Goal: Task Accomplishment & Management: Manage account settings

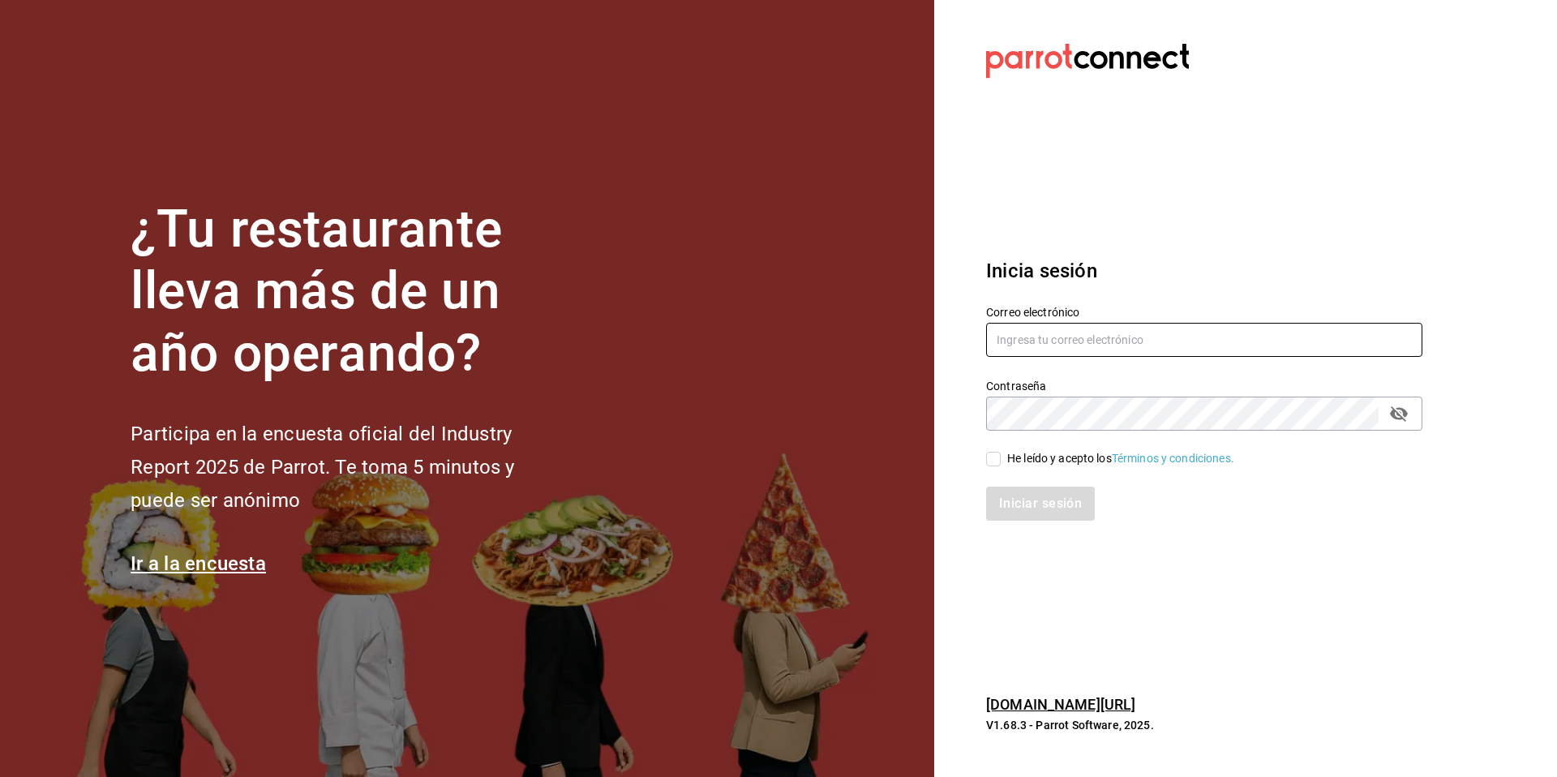
type input "[EMAIL_ADDRESS][DOMAIN_NAME]"
click at [1399, 413] on icon "passwordField" at bounding box center [1398, 413] width 19 height 19
click at [993, 462] on input "He leído y acepto los Términos y condiciones." at bounding box center [993, 459] width 15 height 15
checkbox input "true"
click at [1040, 504] on button "Iniciar sesión" at bounding box center [1041, 503] width 110 height 34
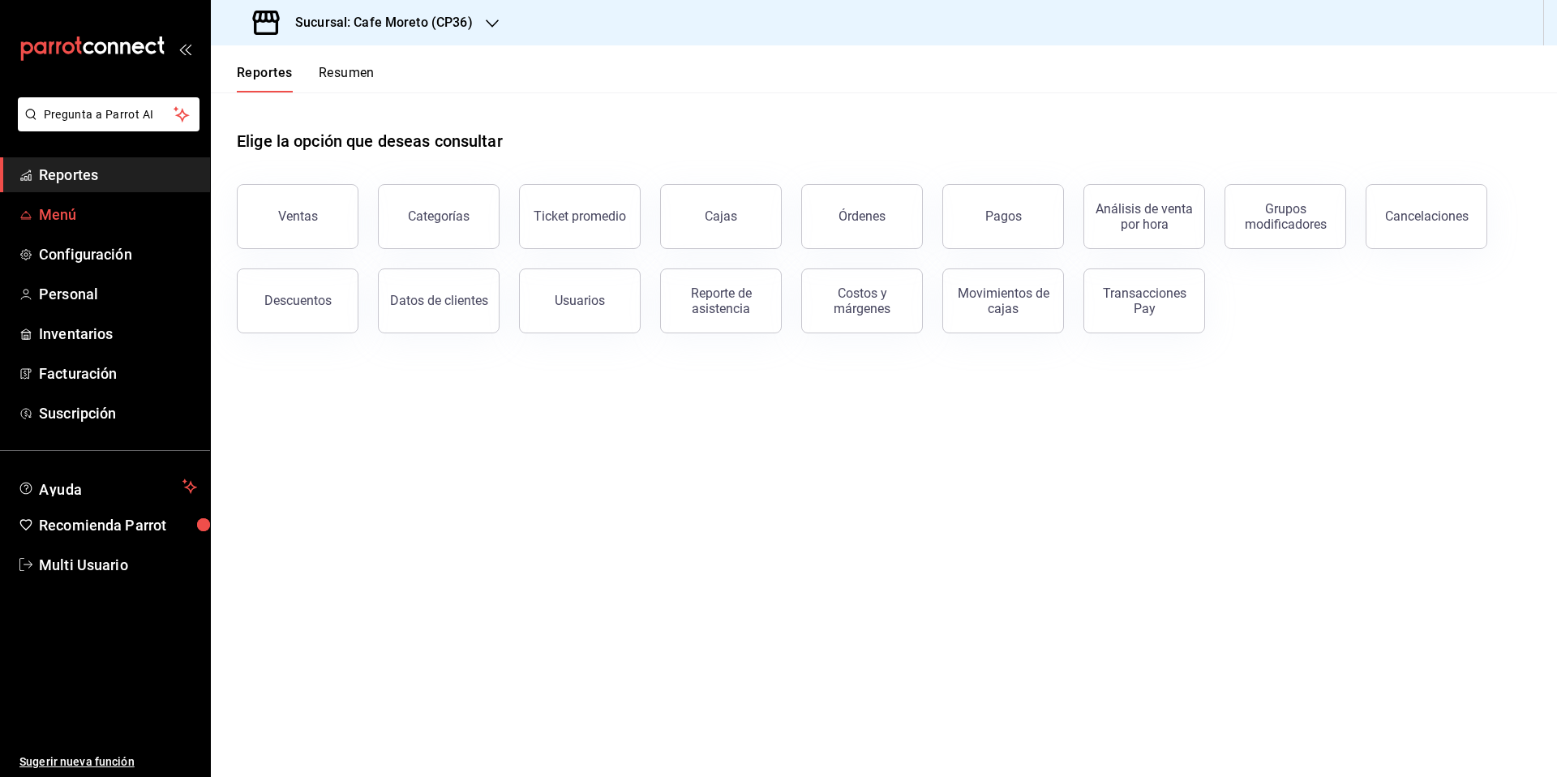
click at [60, 217] on span "Menú" at bounding box center [118, 215] width 158 height 22
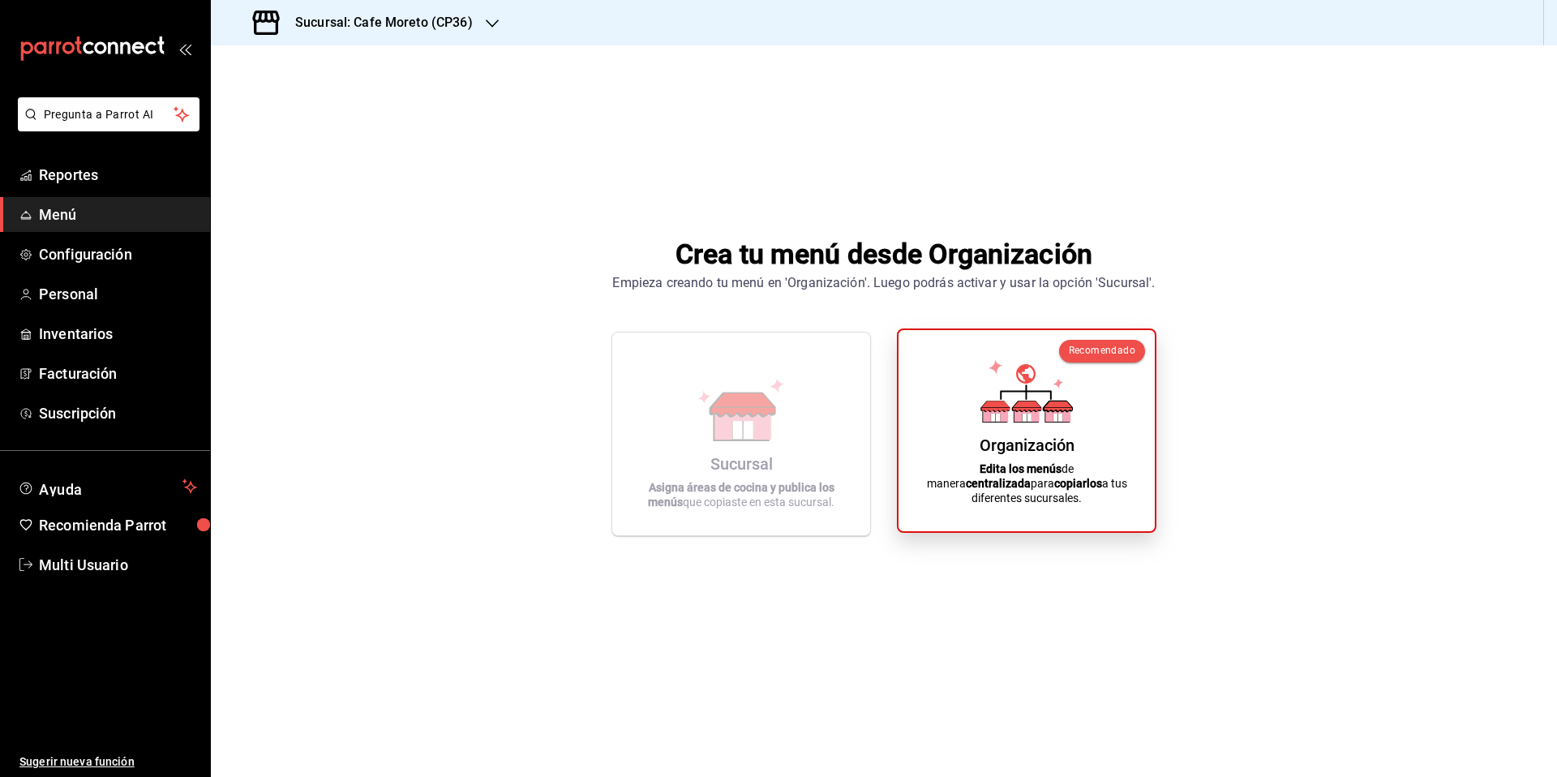
click at [1016, 437] on div "Organización Edita los menús de manera centralizada para copiarlos a tus difere…" at bounding box center [1026, 430] width 217 height 175
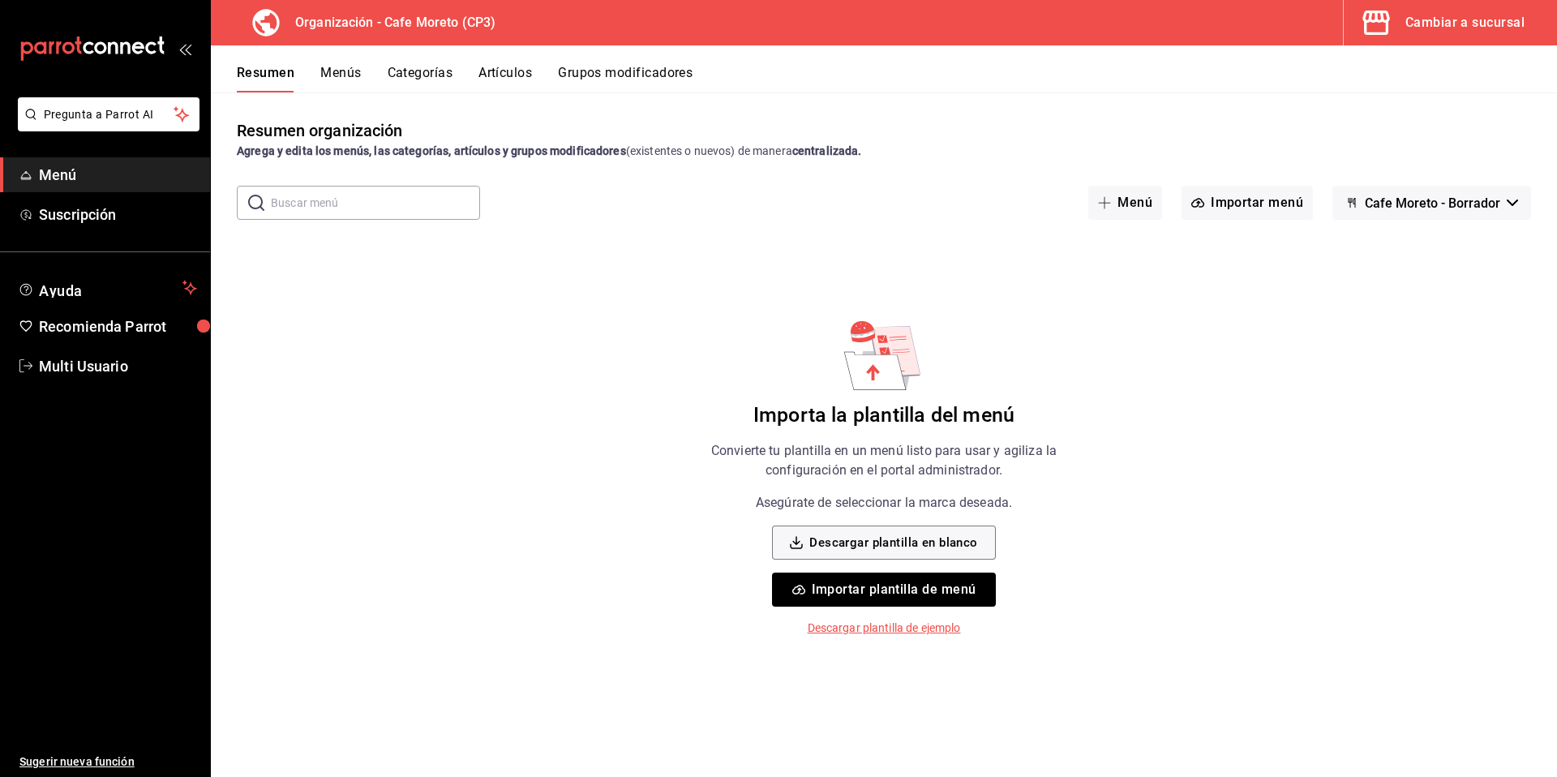
click at [882, 587] on button "Importar plantilla de menú" at bounding box center [883, 589] width 223 height 34
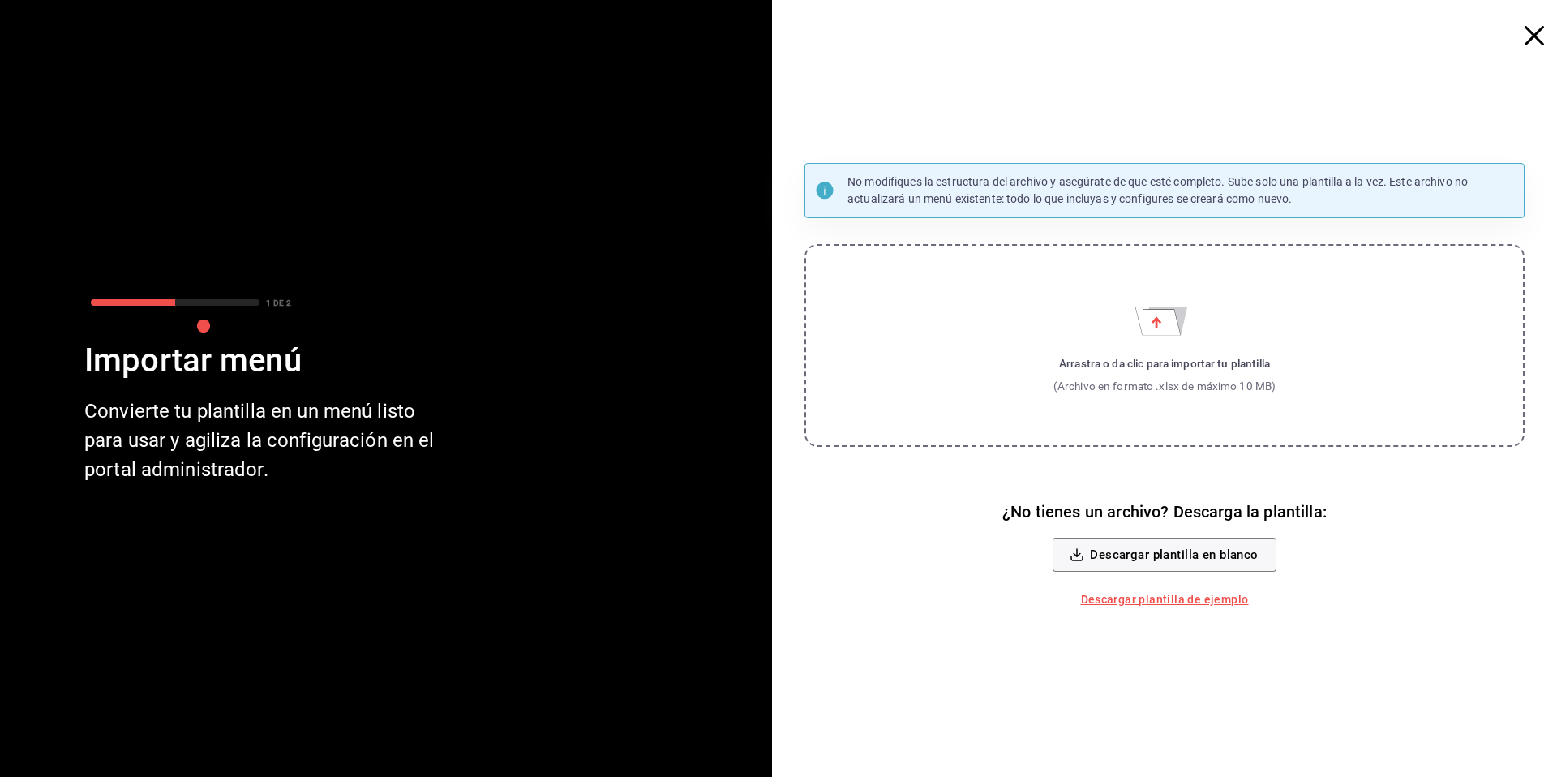
click at [1162, 333] on icon "Importar menú" at bounding box center [1157, 321] width 45 height 28
click at [0, 0] on input "Arrastra o da clic para importar tu plantilla (Archivo en formato .xlsx de máxi…" at bounding box center [0, 0] width 0 height 0
click at [1165, 328] on icon "Importar menú" at bounding box center [1157, 321] width 45 height 28
click at [0, 0] on input "Arrastra o da clic para importar tu plantilla (Archivo en formato .xlsx de máxi…" at bounding box center [0, 0] width 0 height 0
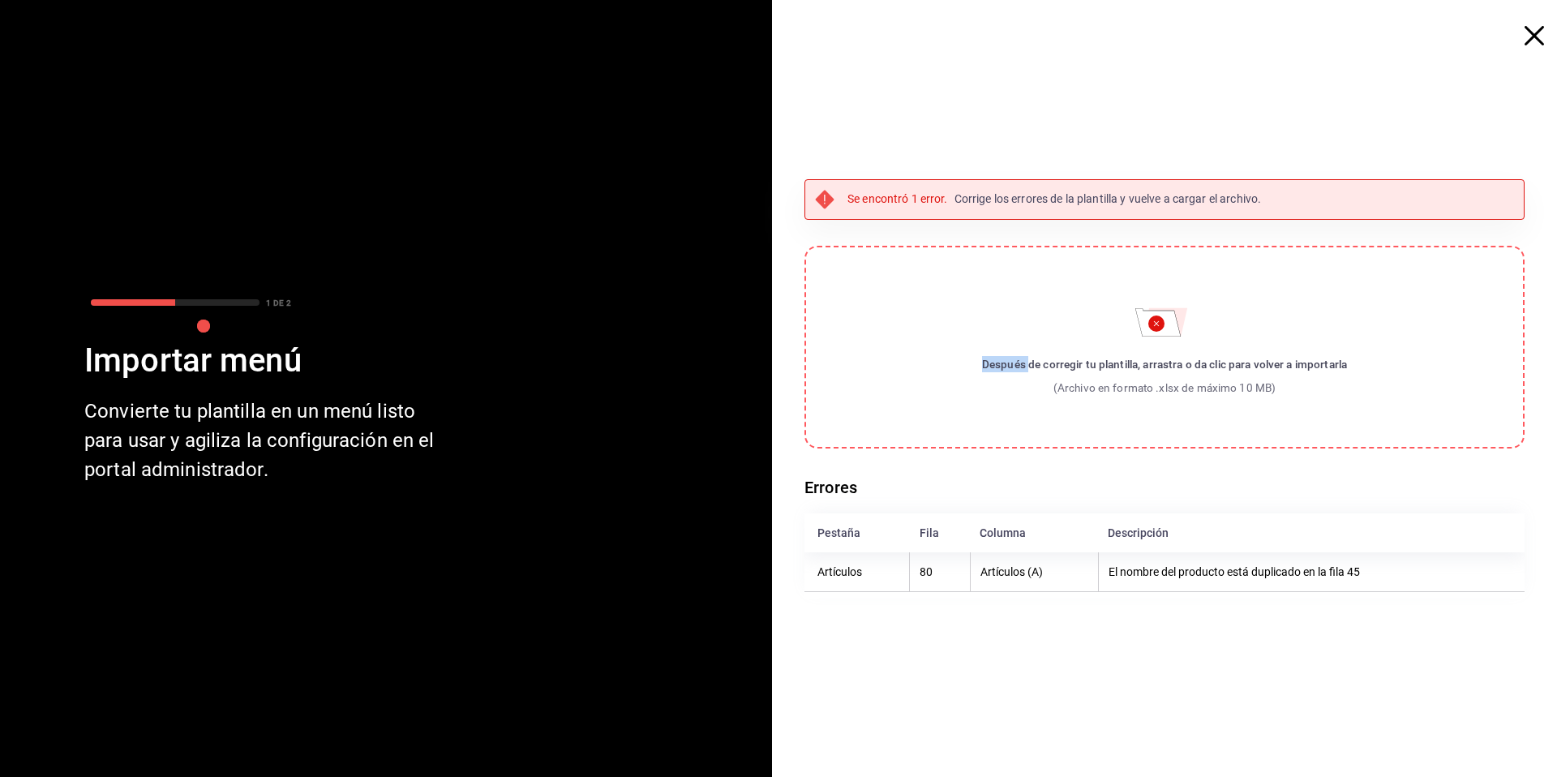
click at [351, 158] on div at bounding box center [243, 153] width 435 height 254
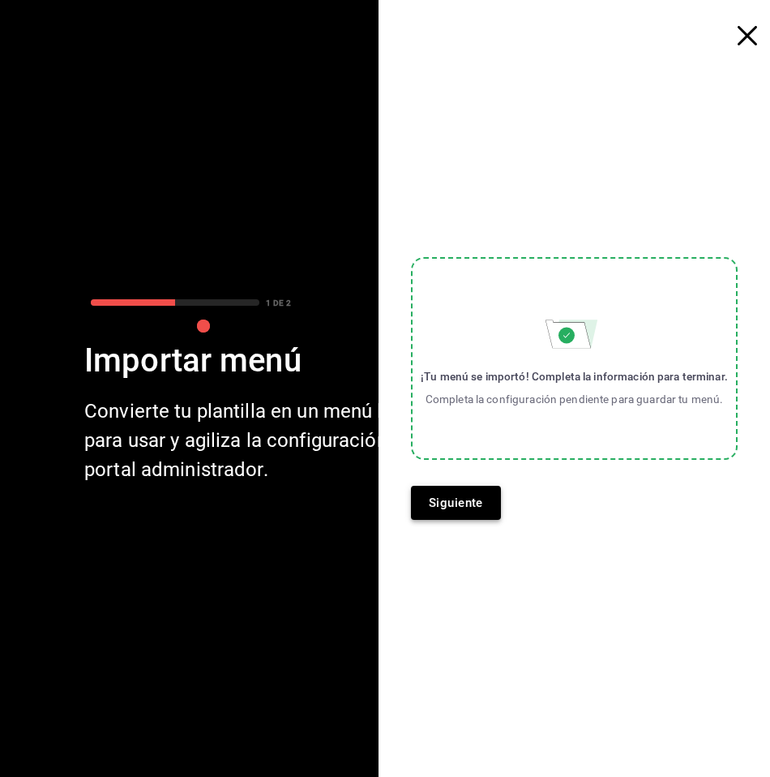
click at [456, 506] on button "Siguiente" at bounding box center [456, 503] width 90 height 34
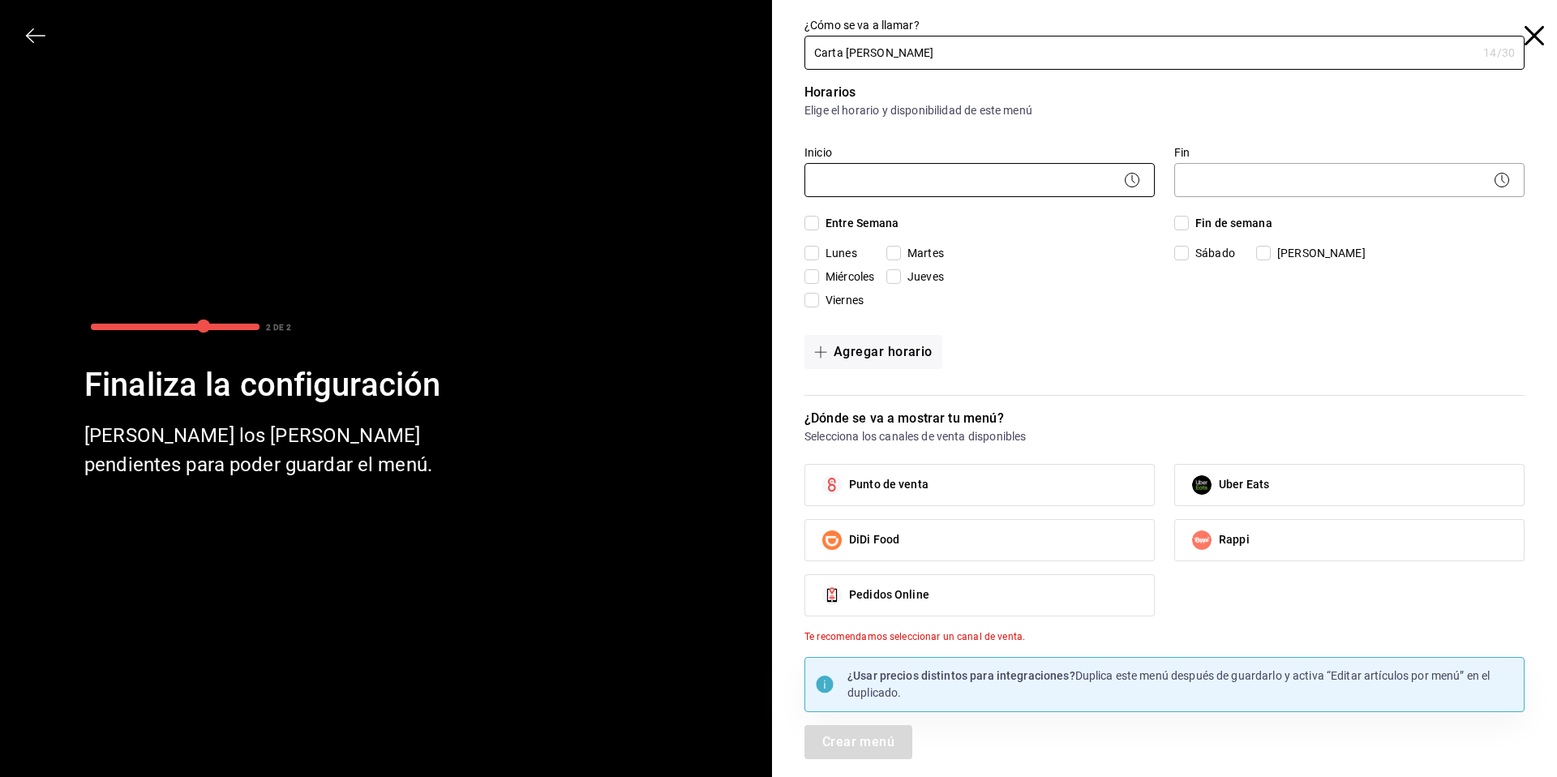
type input "Carta Moretto"
click at [1083, 177] on body "Pregunta a Parrot AI Menú Suscripción Ayuda Recomienda Parrot Multi Usuario Sug…" at bounding box center [778, 388] width 1557 height 777
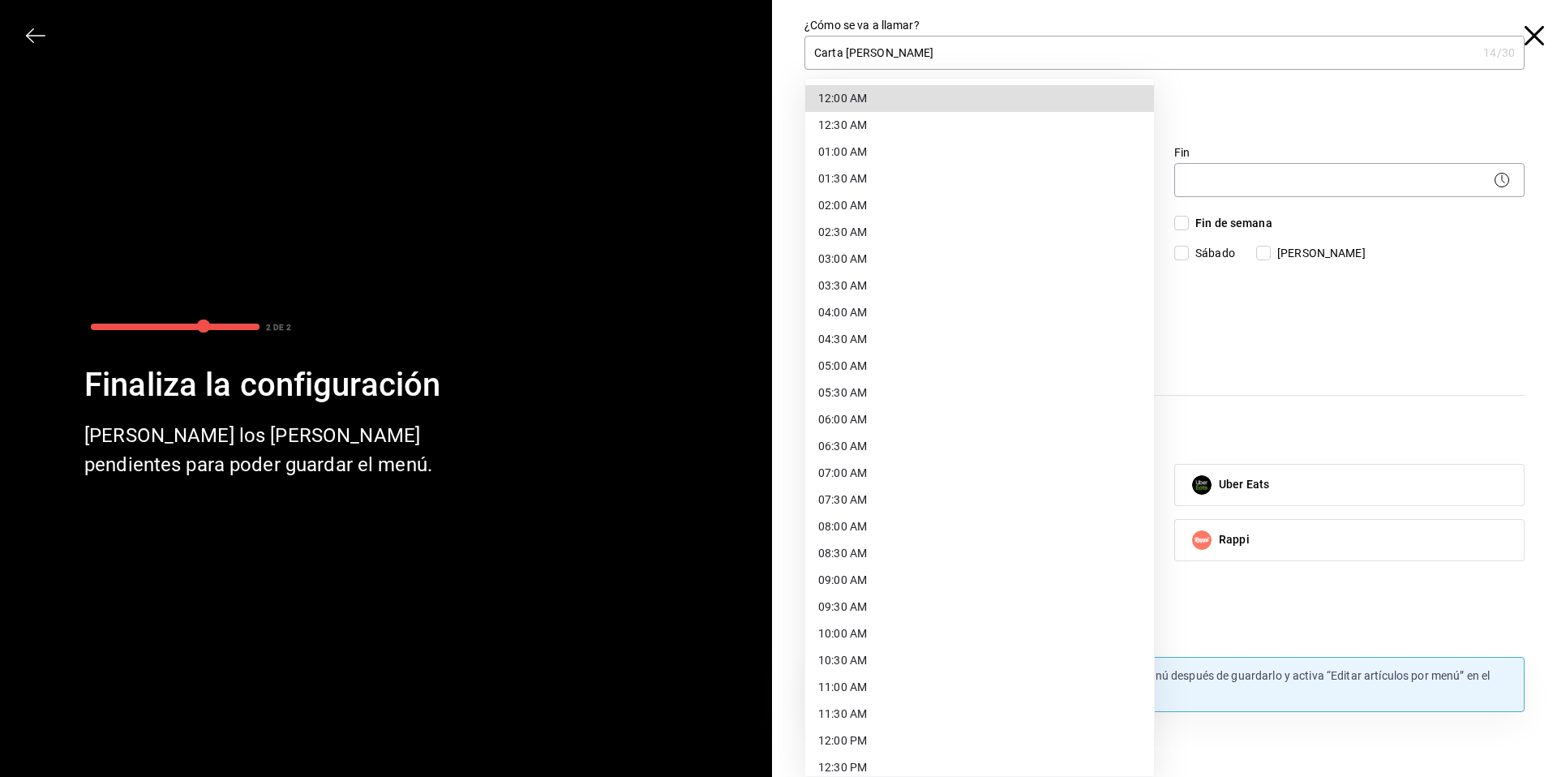
click at [884, 526] on li "08:00 AM" at bounding box center [979, 526] width 349 height 27
type input "08:00"
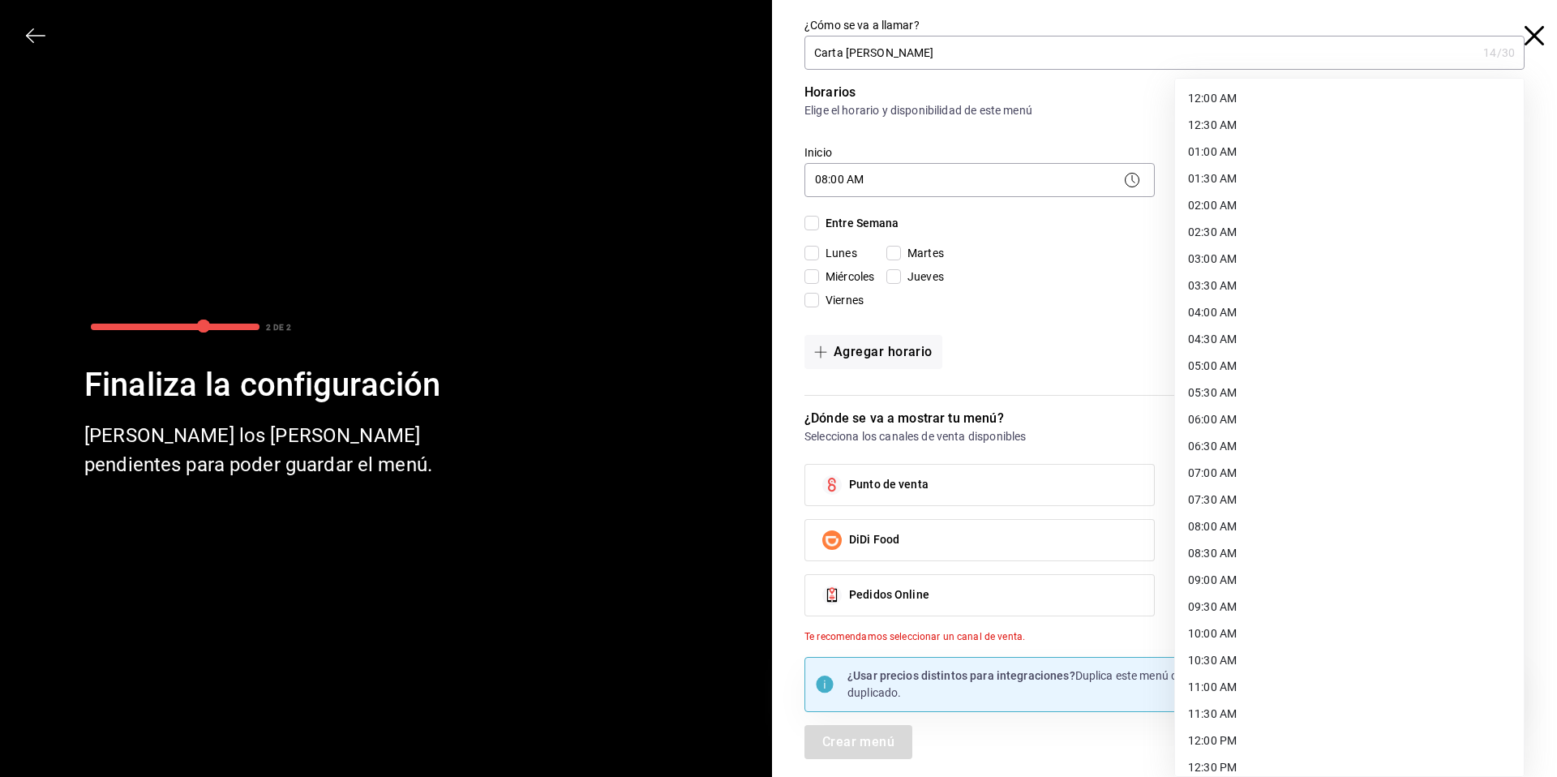
click at [1335, 179] on body "Pregunta a Parrot AI Menú Suscripción Ayuda Recomienda Parrot Multi Usuario Sug…" at bounding box center [778, 388] width 1557 height 777
click at [1254, 690] on li "21:30 PM" at bounding box center [1349, 689] width 349 height 27
type input "21:30"
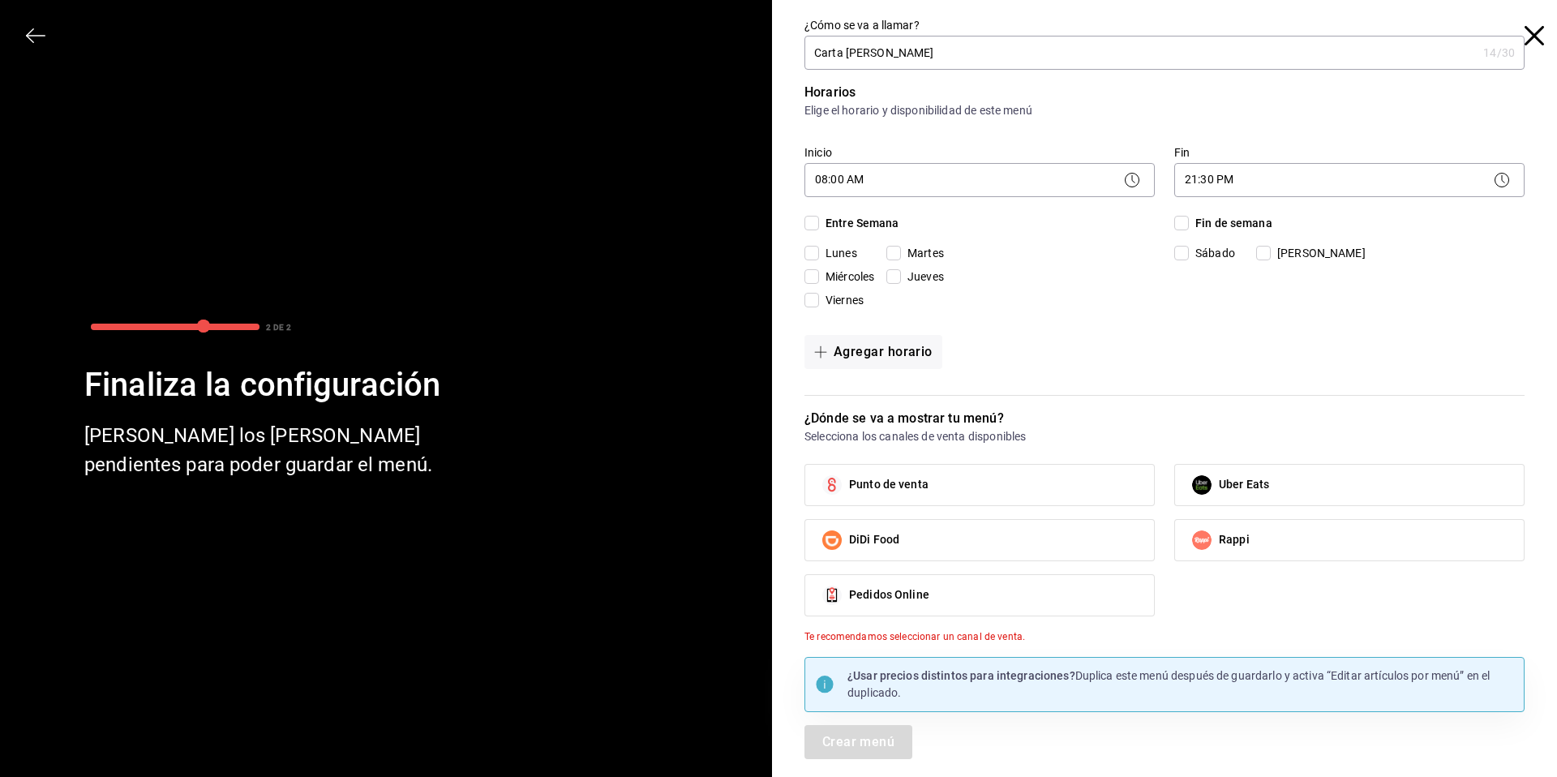
click at [812, 224] on input "Entre Semana" at bounding box center [811, 223] width 15 height 15
checkbox input "true"
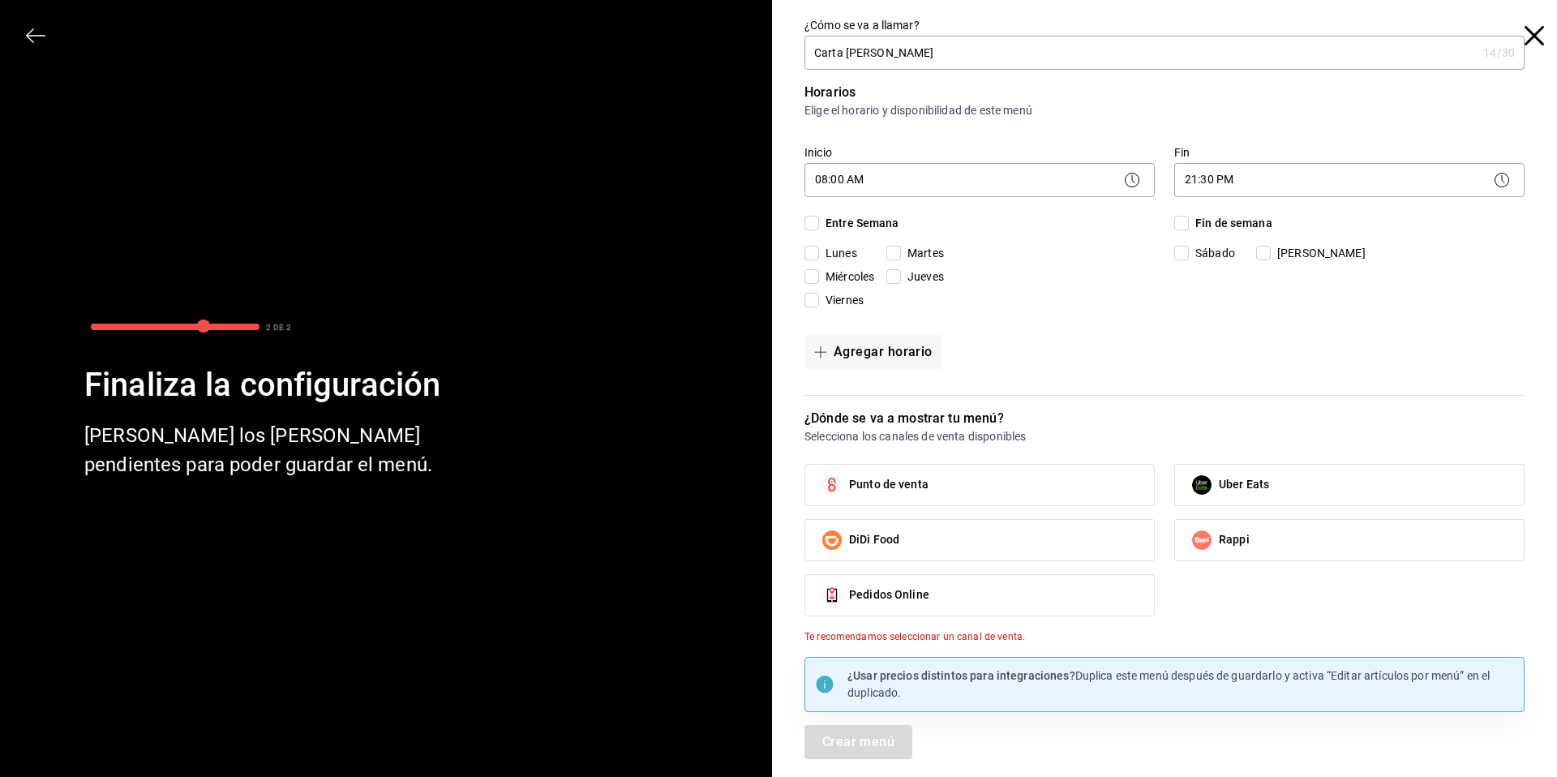
checkbox input "true"
click at [1186, 224] on input "Fin de semana" at bounding box center [1181, 223] width 15 height 15
checkbox input "true"
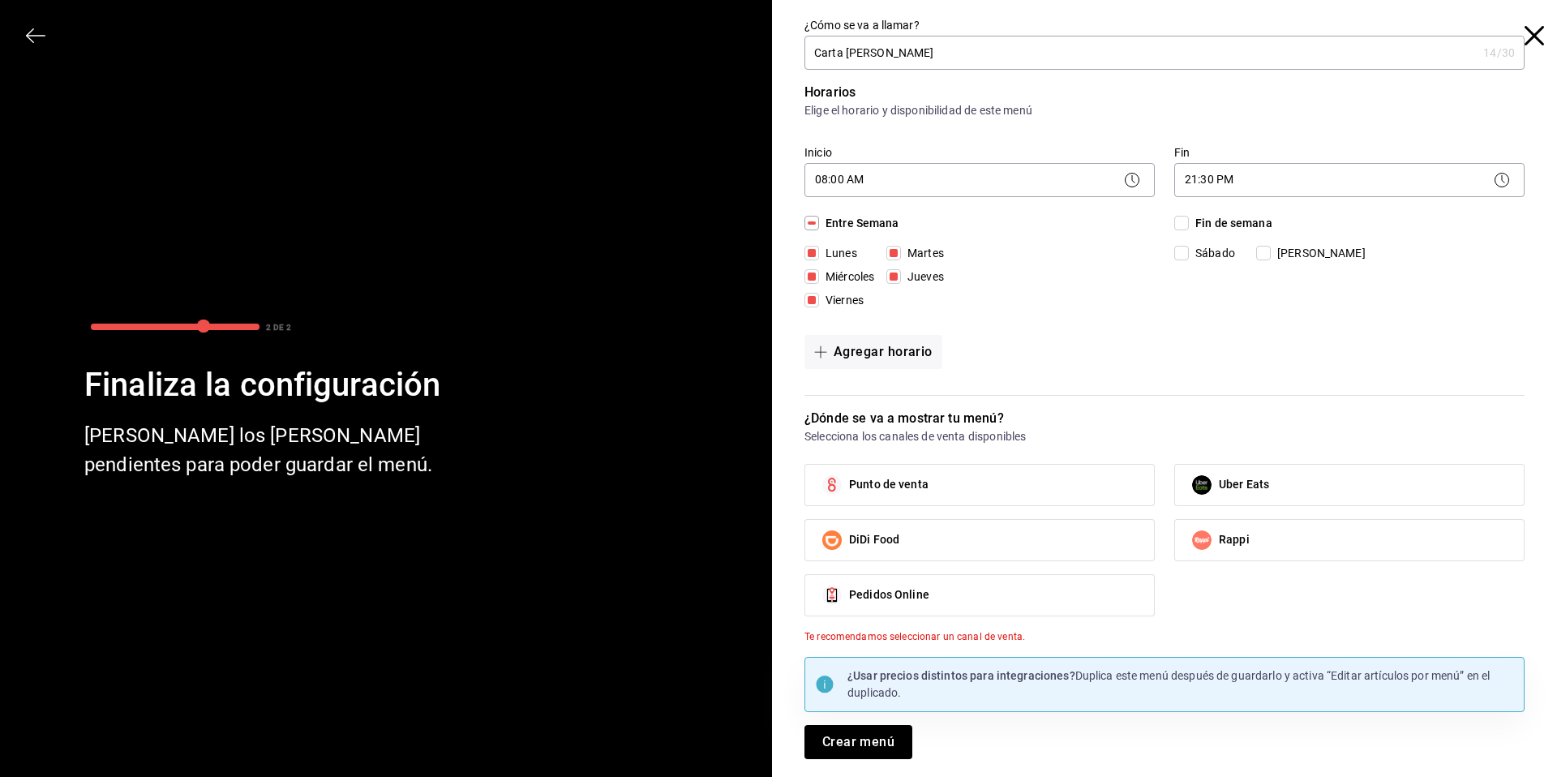
checkbox input "true"
click at [906, 484] on span "Punto de venta" at bounding box center [888, 484] width 79 height 17
click at [849, 484] on input "Punto de venta" at bounding box center [832, 485] width 34 height 34
checkbox input "true"
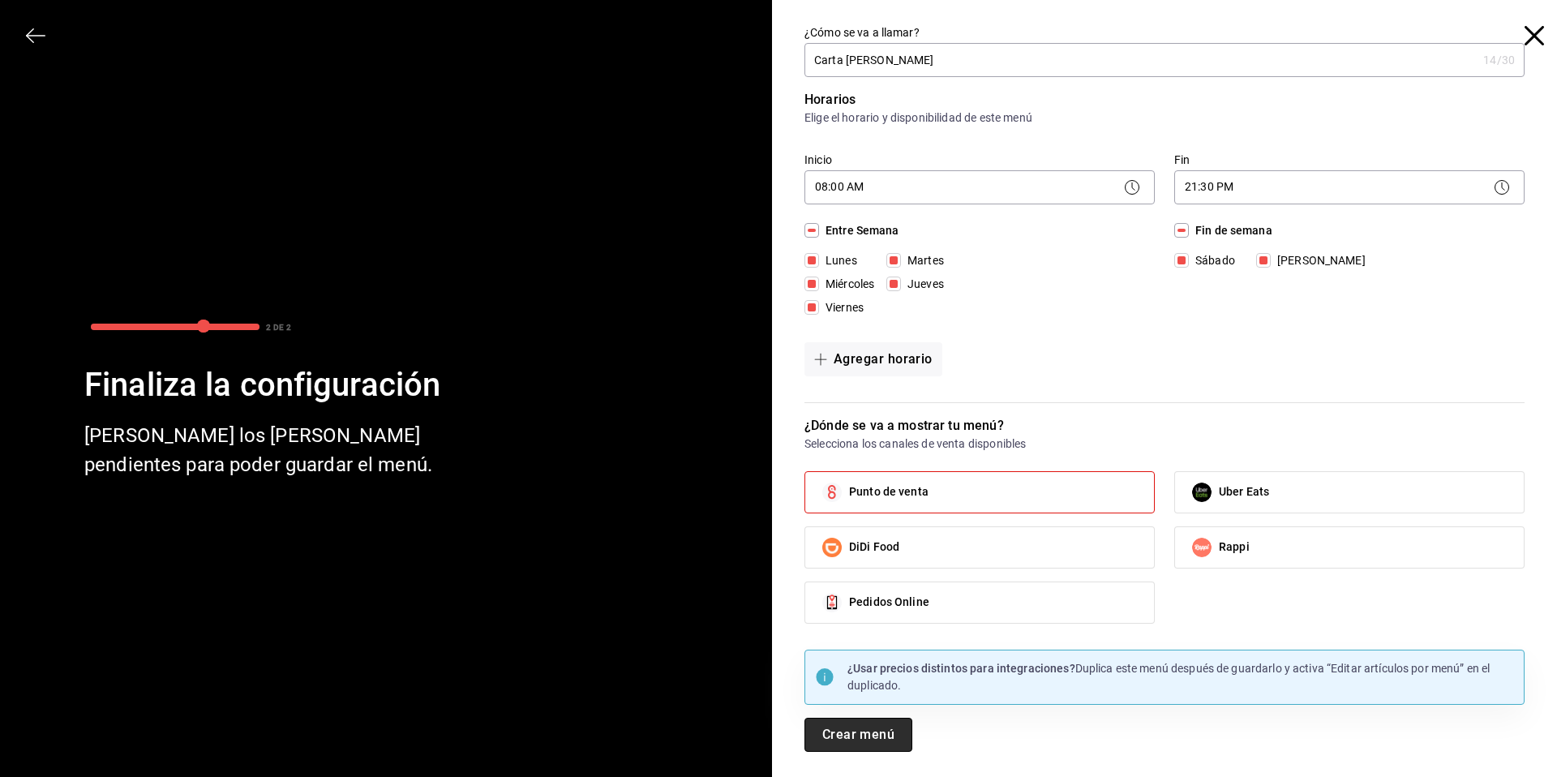
click at [854, 741] on button "Crear menú" at bounding box center [858, 735] width 108 height 34
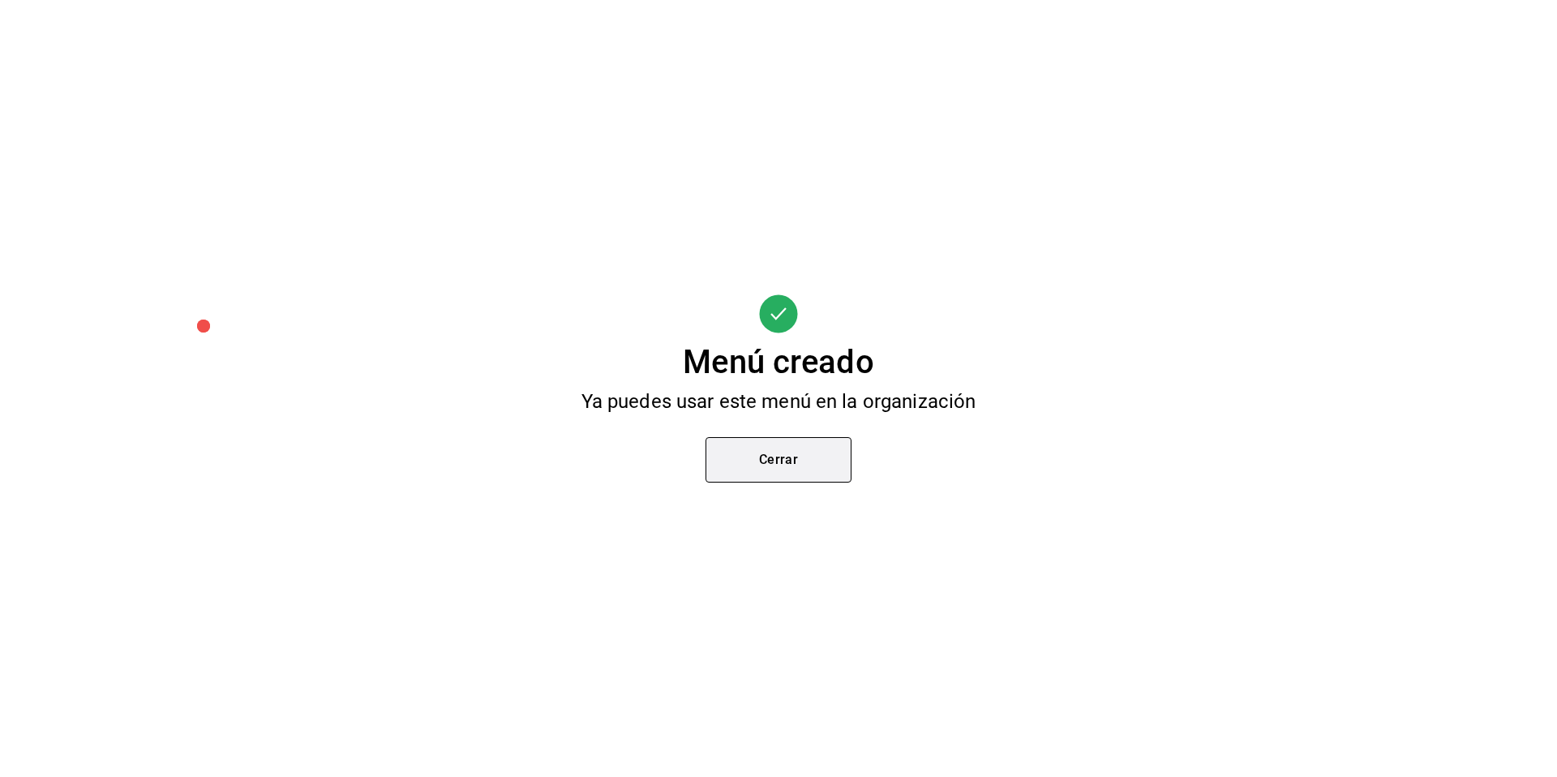
click at [778, 462] on button "Cerrar" at bounding box center [778, 459] width 146 height 45
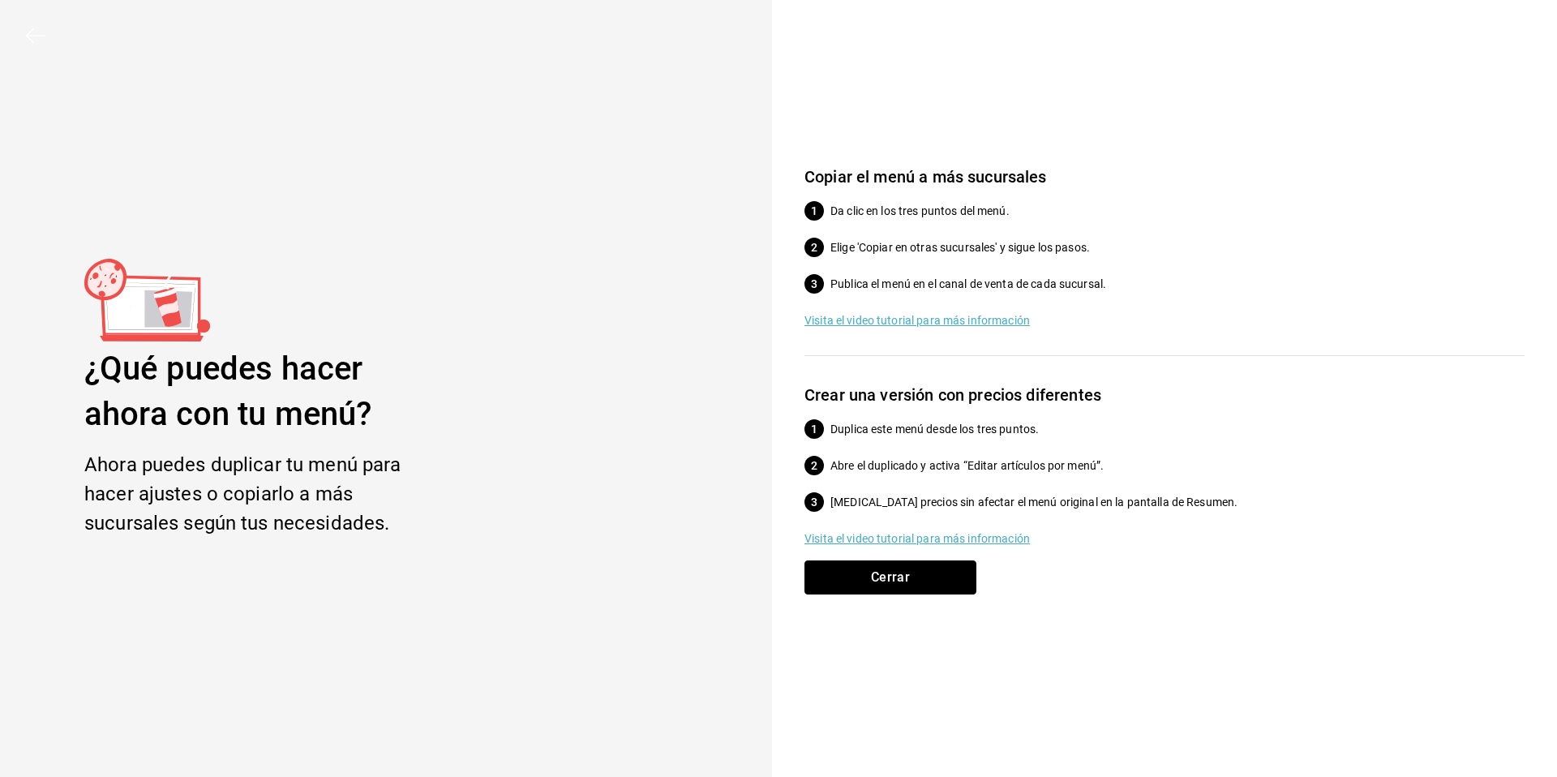
click at [891, 575] on button "Cerrar" at bounding box center [890, 577] width 172 height 34
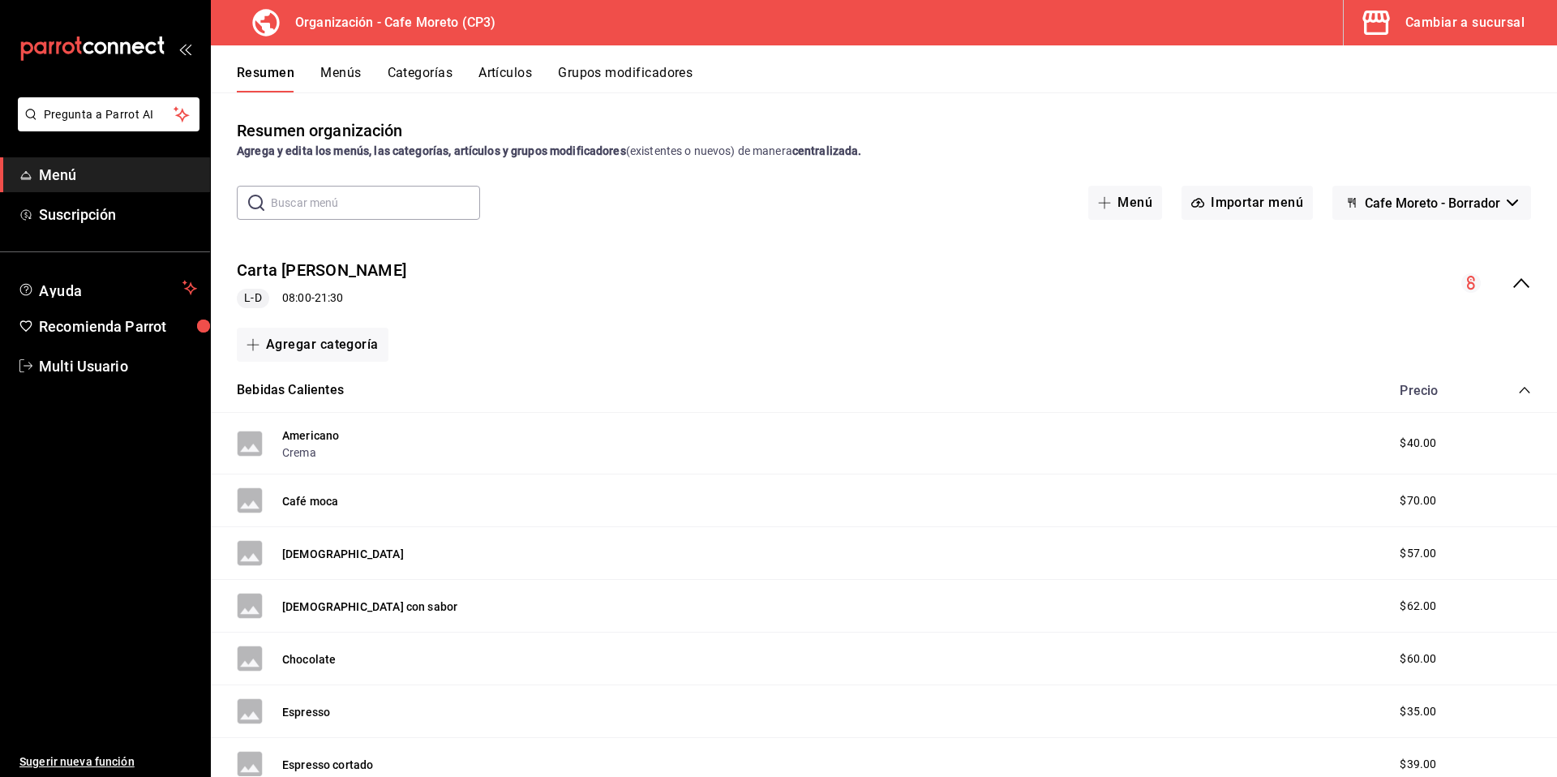
click at [1511, 285] on icon "collapse-menu-row" at bounding box center [1520, 282] width 19 height 19
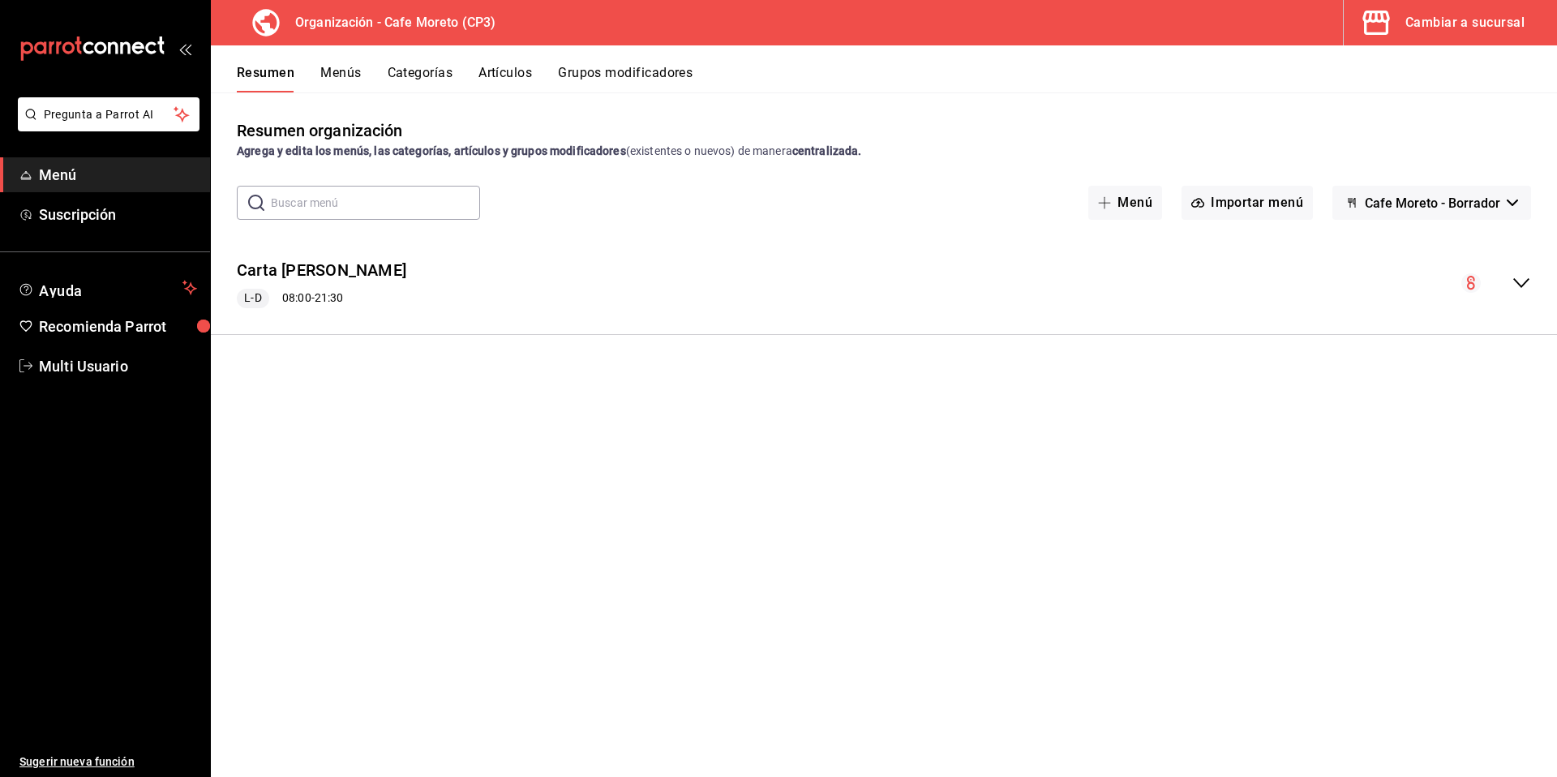
click at [1526, 283] on icon "collapse-menu-row" at bounding box center [1520, 282] width 19 height 19
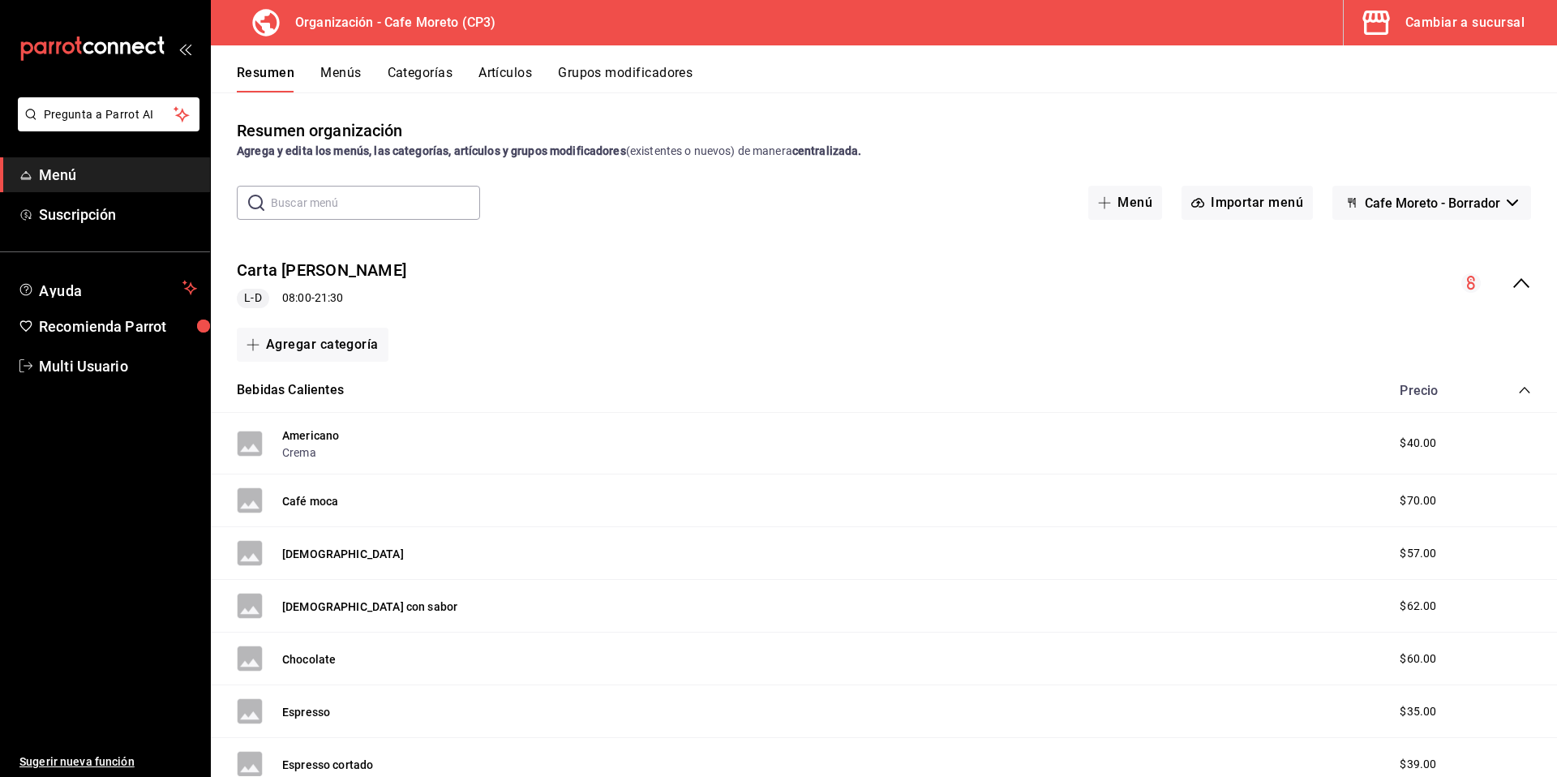
click at [1470, 280] on icon "collapse-menu-row" at bounding box center [1471, 280] width 2 height 2
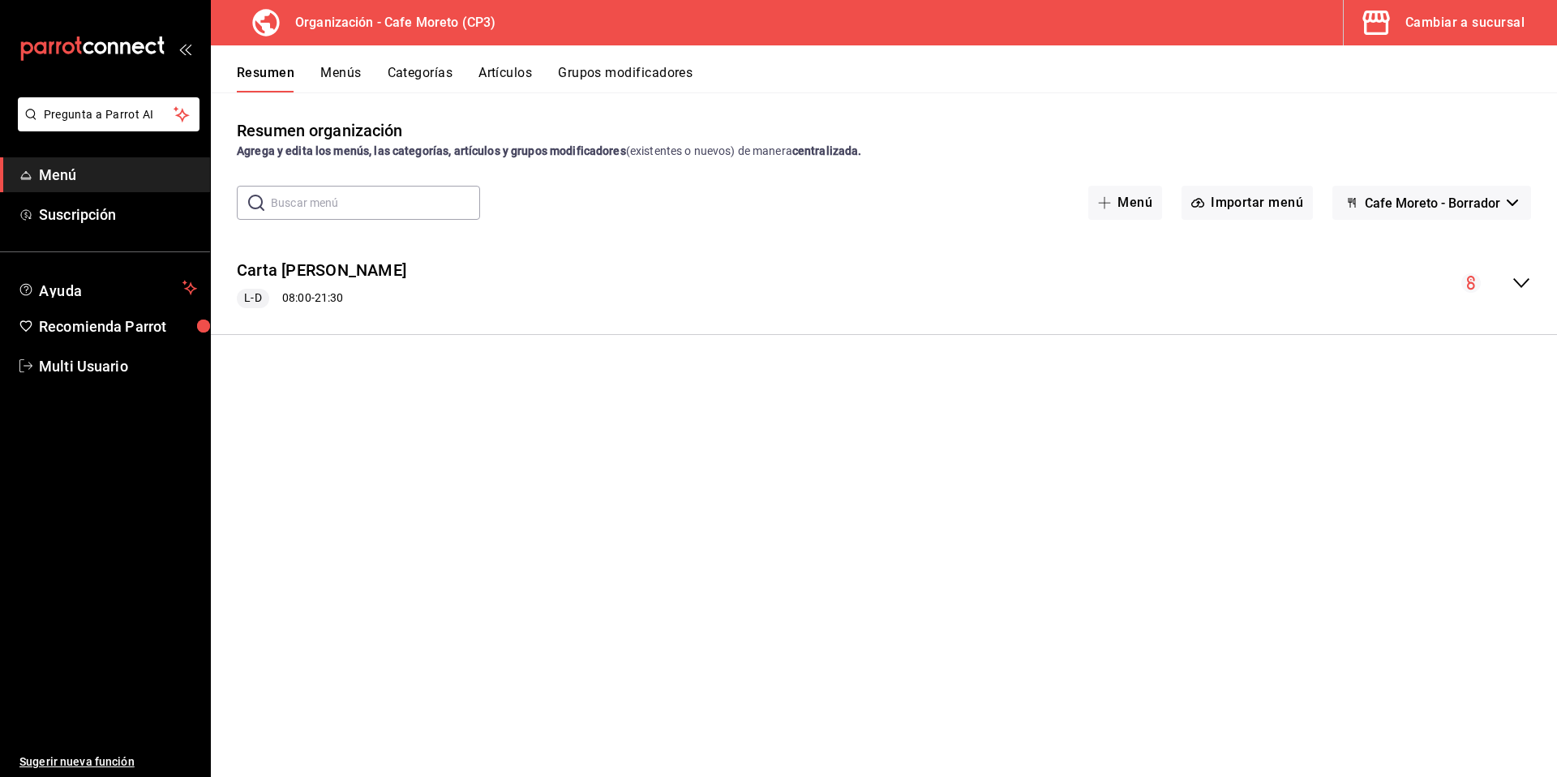
click at [1471, 284] on circle "collapse-menu-row" at bounding box center [1470, 282] width 19 height 19
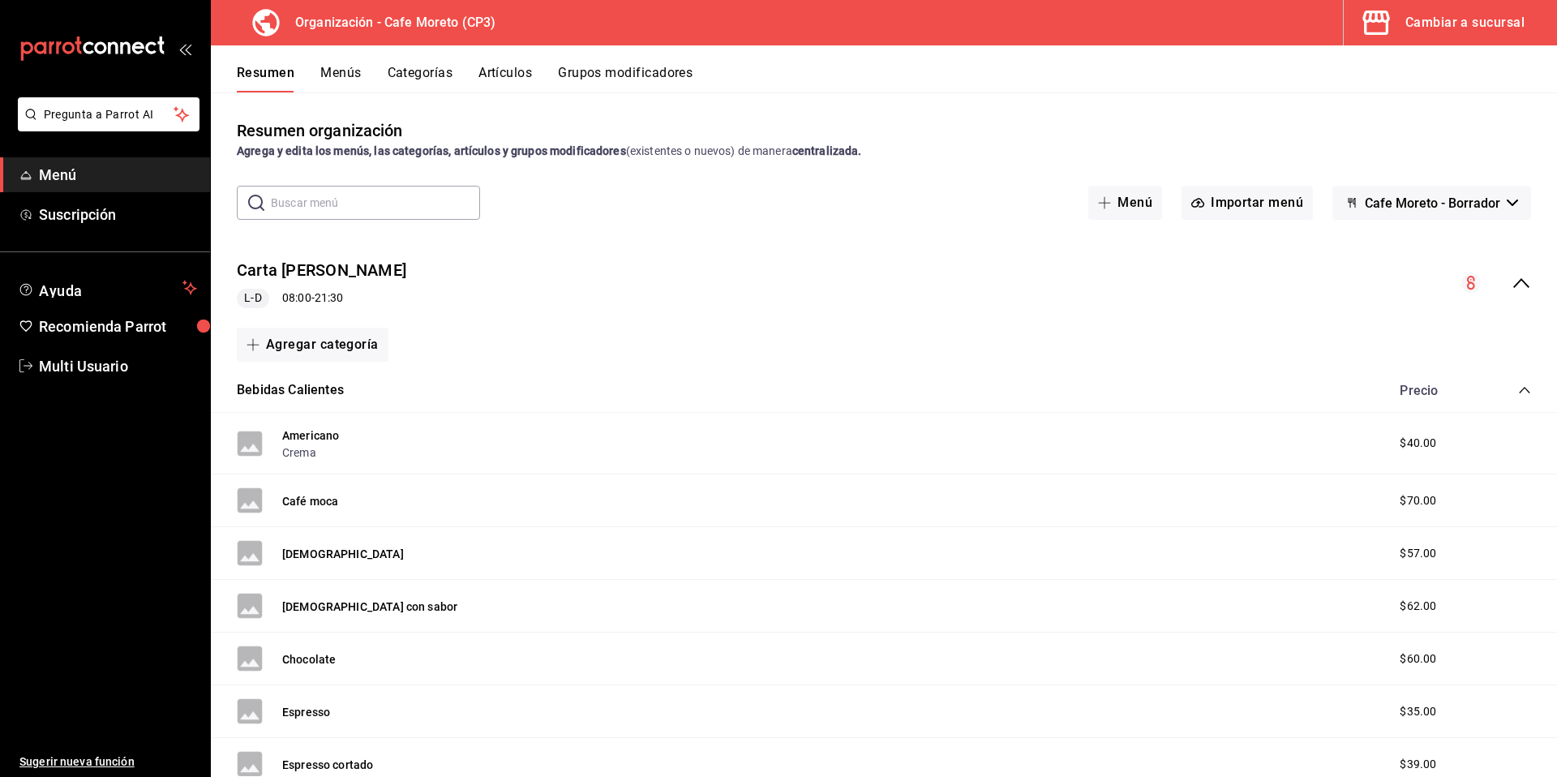
click at [1471, 284] on div "collapse-menu-row" at bounding box center [1496, 282] width 70 height 19
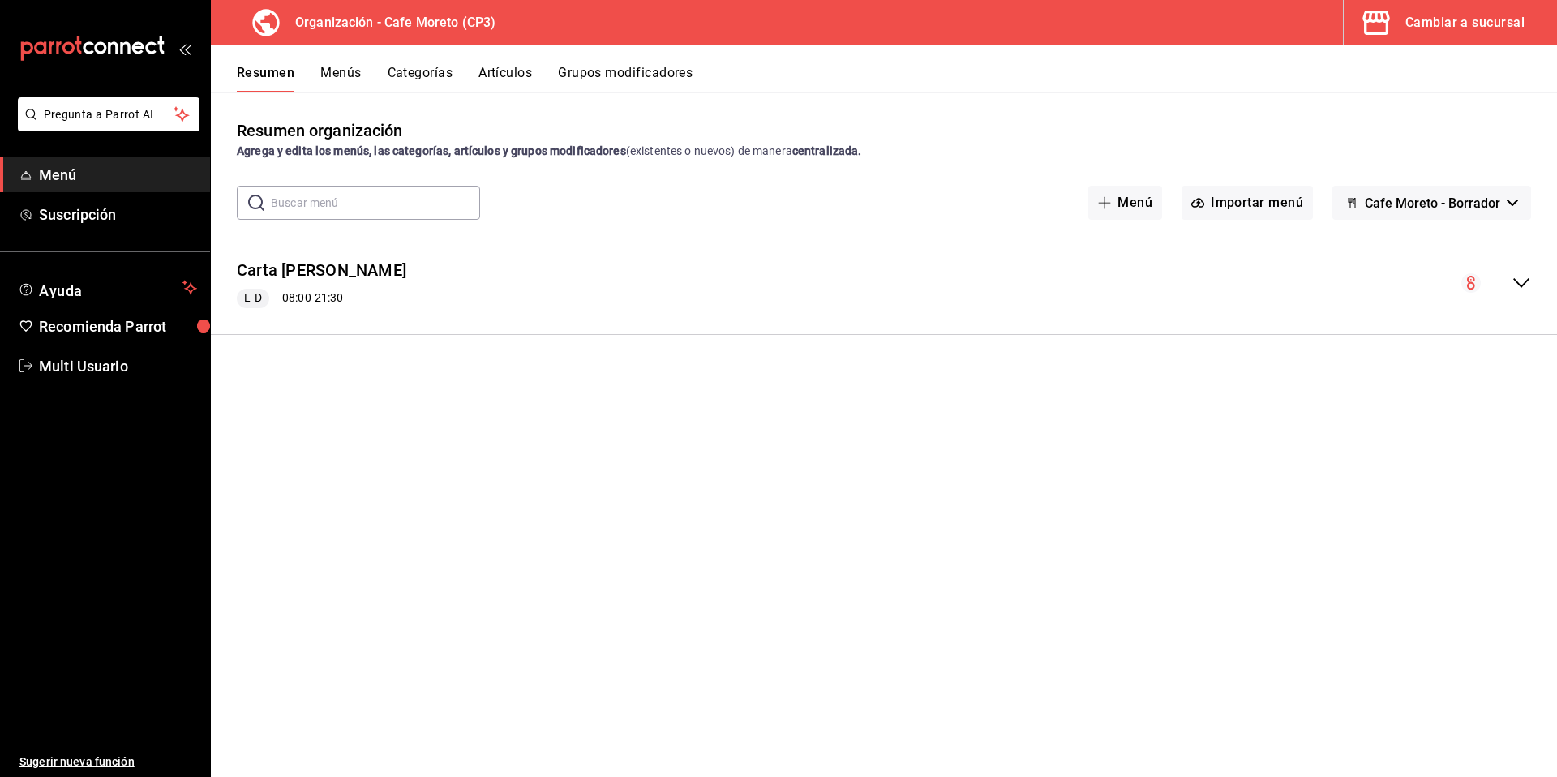
click at [1471, 284] on circle "collapse-menu-row" at bounding box center [1470, 282] width 19 height 19
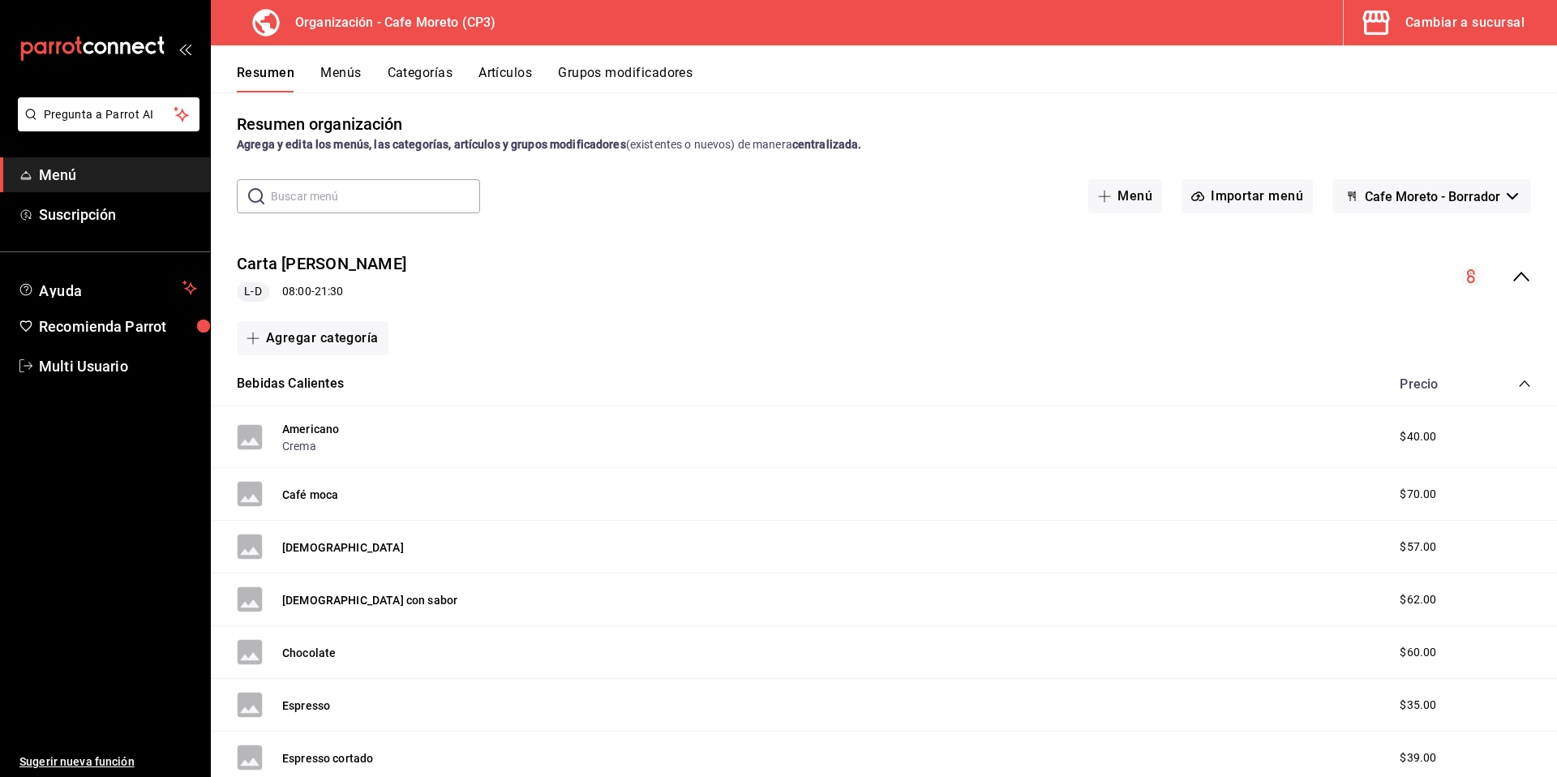
scroll to position [0, 0]
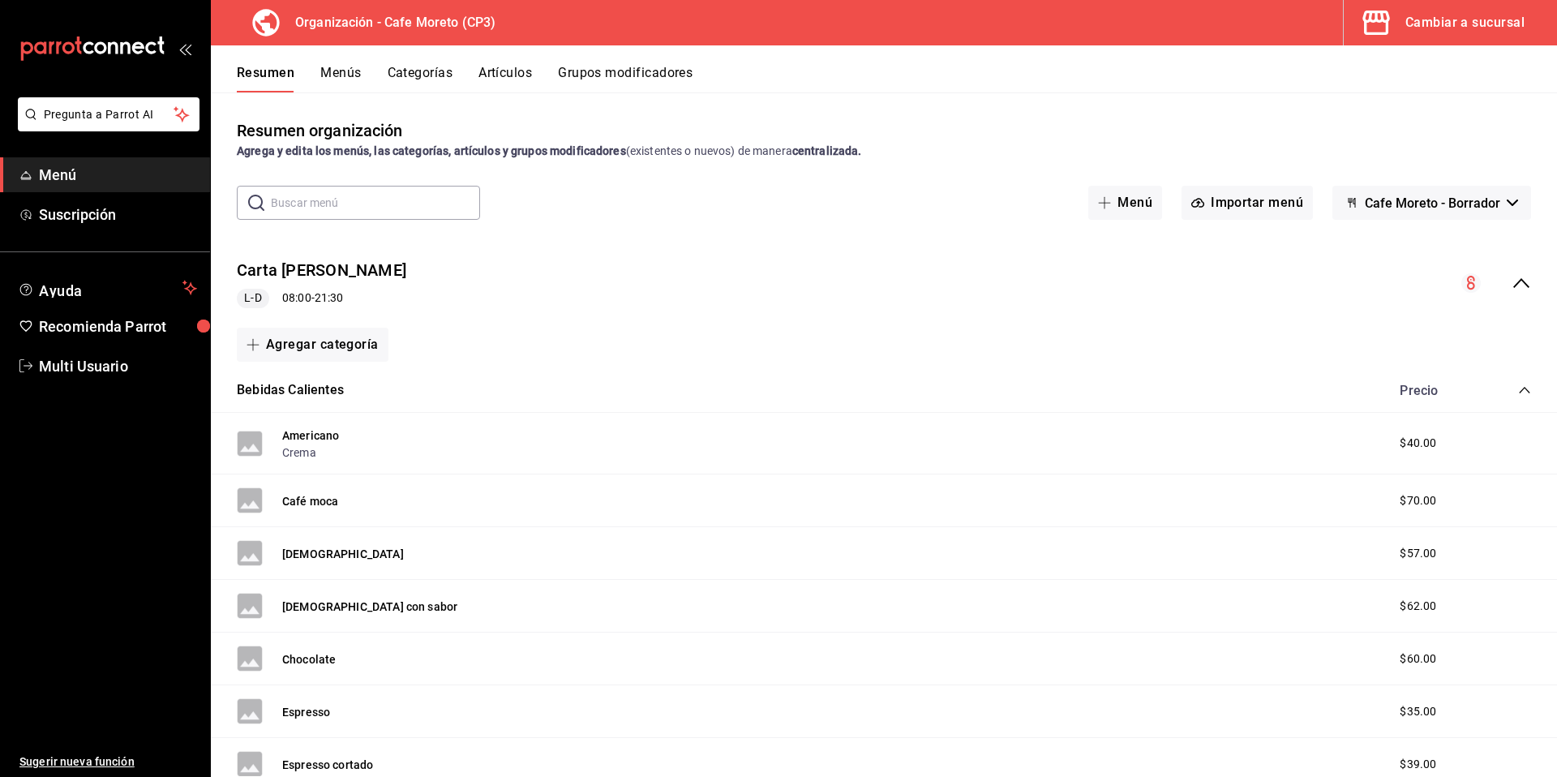
click at [53, 178] on span "Menú" at bounding box center [118, 175] width 158 height 22
click at [1507, 204] on icon "button" at bounding box center [1512, 202] width 11 height 6
click at [1500, 204] on div at bounding box center [778, 388] width 1557 height 777
click at [1511, 282] on icon "collapse-menu-row" at bounding box center [1520, 282] width 19 height 19
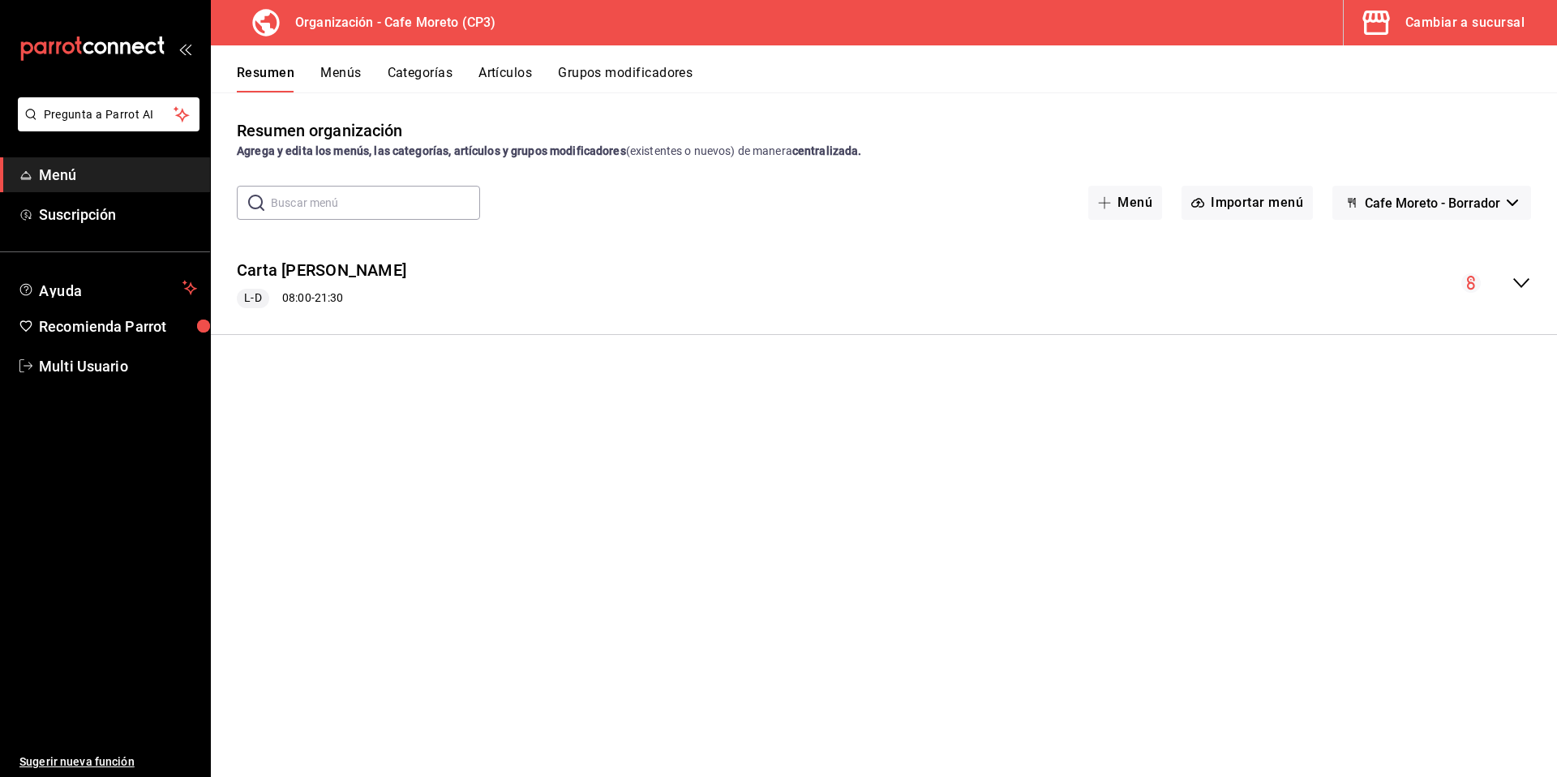
click at [1519, 283] on icon "collapse-menu-row" at bounding box center [1521, 283] width 16 height 10
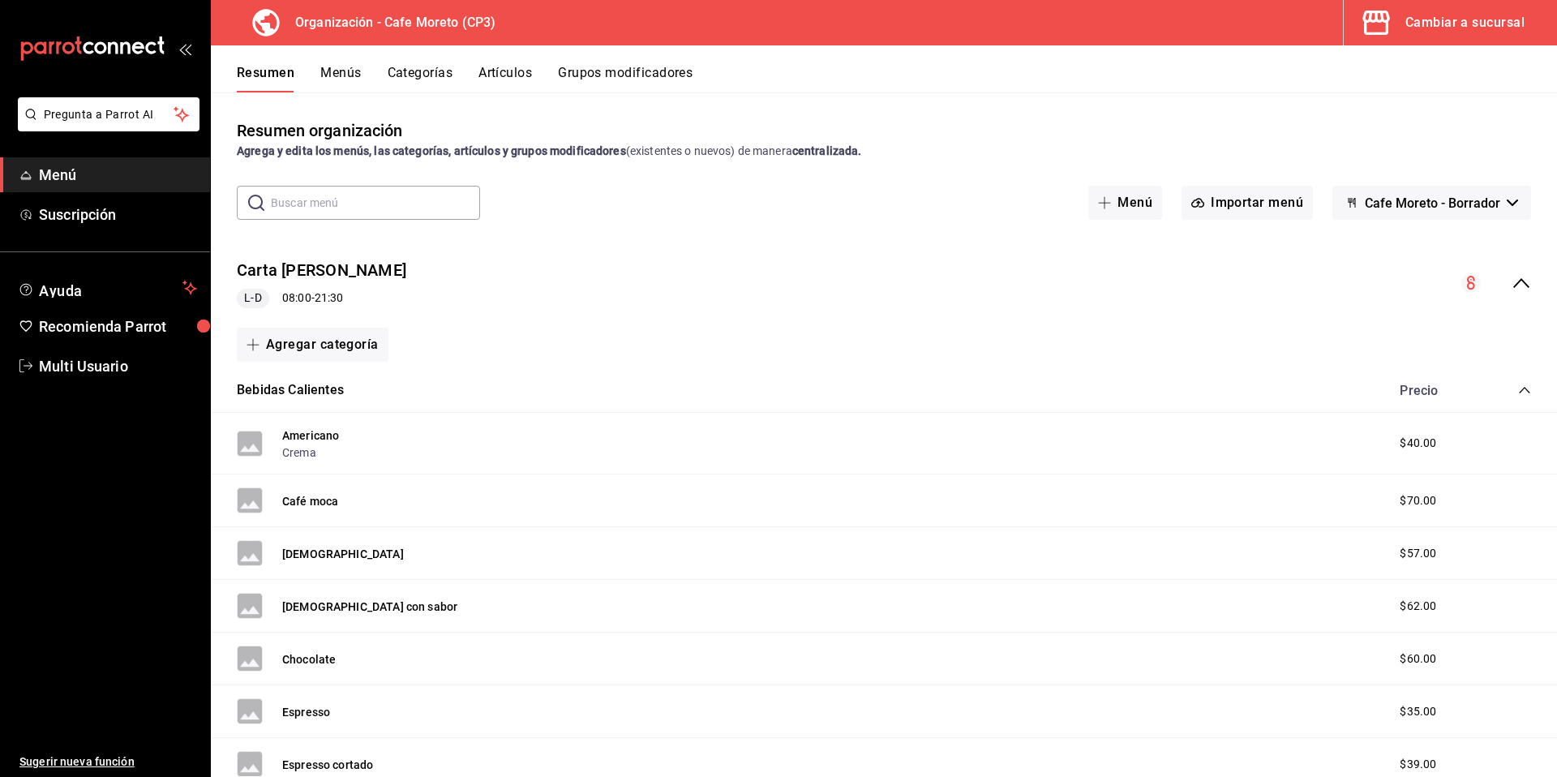
click at [1518, 392] on icon "collapse-category-row" at bounding box center [1524, 390] width 13 height 13
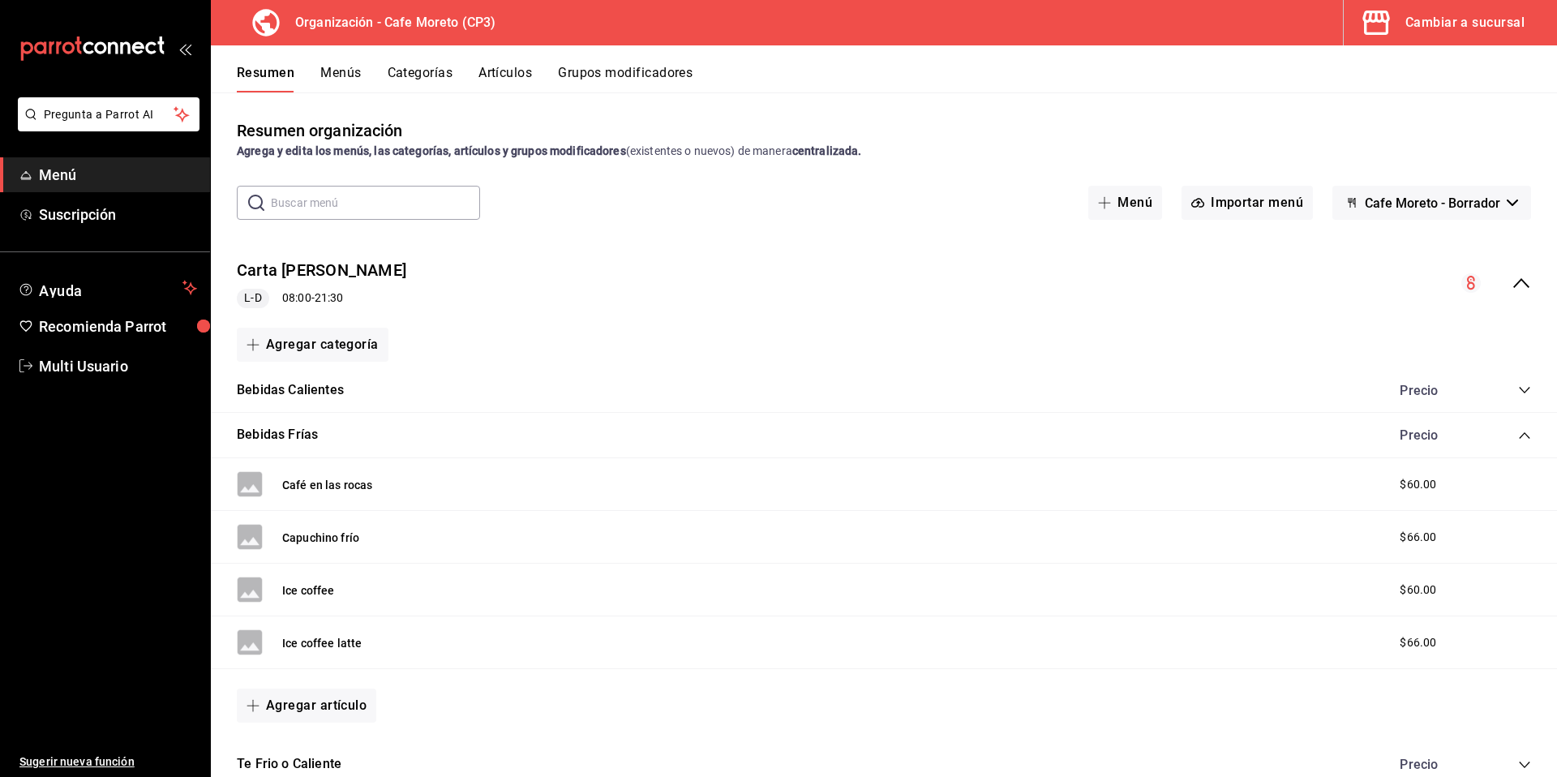
click at [1518, 435] on icon "collapse-category-row" at bounding box center [1524, 435] width 13 height 13
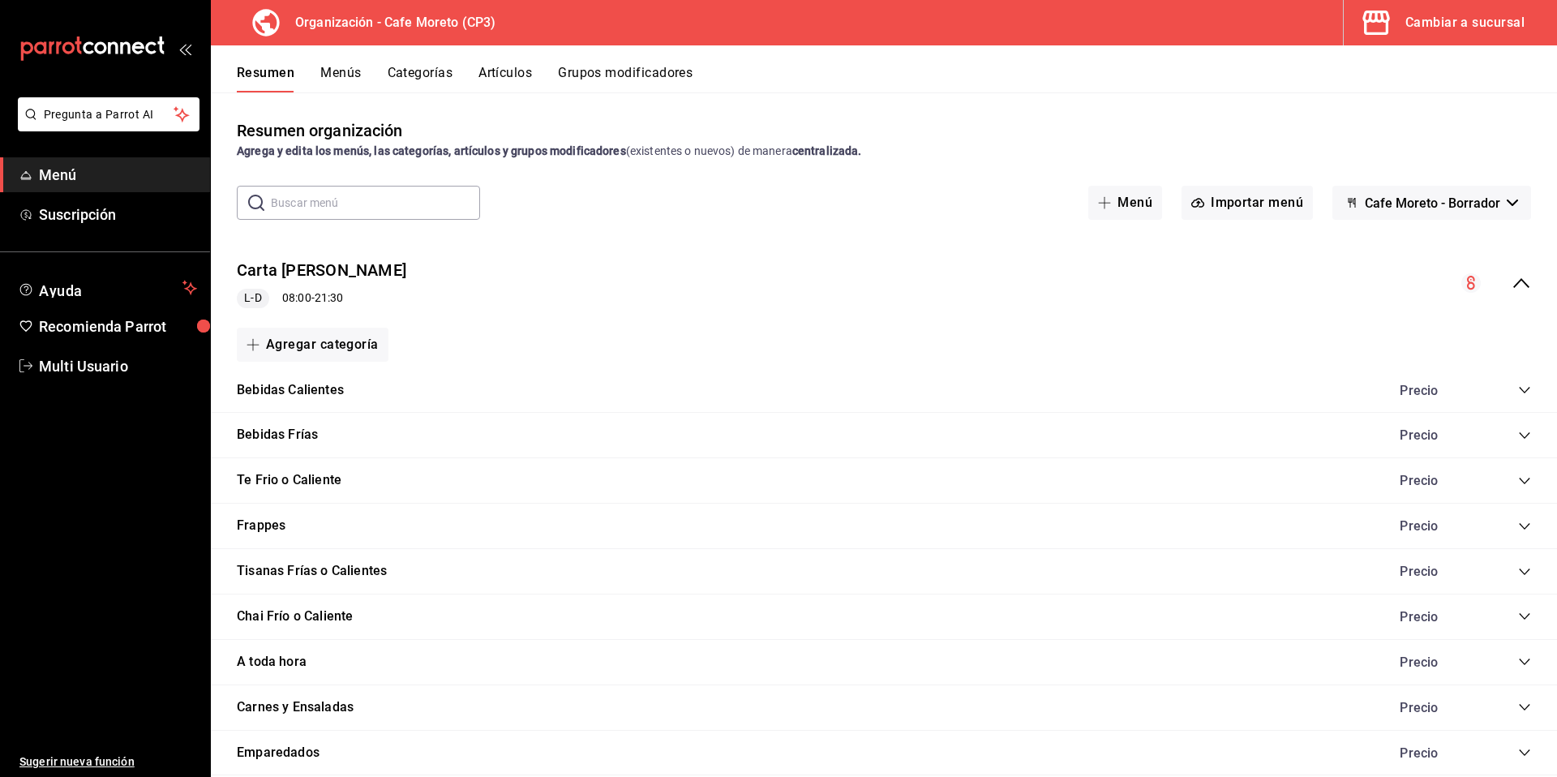
click at [1518, 663] on icon "collapse-category-row" at bounding box center [1524, 661] width 13 height 13
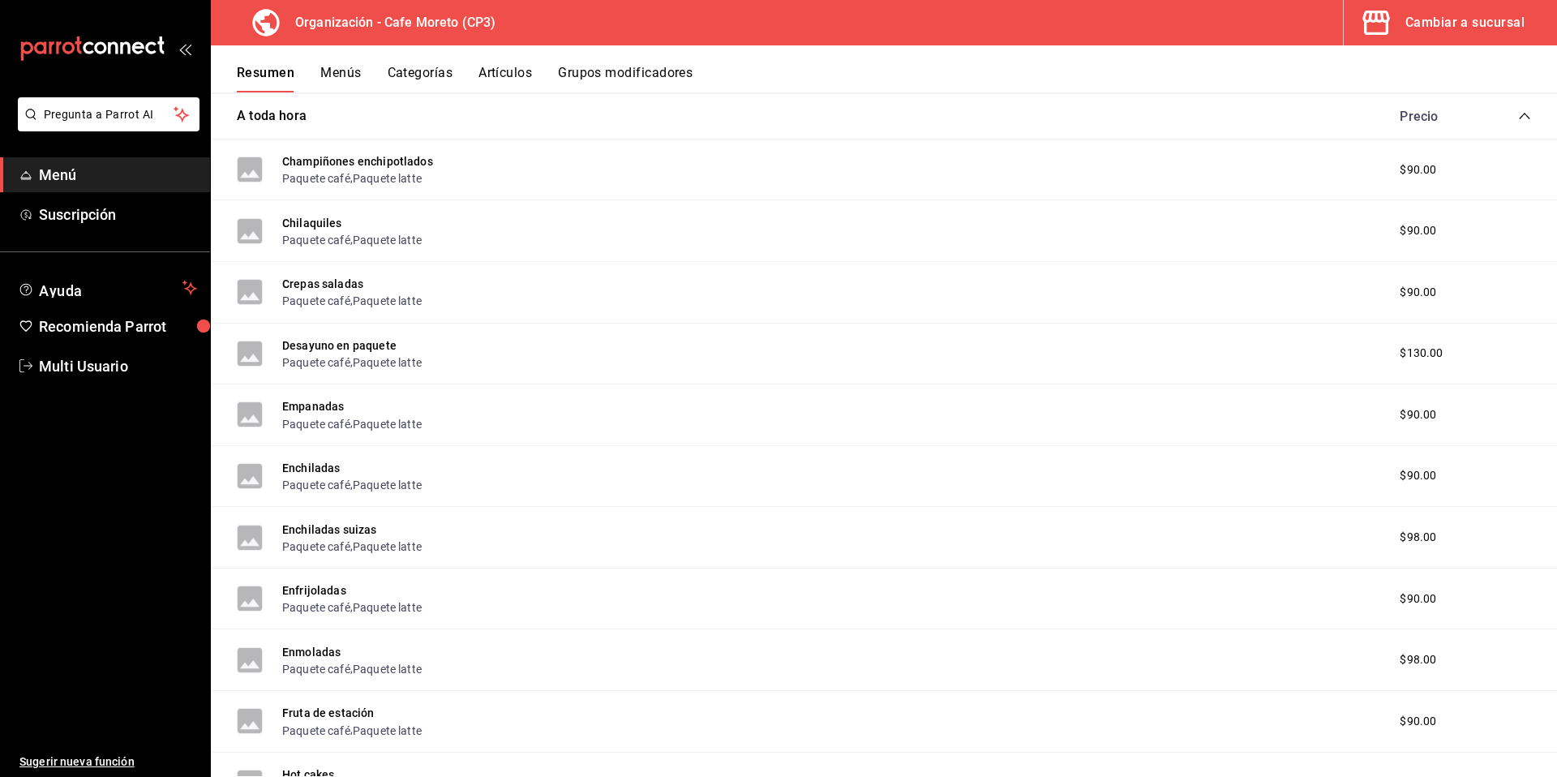
scroll to position [542, 0]
click at [263, 352] on div "Desayuno en paquete Paquete café , Paquete latte" at bounding box center [329, 357] width 185 height 35
click at [516, 358] on div "Desayuno en paquete Paquete café , Paquete latte $130.00" at bounding box center [884, 358] width 1346 height 62
click at [504, 71] on button "Artículos" at bounding box center [505, 79] width 54 height 28
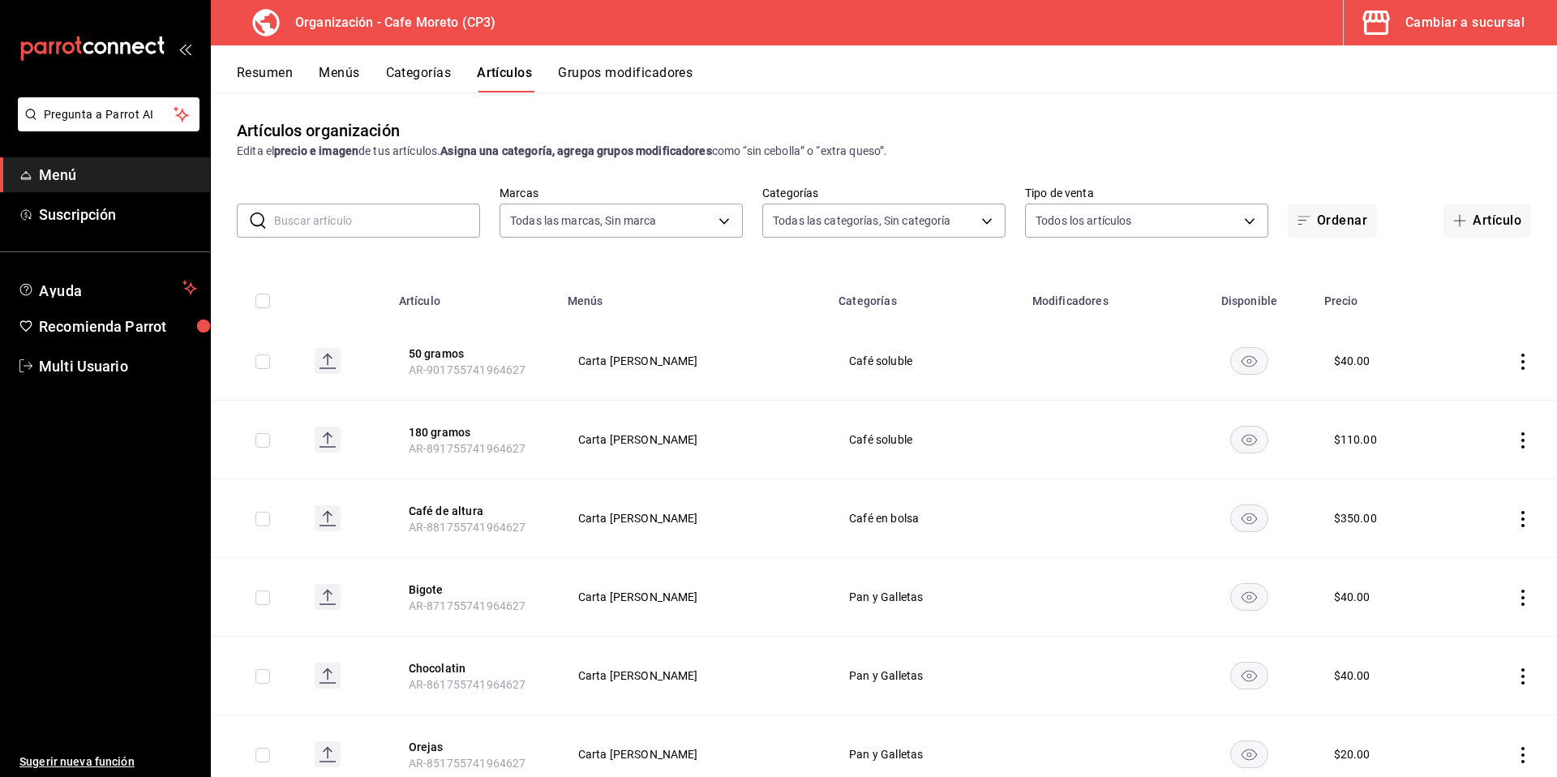
type input "6dc9de23-4e9e-430a-bcd5-91159ab4267b"
click at [979, 219] on body "Pregunta a Parrot AI Menú Suscripción Ayuda Recomienda Parrot Multi Usuario Sug…" at bounding box center [778, 388] width 1557 height 777
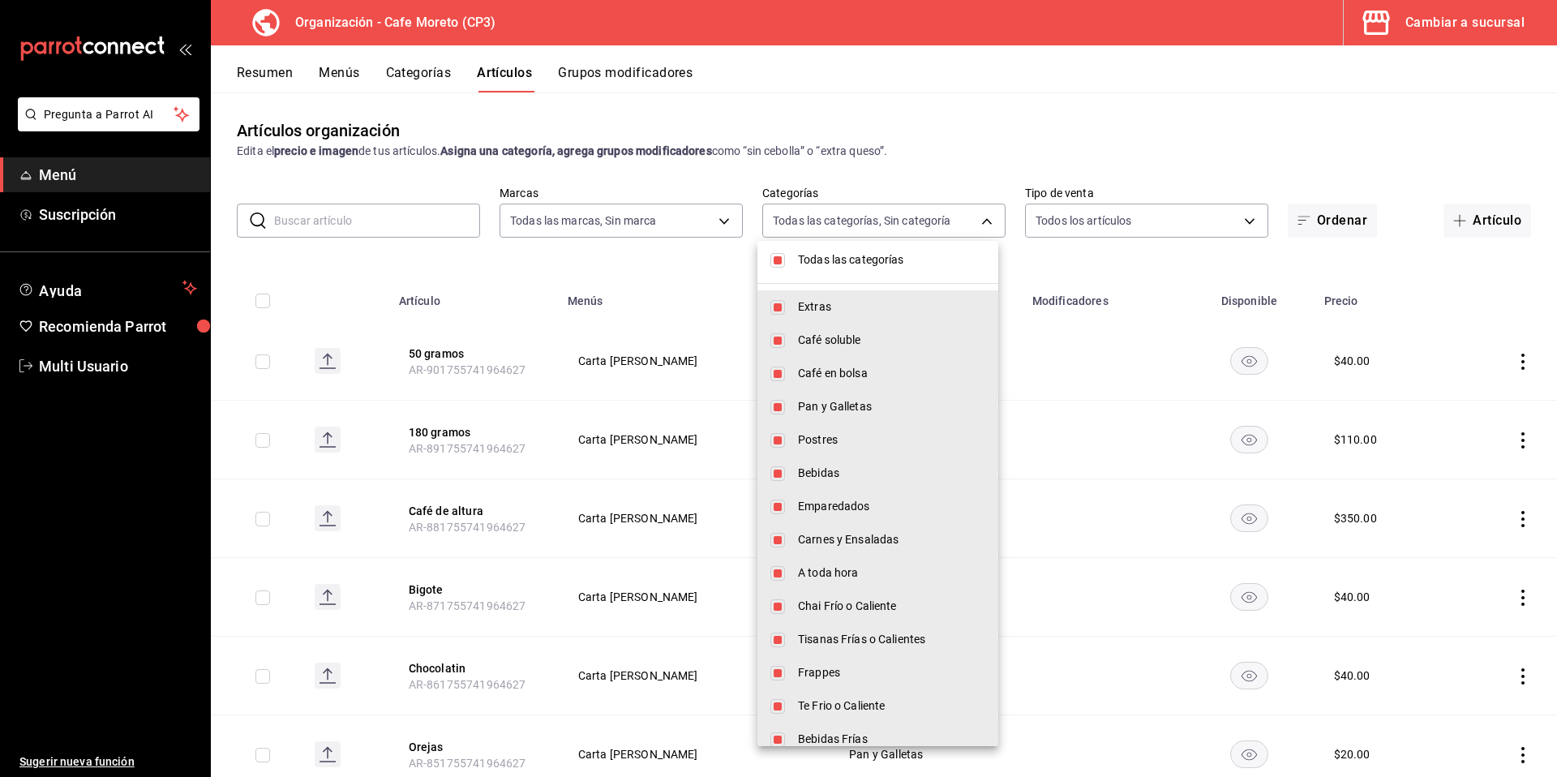
scroll to position [87, 0]
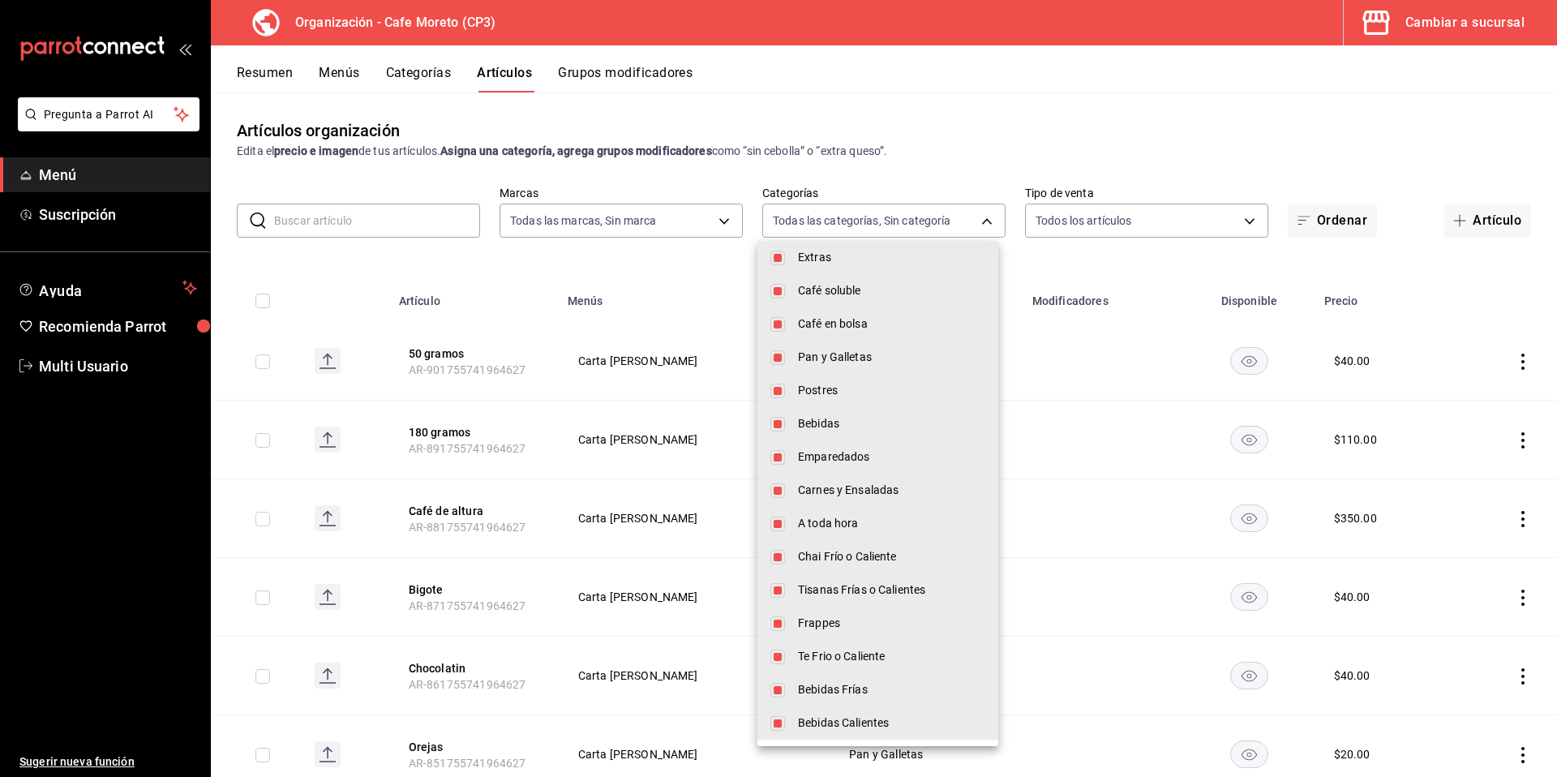
click at [818, 523] on span "A toda hora" at bounding box center [891, 523] width 187 height 17
type input "c9968b85-49fd-4420-9912-9a075e7b57f4,2c877ee7-d3a1-4ec9-9549-88ad4c1216cb,76fd7…"
checkbox input "false"
click at [777, 520] on input "checkbox" at bounding box center [777, 523] width 15 height 15
checkbox input "true"
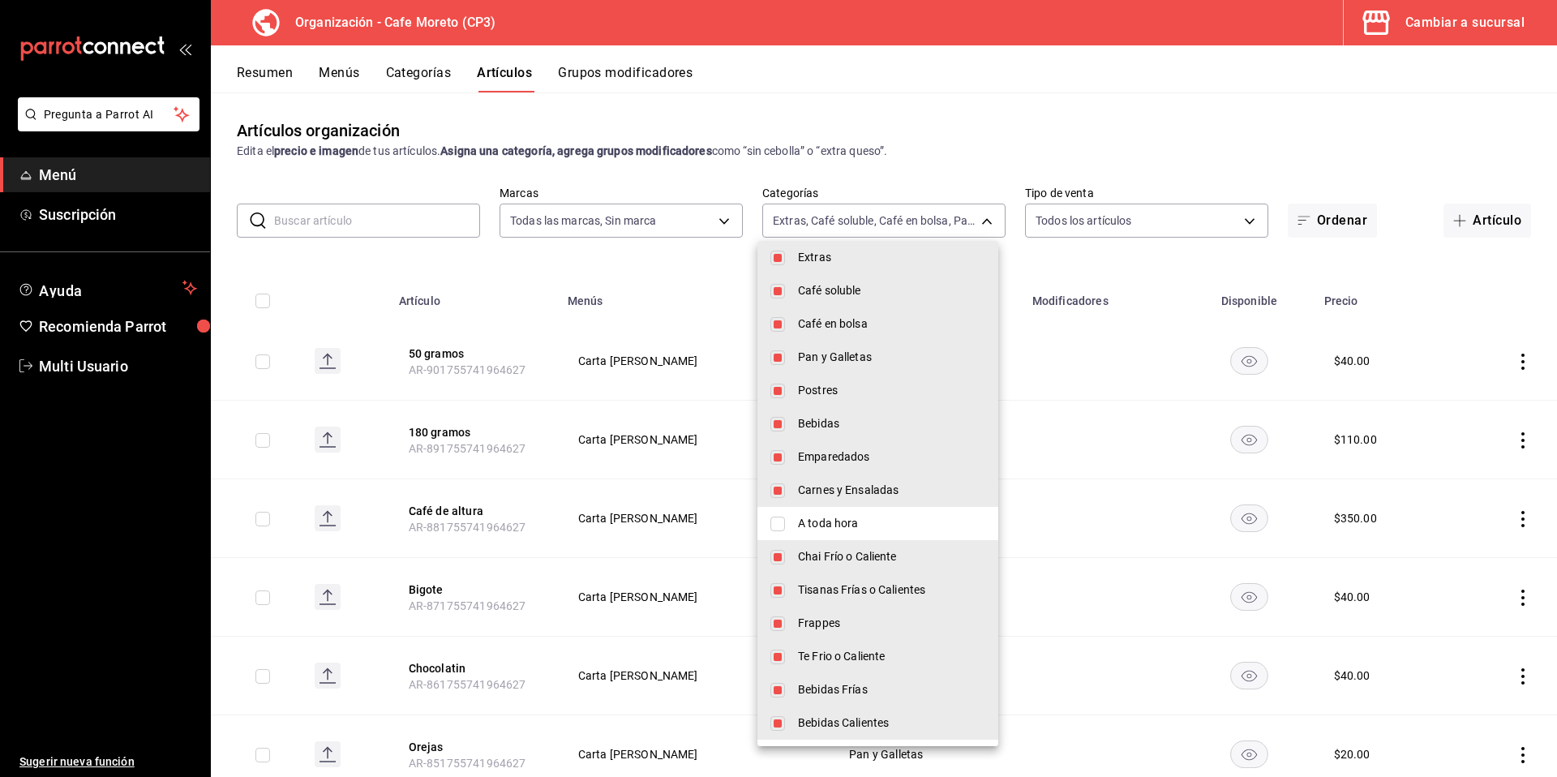
type input "c9968b85-49fd-4420-9912-9a075e7b57f4,2c877ee7-d3a1-4ec9-9549-88ad4c1216cb,76fd7…"
checkbox input "true"
click at [634, 255] on div at bounding box center [778, 388] width 1557 height 777
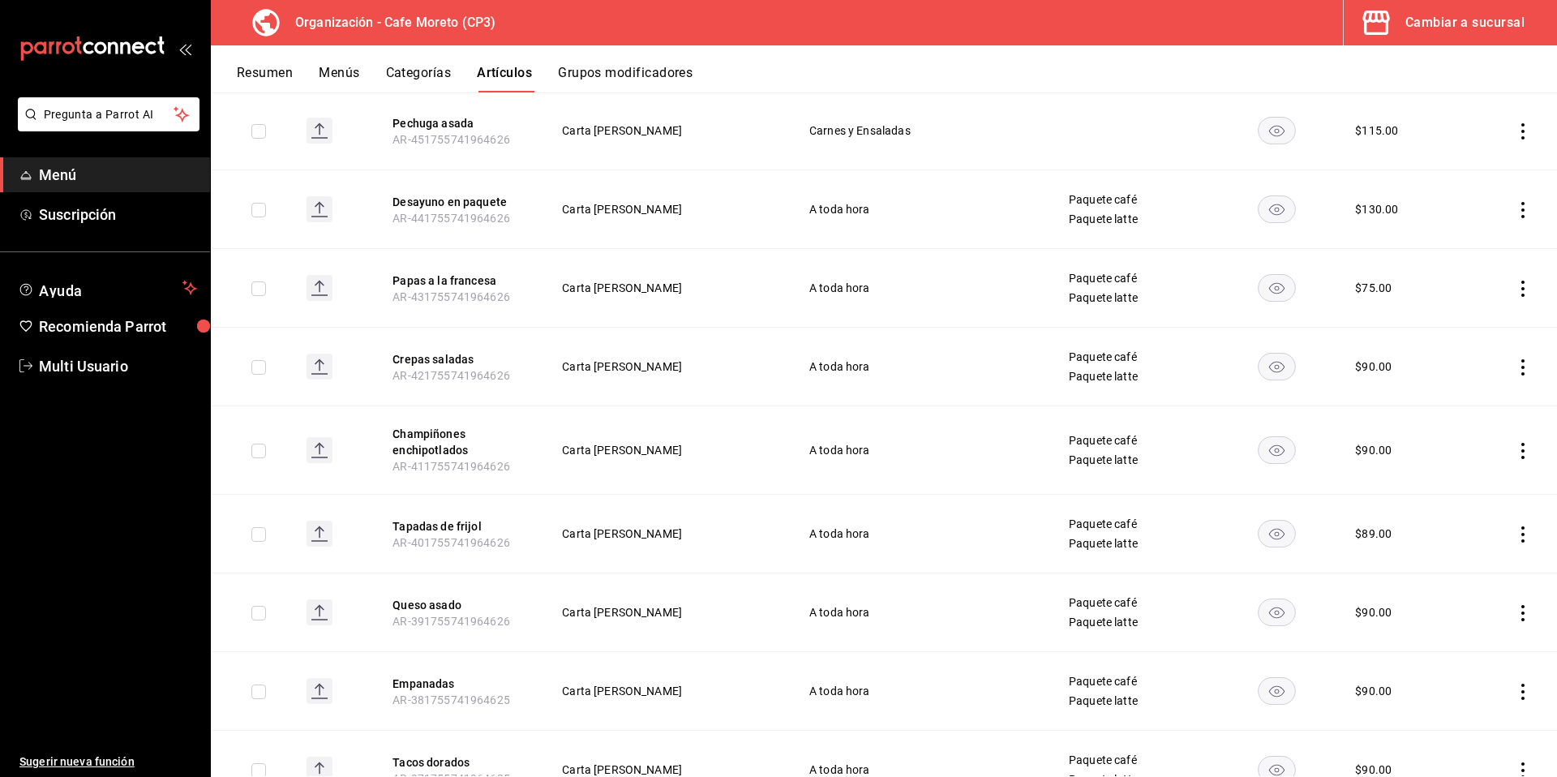
scroll to position [3795, 0]
click at [265, 214] on input "checkbox" at bounding box center [258, 213] width 15 height 15
checkbox input "true"
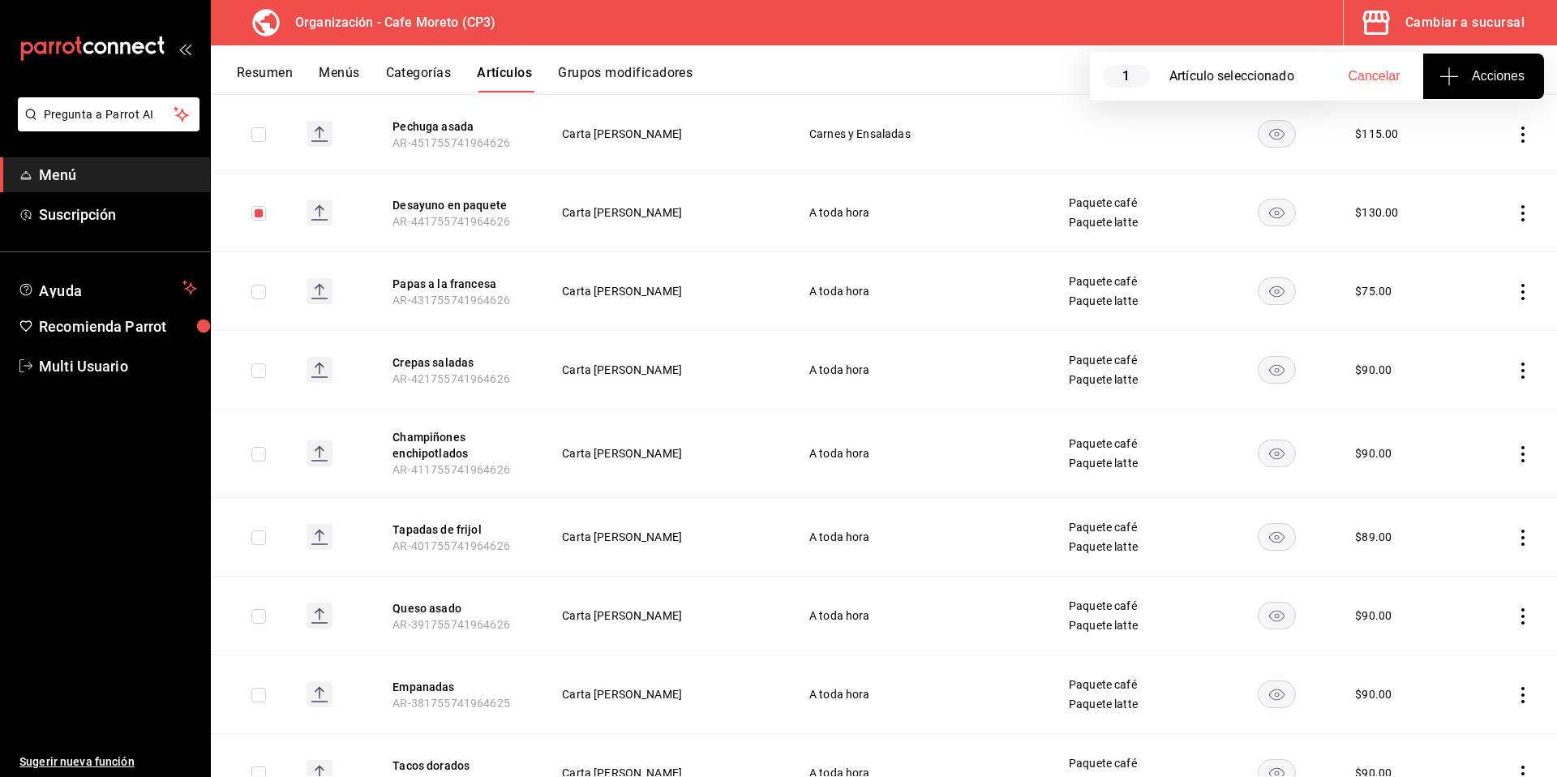
click at [1515, 216] on icon "actions" at bounding box center [1523, 213] width 16 height 16
click at [1469, 315] on span "Eliminar" at bounding box center [1461, 317] width 41 height 13
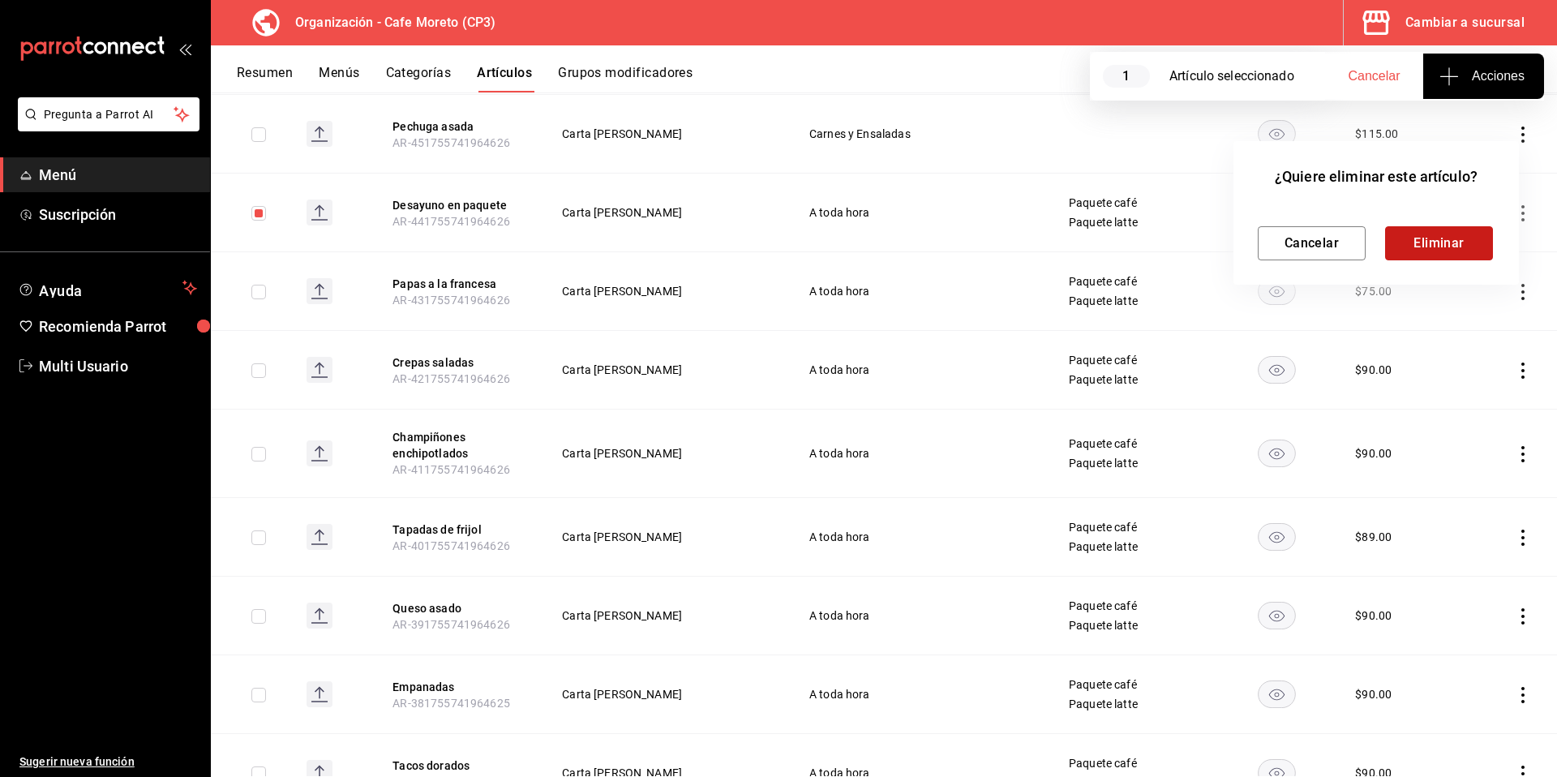
click at [1443, 245] on button "Eliminar" at bounding box center [1439, 243] width 108 height 34
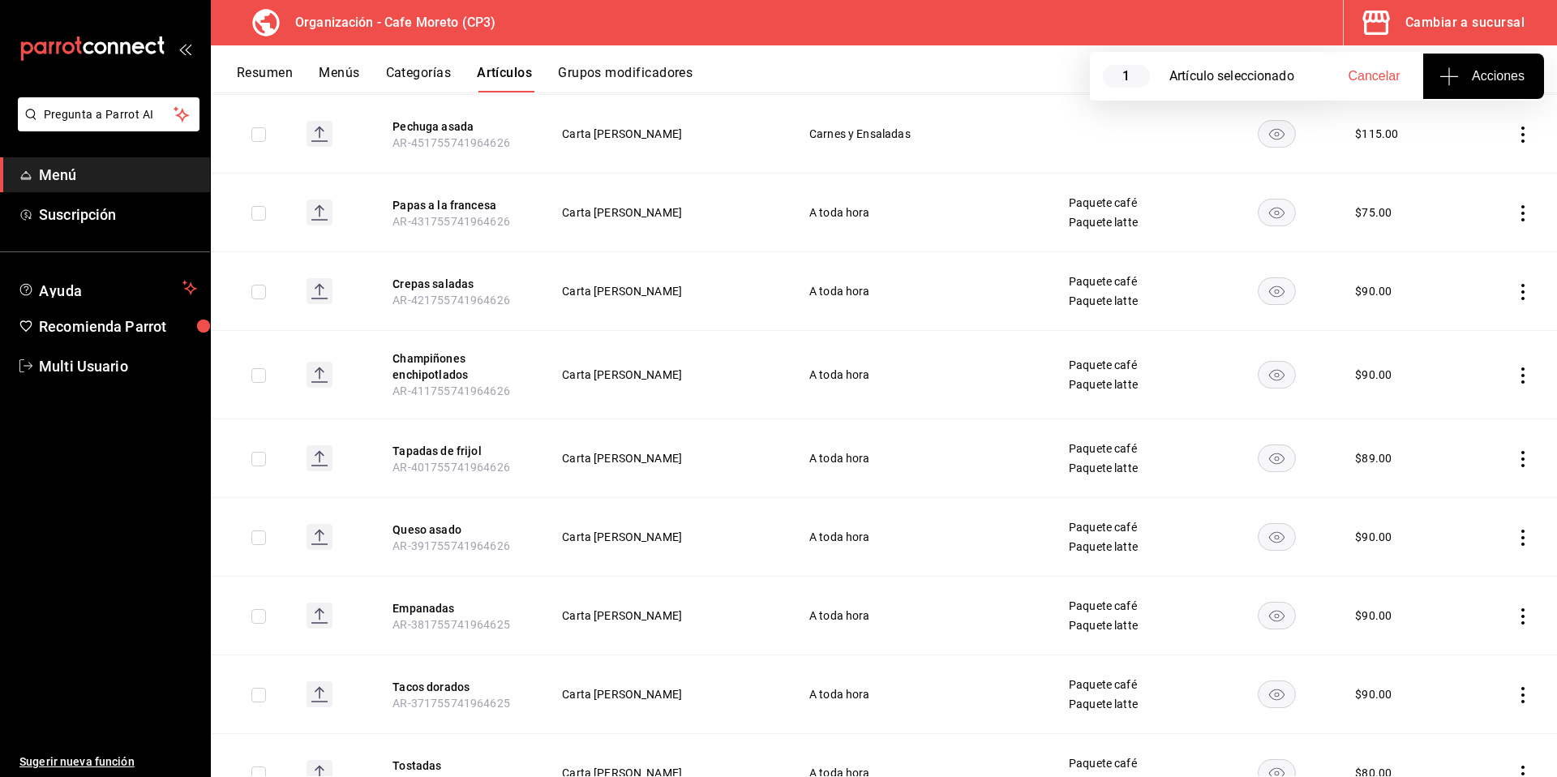
click at [912, 36] on div "Organización - Cafe Moreto (CP3) Cambiar a sucursal" at bounding box center [884, 22] width 1346 height 45
drag, startPoint x: 835, startPoint y: 196, endPoint x: 895, endPoint y: 228, distance: 67.8
click at [895, 228] on td "A toda hora" at bounding box center [918, 213] width 259 height 79
drag, startPoint x: 640, startPoint y: 458, endPoint x: 567, endPoint y: 639, distance: 195.0
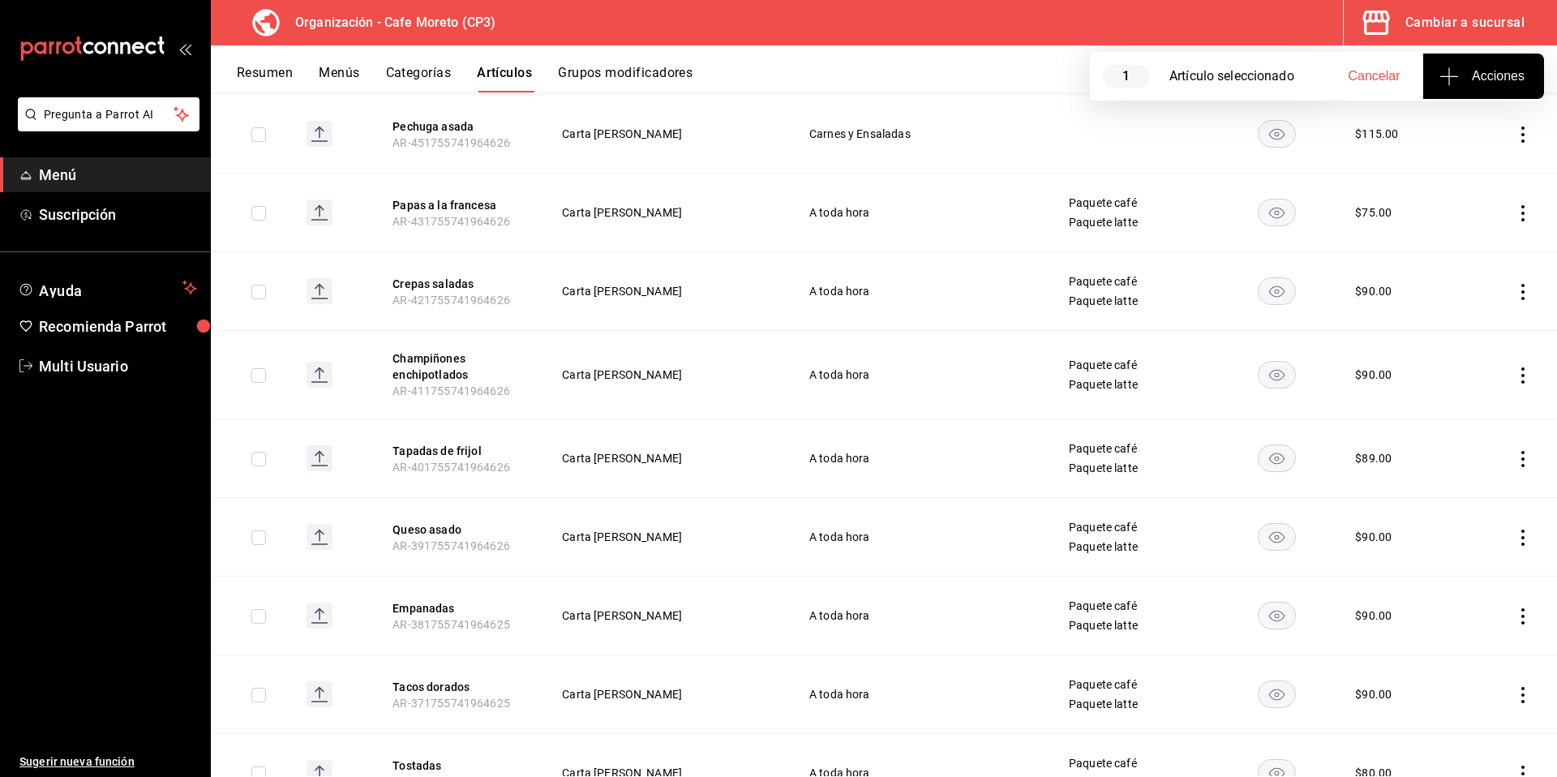
click at [872, 80] on div "Resumen Menús Categorías Artículos Grupos modificadores" at bounding box center [897, 79] width 1320 height 28
click at [275, 75] on button "Resumen" at bounding box center [265, 79] width 56 height 28
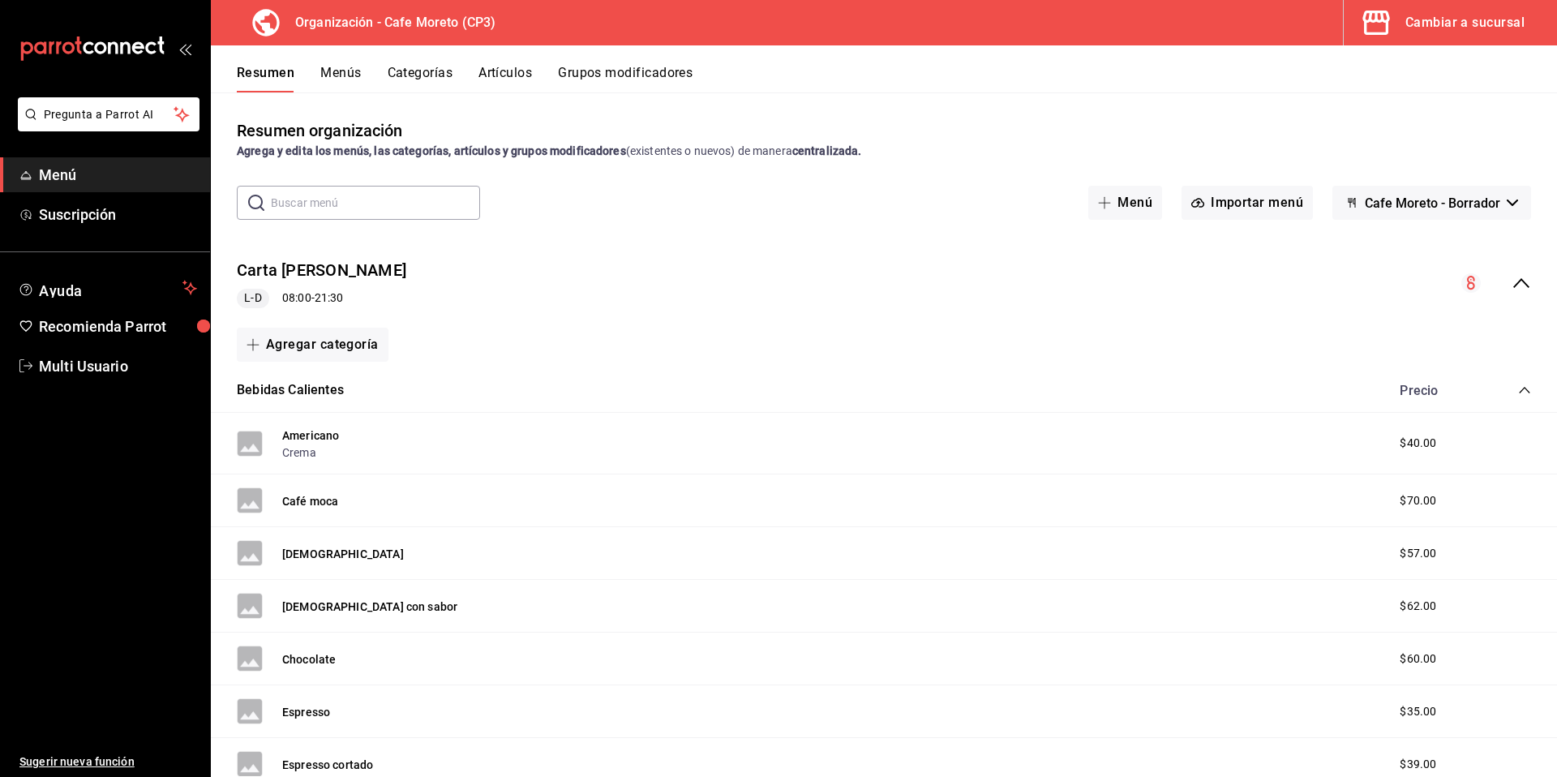
click at [334, 77] on button "Menús" at bounding box center [340, 79] width 41 height 28
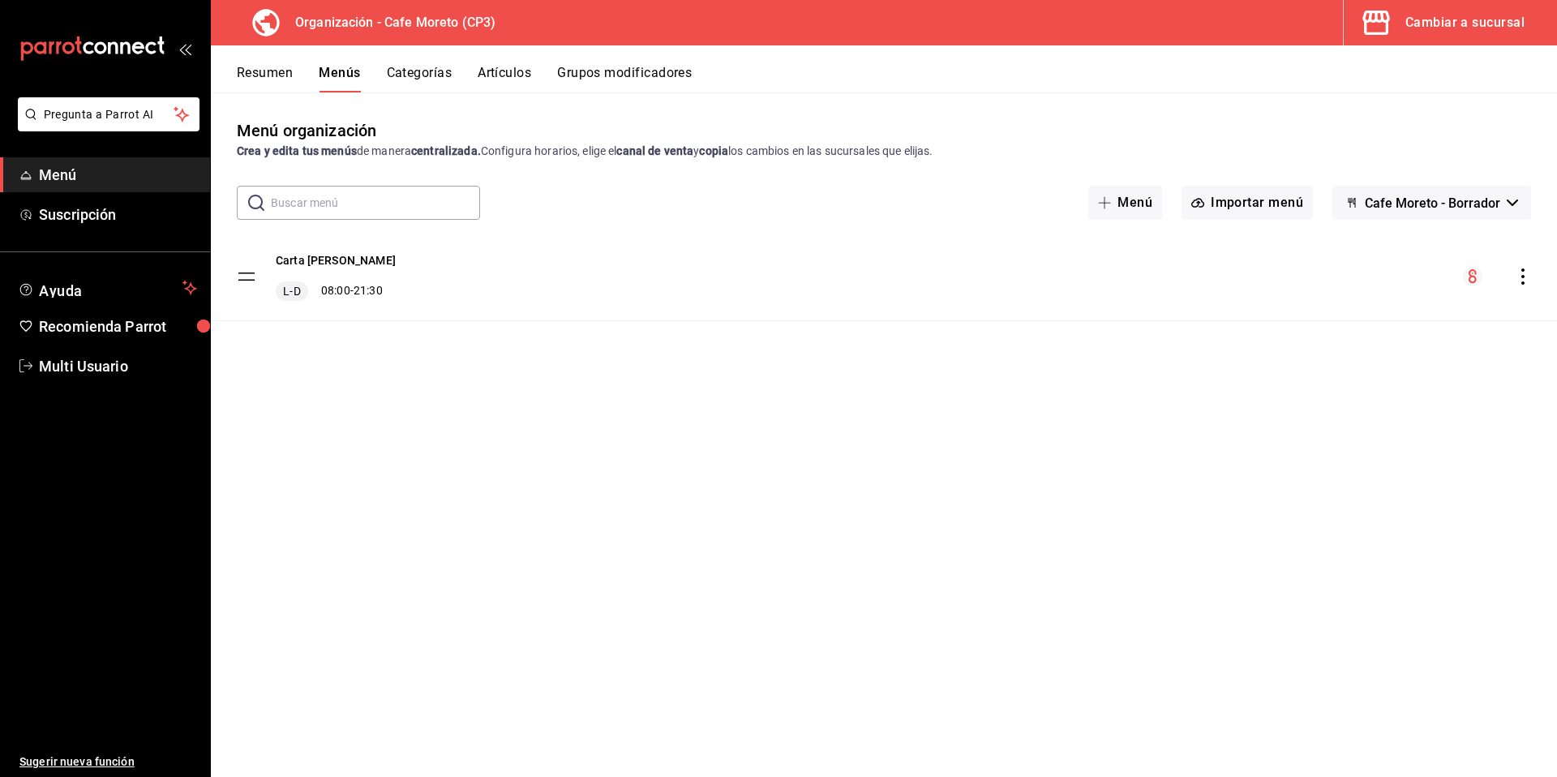
click at [1525, 279] on icon "actions" at bounding box center [1523, 276] width 16 height 16
click at [1309, 347] on span "Duplicar" at bounding box center [1395, 347] width 198 height 17
click at [1526, 277] on icon "actions" at bounding box center [1523, 276] width 16 height 16
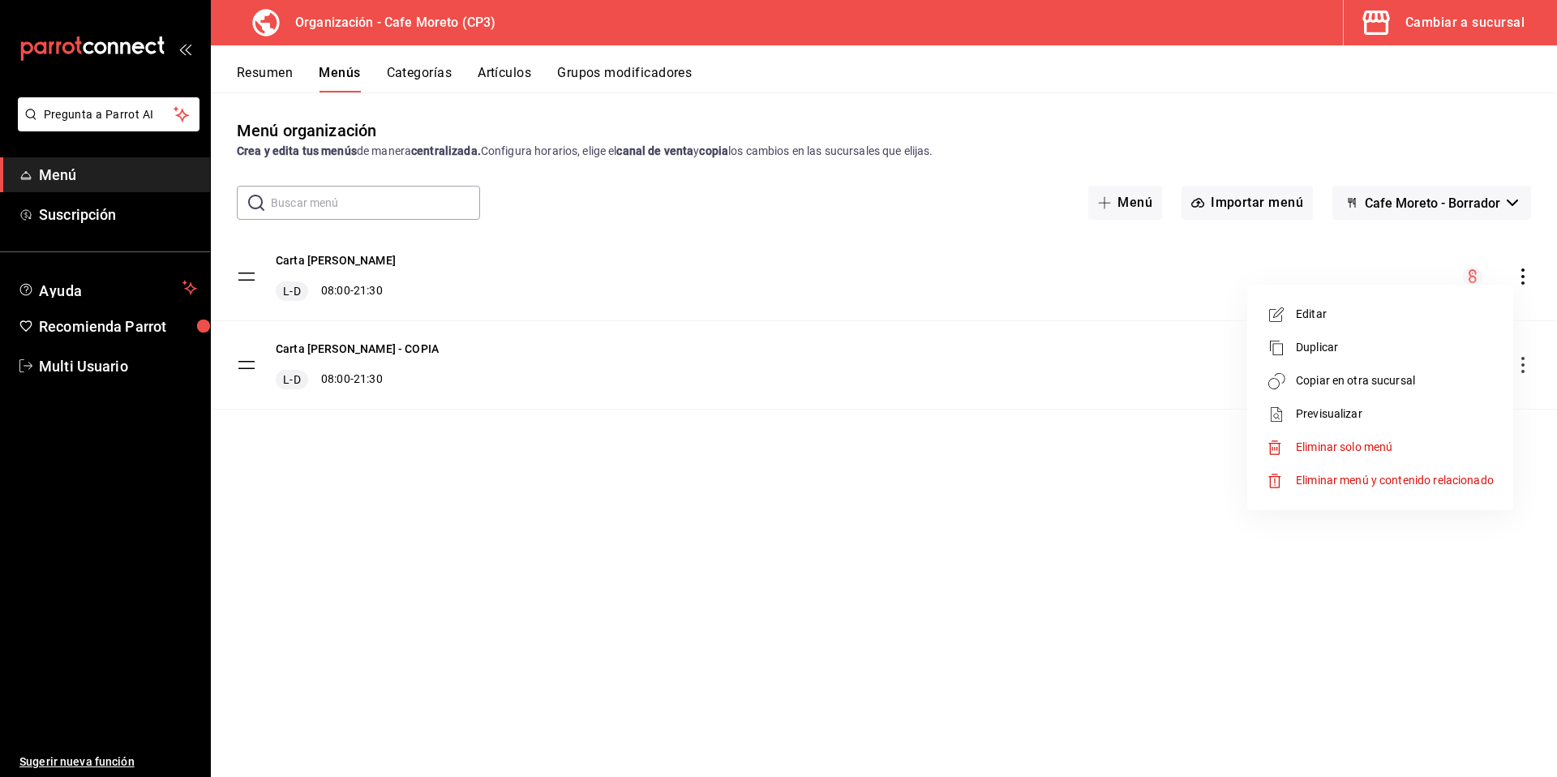
click at [1332, 415] on span "Previsualizar" at bounding box center [1395, 413] width 198 height 17
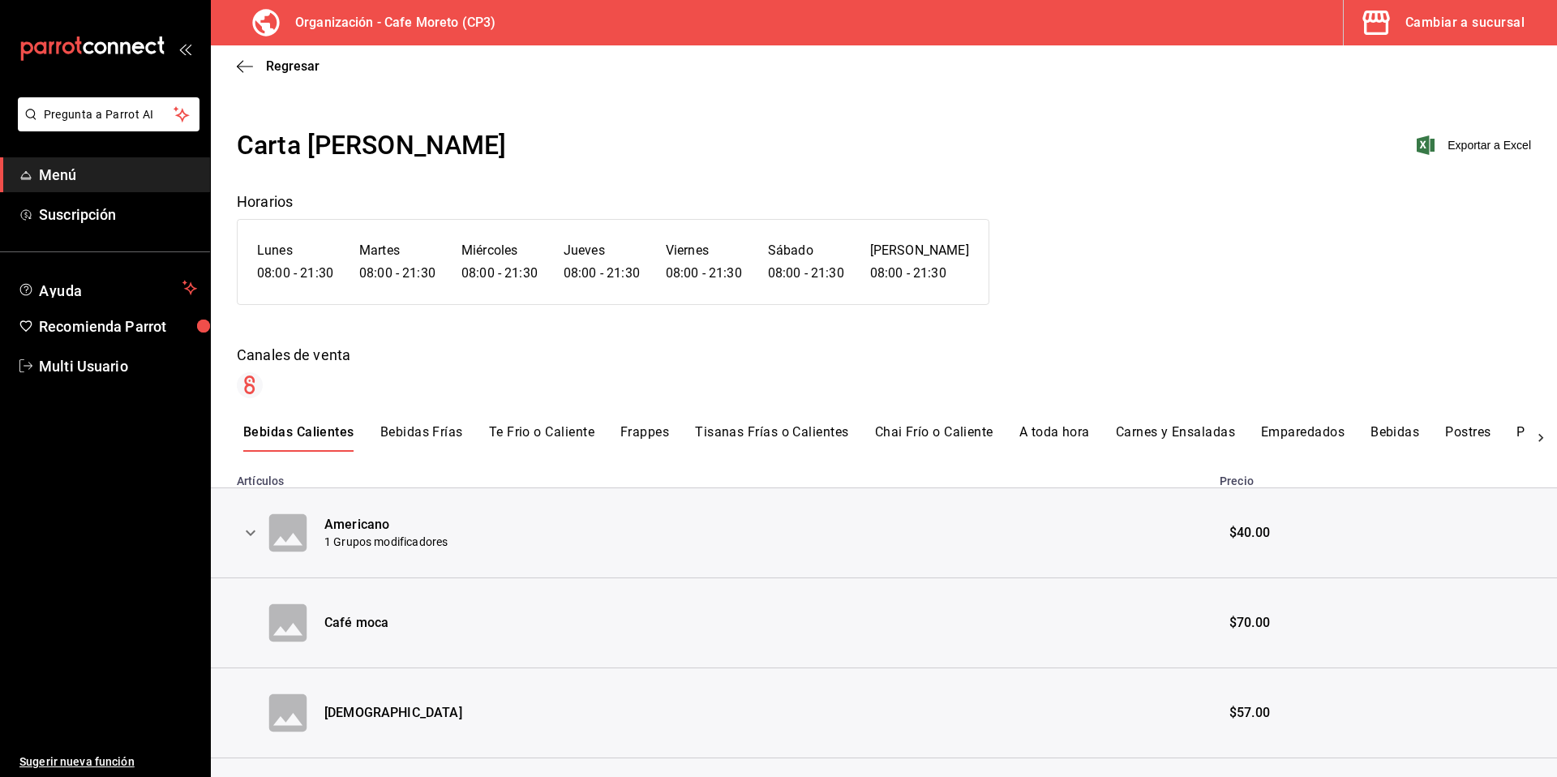
click at [426, 432] on button "Bebidas Frías" at bounding box center [421, 438] width 83 height 28
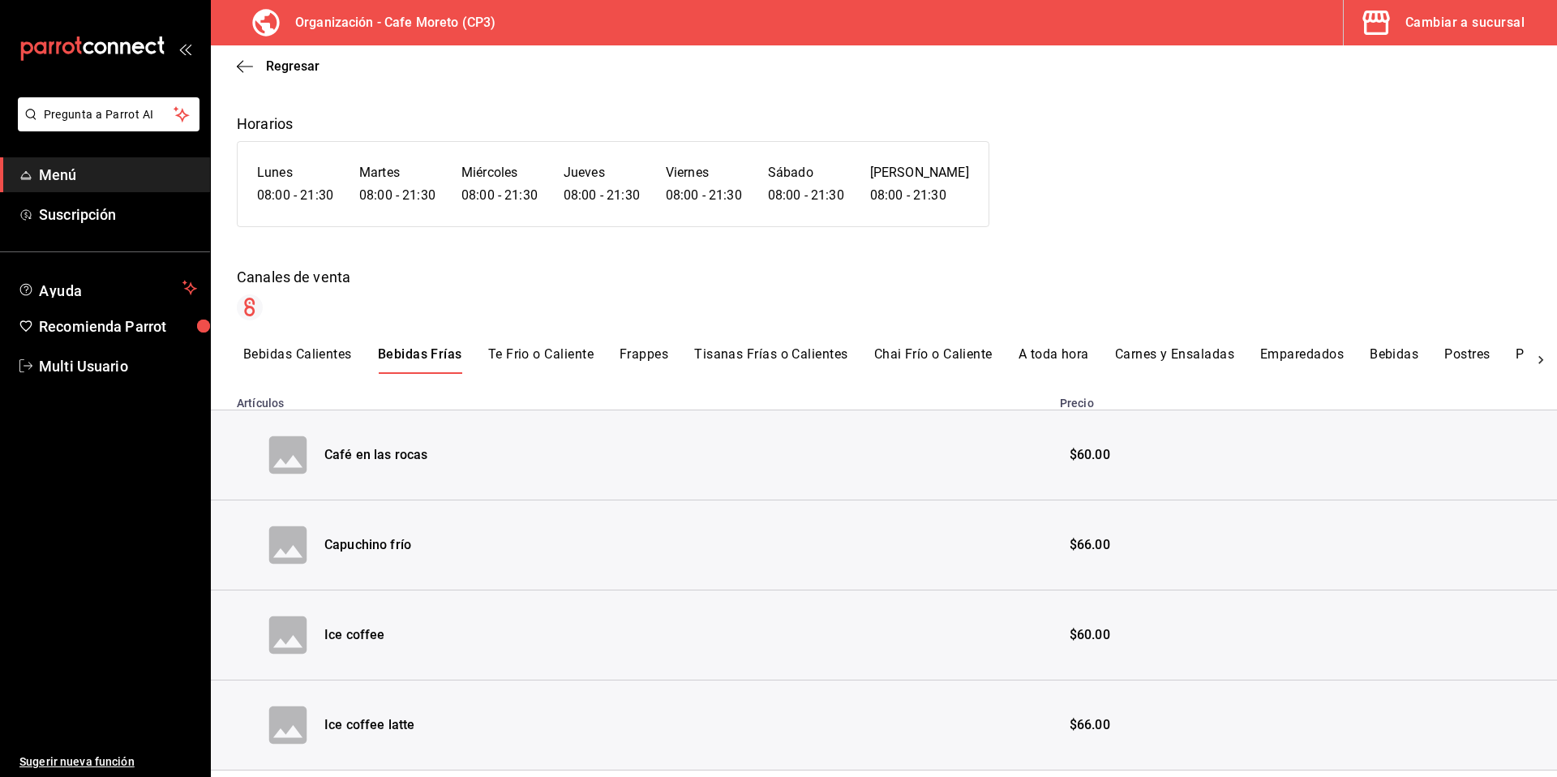
scroll to position [123, 0]
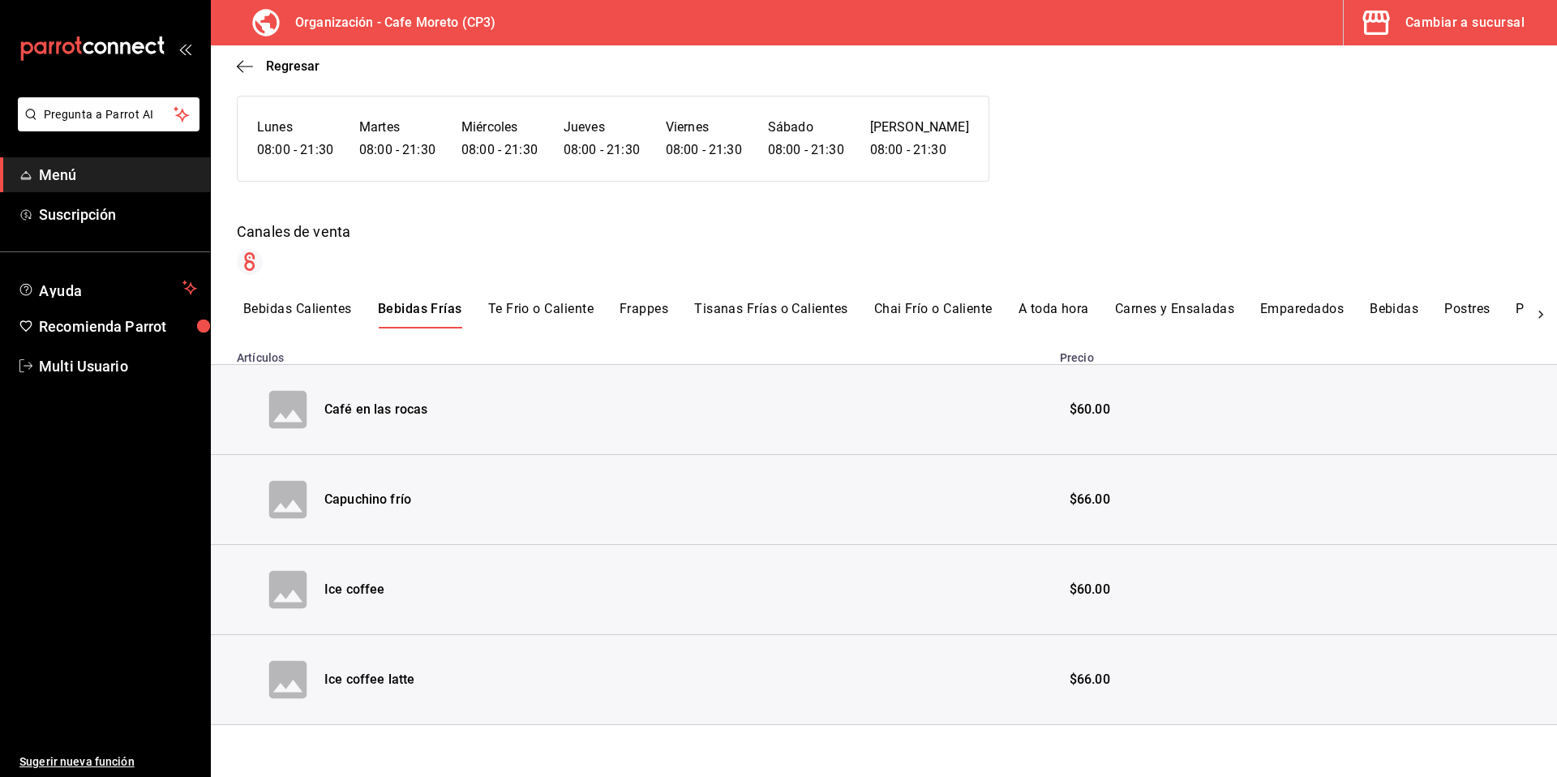
click at [540, 308] on button "Te Frio o Caliente" at bounding box center [540, 315] width 105 height 28
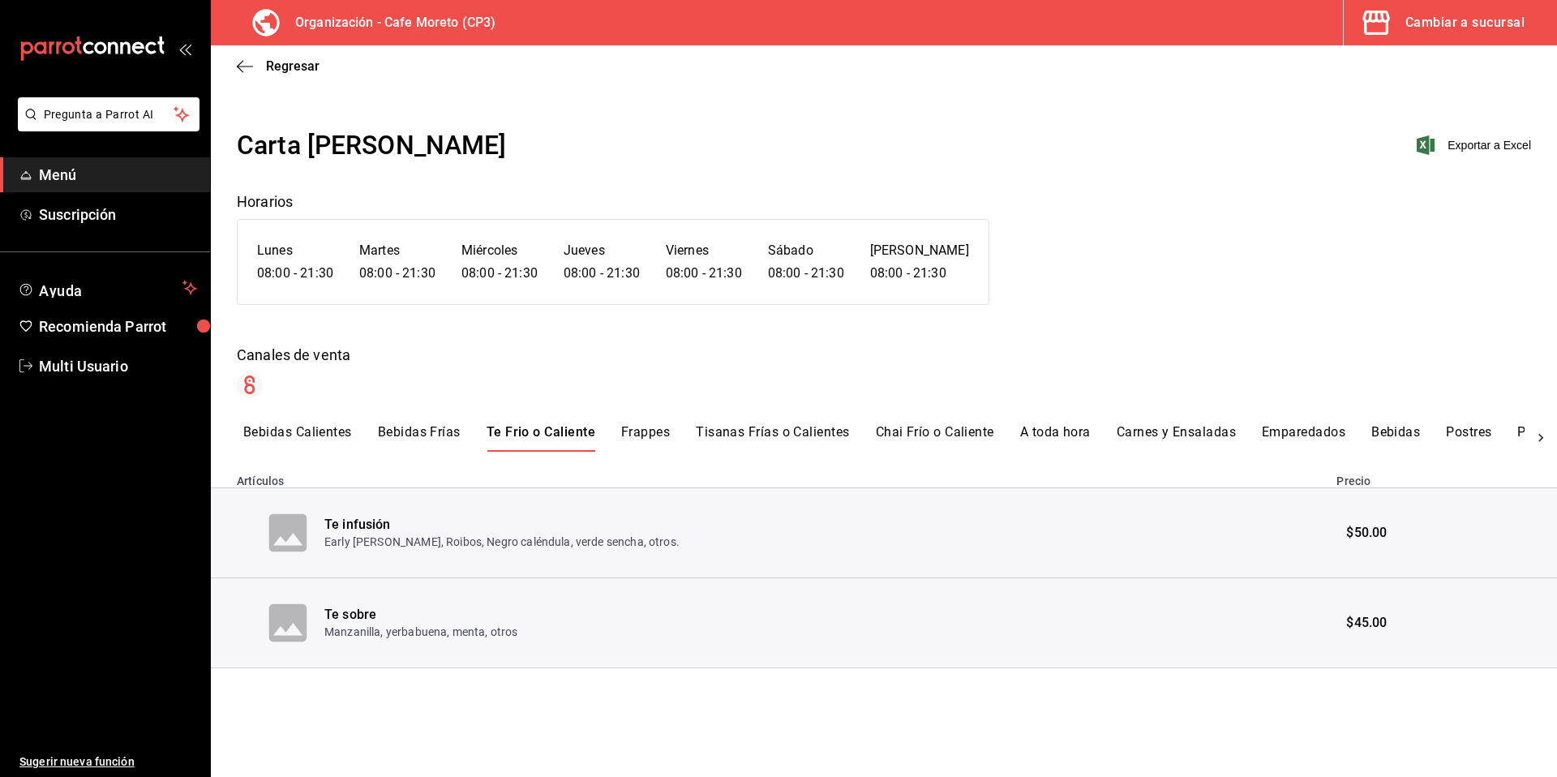
click at [653, 435] on button "Frappes" at bounding box center [645, 438] width 49 height 28
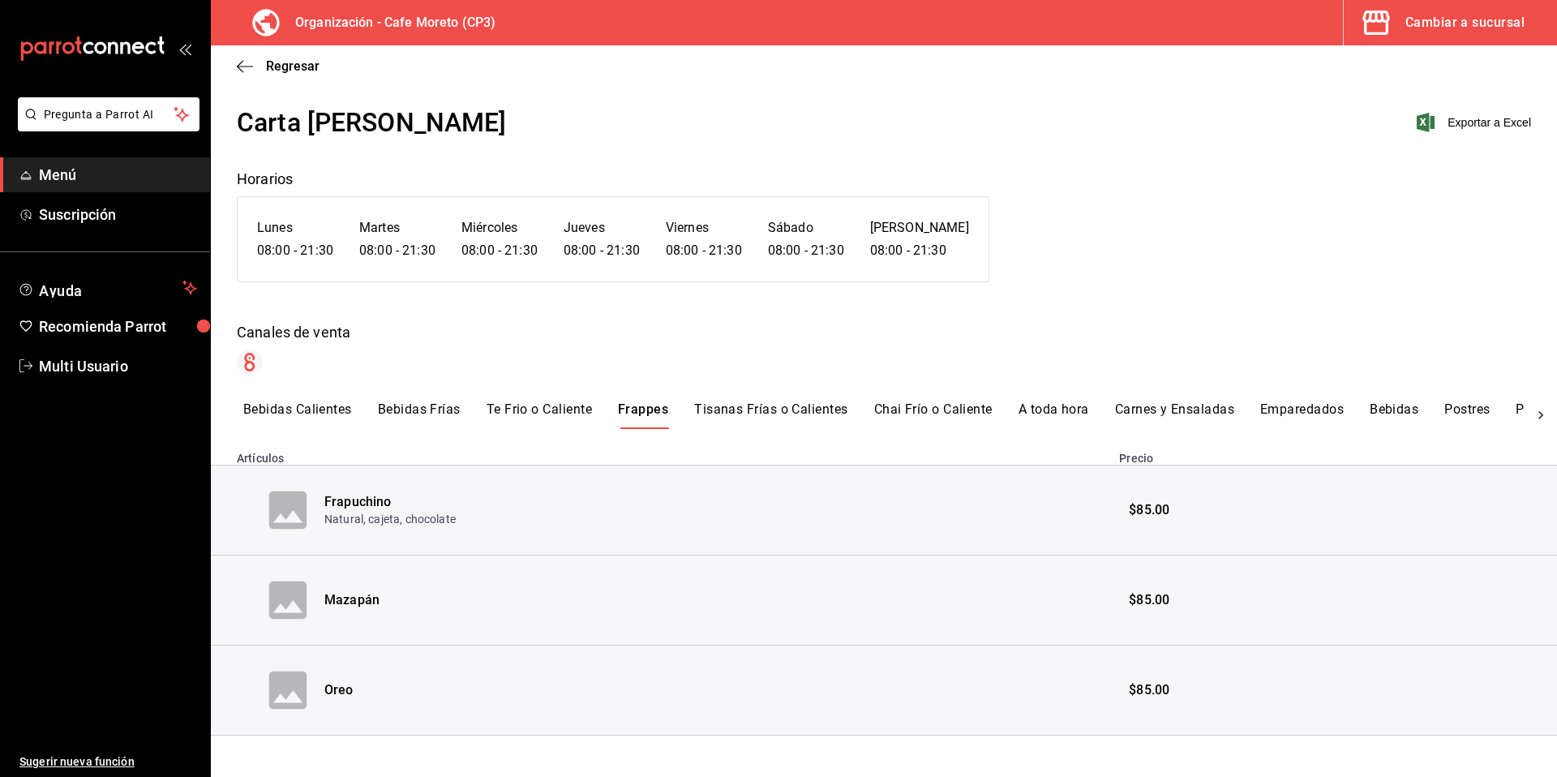
scroll to position [33, 0]
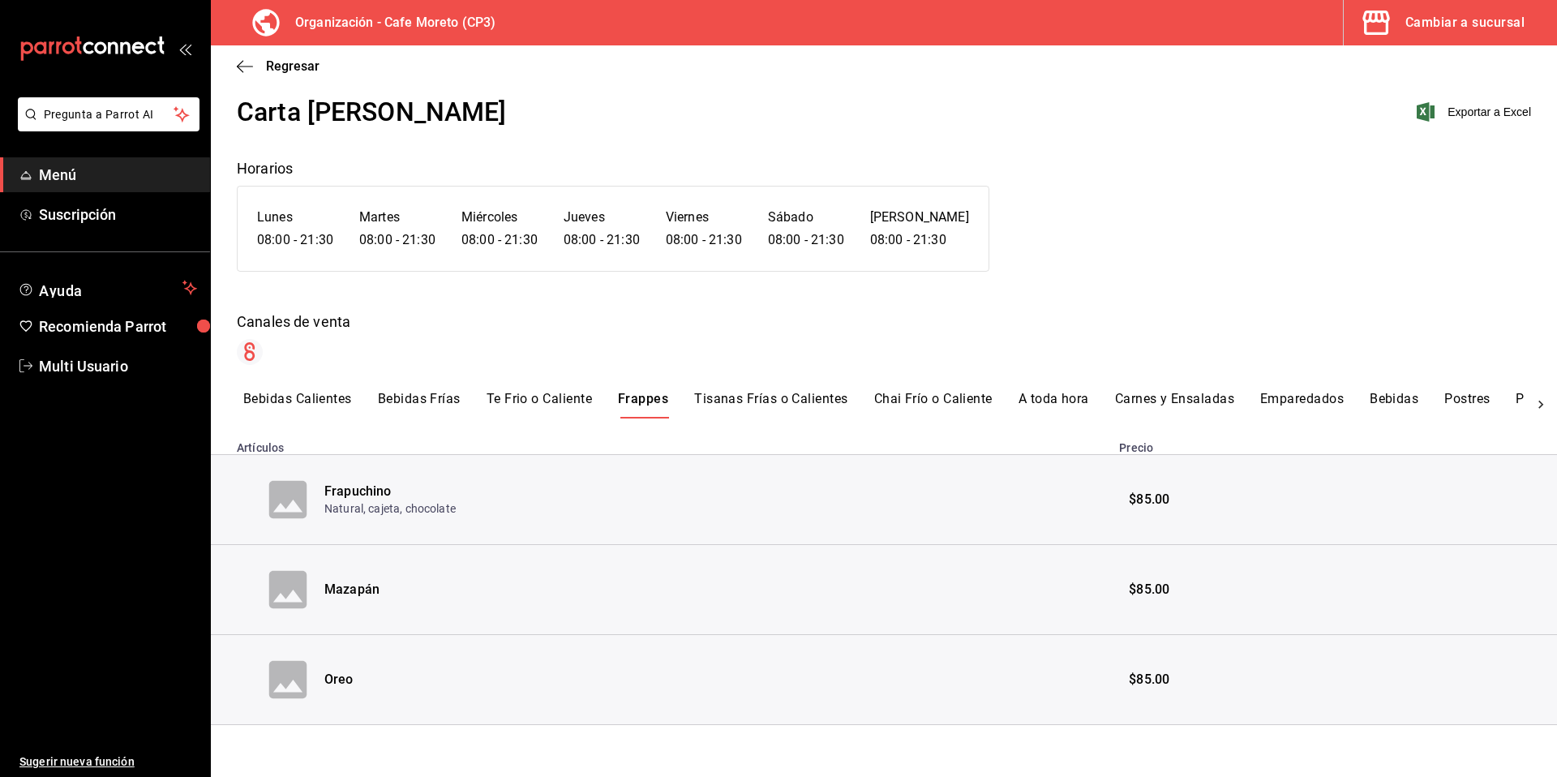
click at [780, 399] on button "Tisanas Frías o Calientes" at bounding box center [770, 405] width 153 height 28
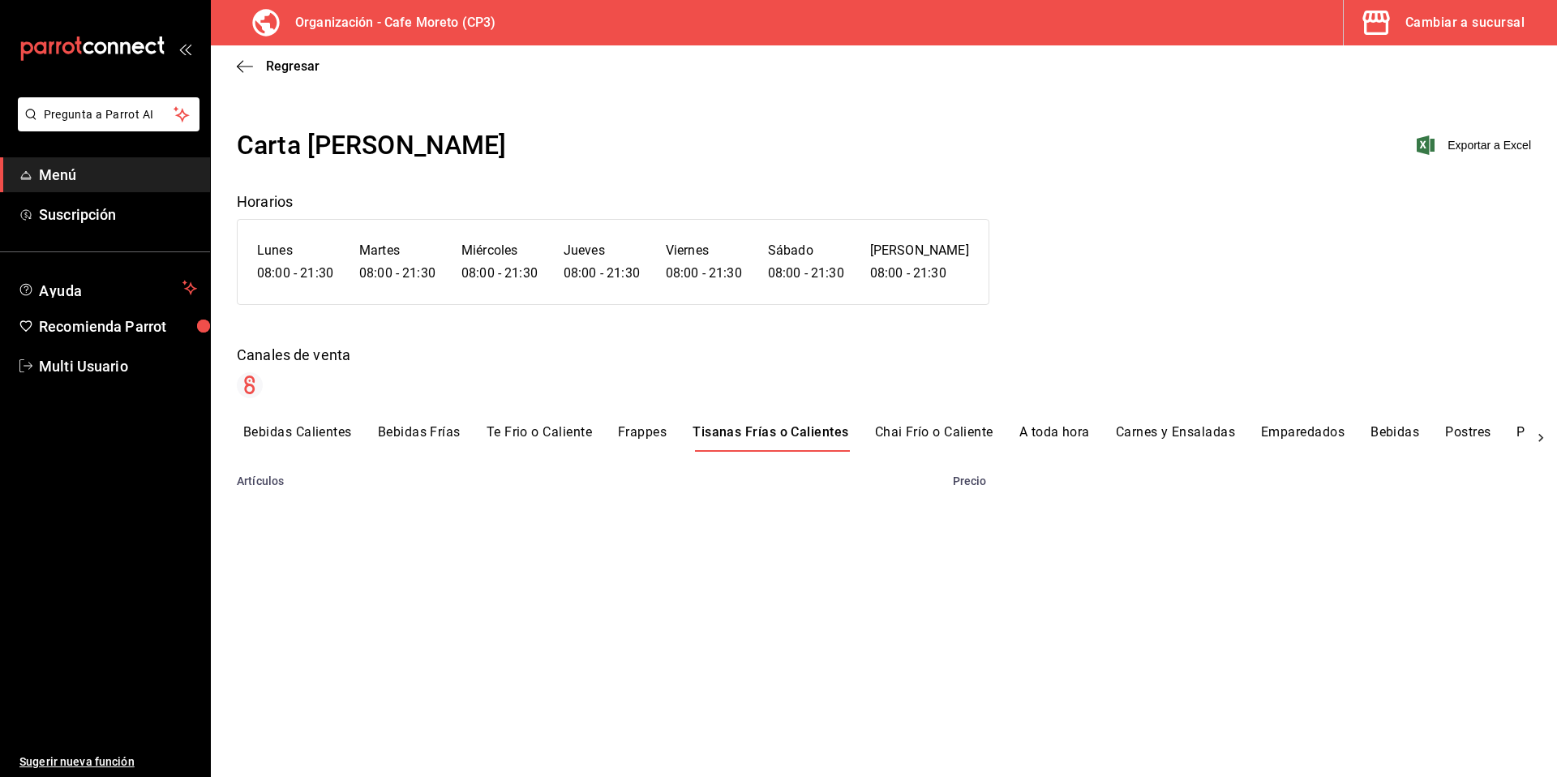
scroll to position [0, 0]
click at [934, 433] on button "Chai Frío o Caliente" at bounding box center [934, 438] width 118 height 28
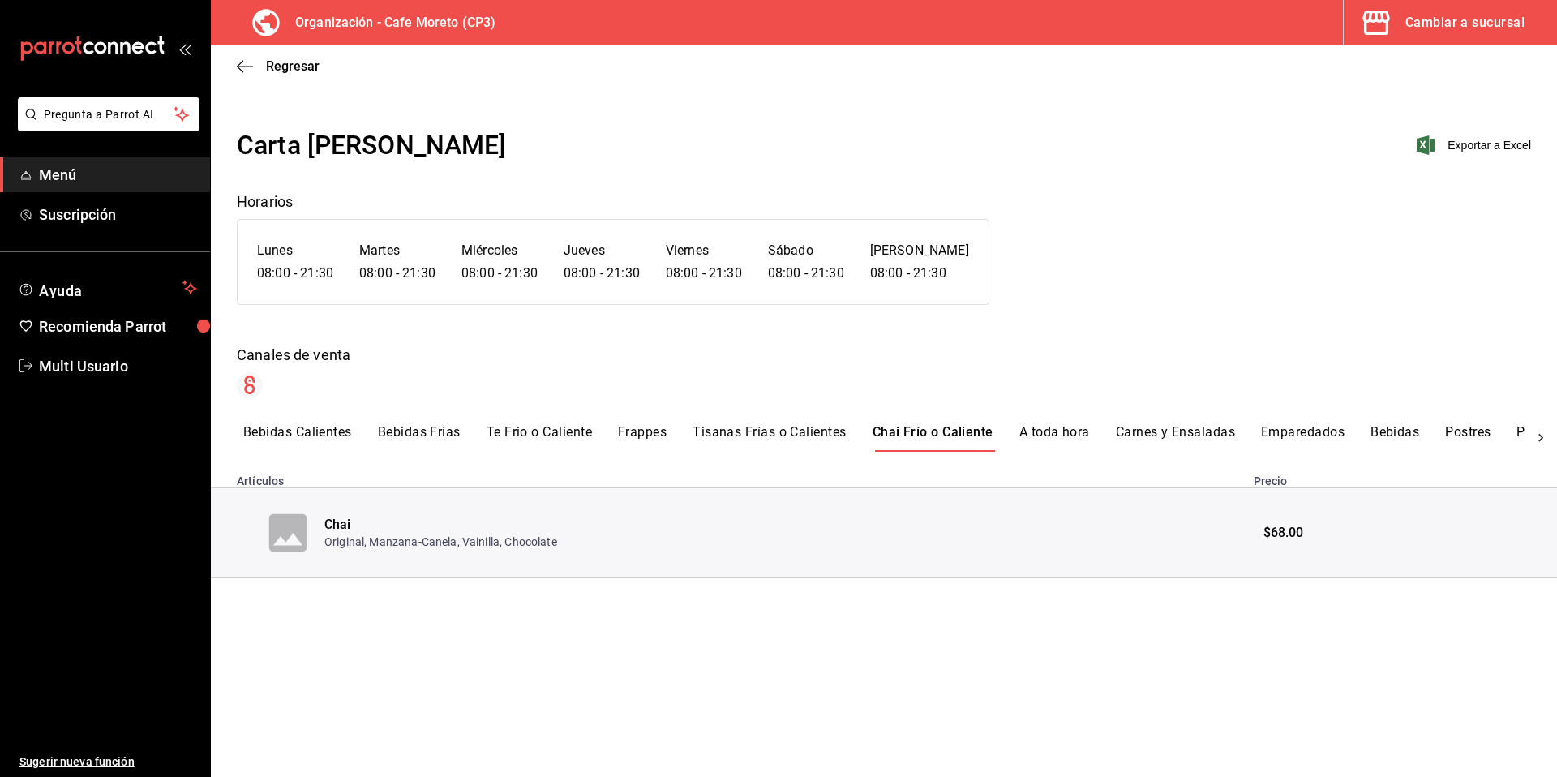
click at [1065, 431] on button "A toda hora" at bounding box center [1054, 438] width 71 height 28
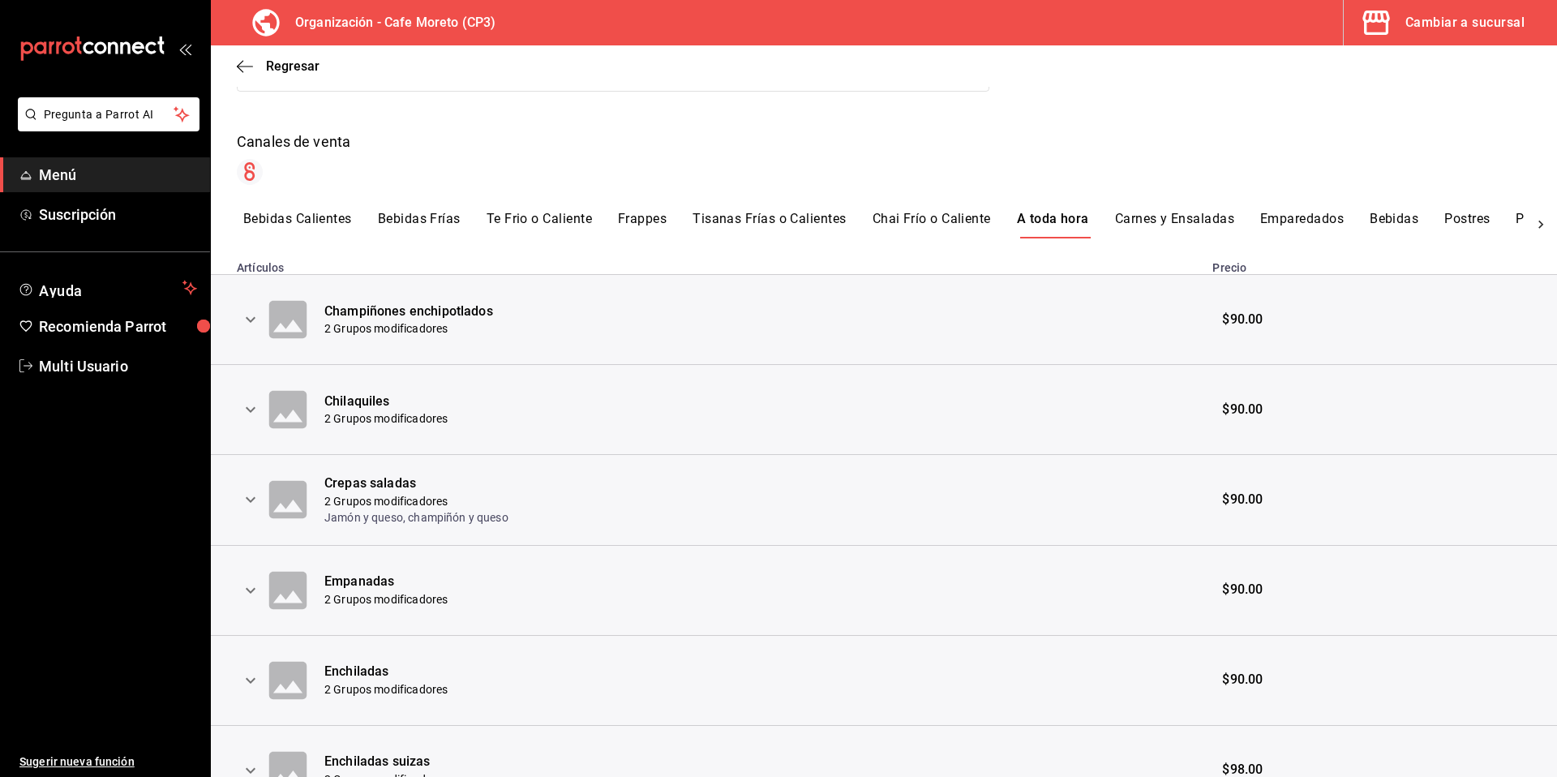
scroll to position [216, 0]
click at [250, 317] on icon "expand row" at bounding box center [251, 317] width 10 height 6
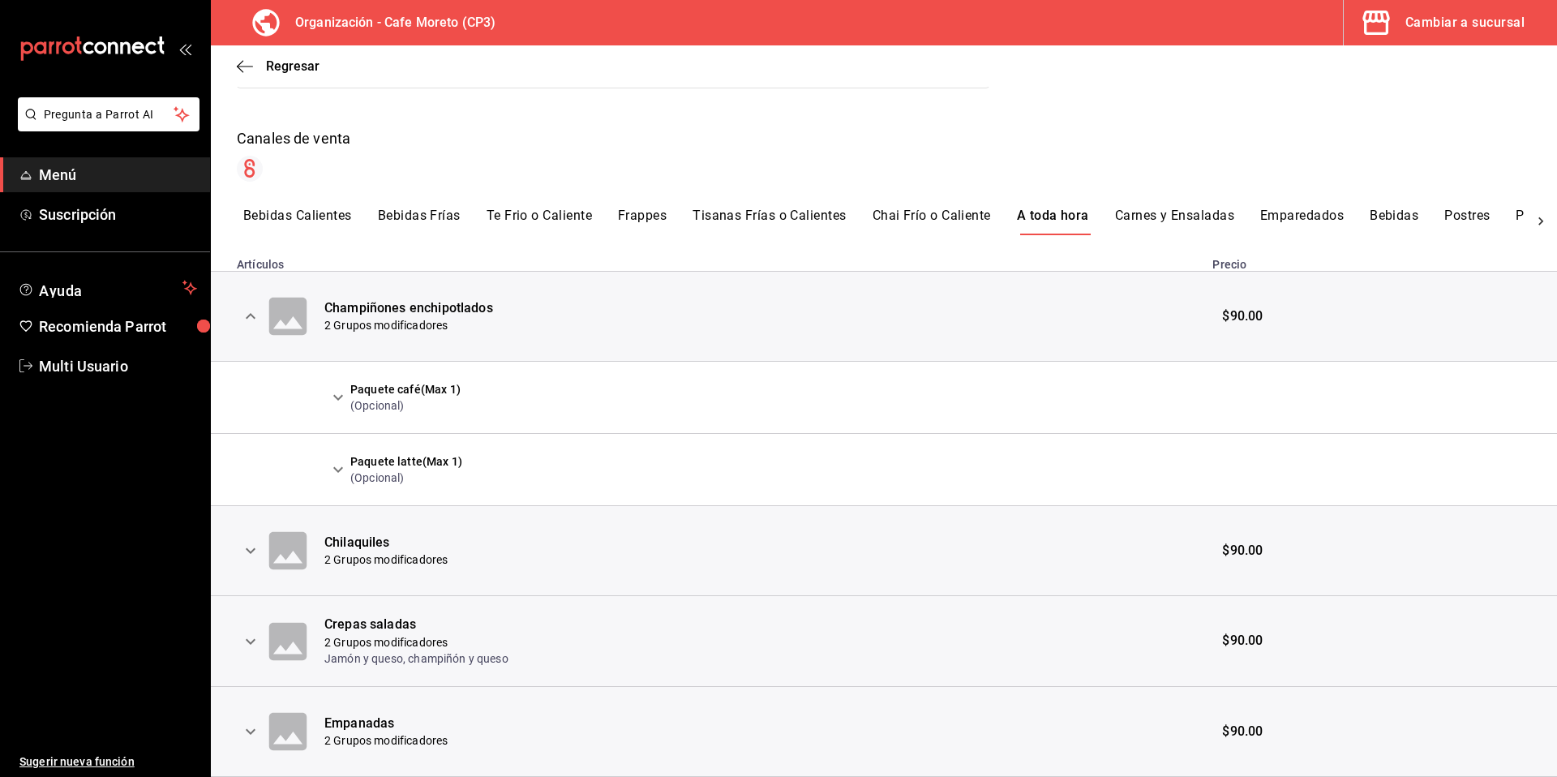
click at [249, 313] on icon "expand row" at bounding box center [250, 315] width 19 height 19
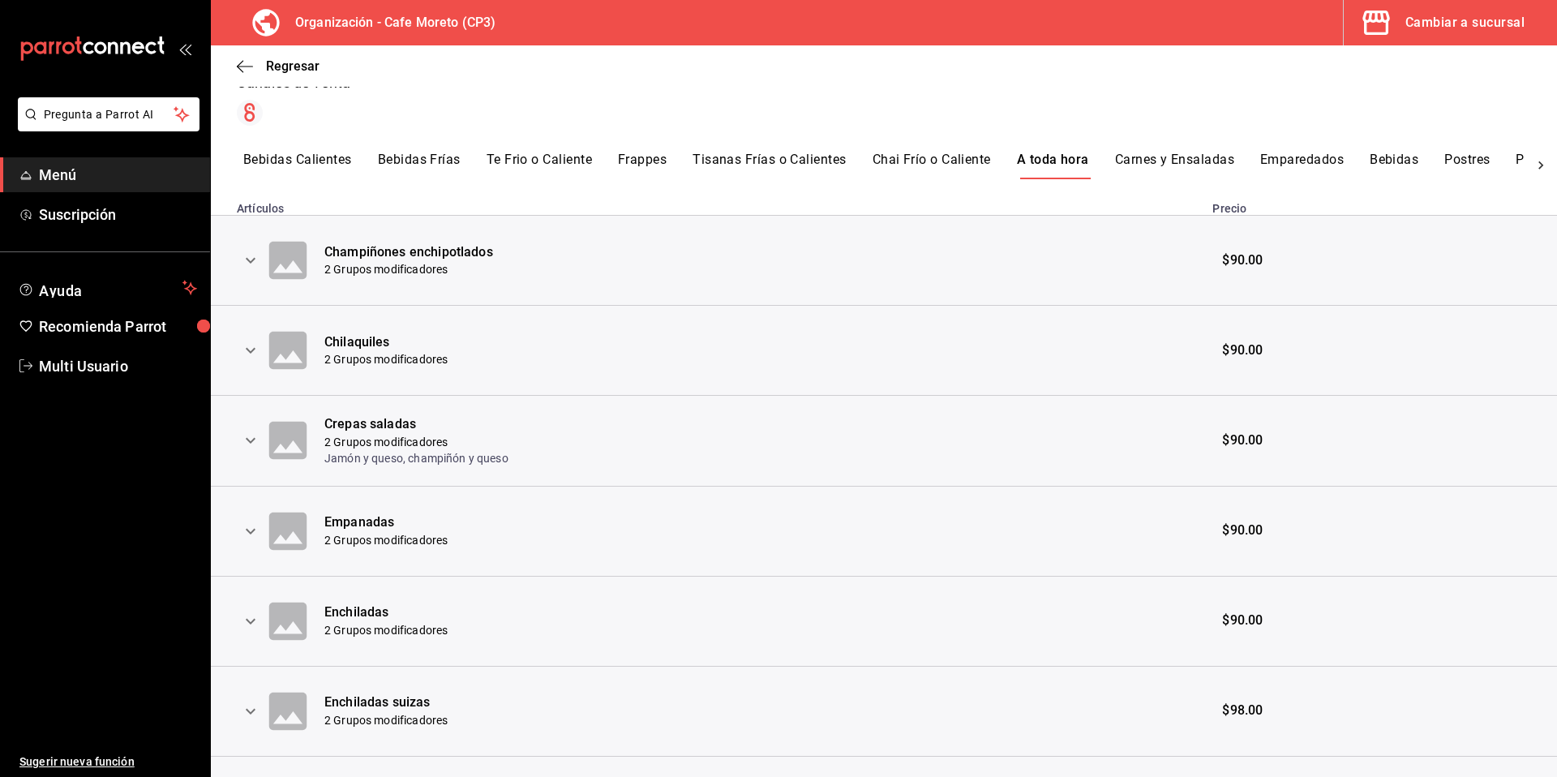
scroll to position [270, 0]
click at [1185, 164] on button "Carnes y Ensaladas" at bounding box center [1174, 168] width 119 height 28
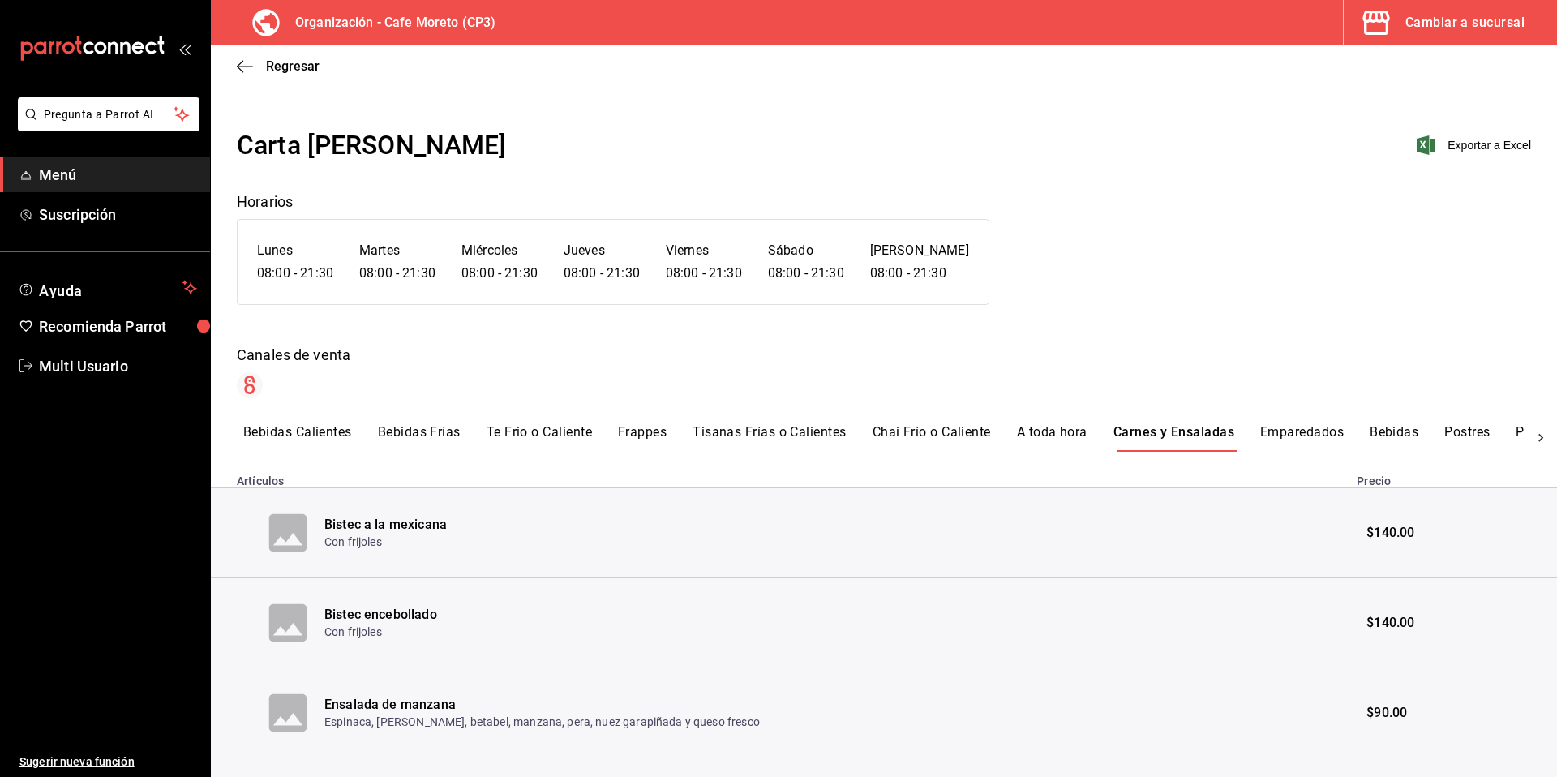
click at [294, 436] on button "Bebidas Calientes" at bounding box center [297, 438] width 109 height 28
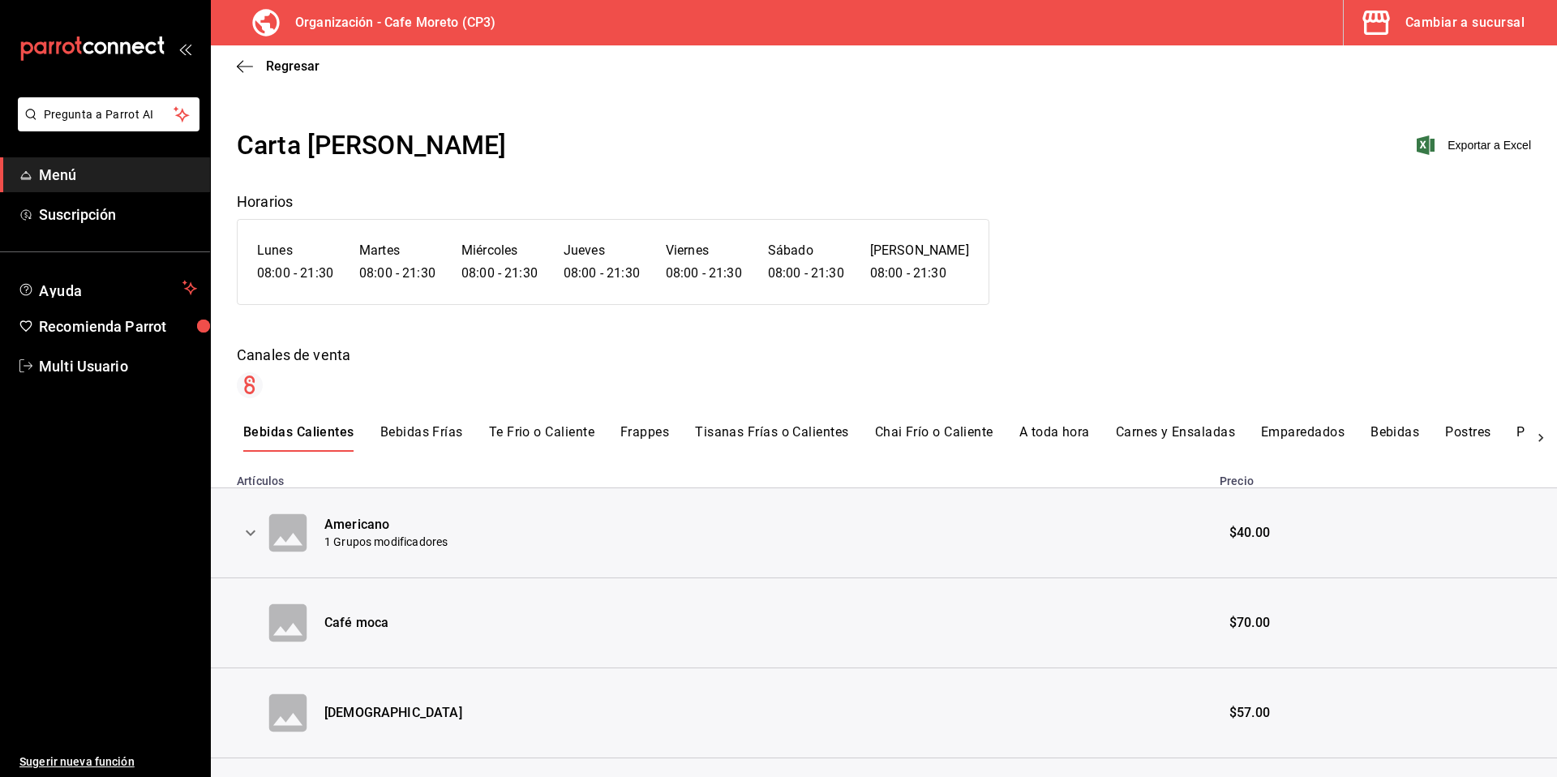
click at [250, 533] on icon "expand row" at bounding box center [251, 533] width 10 height 6
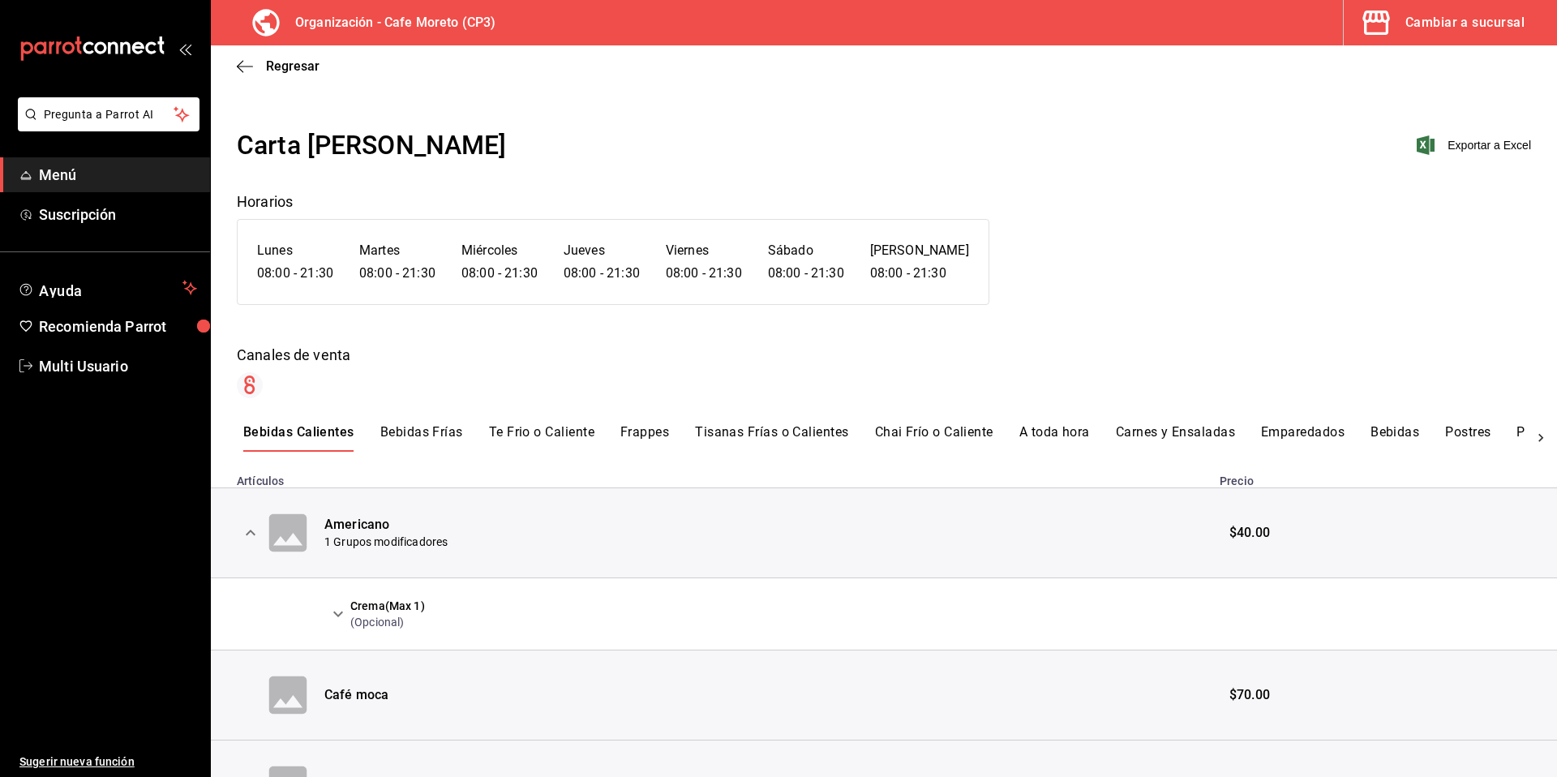
click at [249, 538] on icon "expand row" at bounding box center [250, 532] width 19 height 19
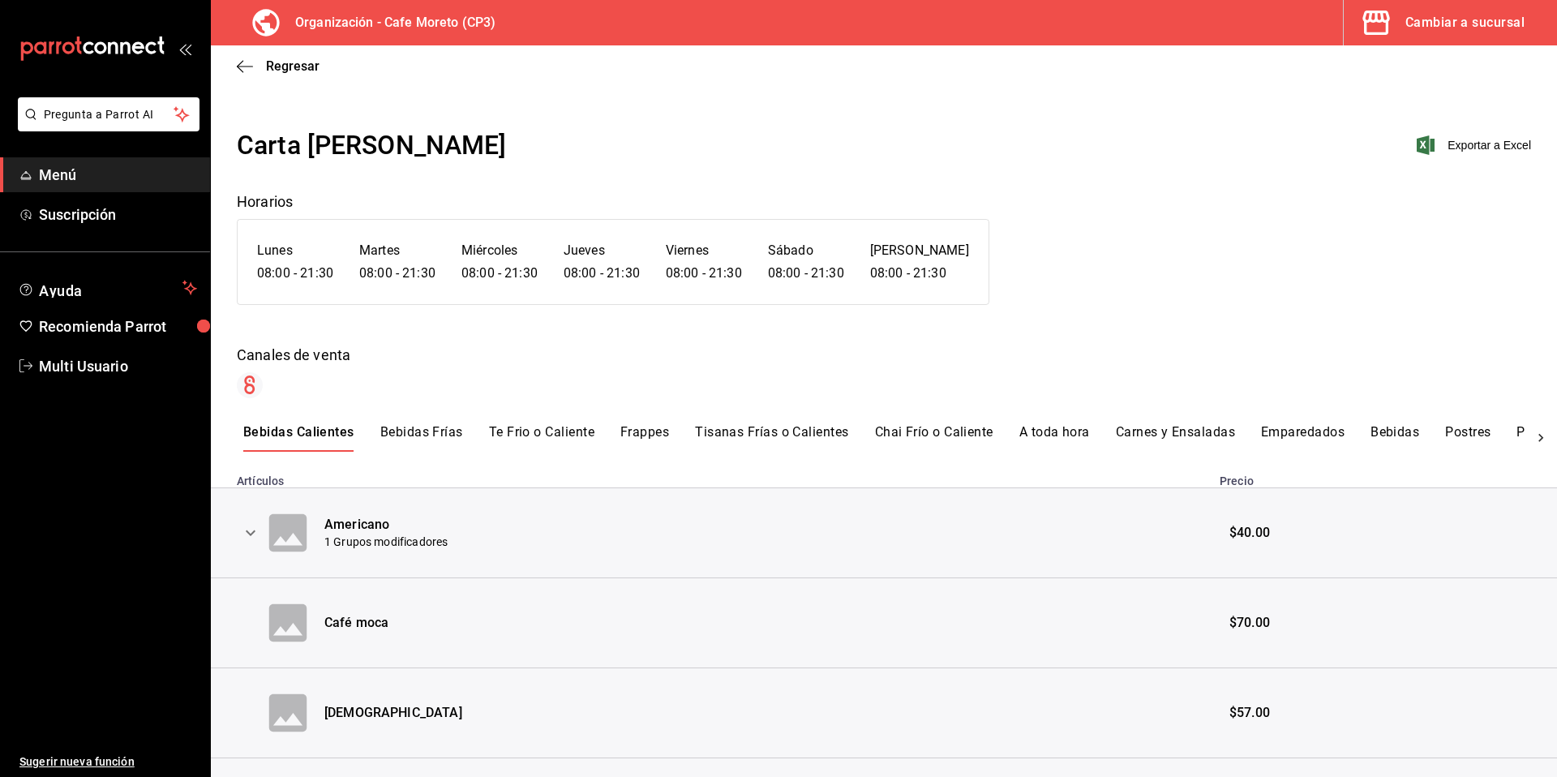
click at [1069, 433] on button "A toda hora" at bounding box center [1054, 438] width 71 height 28
click at [251, 538] on icon "expand row" at bounding box center [250, 532] width 19 height 19
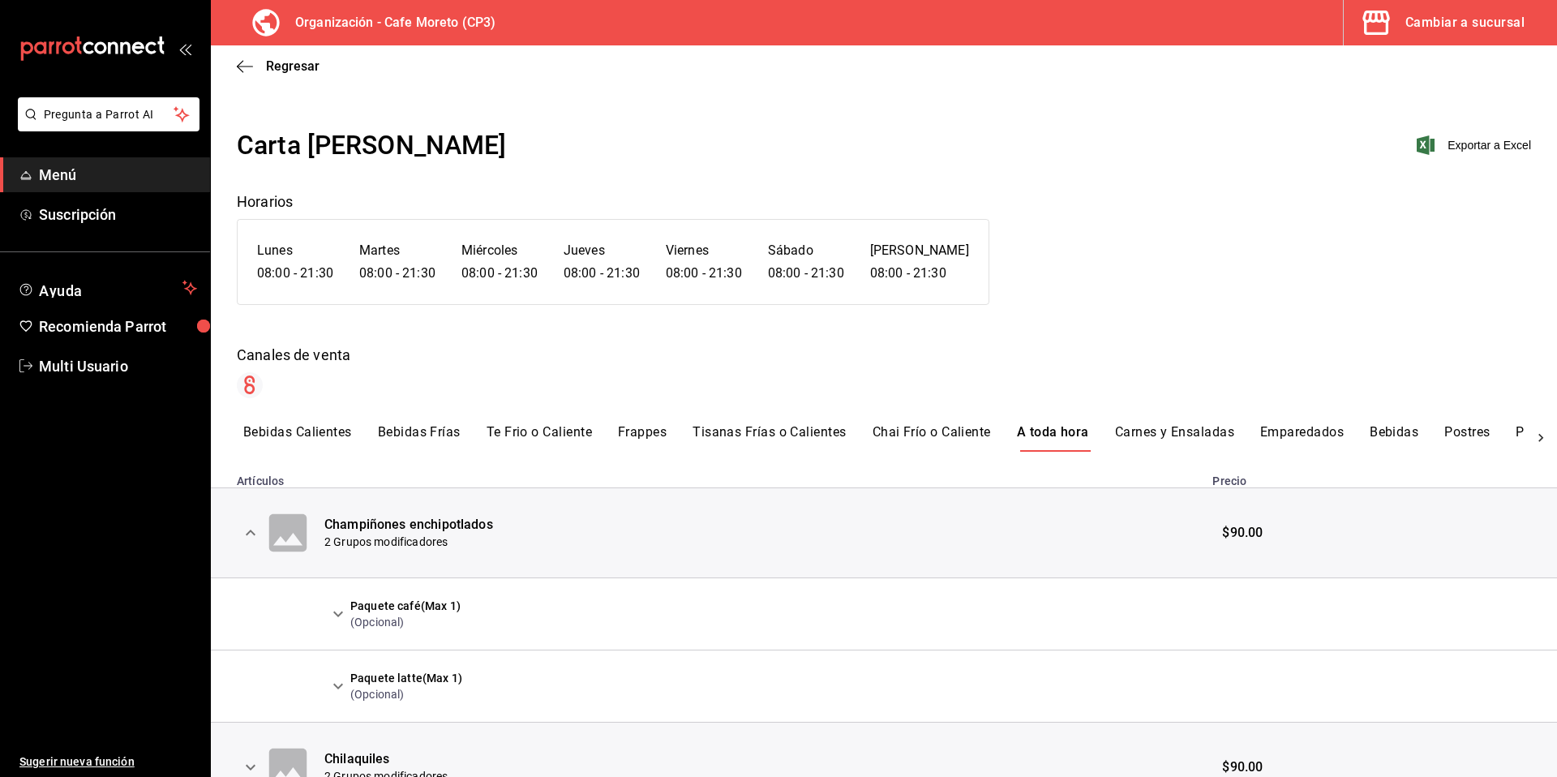
click at [315, 431] on button "Bebidas Calientes" at bounding box center [297, 438] width 109 height 28
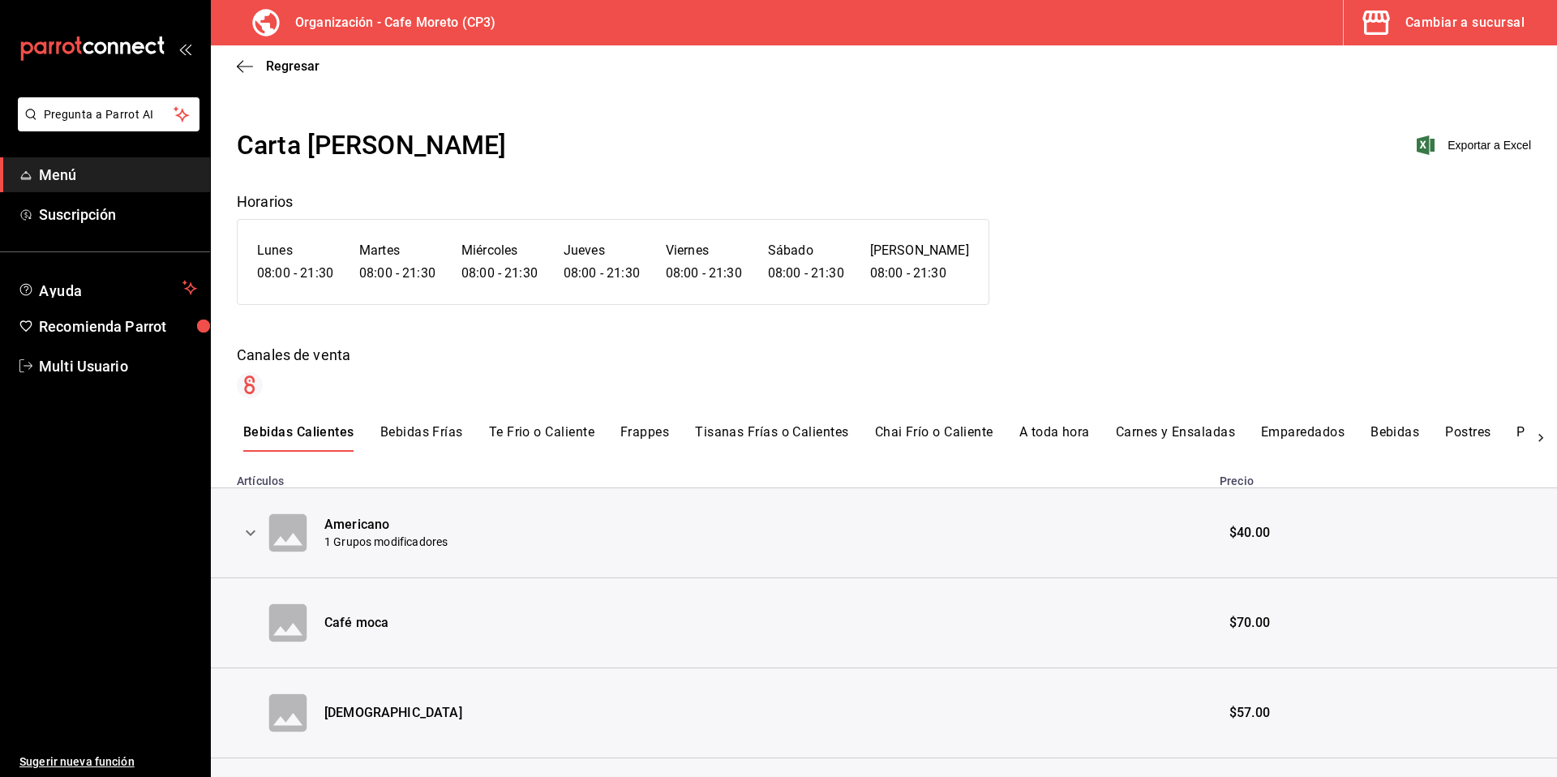
click at [256, 532] on icon "expand row" at bounding box center [250, 532] width 19 height 19
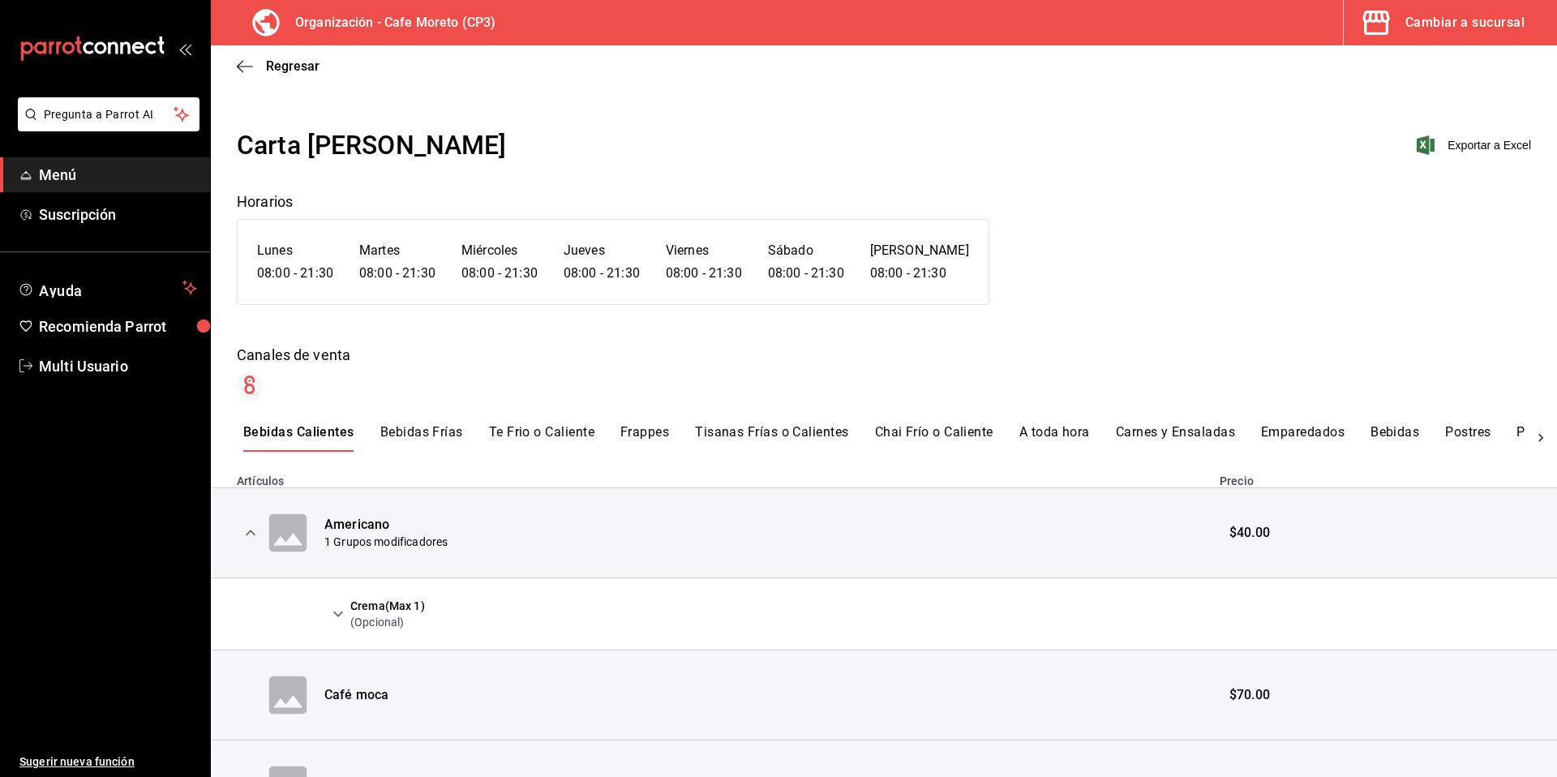
click at [1155, 431] on button "Carnes y Ensaladas" at bounding box center [1175, 438] width 119 height 28
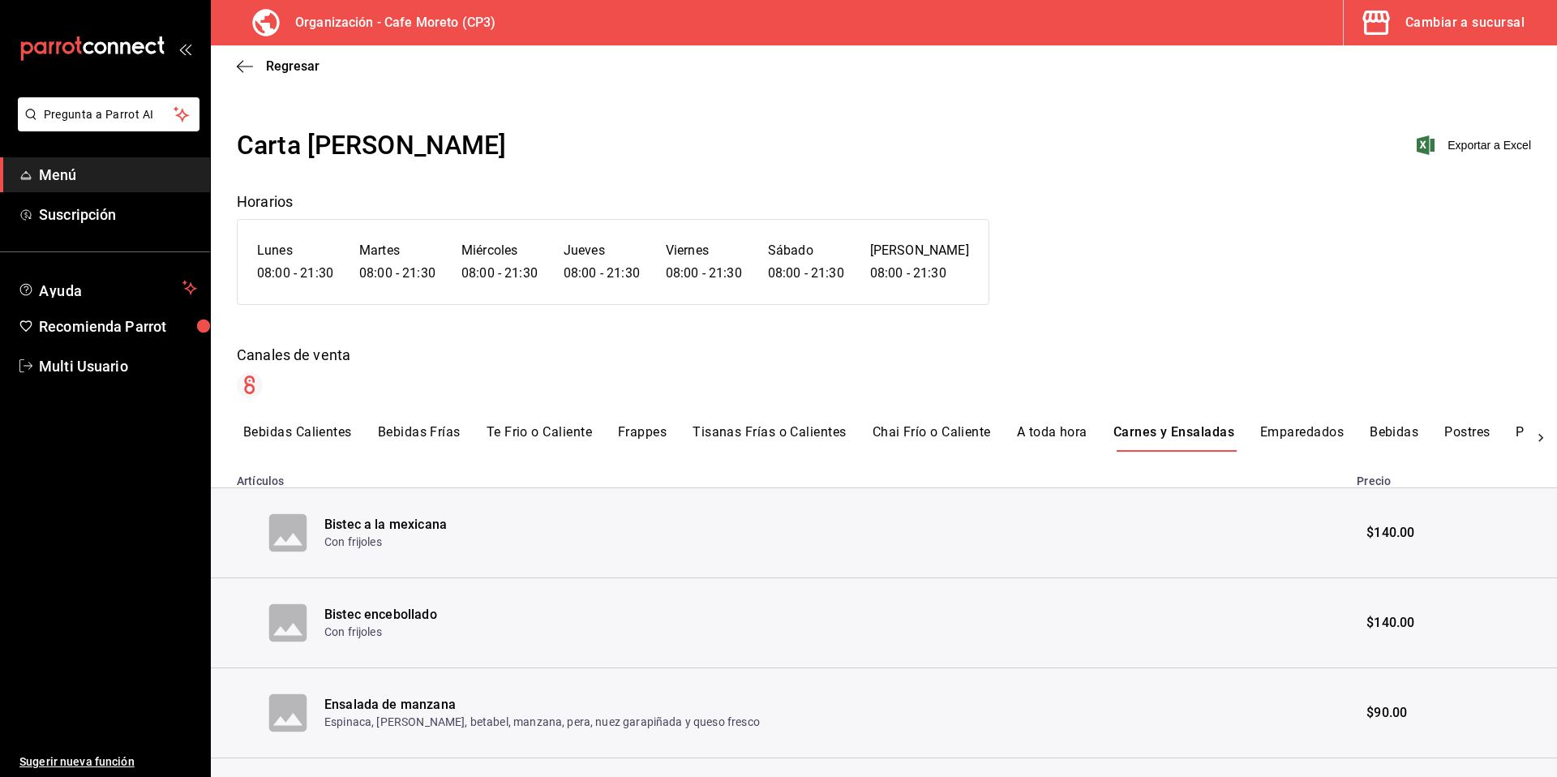
click at [1059, 432] on button "A toda hora" at bounding box center [1052, 438] width 71 height 28
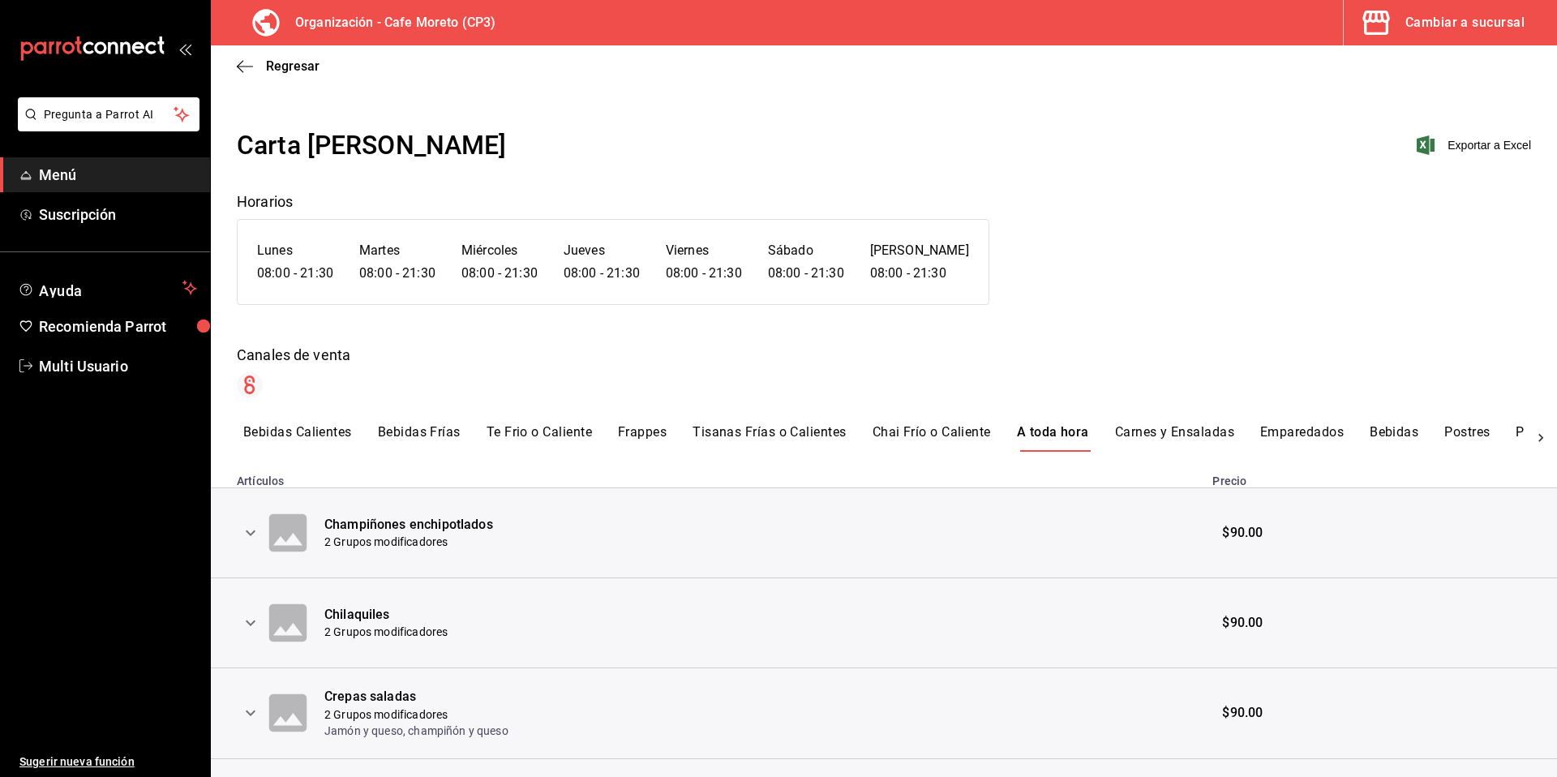
click at [1174, 431] on button "Carnes y Ensaladas" at bounding box center [1174, 438] width 119 height 28
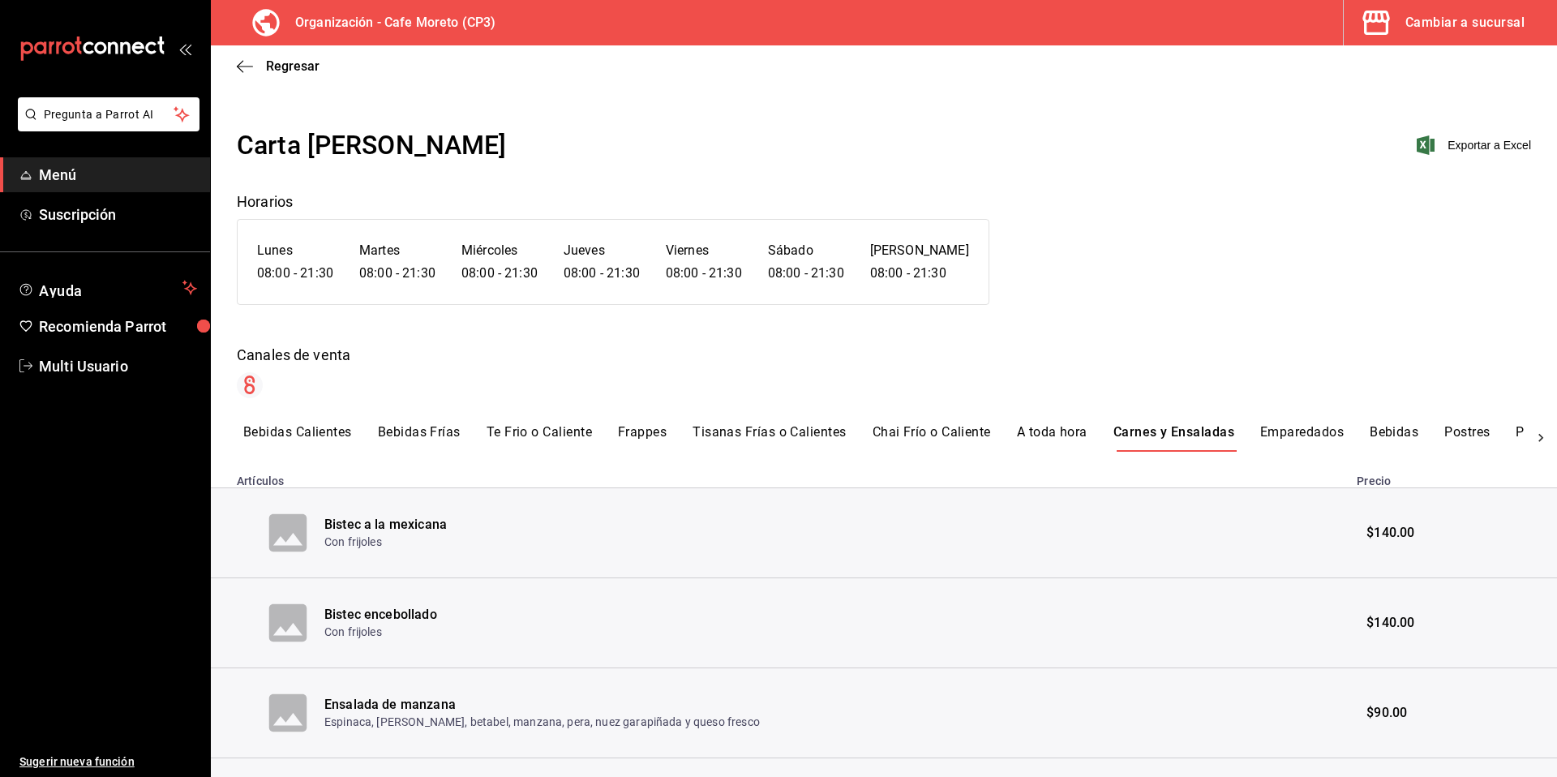
click at [1311, 431] on button "Emparedados" at bounding box center [1302, 438] width 84 height 28
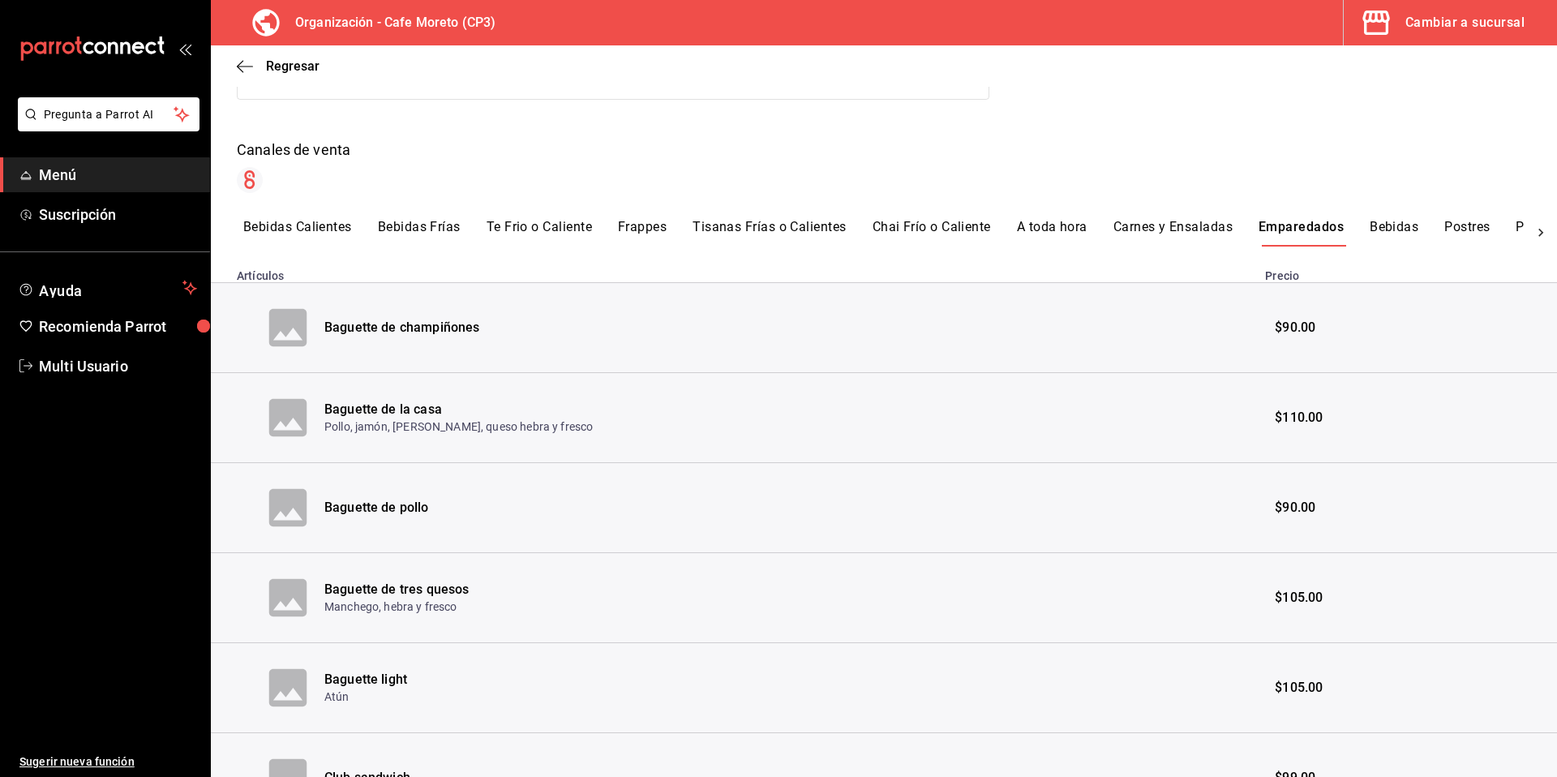
scroll to position [52, 0]
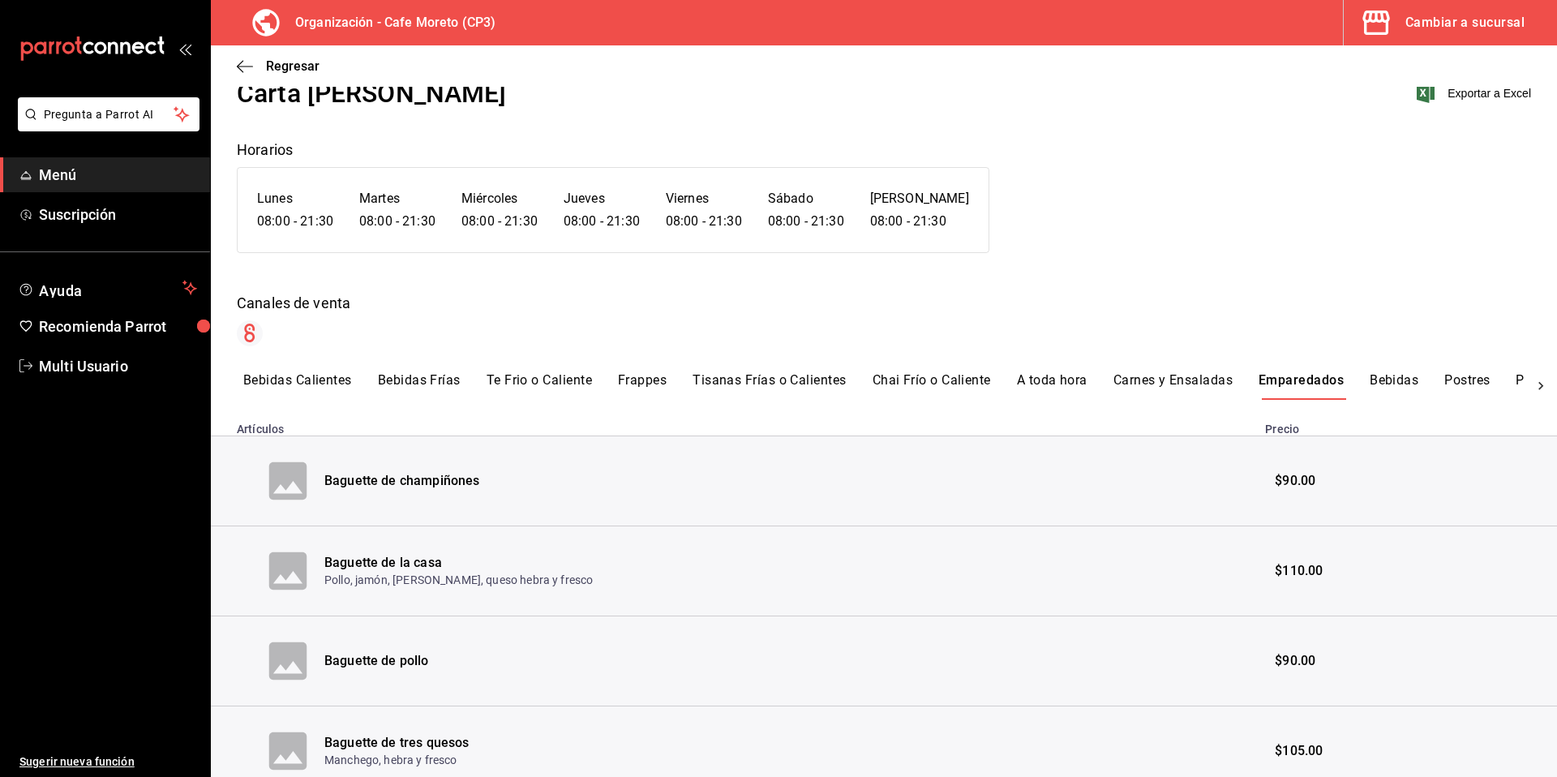
click at [1403, 379] on button "Bebidas" at bounding box center [1393, 386] width 49 height 28
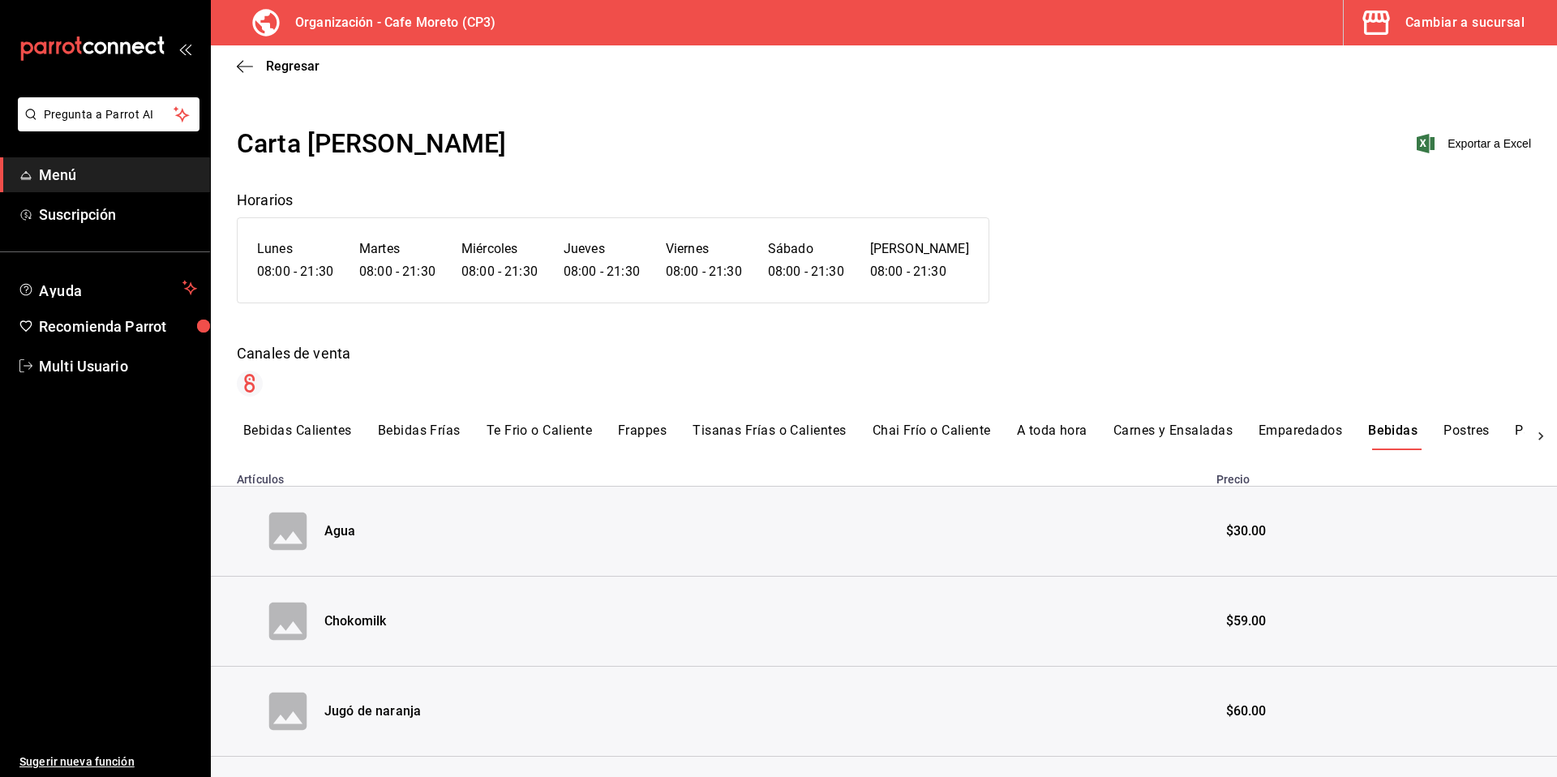
scroll to position [0, 0]
click at [1466, 436] on button "Postres" at bounding box center [1465, 438] width 45 height 28
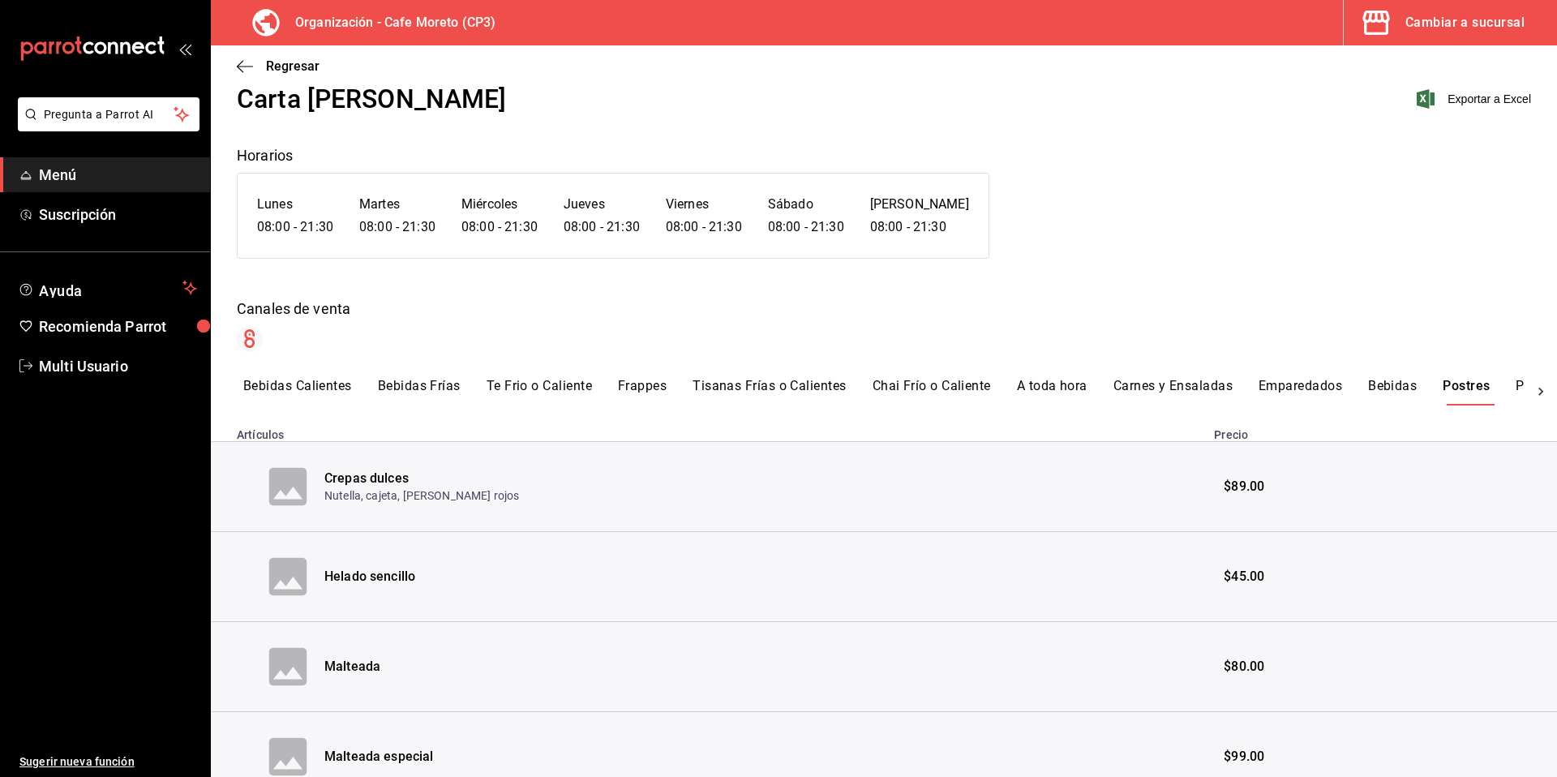
scroll to position [37, 0]
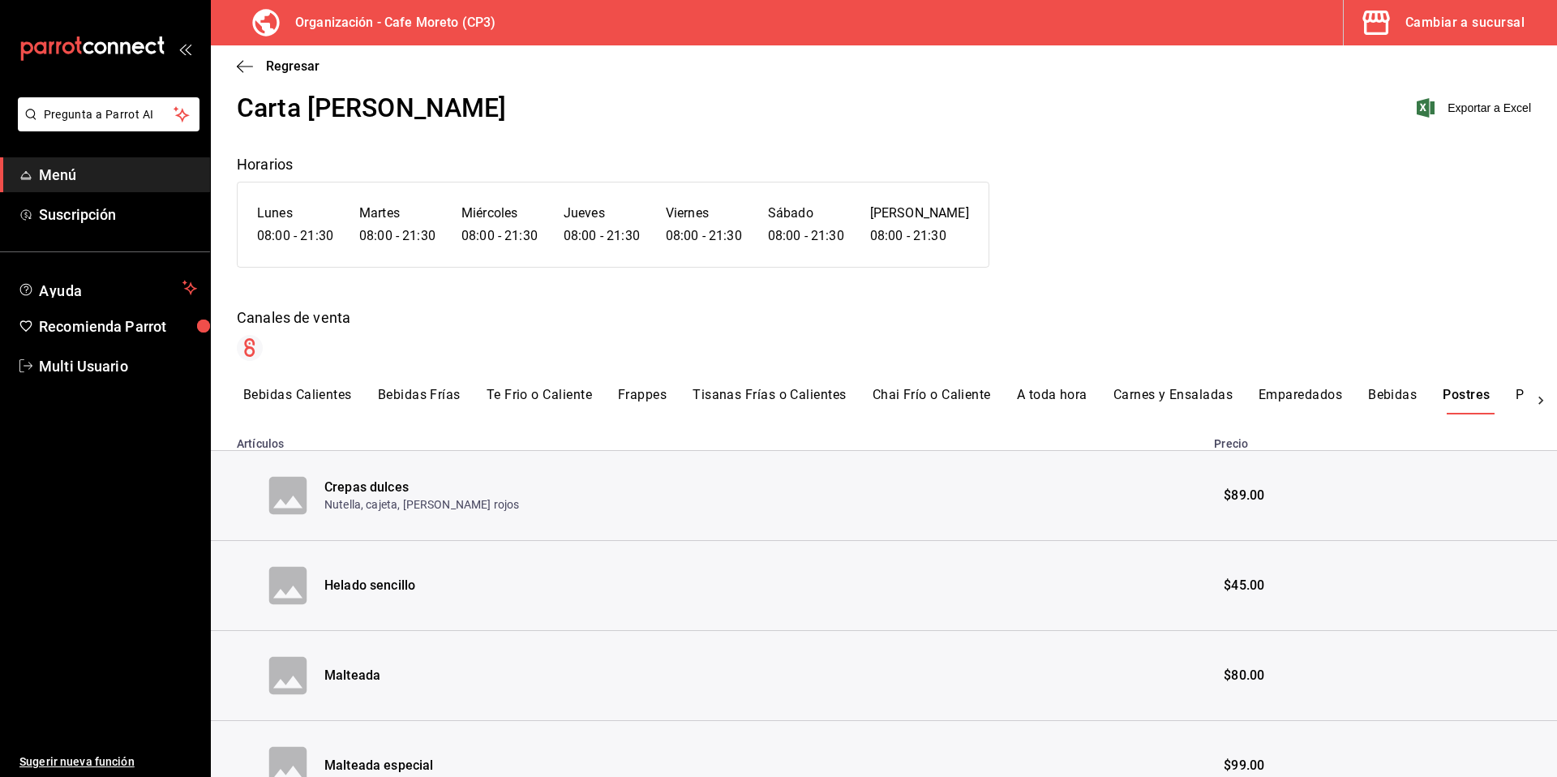
click at [1532, 399] on icon at bounding box center [1540, 400] width 16 height 16
click at [1178, 396] on button "Pan y Galletas" at bounding box center [1205, 401] width 88 height 28
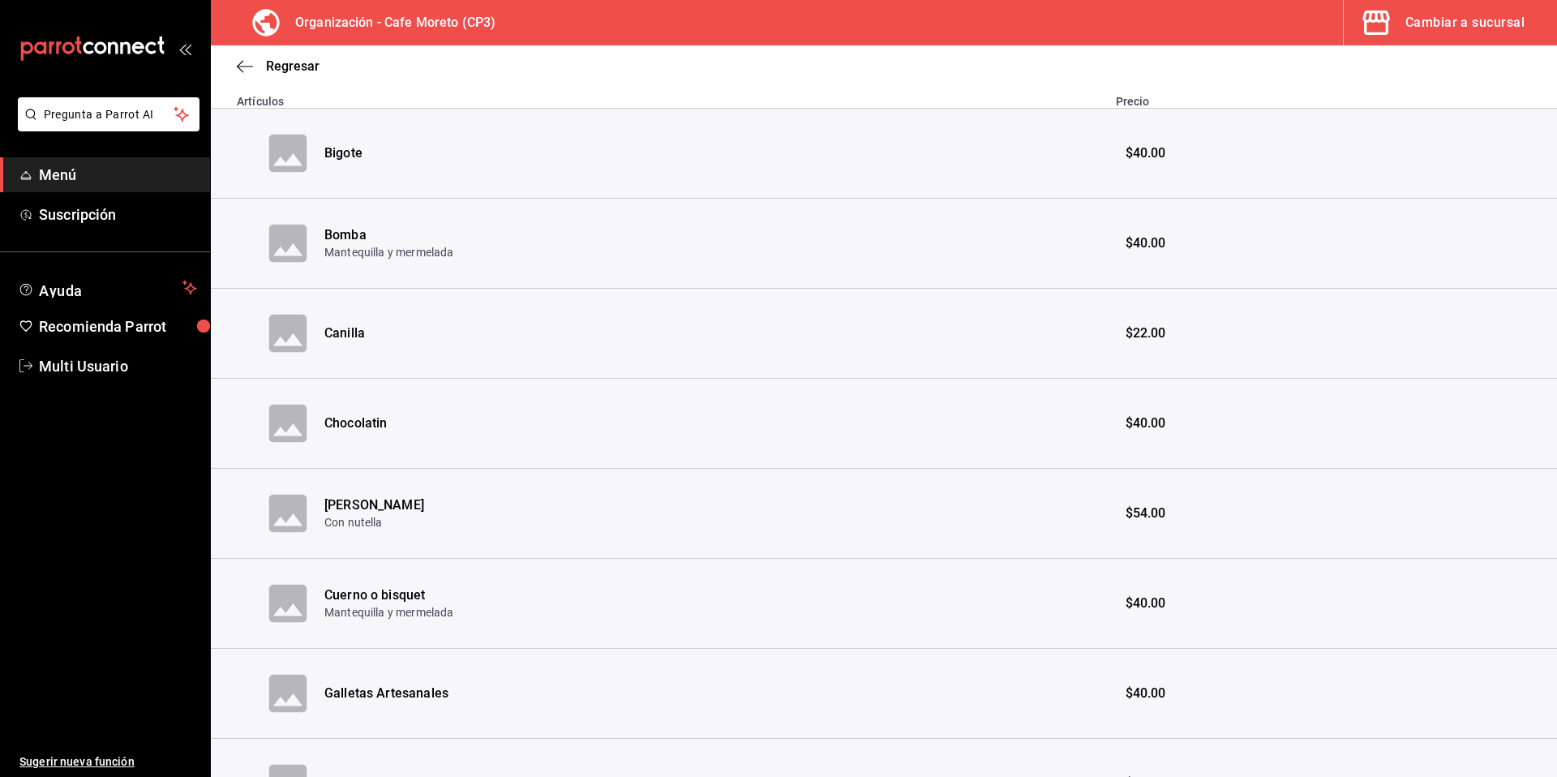
scroll to position [0, 0]
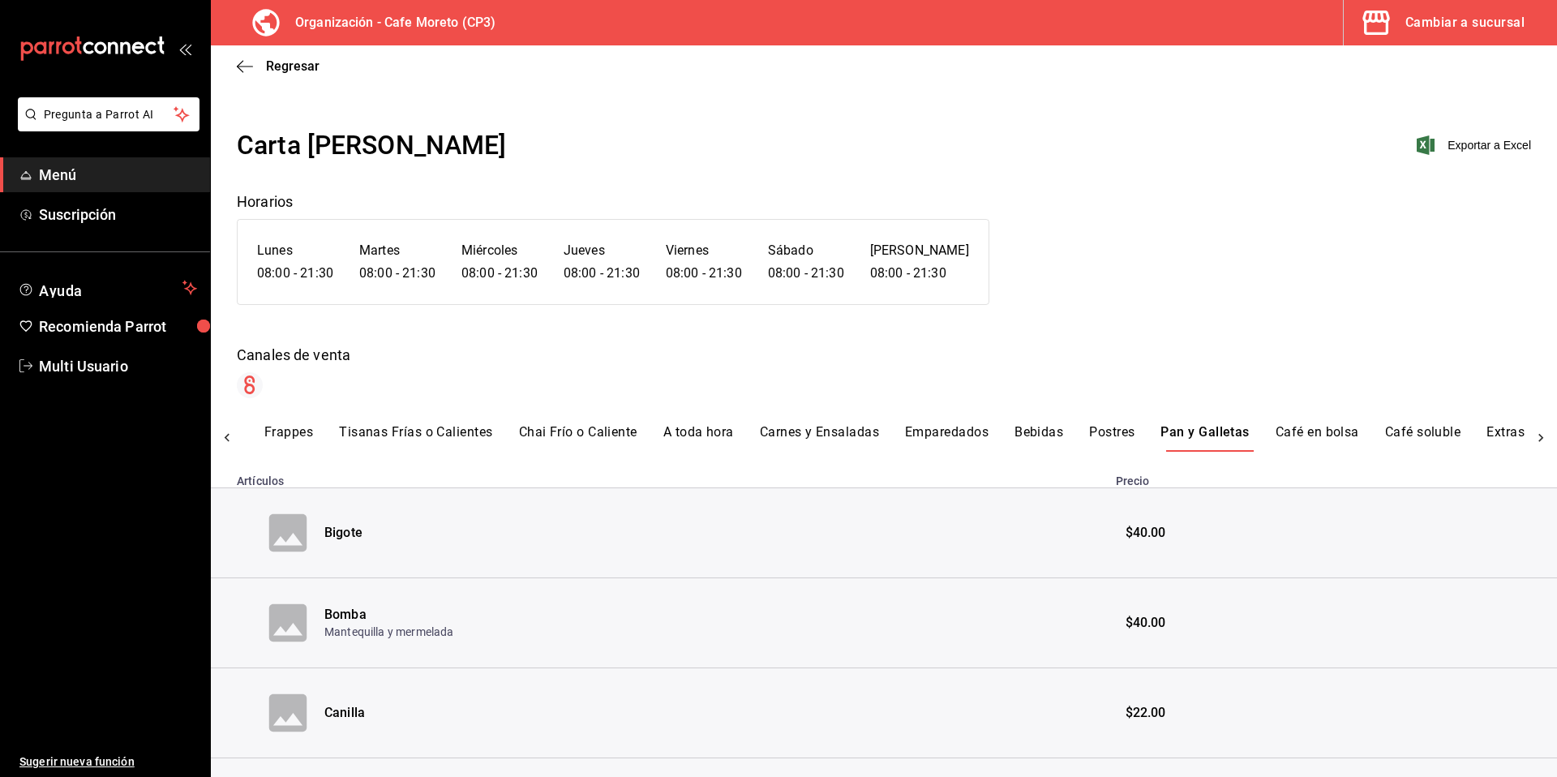
click at [1330, 435] on button "Café en bolsa" at bounding box center [1317, 438] width 84 height 28
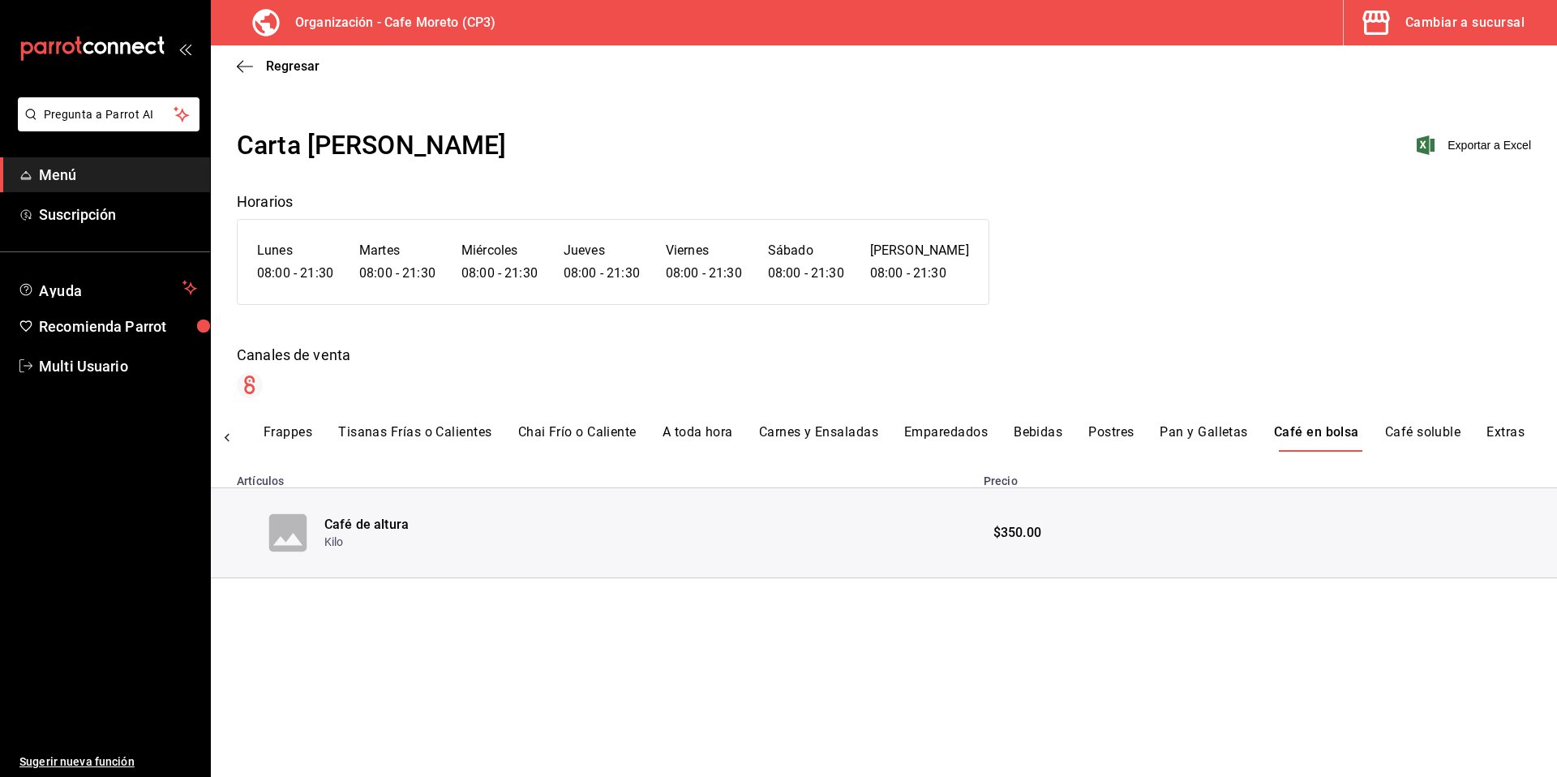
click at [1421, 432] on button "Café soluble" at bounding box center [1423, 438] width 76 height 28
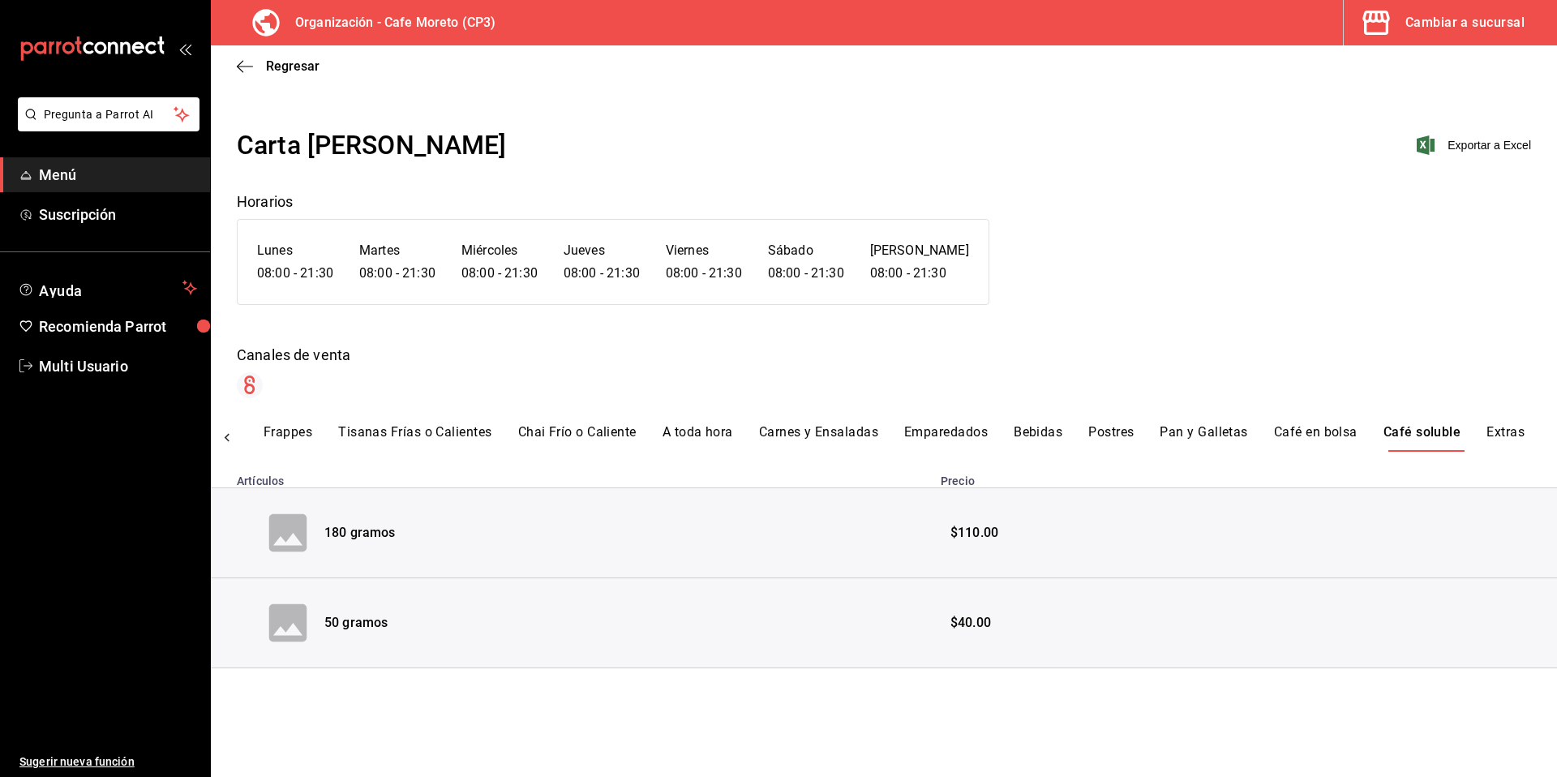
click at [1508, 433] on button "Extras" at bounding box center [1505, 438] width 38 height 28
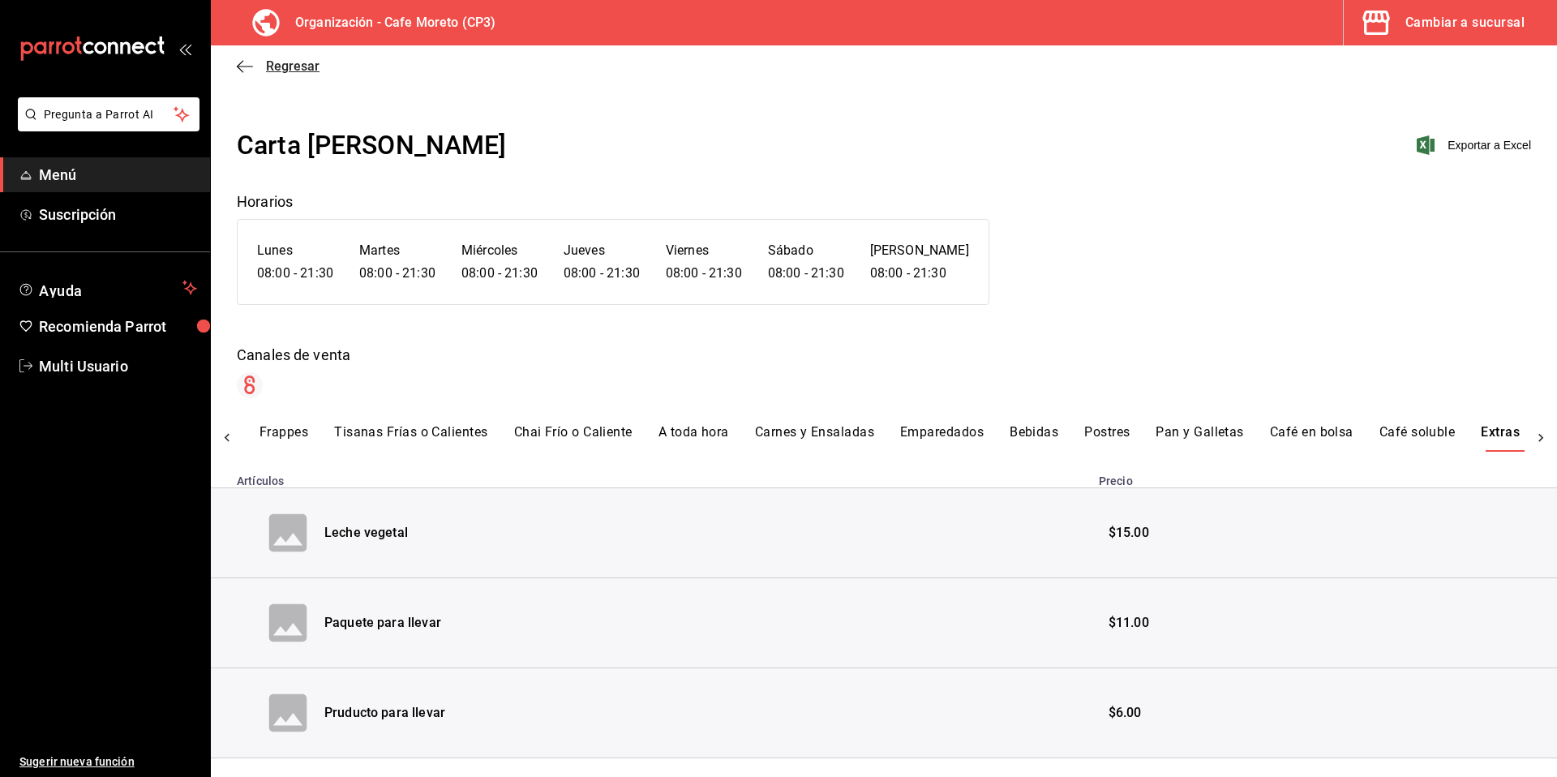
click at [242, 66] on icon "button" at bounding box center [245, 66] width 16 height 1
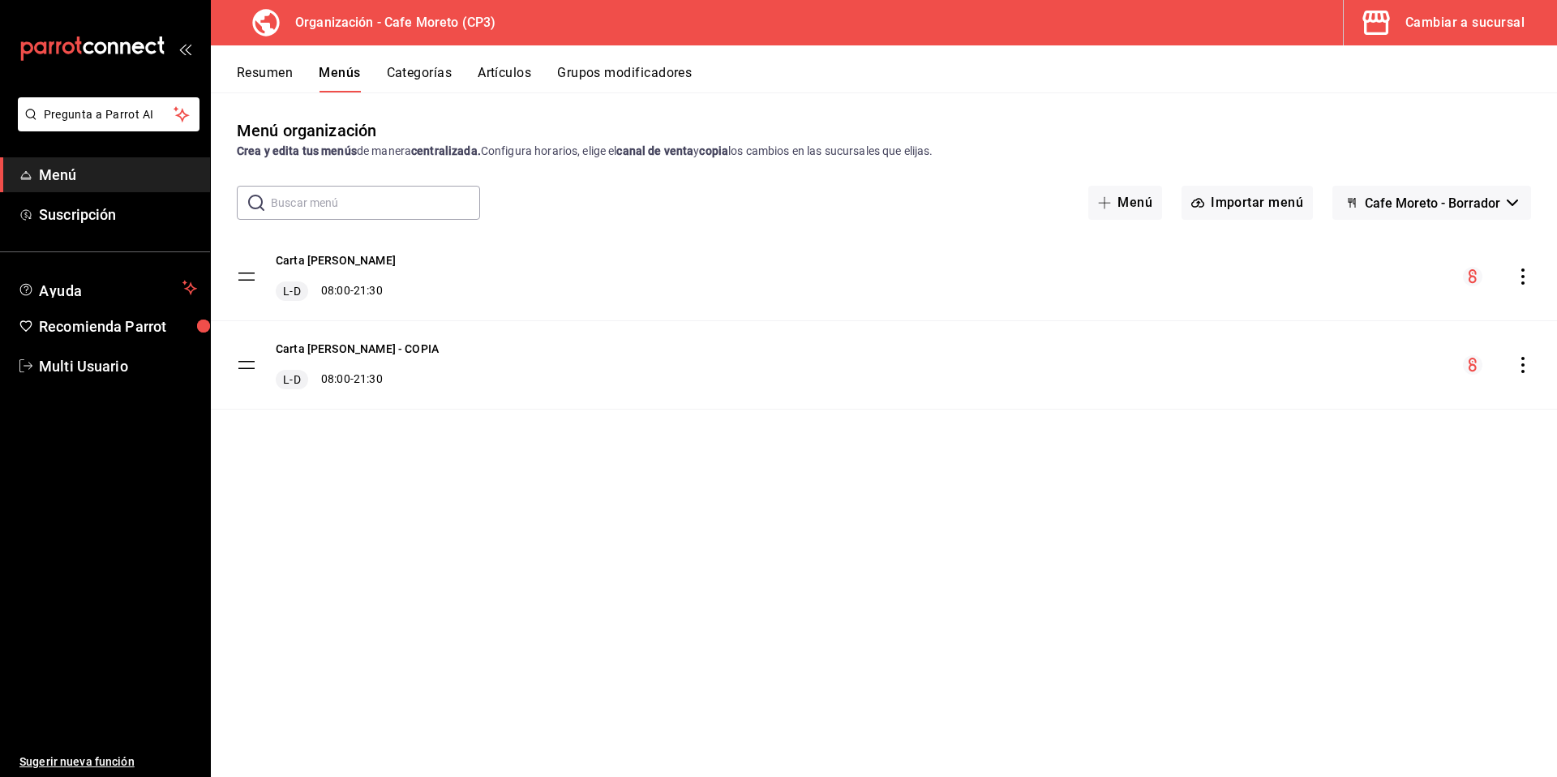
click at [1523, 273] on icon "actions" at bounding box center [1523, 276] width 16 height 16
click at [1346, 379] on span "Copiar en otra sucursal" at bounding box center [1395, 380] width 198 height 17
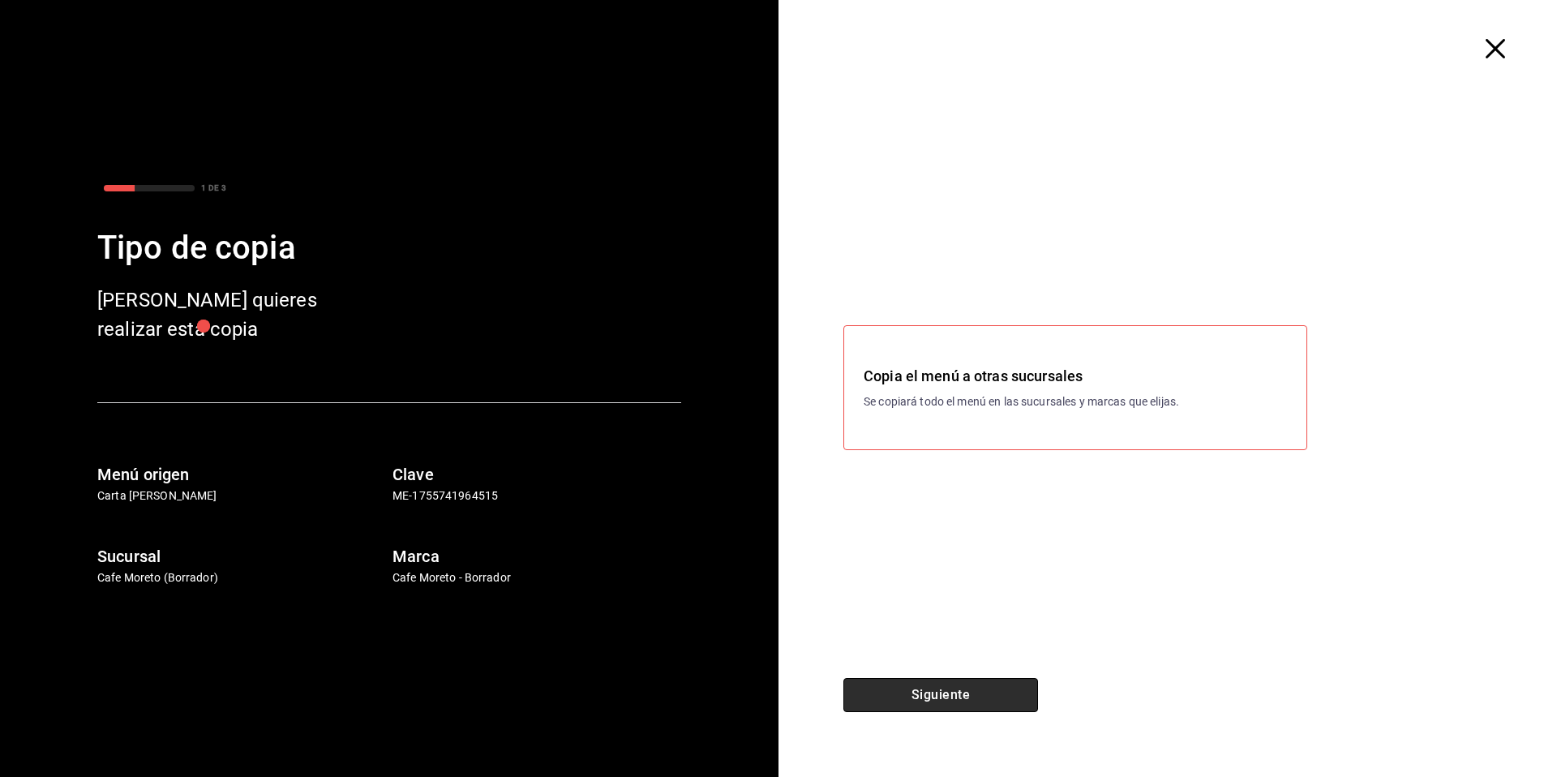
click at [962, 694] on button "Siguiente" at bounding box center [940, 695] width 195 height 34
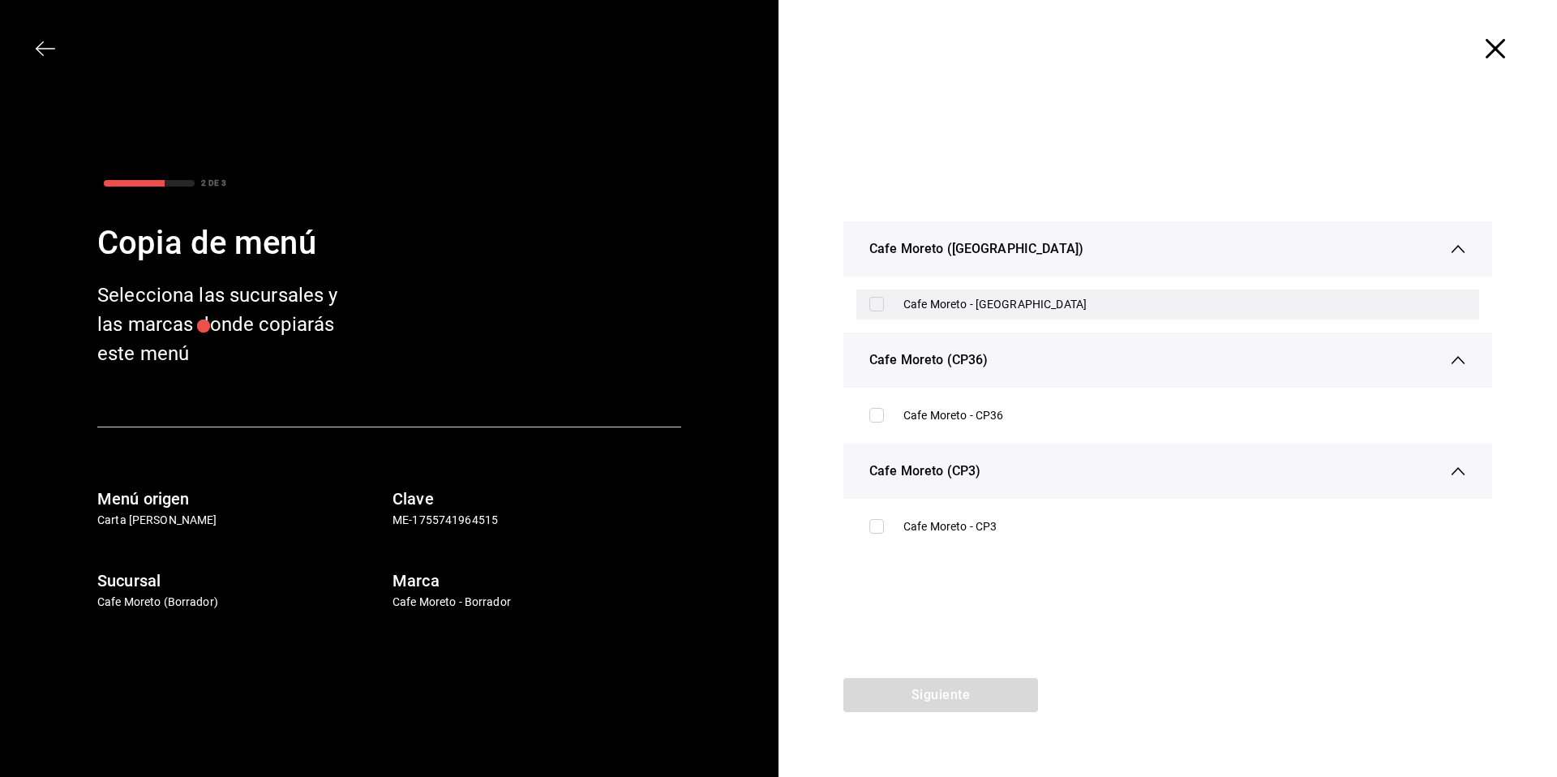
click at [877, 306] on input "checkbox" at bounding box center [876, 304] width 15 height 15
checkbox input "true"
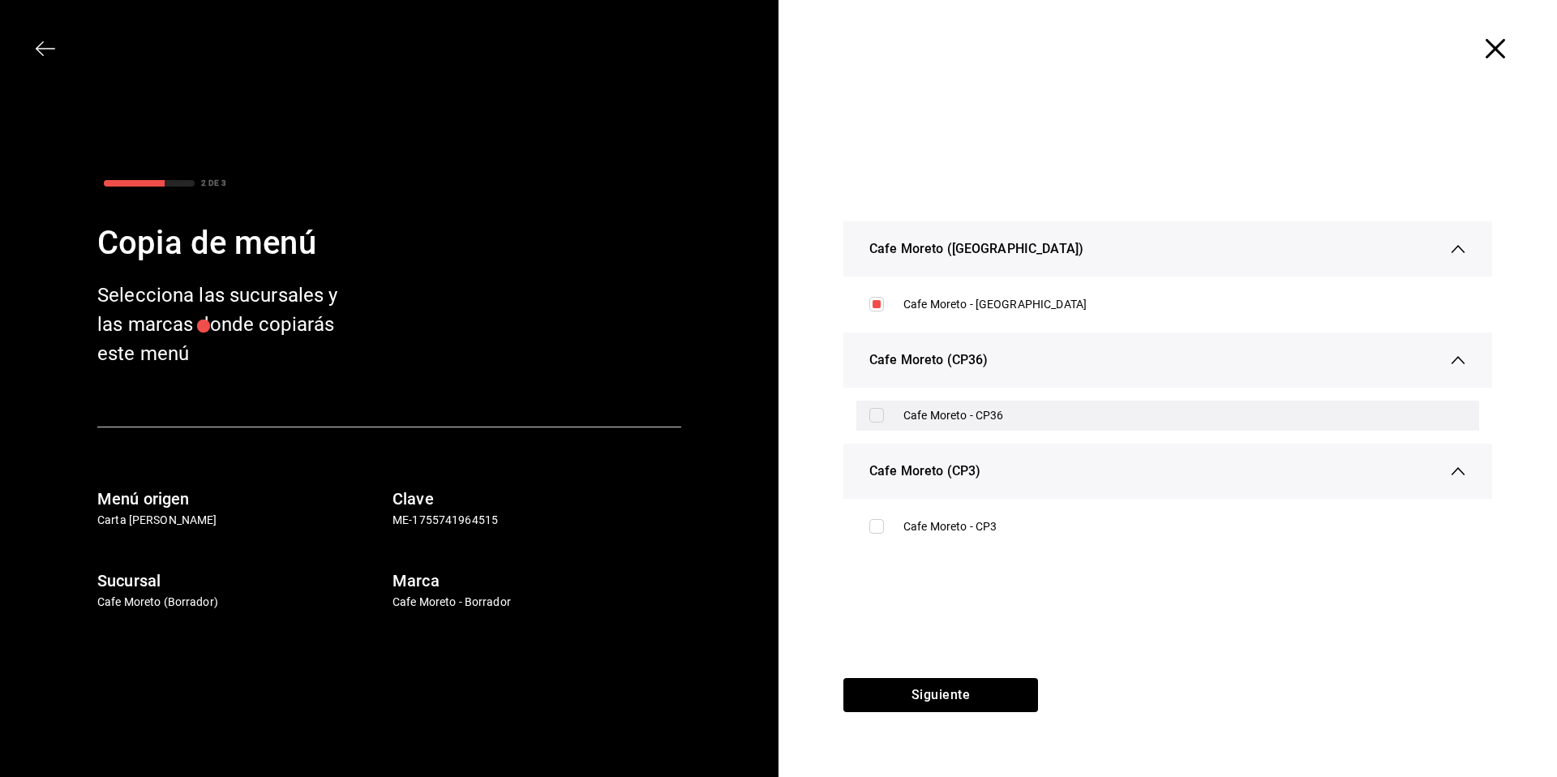
click at [875, 420] on input "checkbox" at bounding box center [876, 415] width 15 height 15
checkbox input "true"
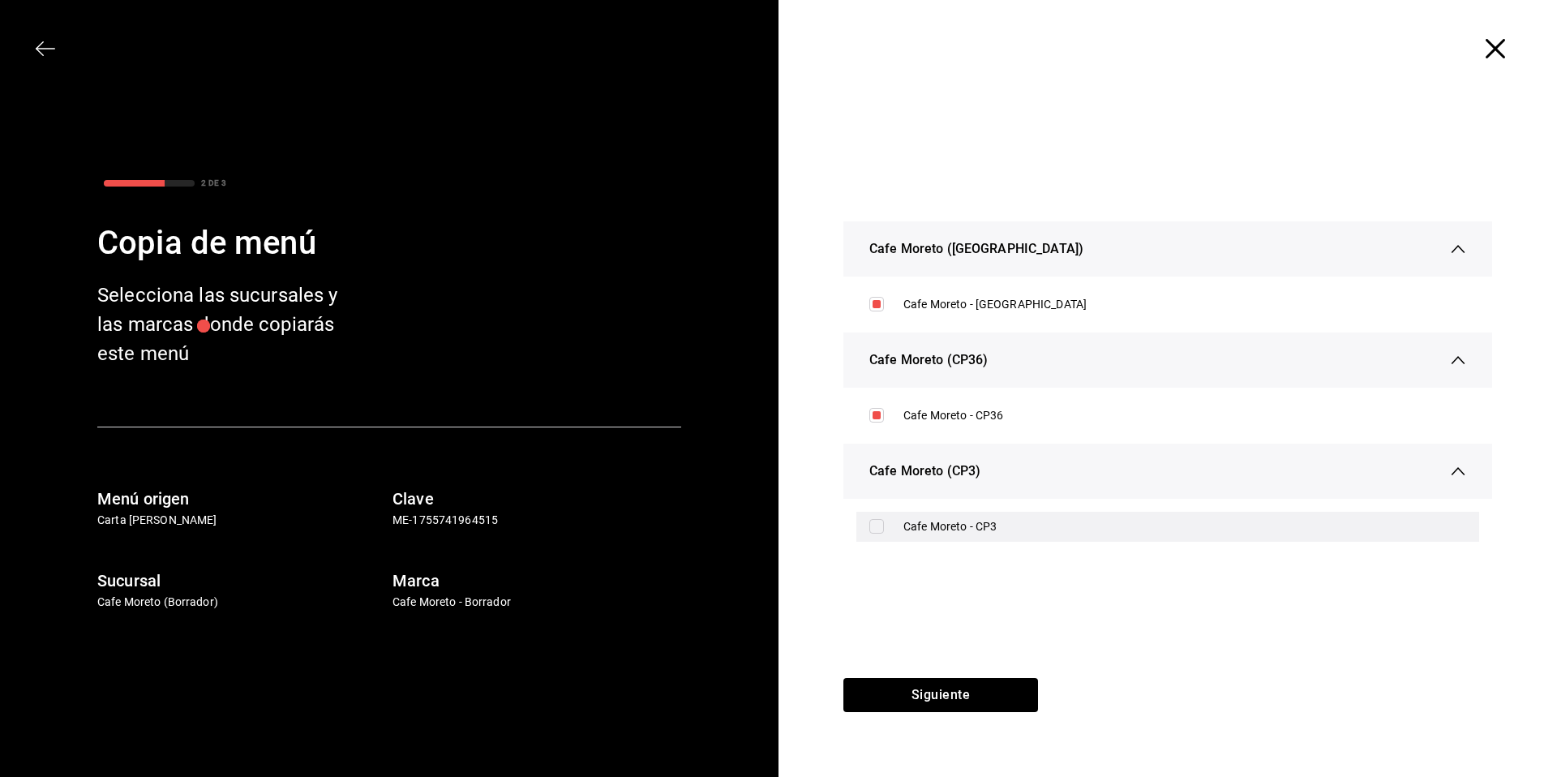
click at [874, 524] on input "checkbox" at bounding box center [876, 526] width 15 height 15
checkbox input "true"
click at [938, 695] on button "Siguiente" at bounding box center [940, 695] width 195 height 34
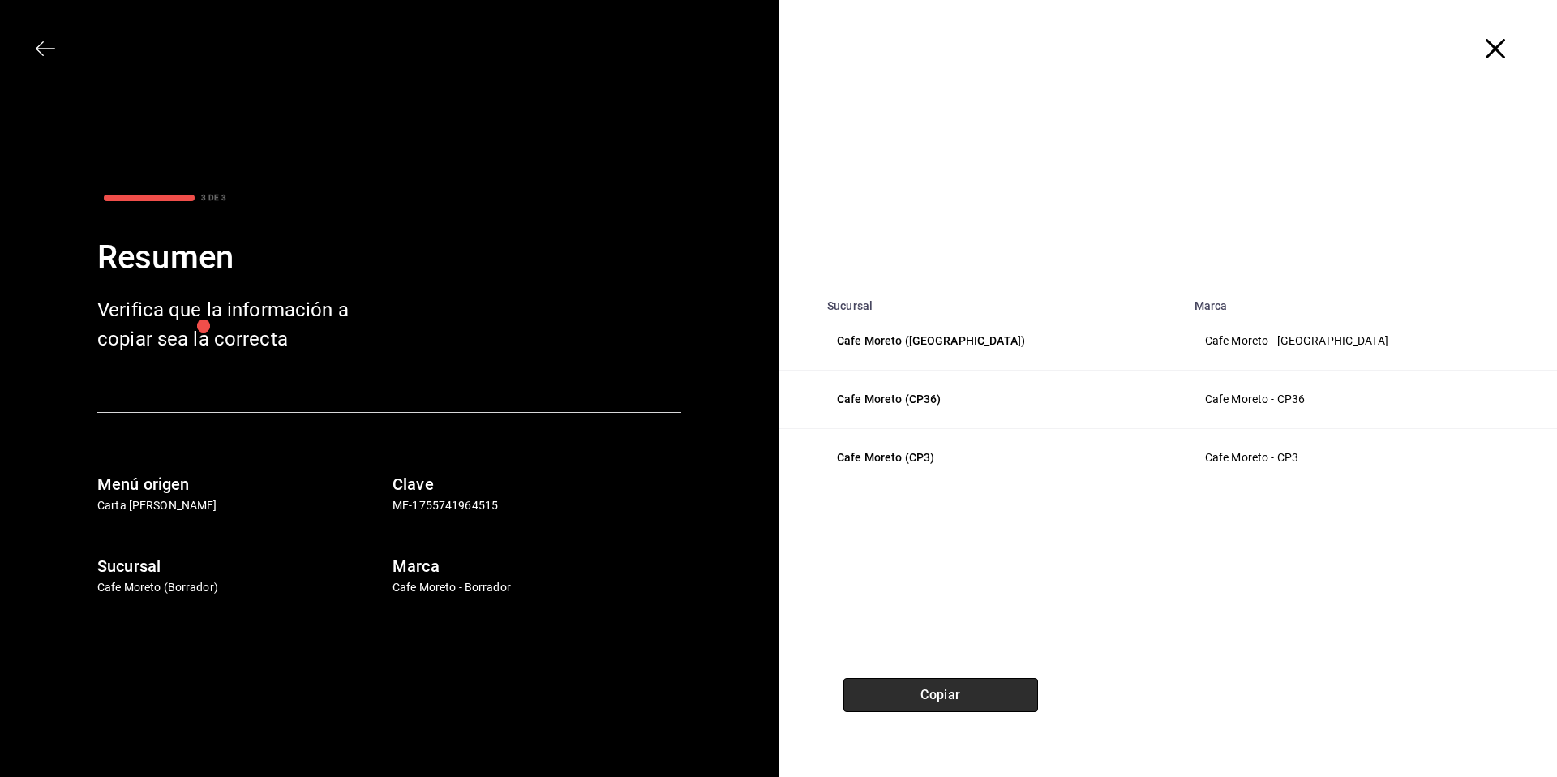
click at [953, 695] on button "Copiar" at bounding box center [940, 695] width 195 height 34
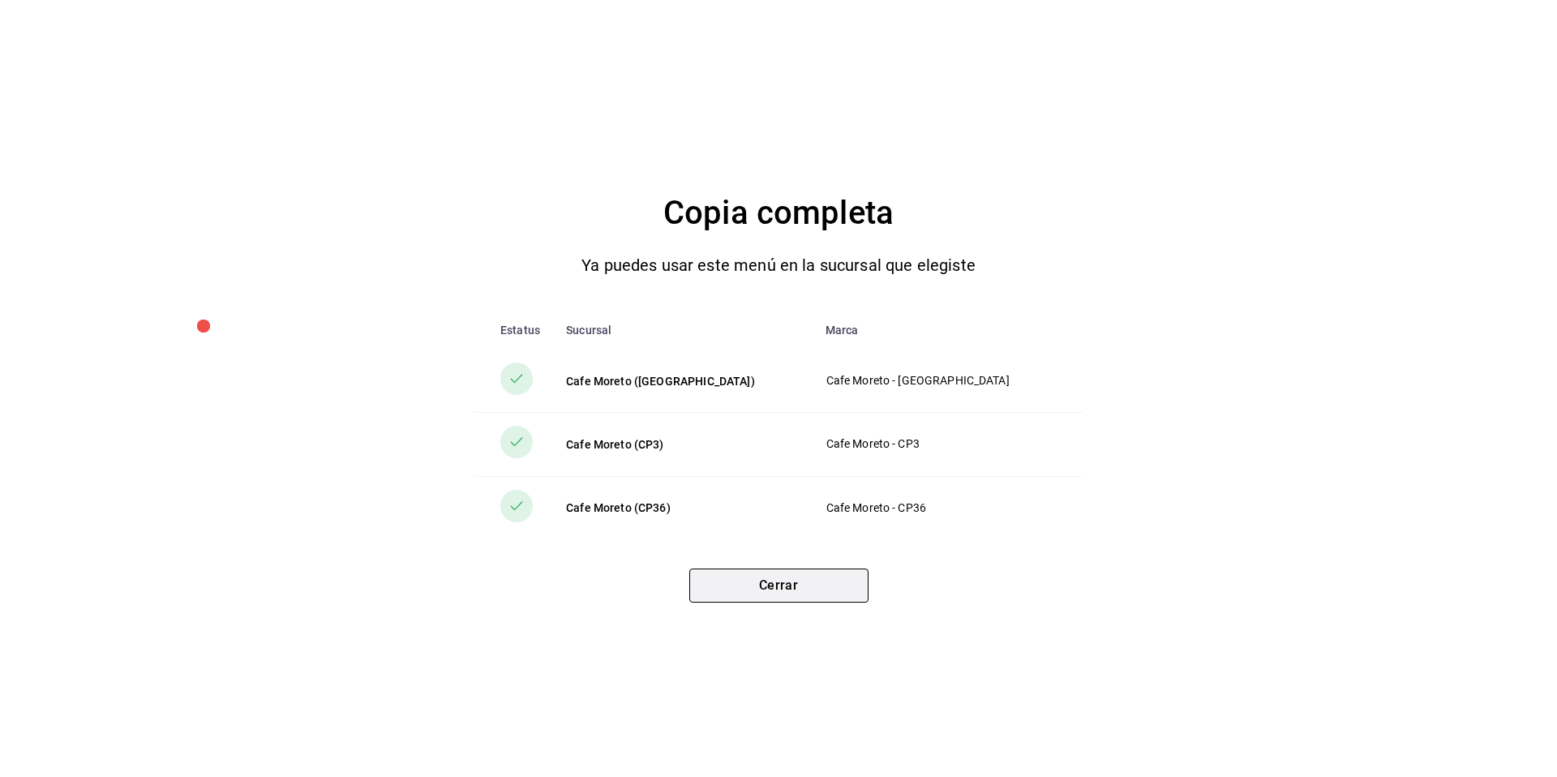
click at [798, 589] on button "Cerrar" at bounding box center [778, 585] width 179 height 34
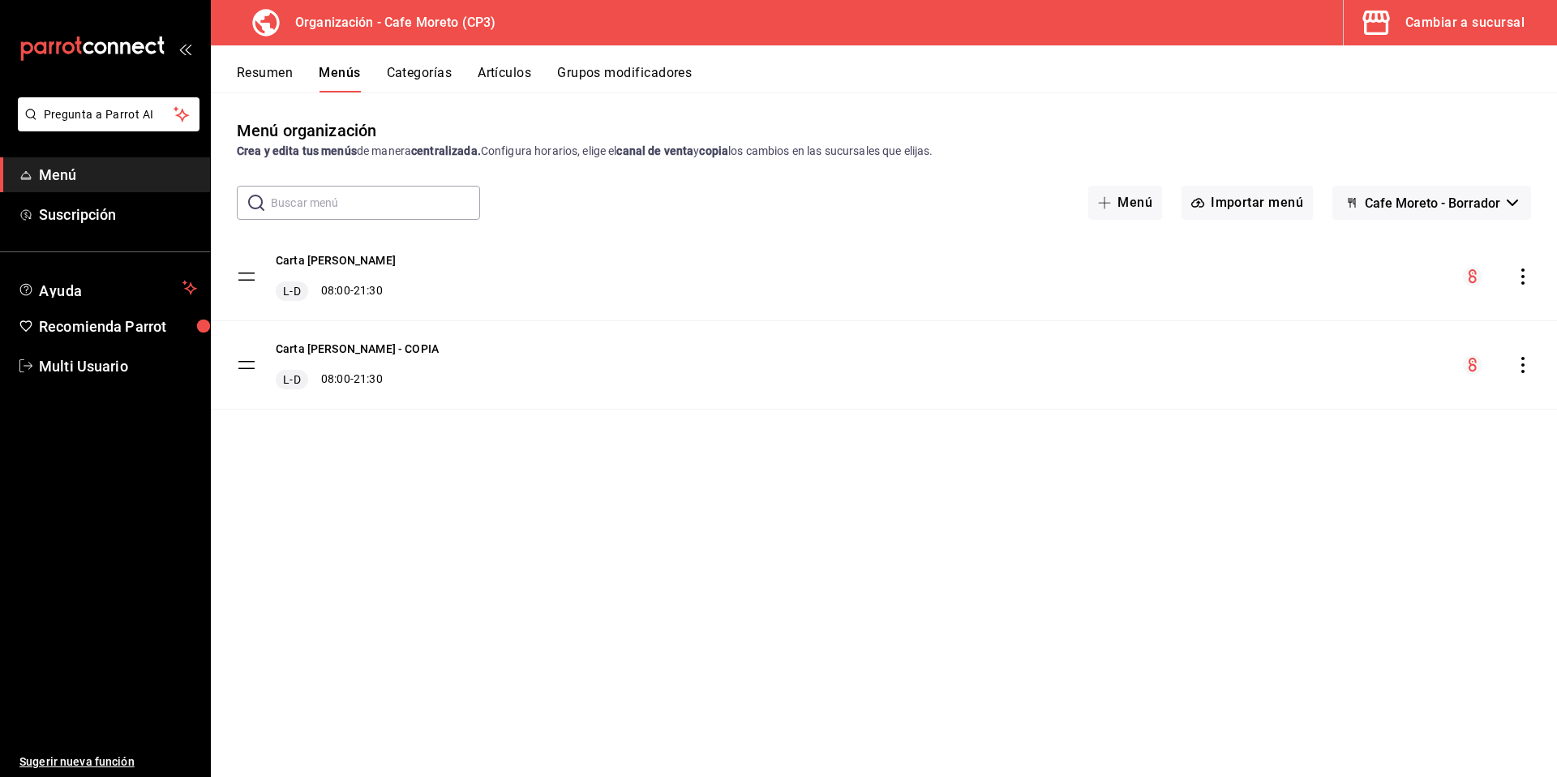
click at [1514, 204] on icon "button" at bounding box center [1512, 202] width 11 height 6
click at [1207, 429] on div at bounding box center [778, 388] width 1557 height 777
click at [188, 50] on icon "open_drawer_menu" at bounding box center [184, 48] width 13 height 13
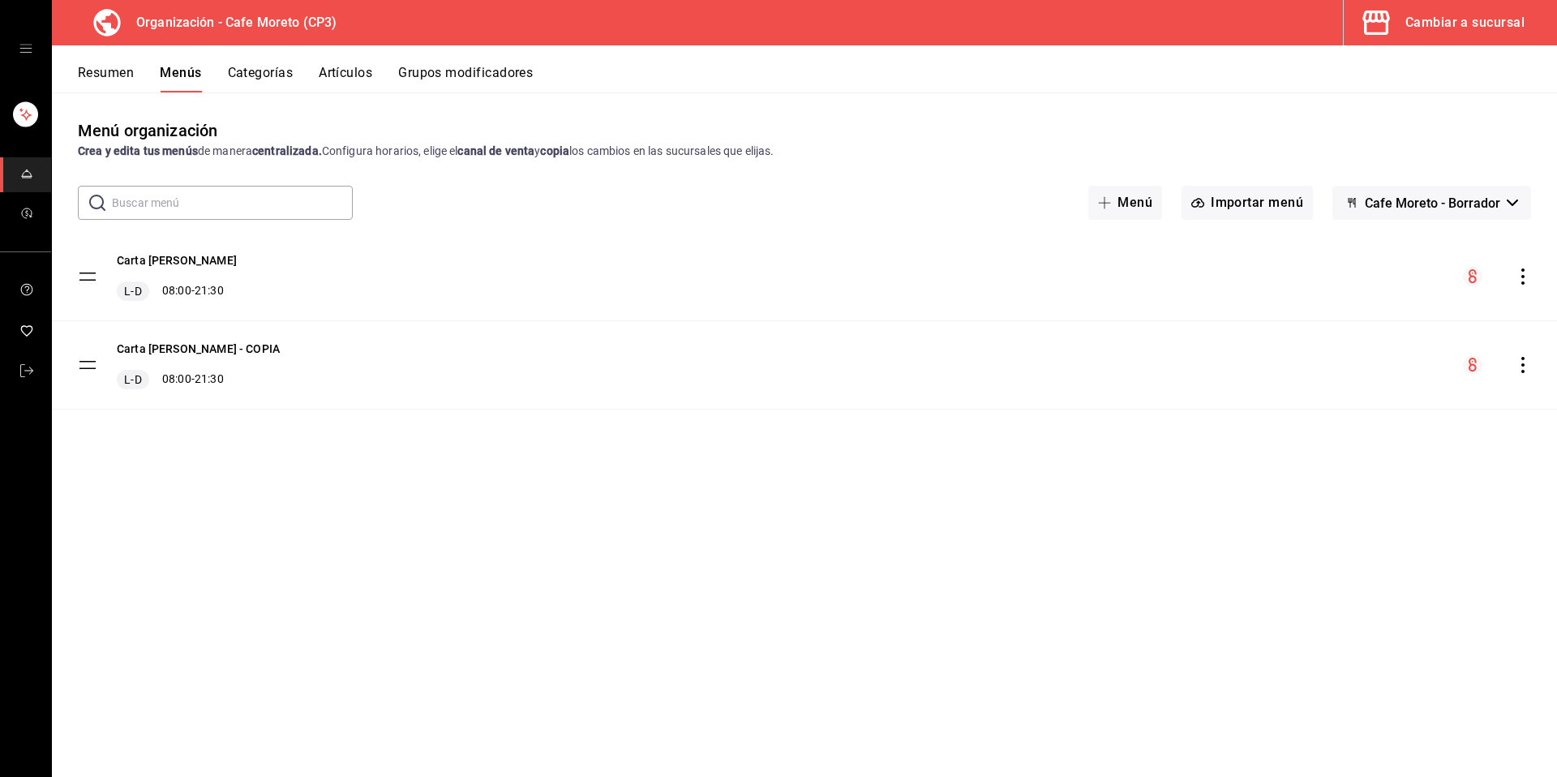
click at [28, 51] on icon "open drawer" at bounding box center [25, 48] width 13 height 13
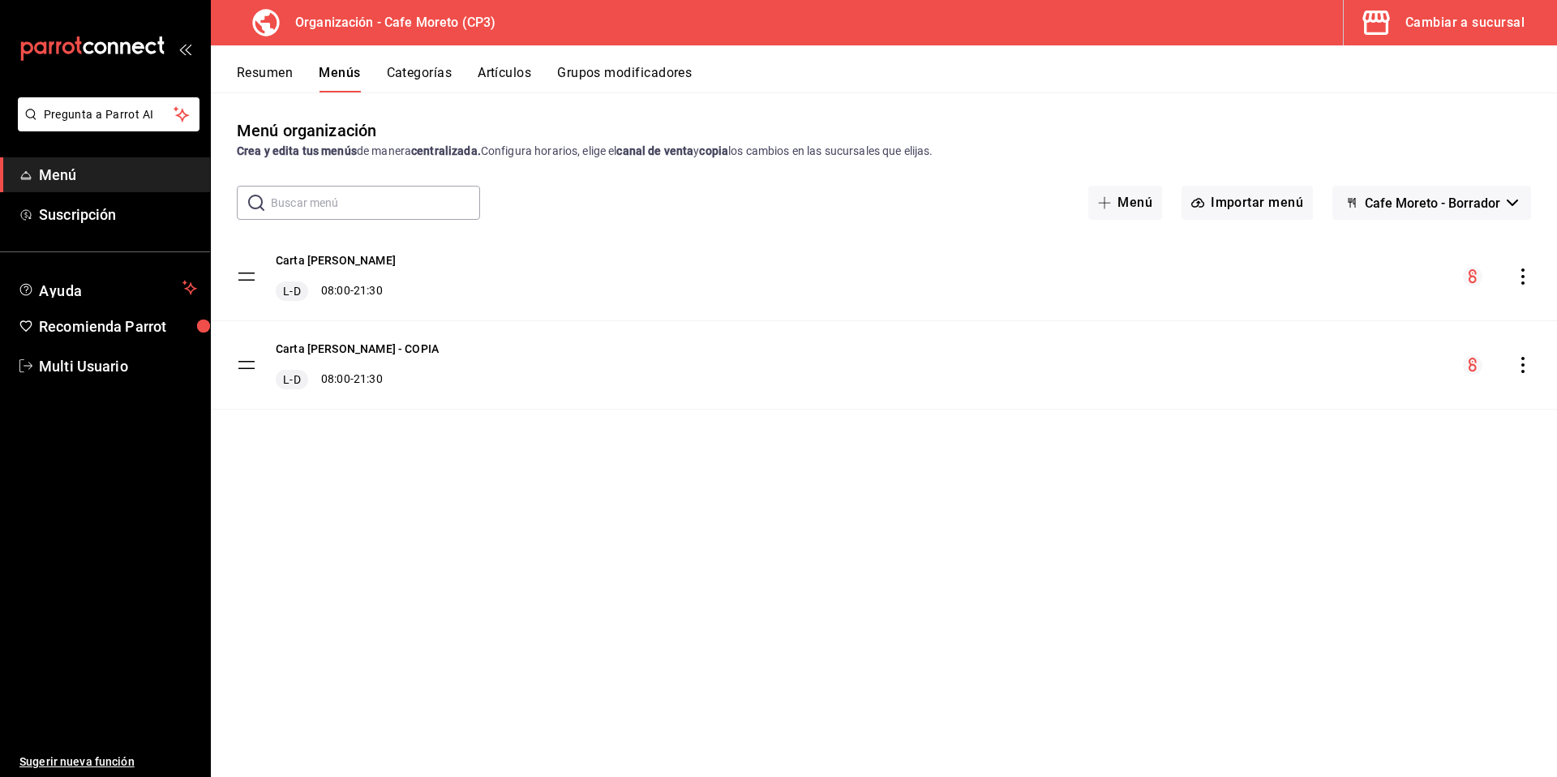
click at [267, 70] on button "Resumen" at bounding box center [265, 79] width 56 height 28
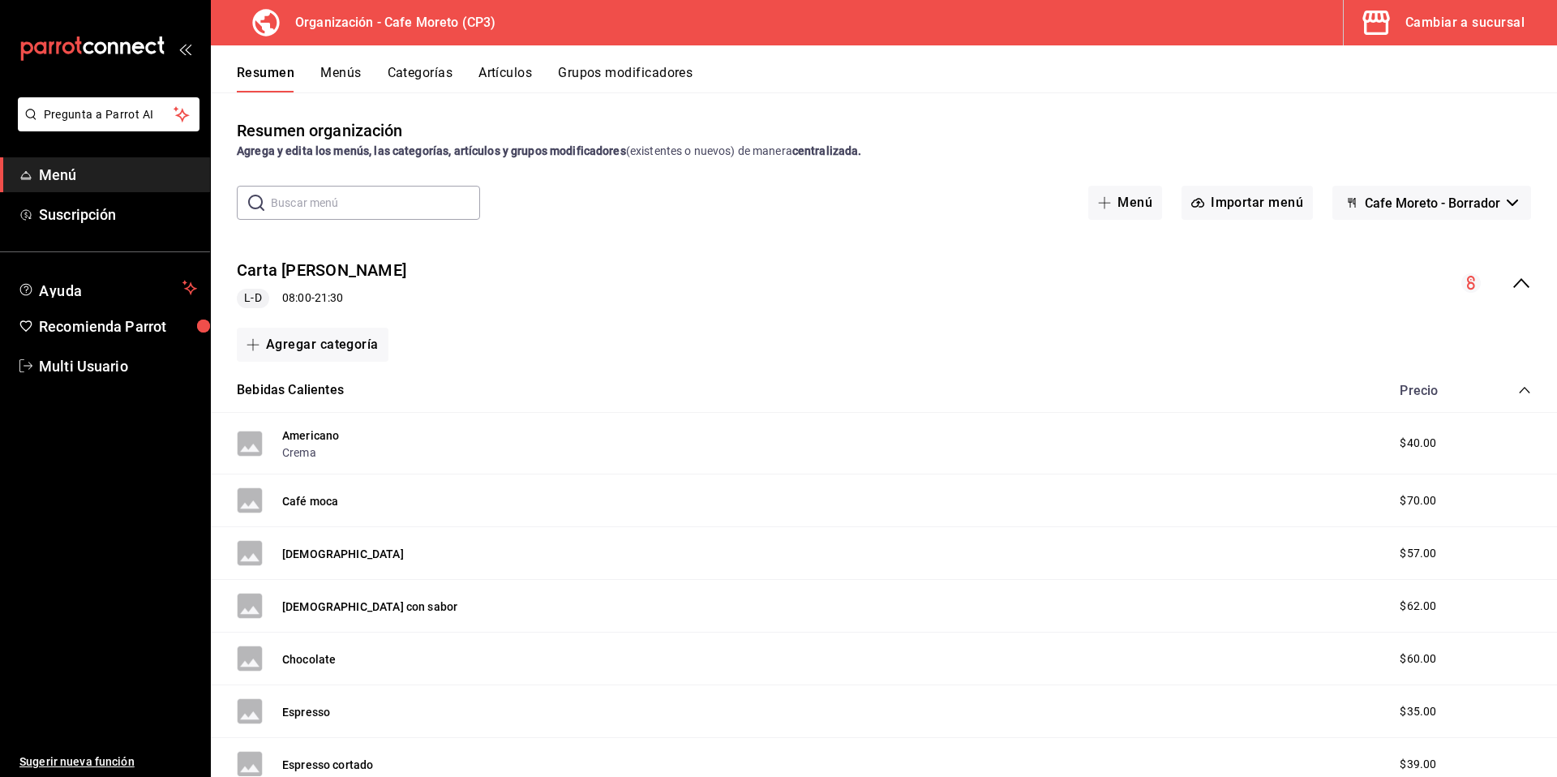
click at [332, 75] on button "Menús" at bounding box center [340, 79] width 41 height 28
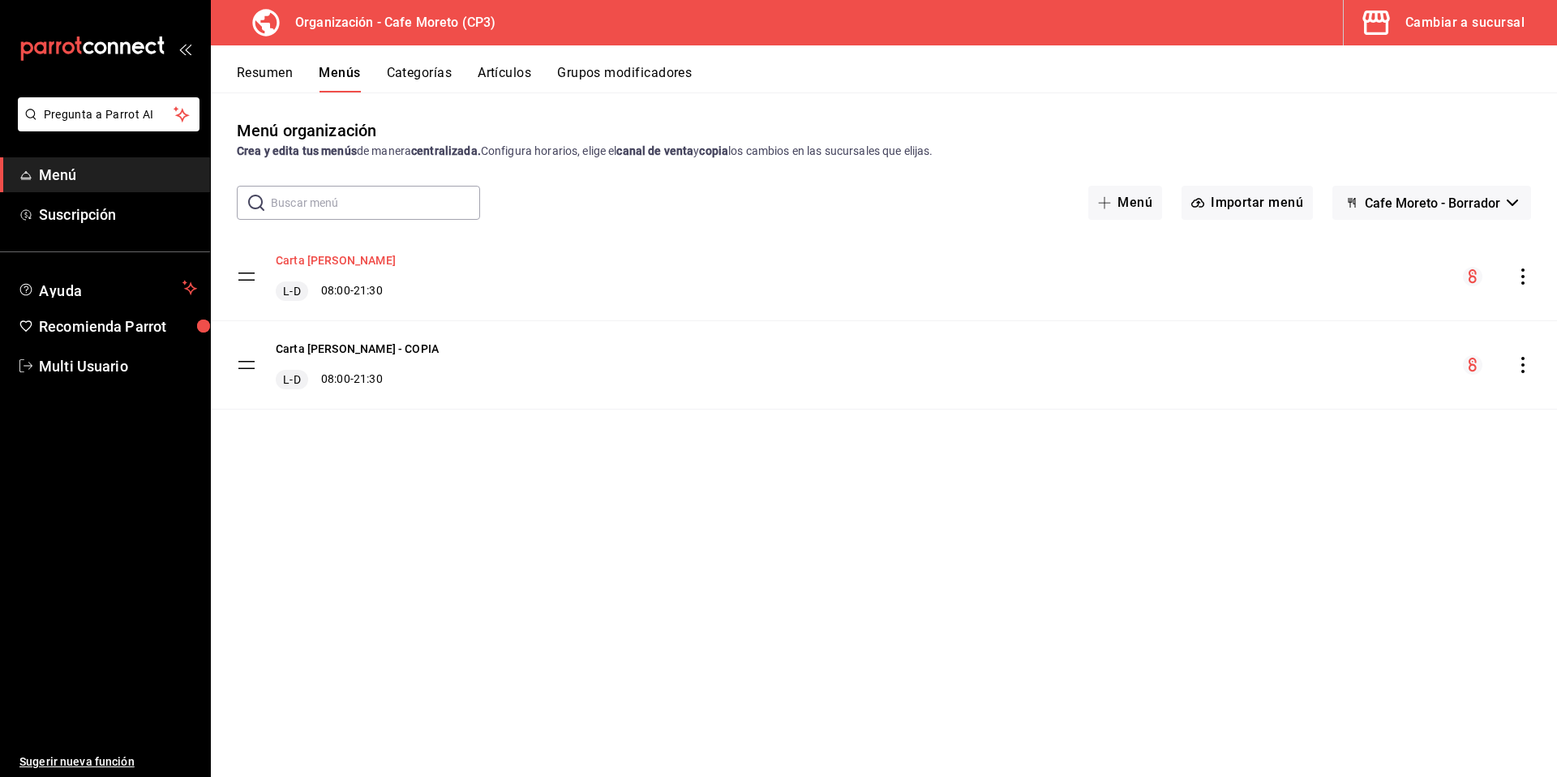
click at [315, 261] on button "Carta Moretto" at bounding box center [336, 260] width 120 height 16
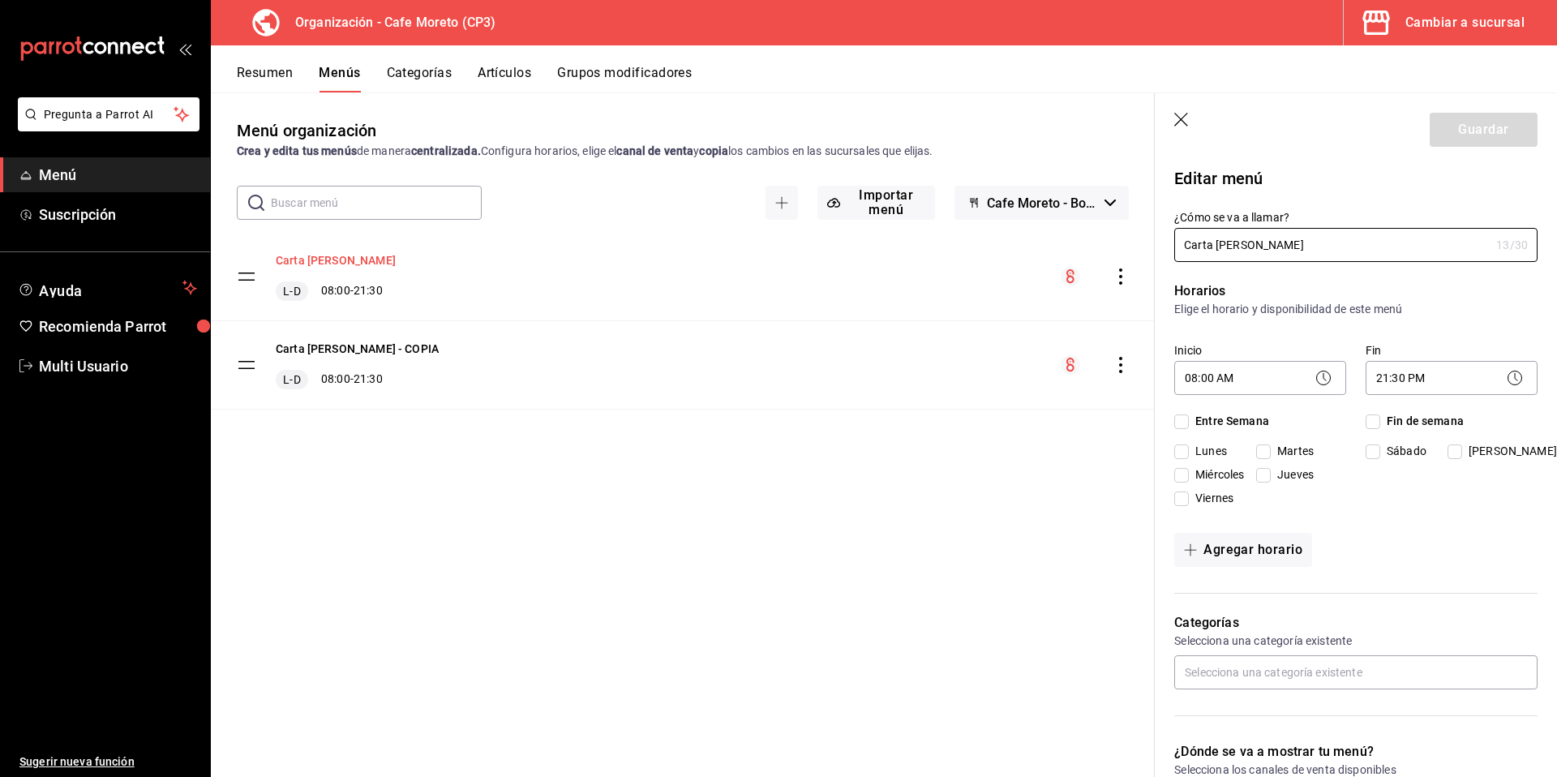
checkbox input "true"
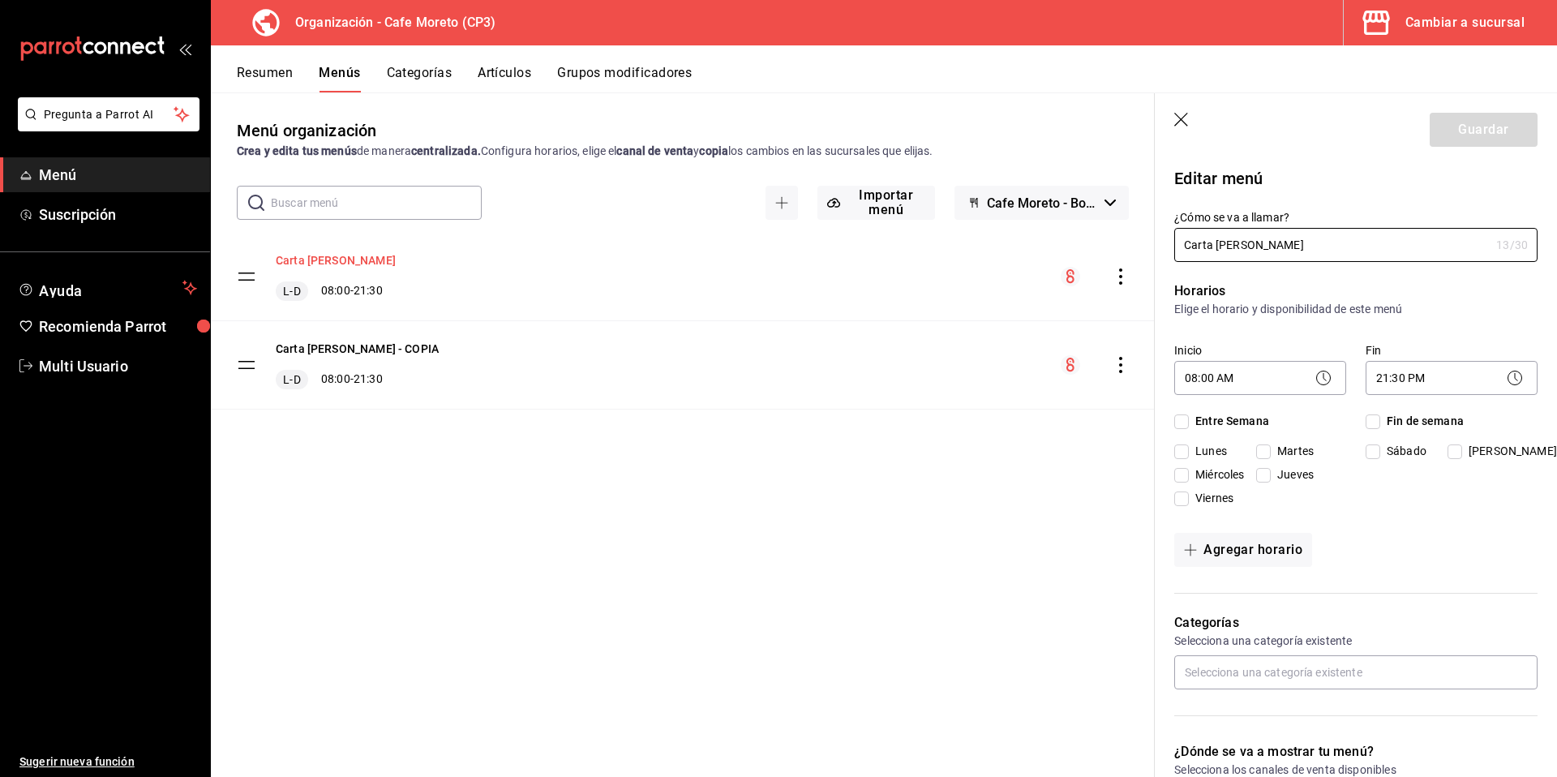
checkbox input "true"
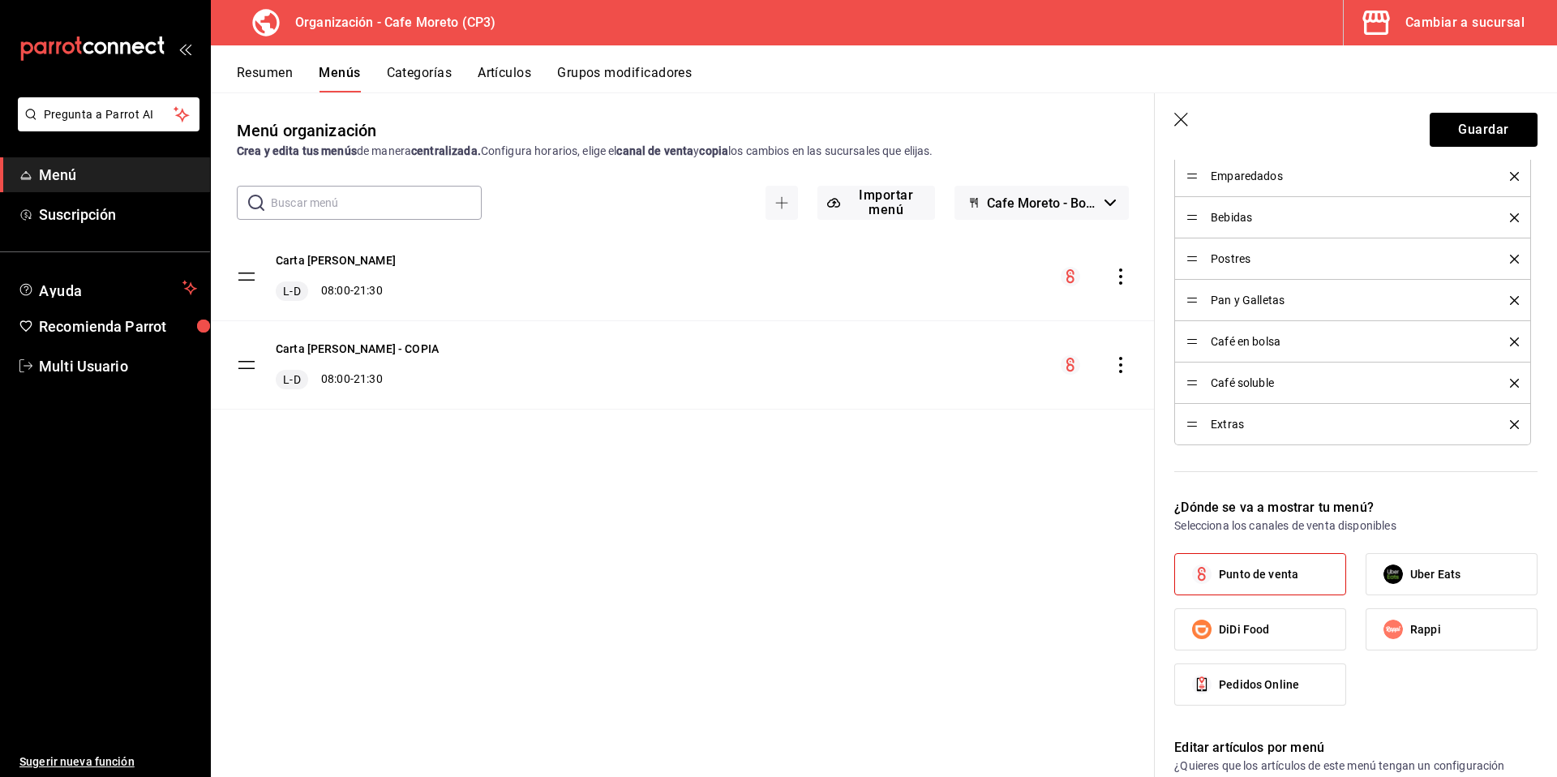
scroll to position [923, 0]
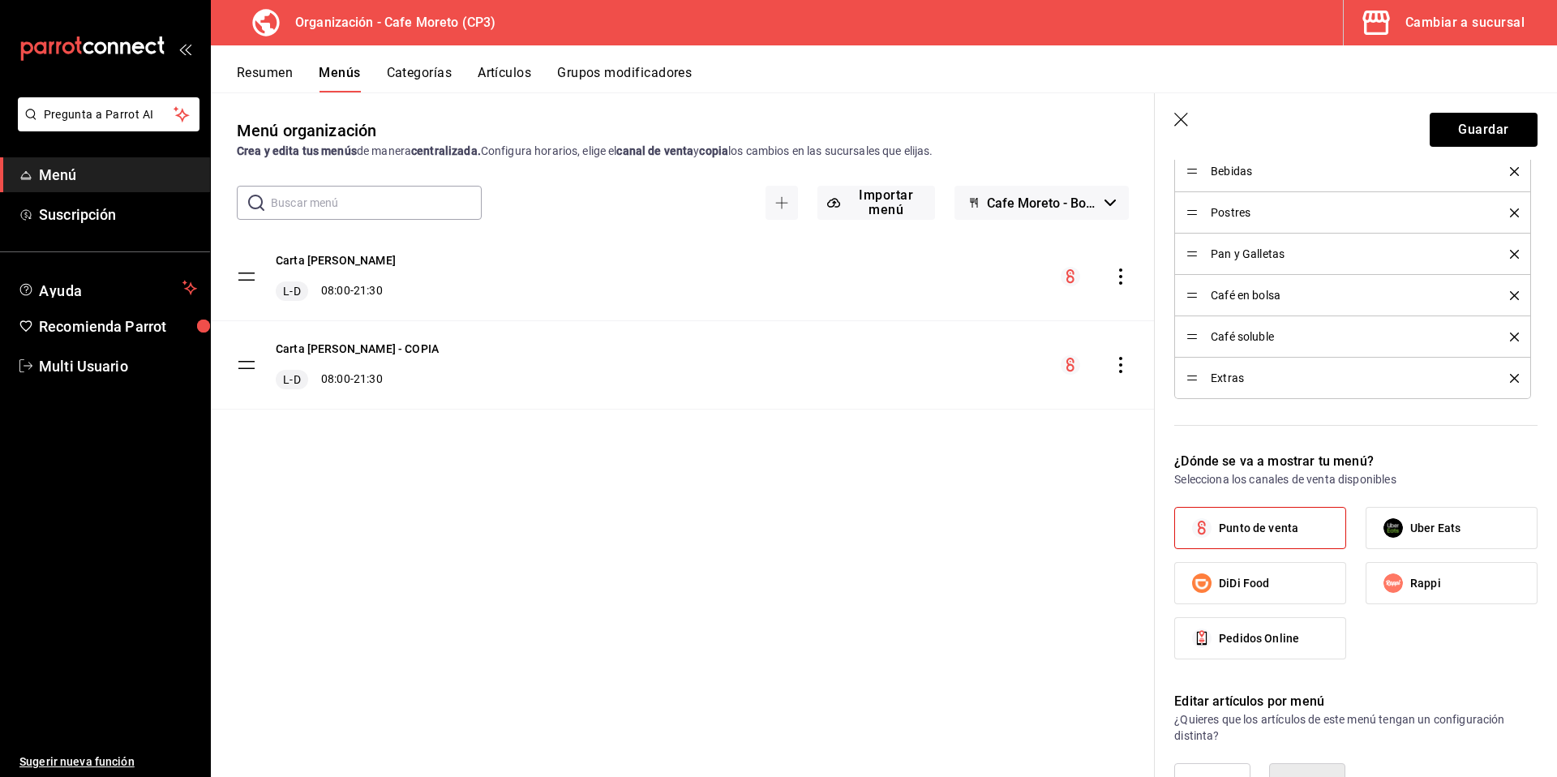
click at [49, 178] on span "Menú" at bounding box center [118, 175] width 158 height 22
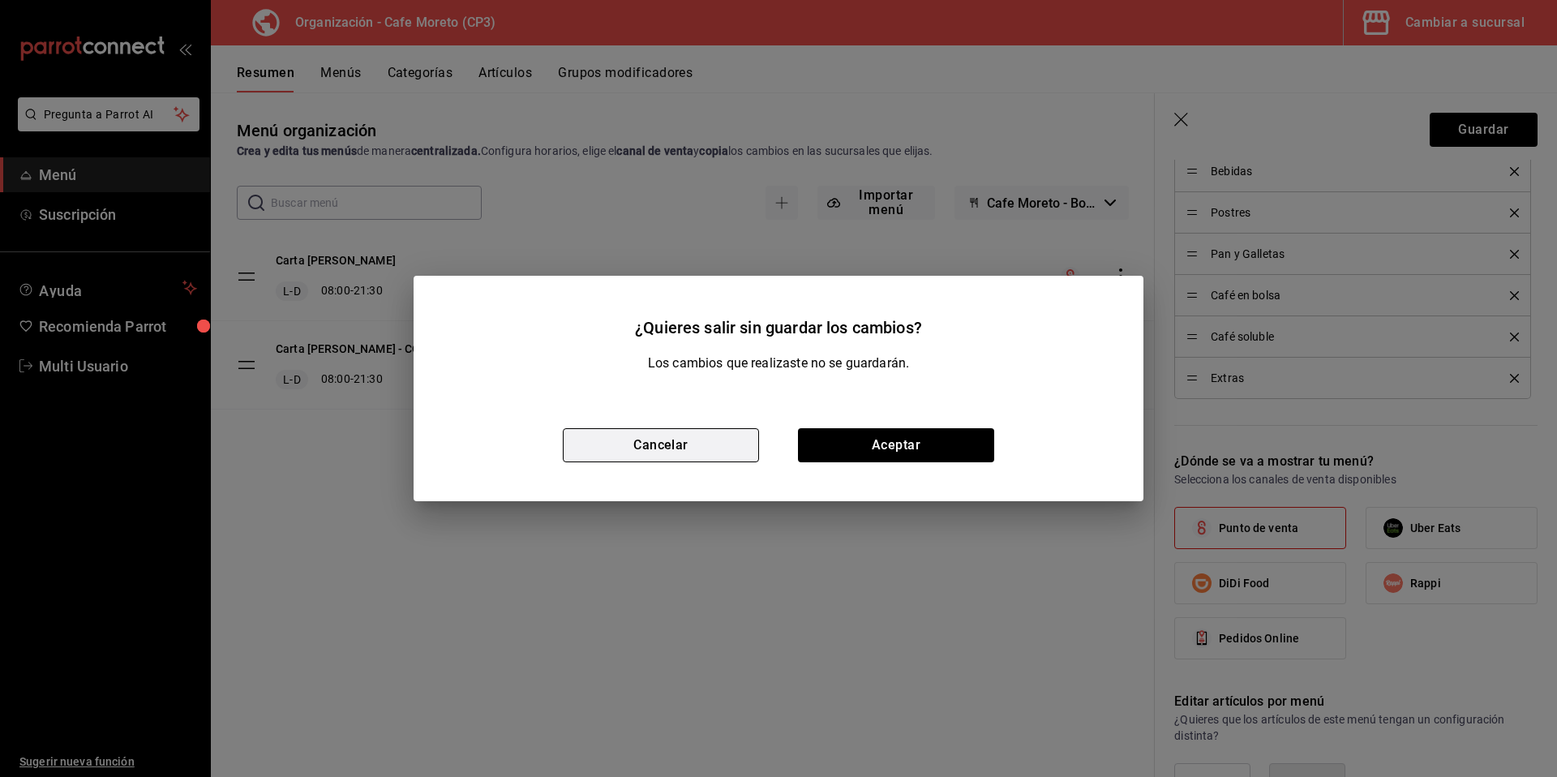
click at [656, 451] on button "Cancelar" at bounding box center [661, 445] width 196 height 34
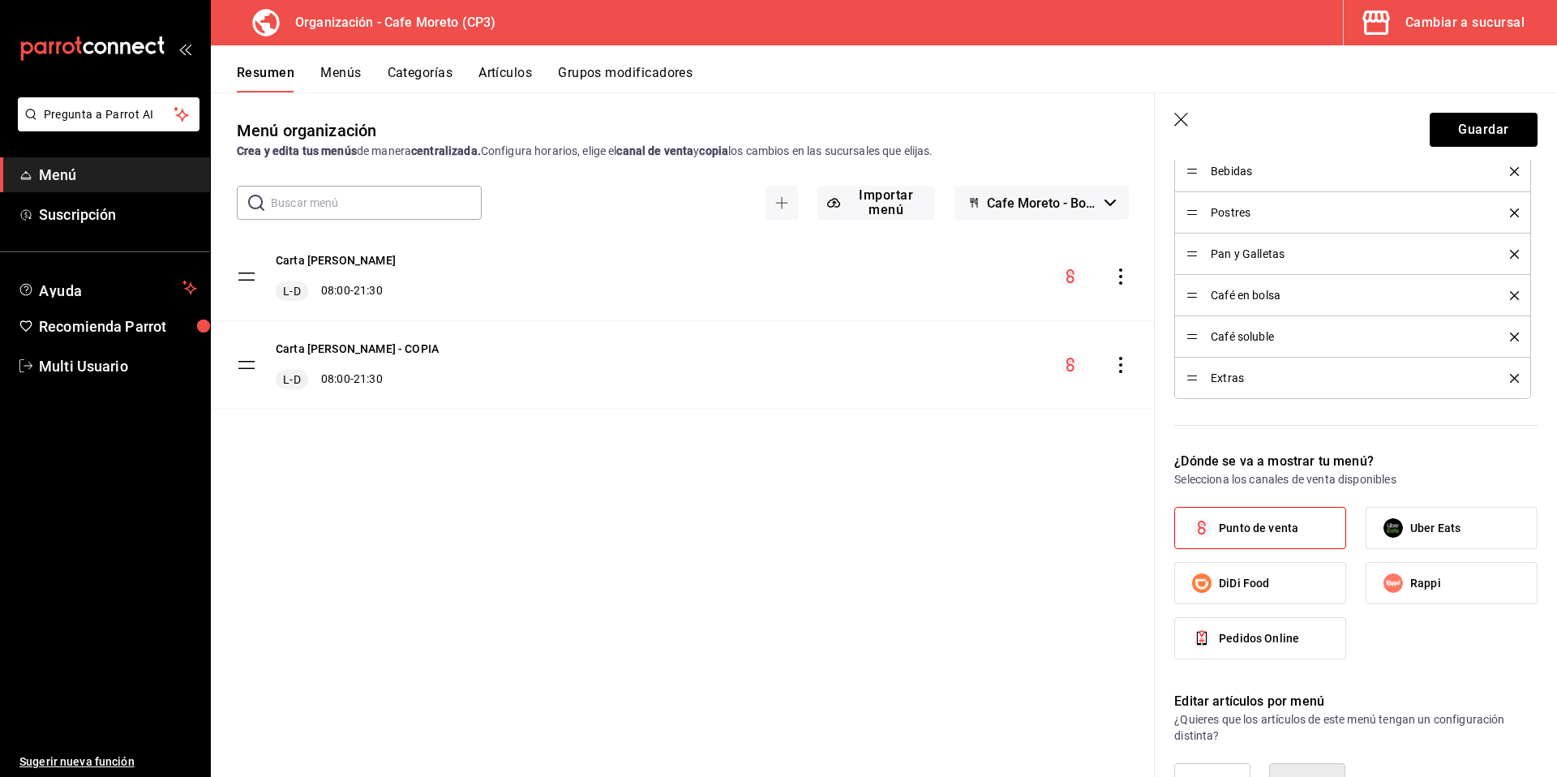
click at [1177, 121] on icon "button" at bounding box center [1182, 121] width 16 height 16
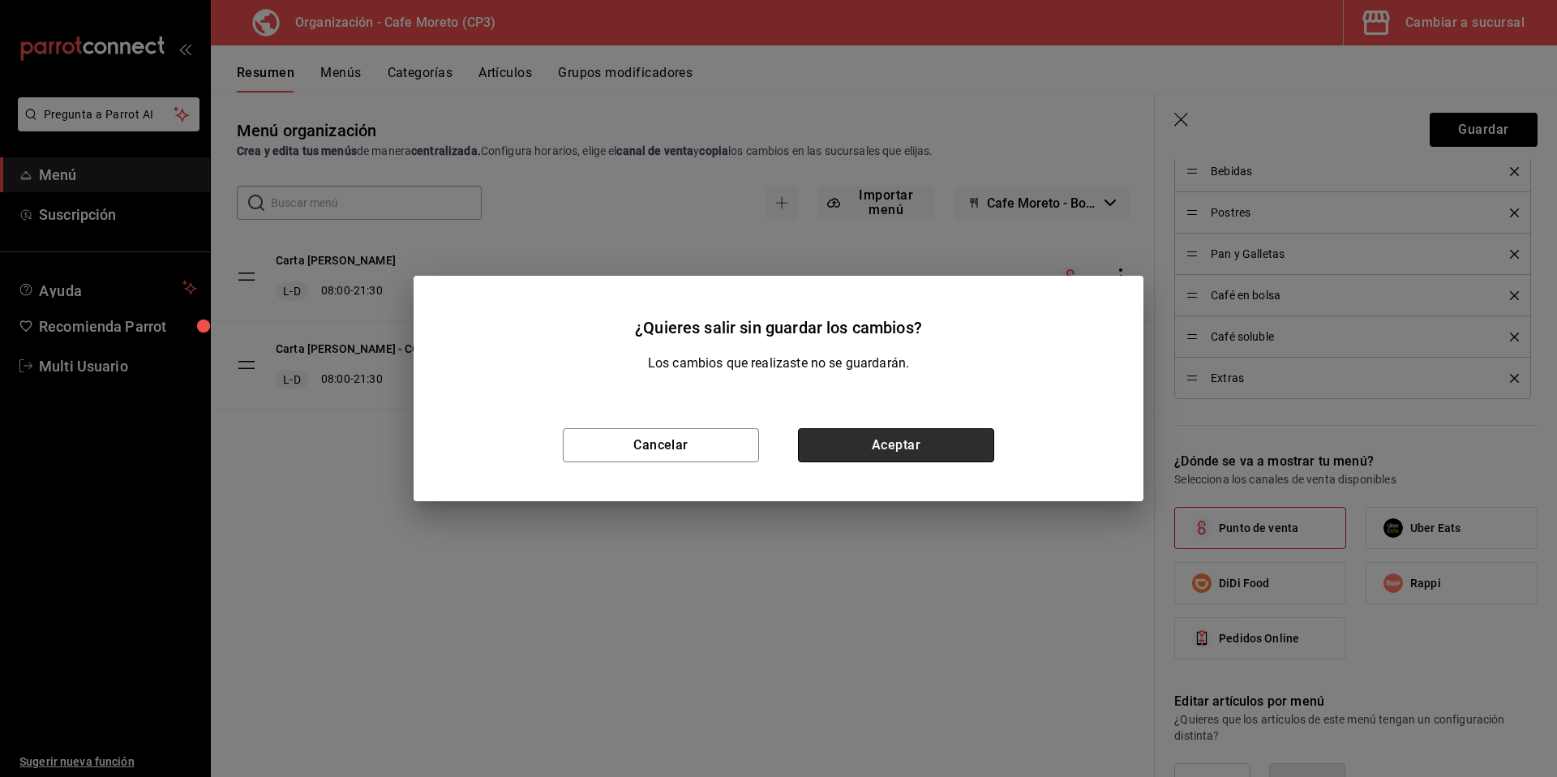
click at [885, 444] on button "Aceptar" at bounding box center [896, 445] width 196 height 34
checkbox input "false"
type input "1755743558727"
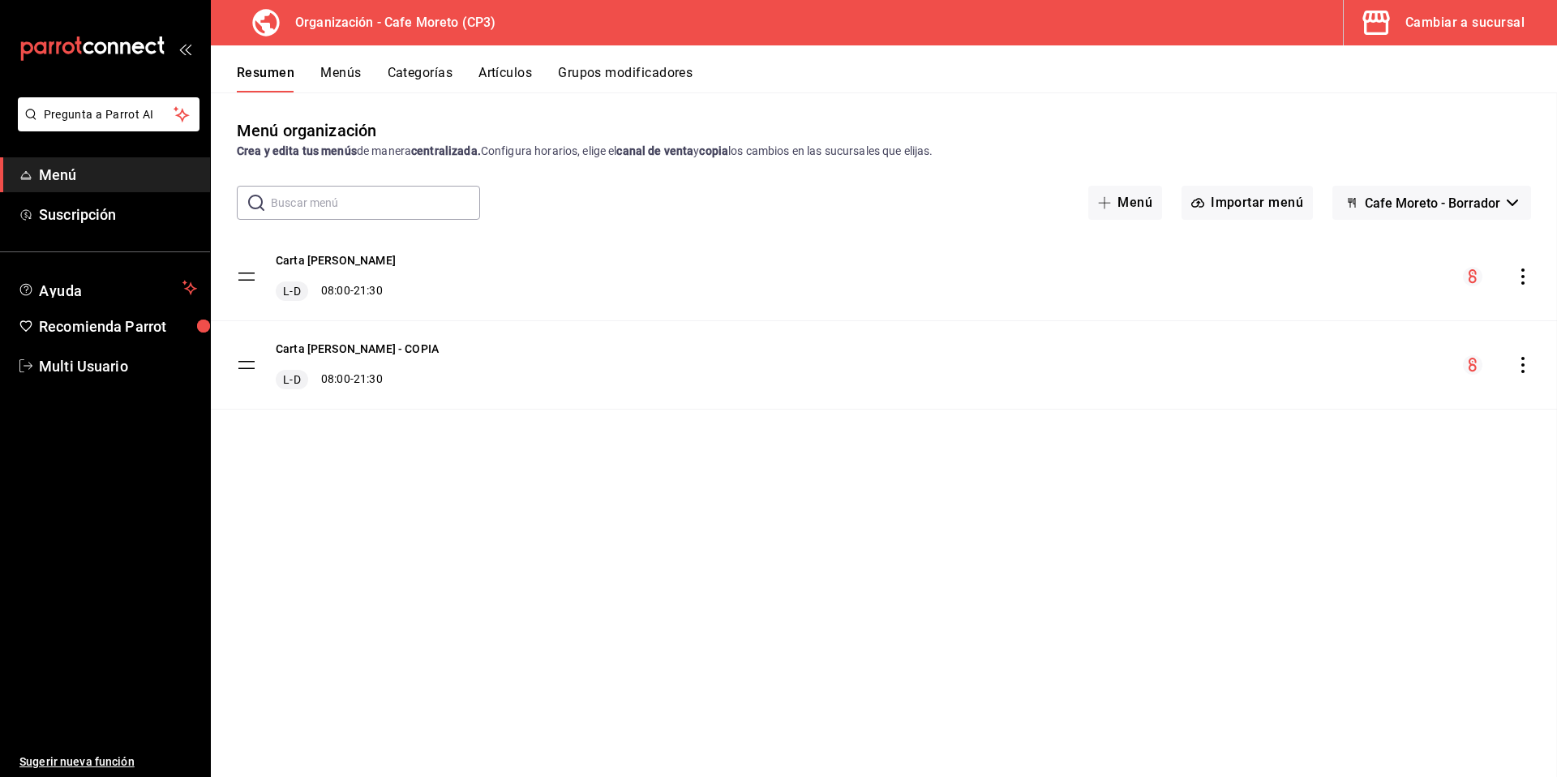
checkbox input "false"
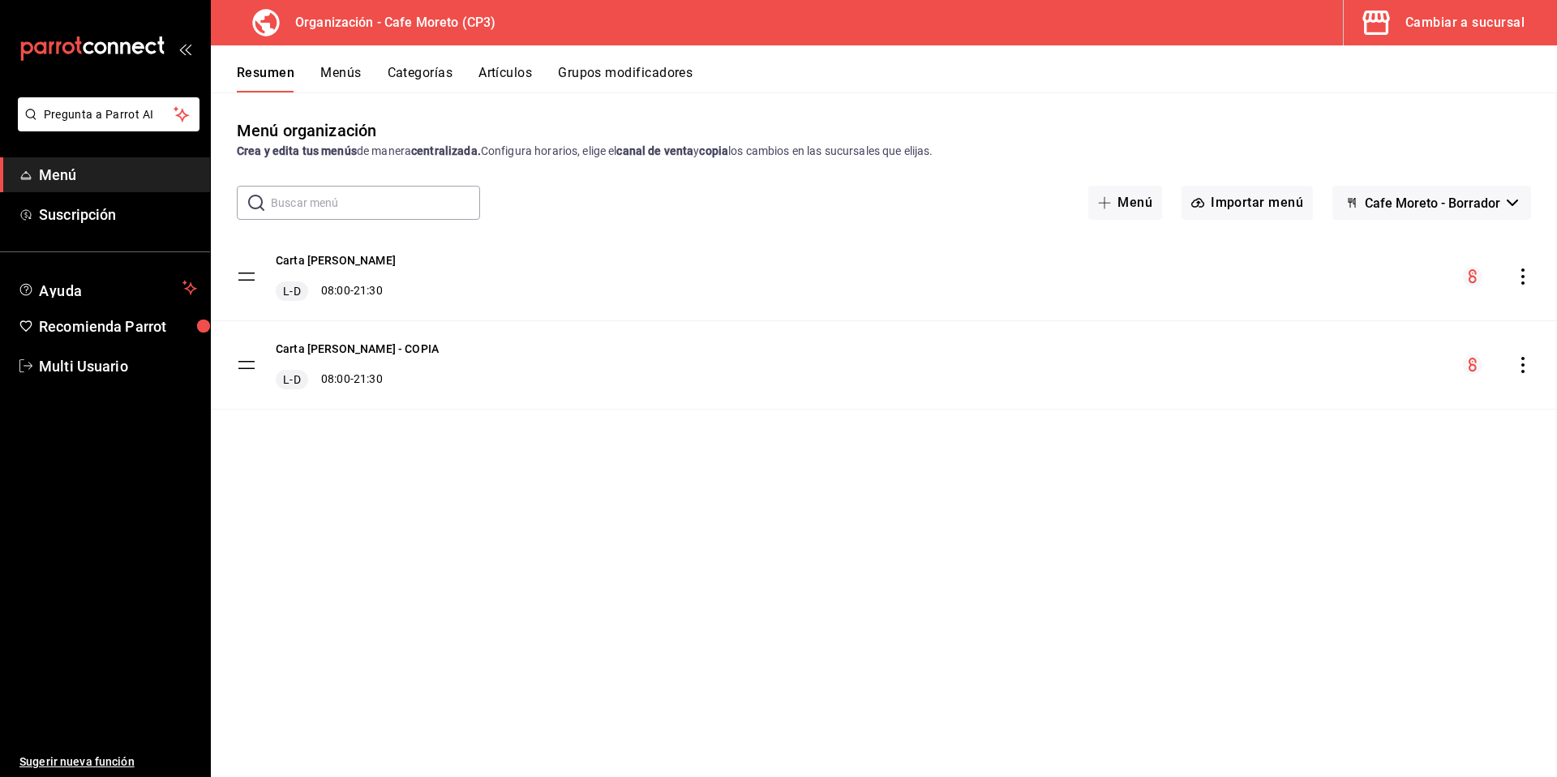
checkbox input "false"
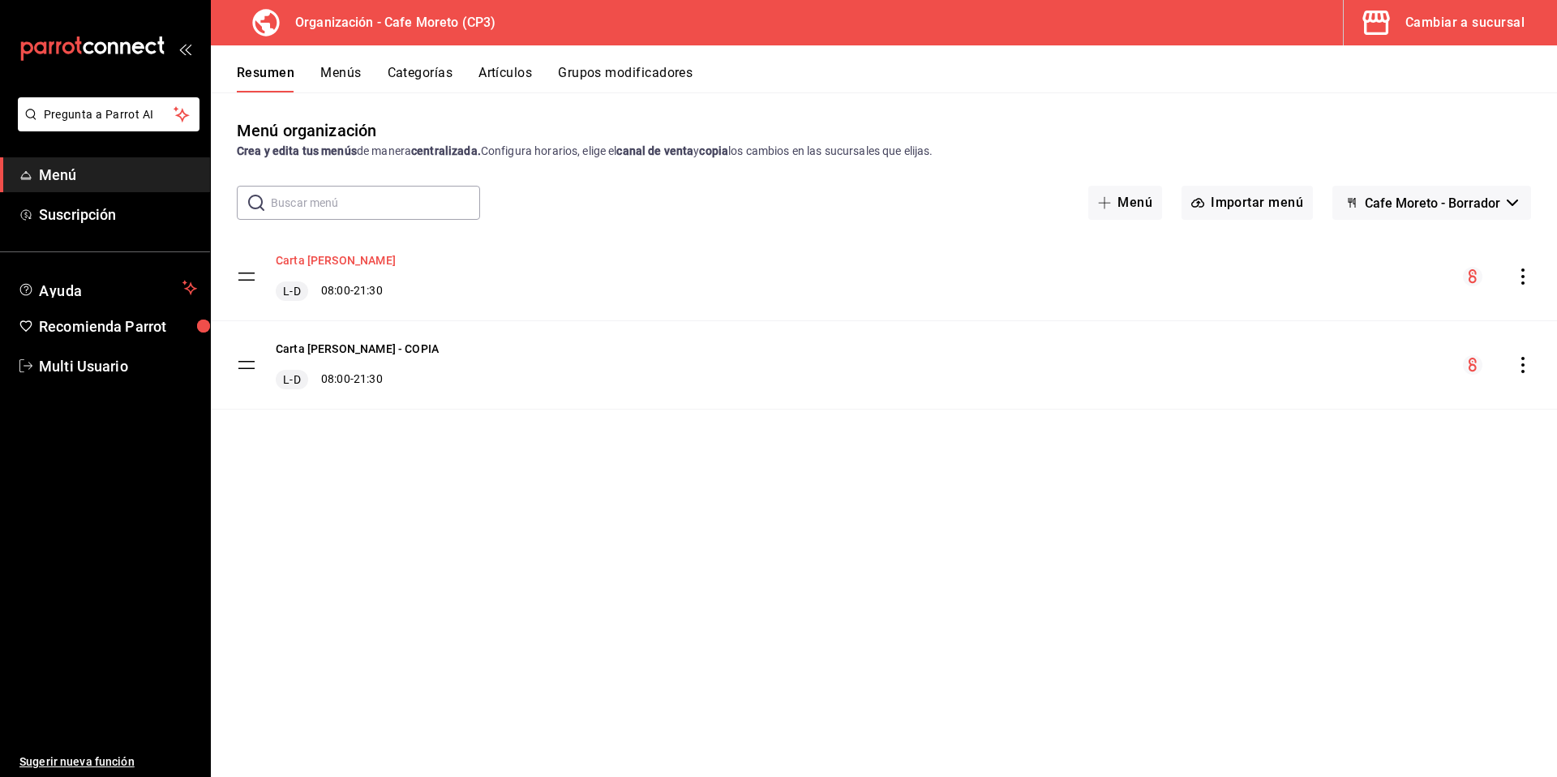
click at [301, 262] on button "Carta Moretto" at bounding box center [336, 260] width 120 height 16
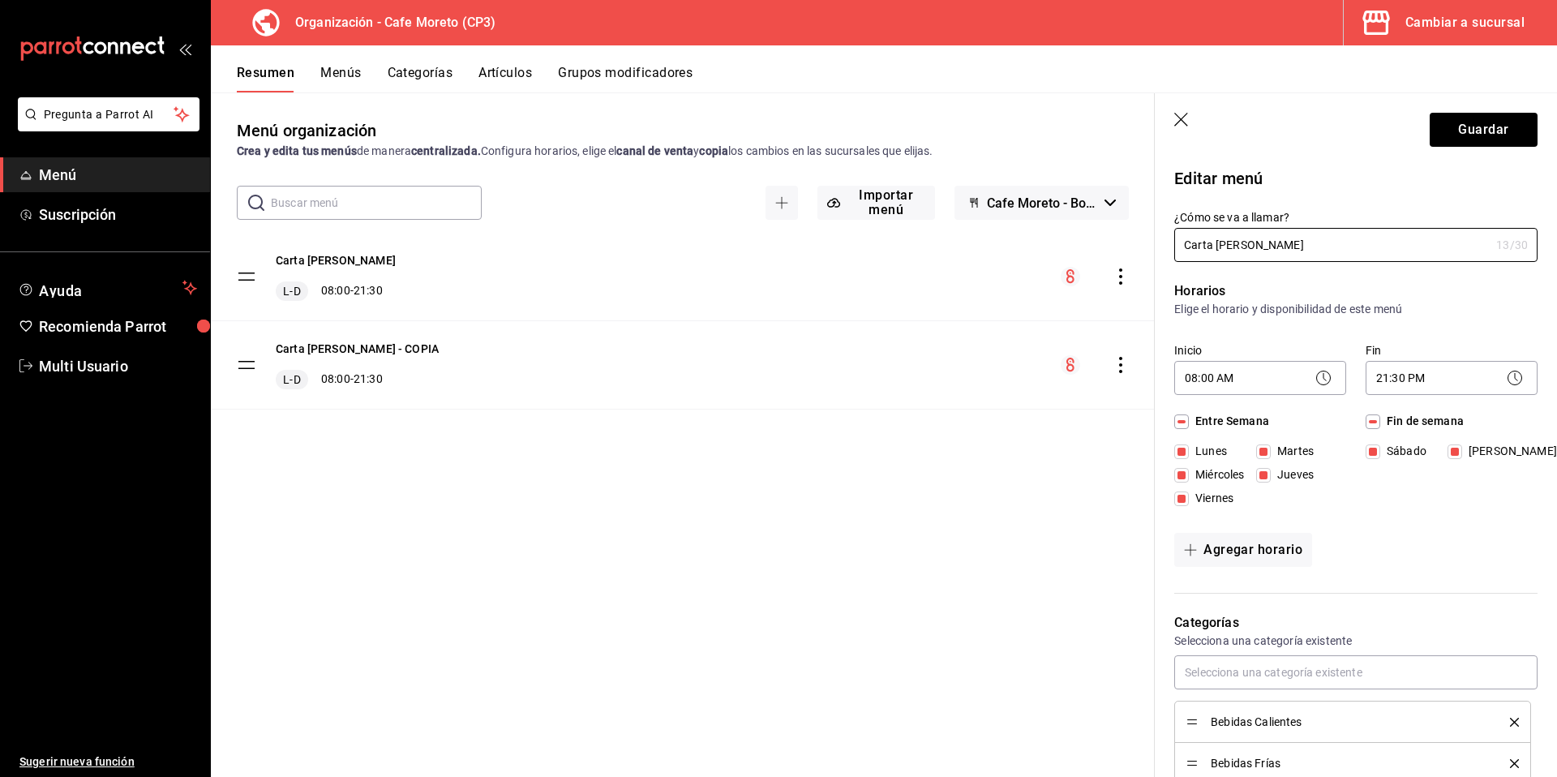
click at [1185, 120] on icon "button" at bounding box center [1182, 121] width 16 height 16
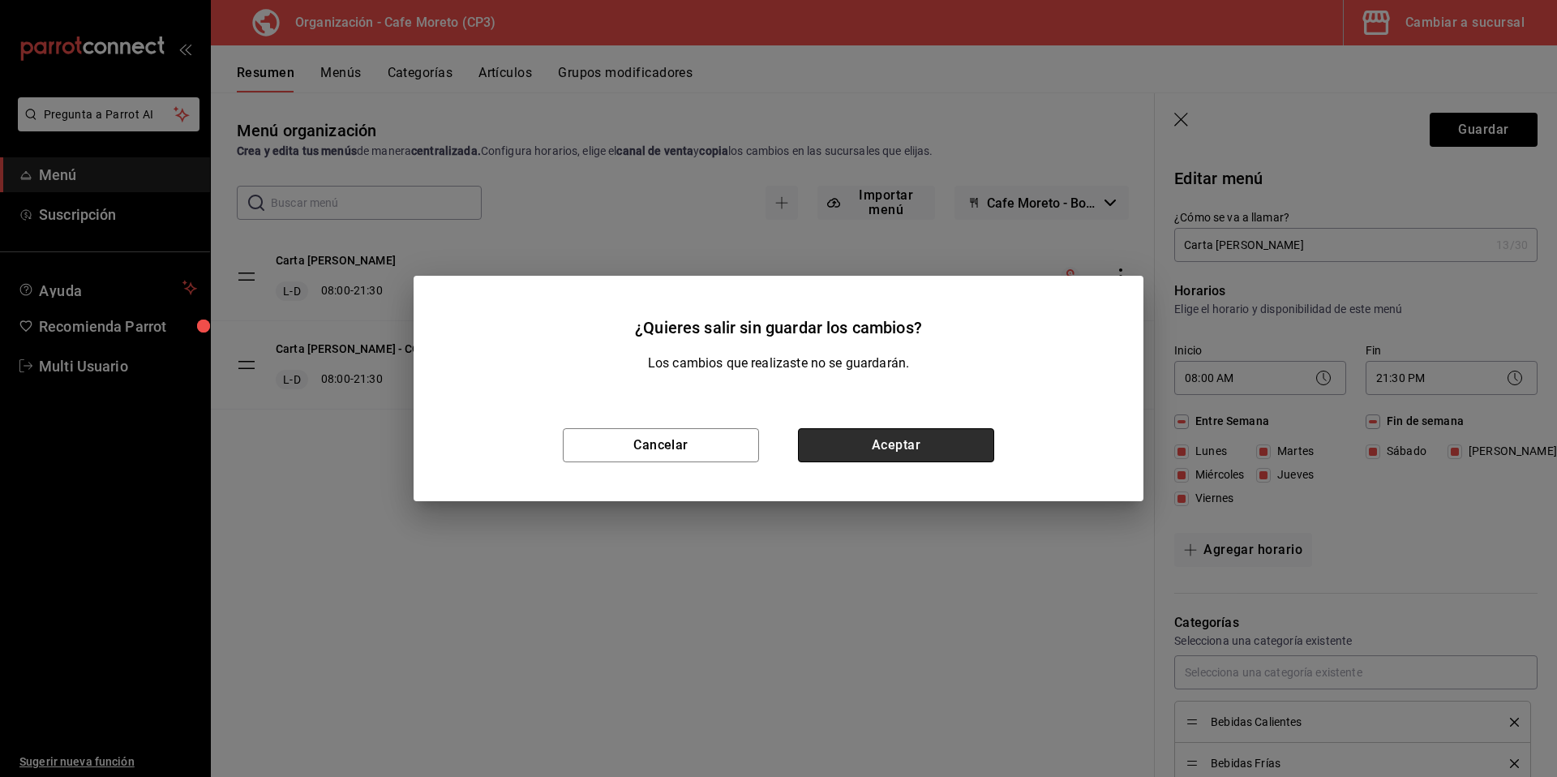
drag, startPoint x: 886, startPoint y: 447, endPoint x: 395, endPoint y: 420, distance: 492.1
click at [886, 447] on button "Aceptar" at bounding box center [896, 445] width 196 height 34
checkbox input "false"
type input "1755743571019"
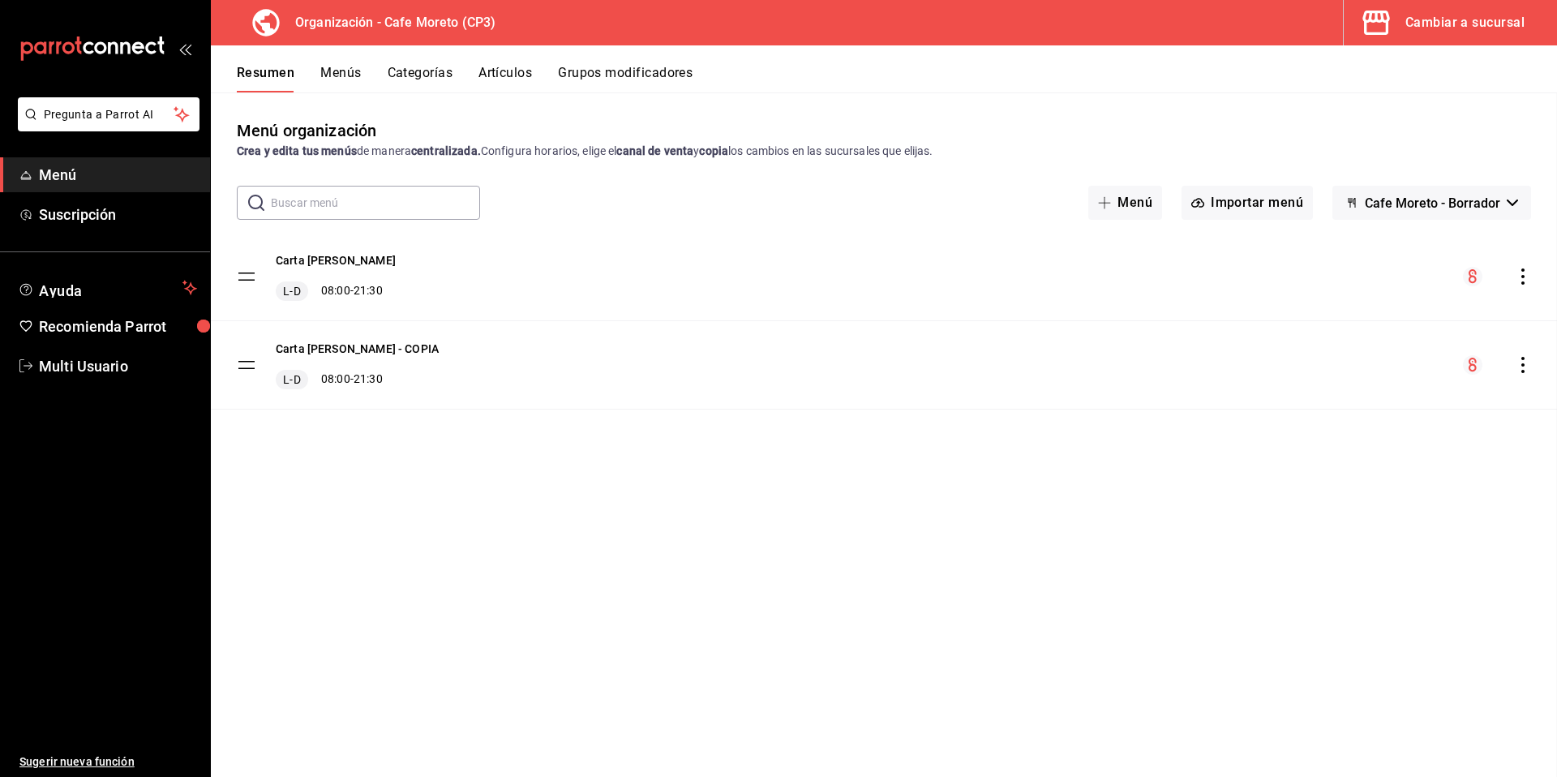
checkbox input "false"
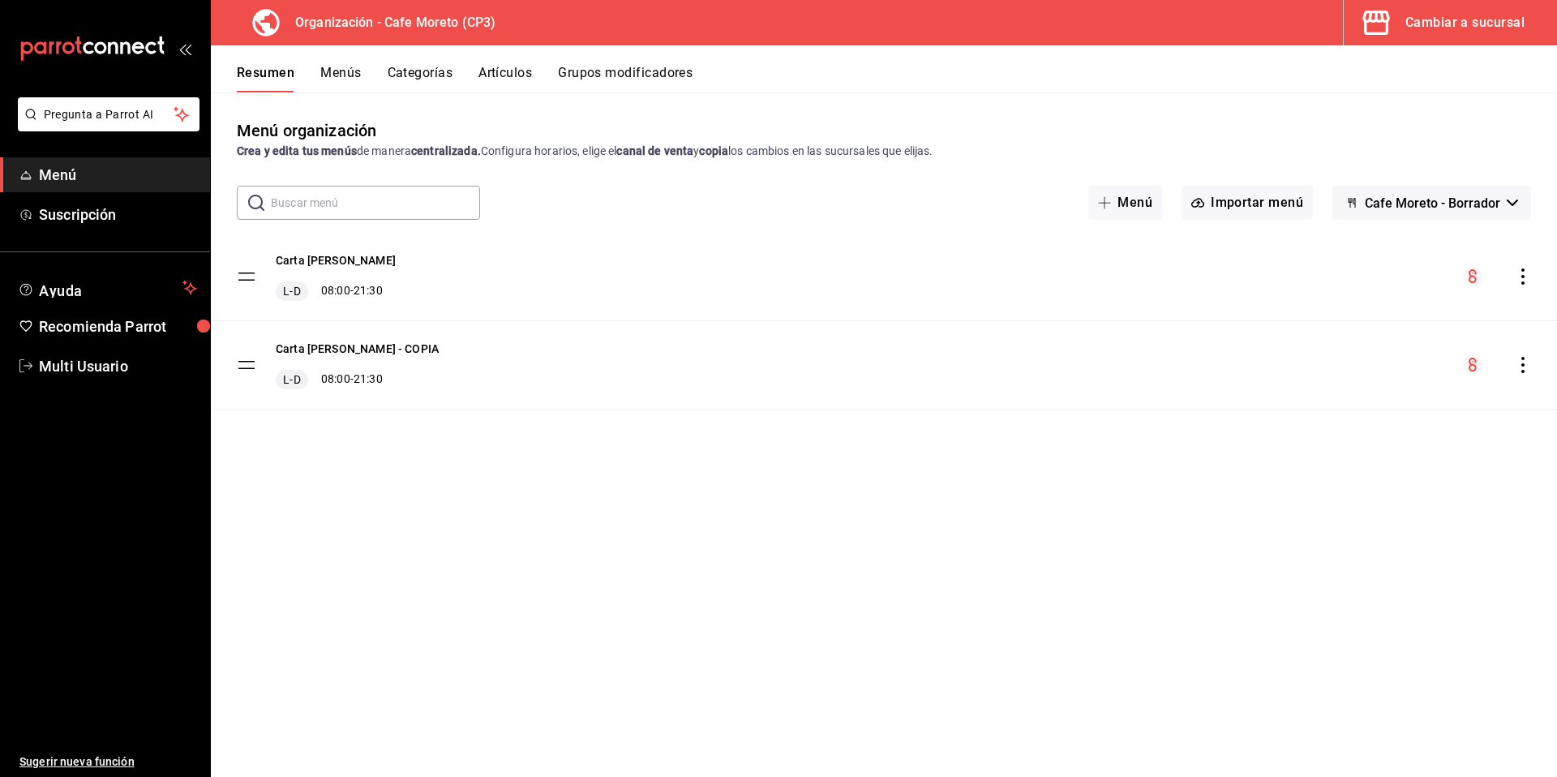
checkbox input "false"
click at [1425, 20] on div "Cambiar a sucursal" at bounding box center [1464, 22] width 119 height 23
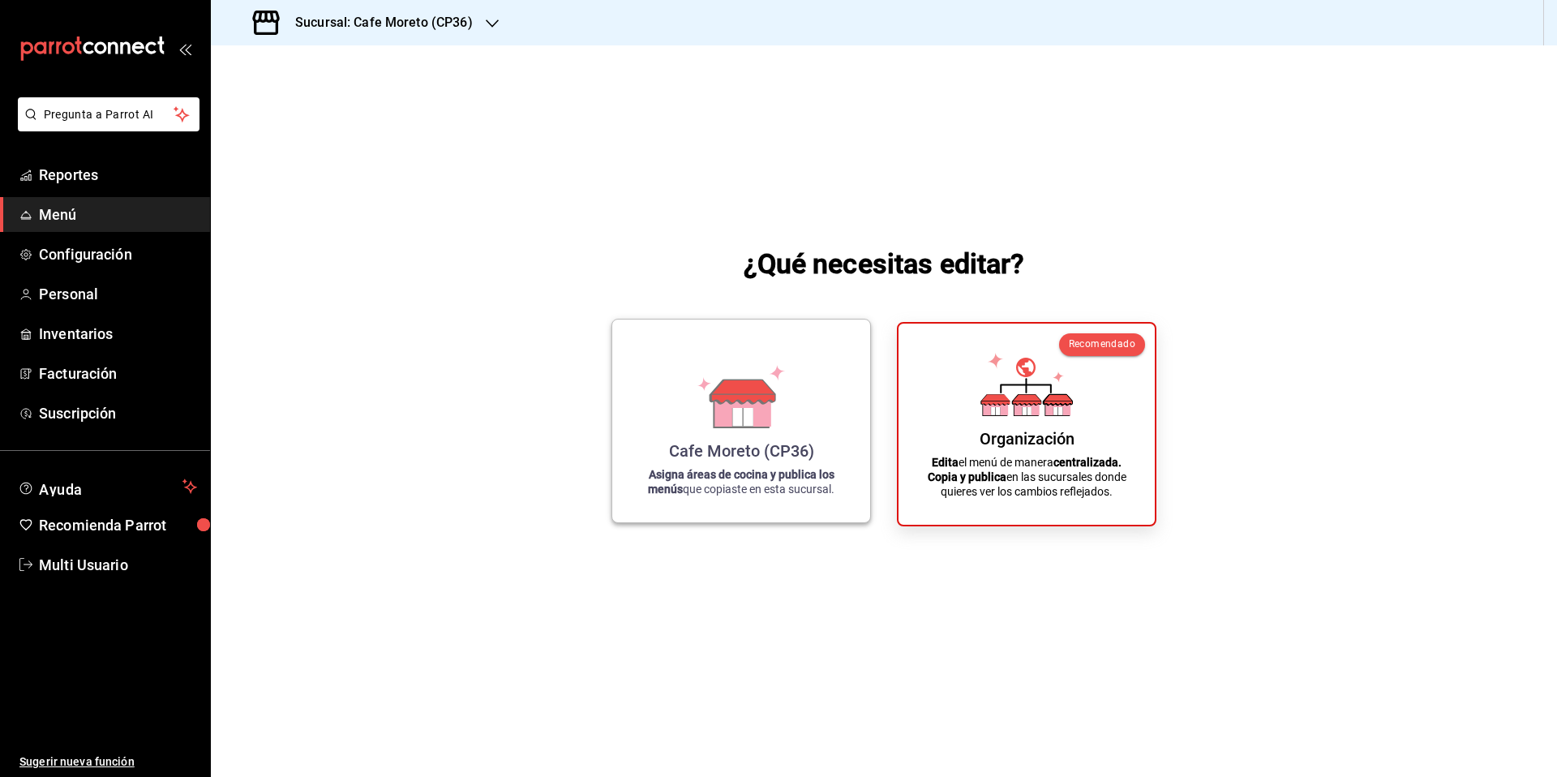
click at [735, 430] on div "Cafe Moreto (CP36) Asigna áreas de cocina y publica los menús que copiaste en e…" at bounding box center [741, 420] width 219 height 177
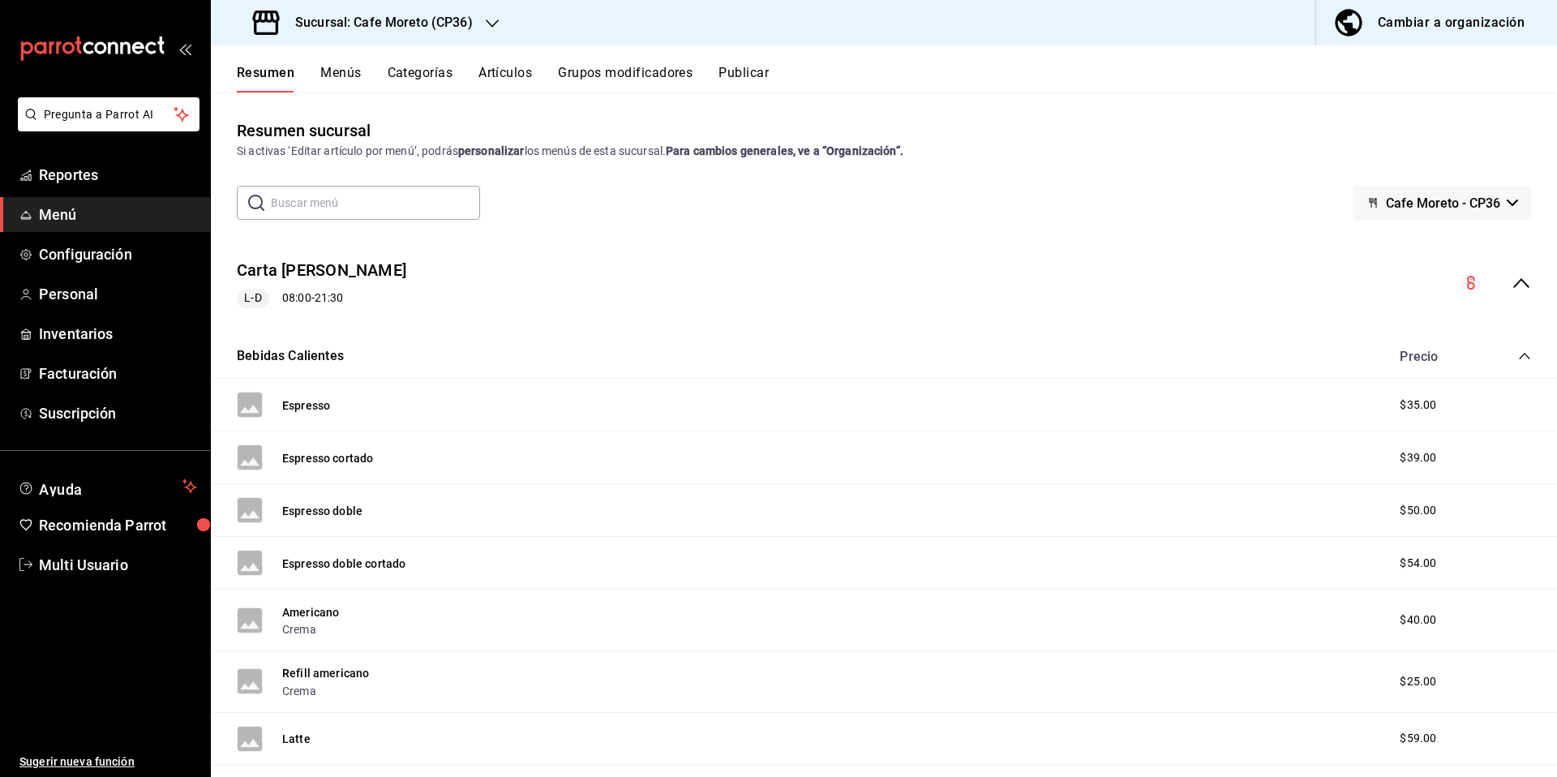
click at [1507, 202] on icon "button" at bounding box center [1512, 202] width 11 height 6
click at [1211, 285] on div at bounding box center [778, 388] width 1557 height 777
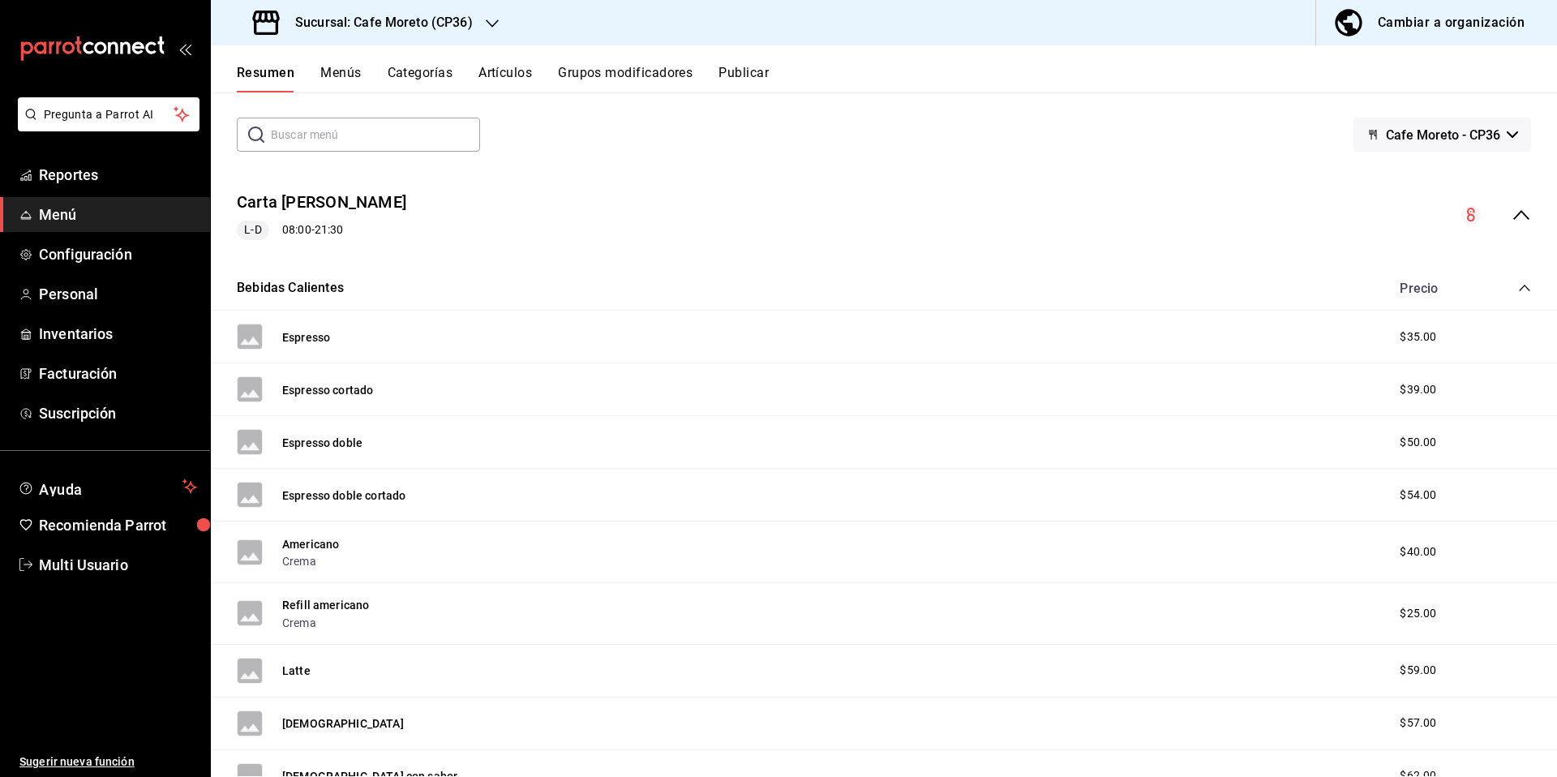
scroll to position [59, 0]
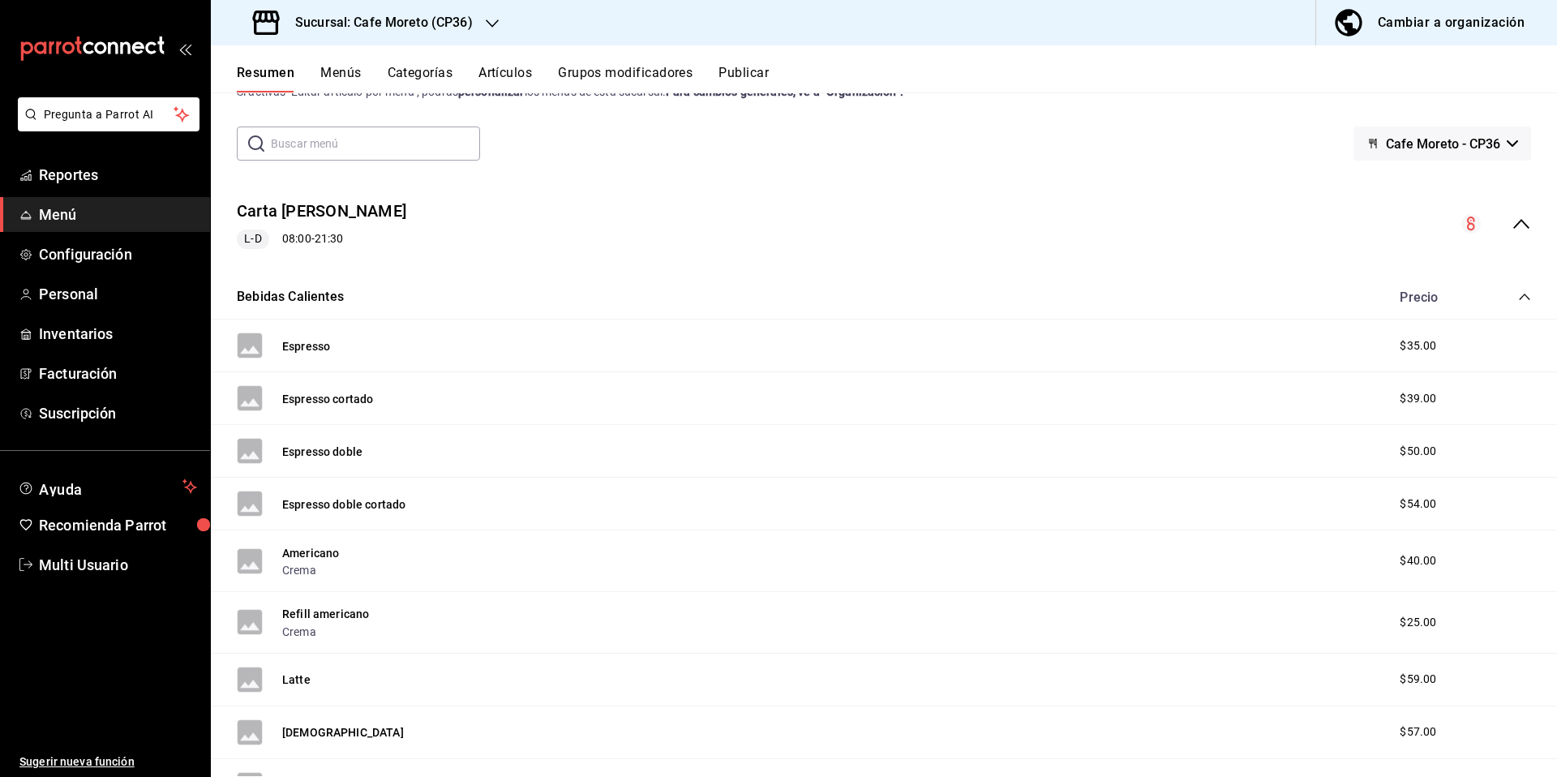
click at [1518, 298] on icon "collapse-category-row" at bounding box center [1524, 296] width 13 height 13
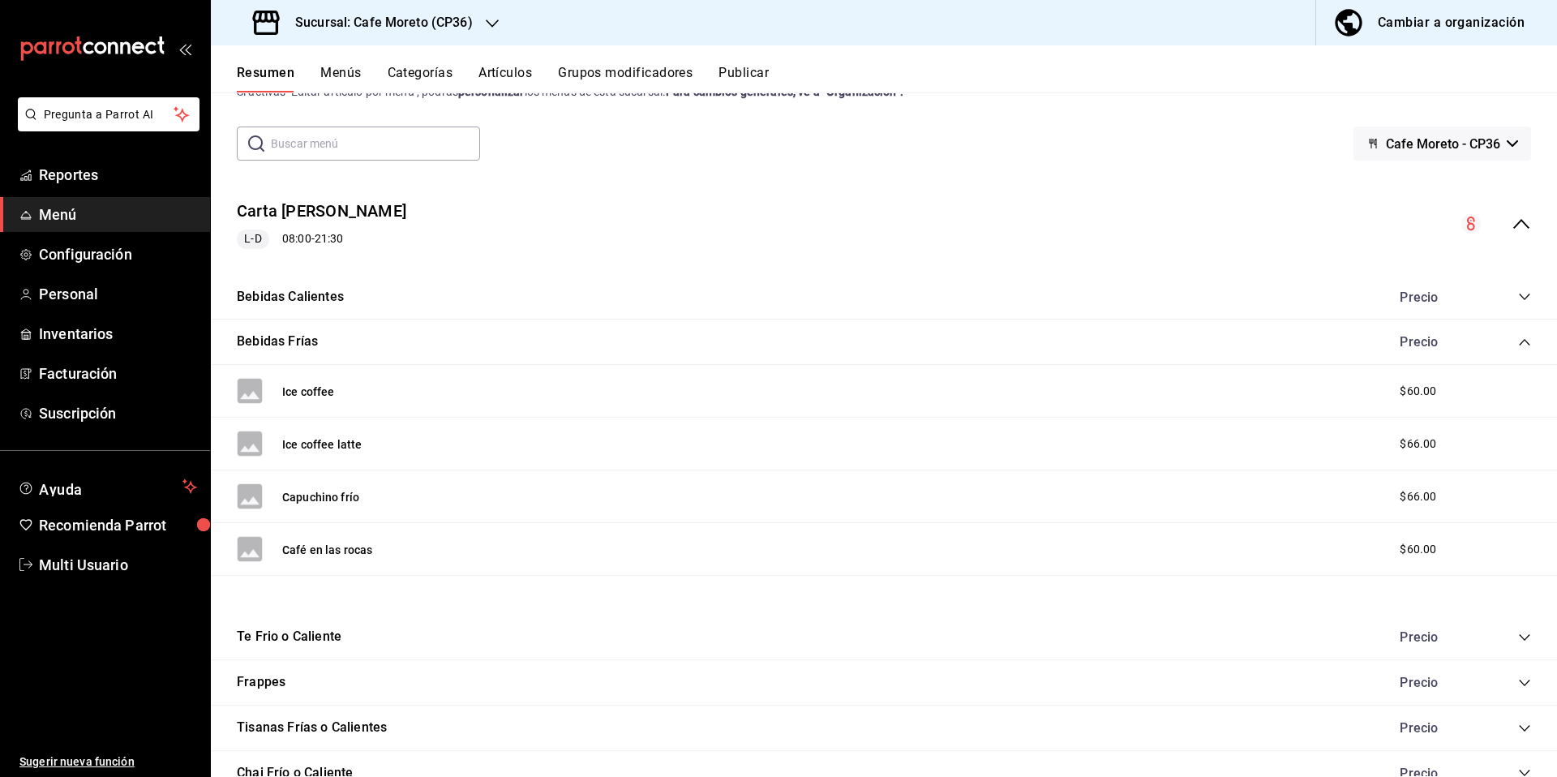
click at [749, 74] on button "Publicar" at bounding box center [743, 79] width 50 height 28
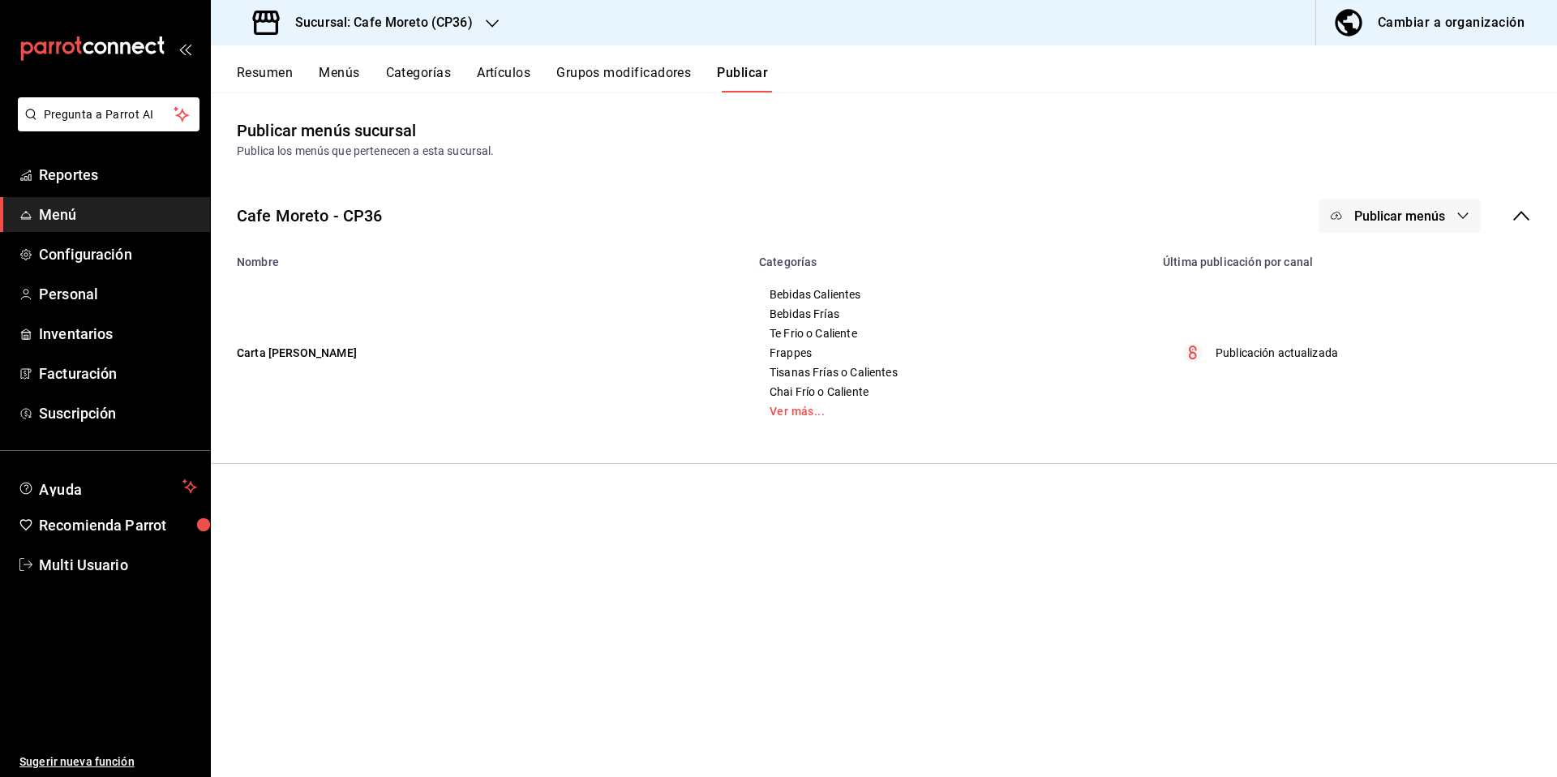
click at [486, 23] on icon "button" at bounding box center [492, 23] width 13 height 13
click at [311, 106] on span "Cafe Moreto (CP3)" at bounding box center [272, 106] width 96 height 17
click at [755, 74] on button "Publicar" at bounding box center [742, 79] width 51 height 28
click at [473, 25] on div "Sucursal: Cafe Moreto (CP3)" at bounding box center [361, 22] width 274 height 45
click at [324, 140] on span "Cafe Moreto (Plaza Crystal)" at bounding box center [317, 143] width 186 height 17
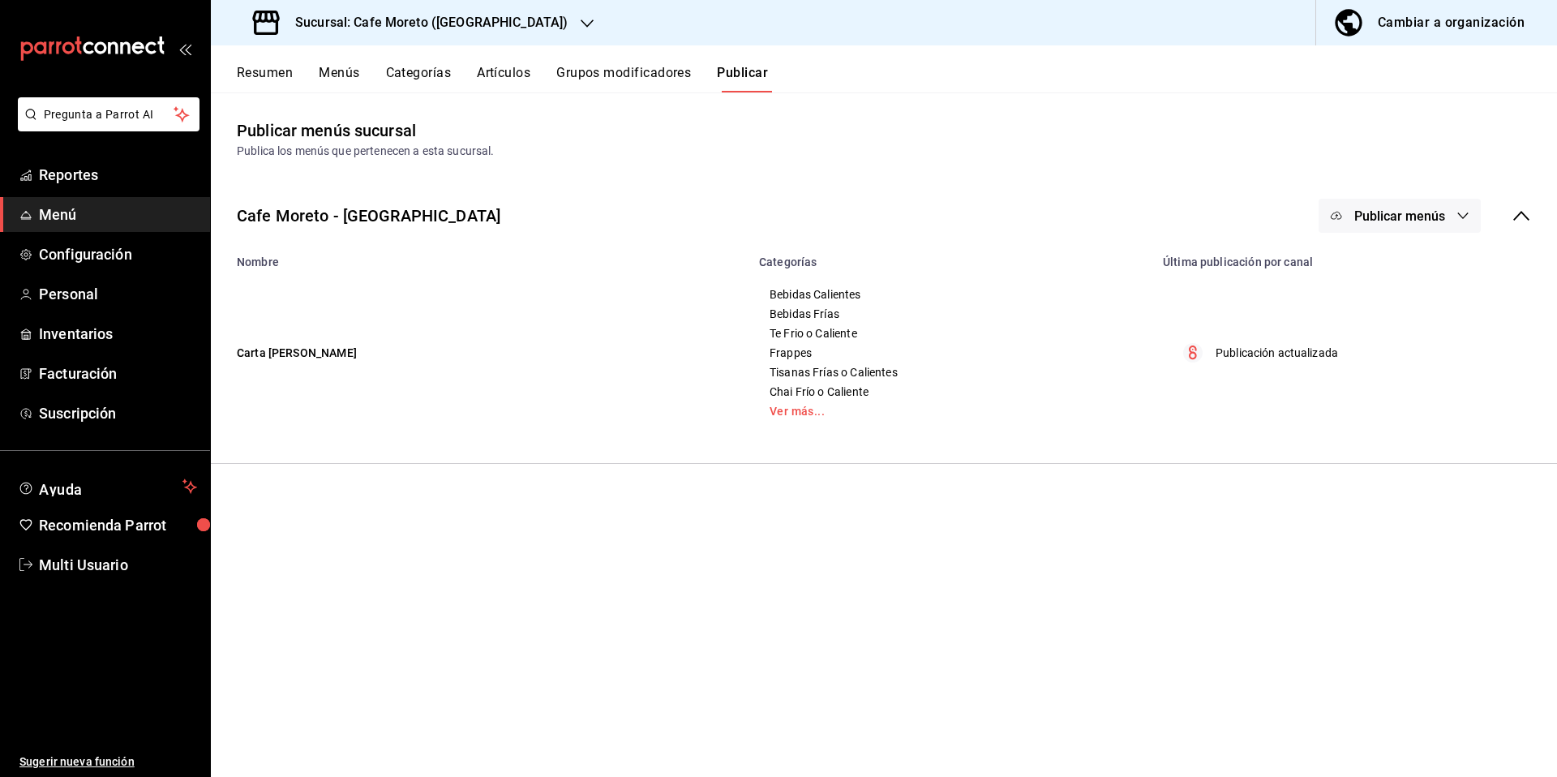
click at [750, 72] on button "Publicar" at bounding box center [742, 79] width 51 height 28
click at [1461, 214] on icon "button" at bounding box center [1462, 215] width 13 height 13
click at [799, 414] on div at bounding box center [778, 388] width 1557 height 777
click at [791, 412] on link "Ver más..." at bounding box center [950, 410] width 363 height 11
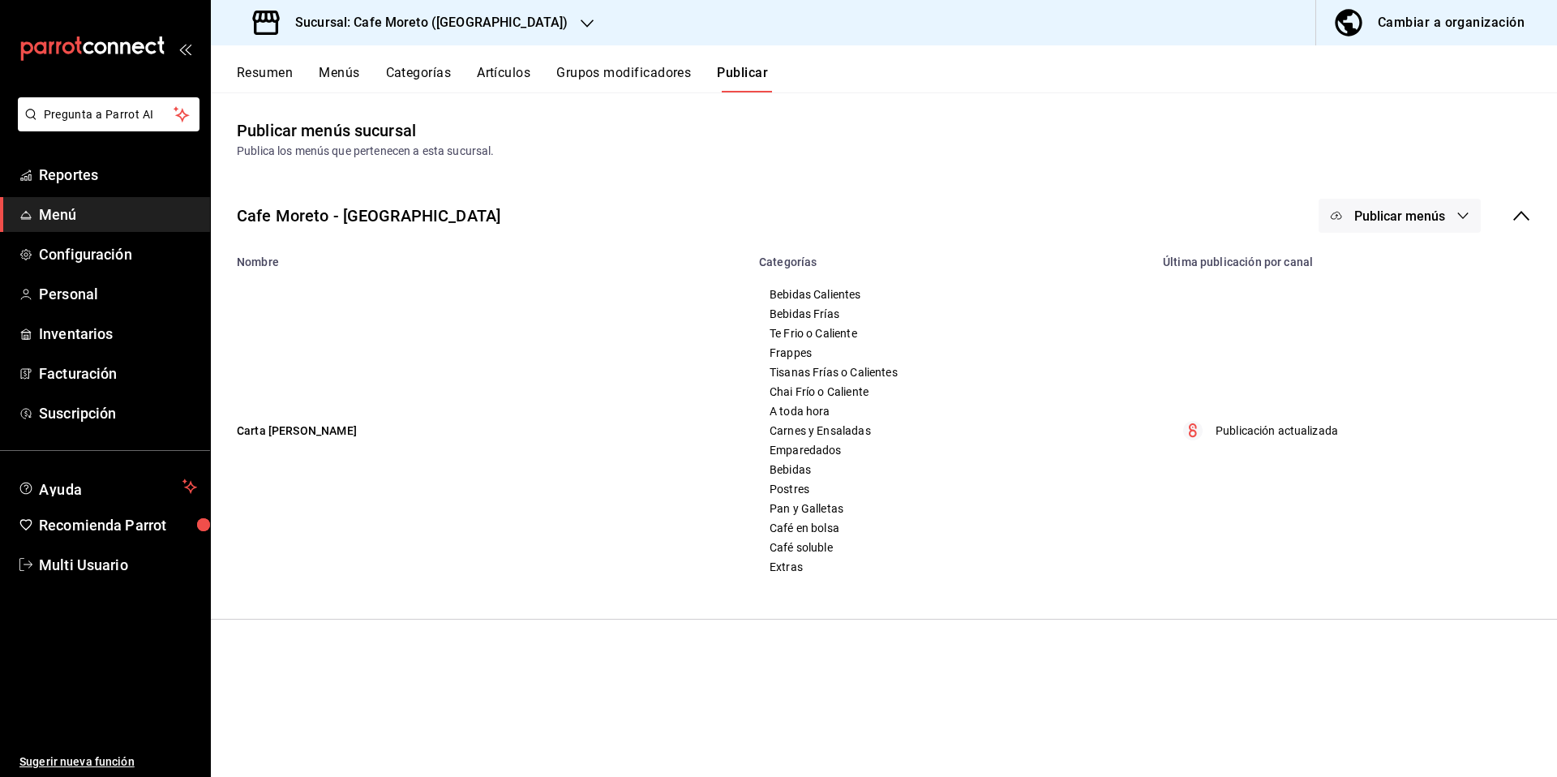
click at [1434, 22] on div "Cambiar a organización" at bounding box center [1451, 22] width 147 height 23
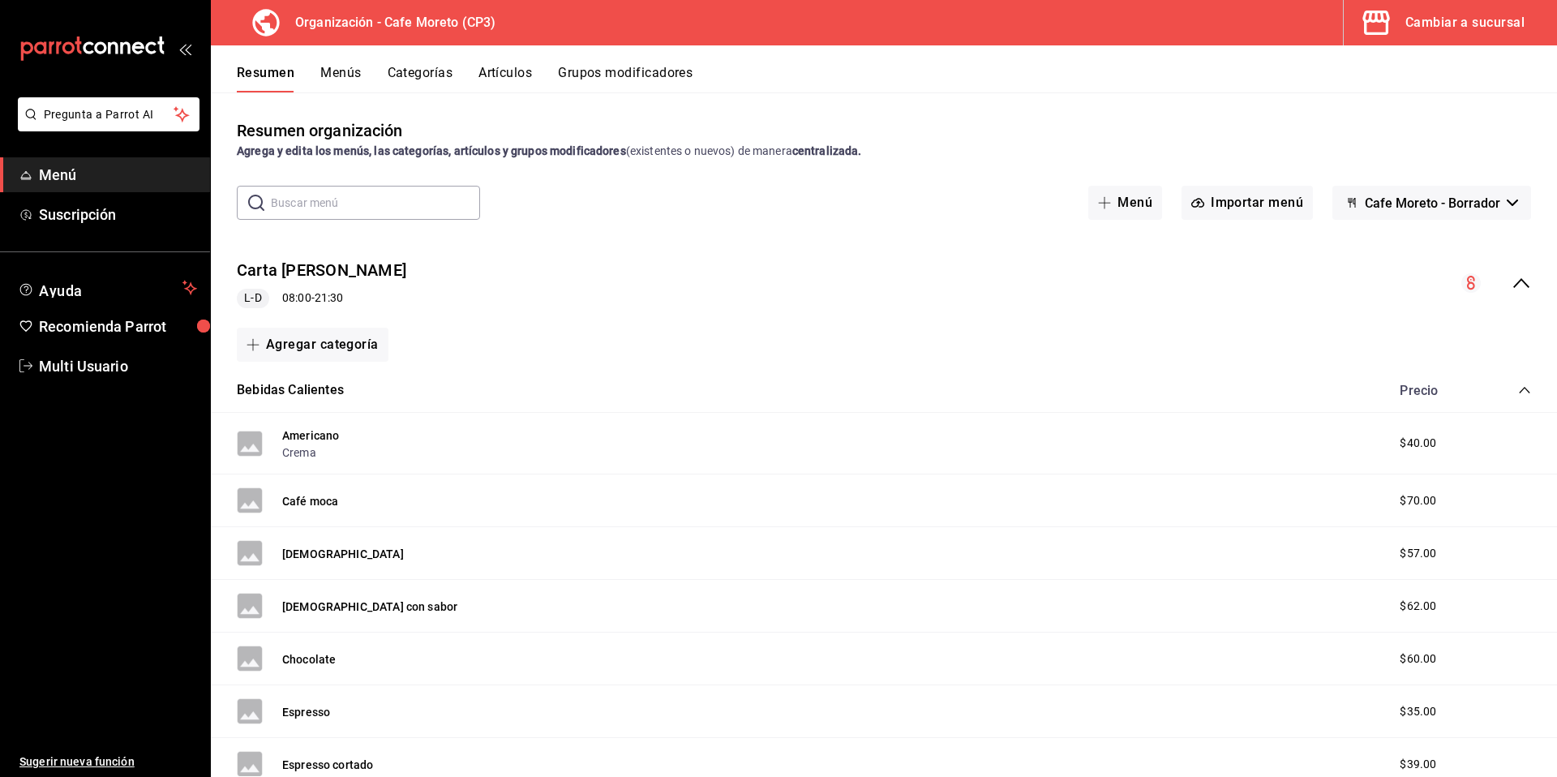
click at [1456, 27] on div "Cambiar a sucursal" at bounding box center [1464, 22] width 119 height 23
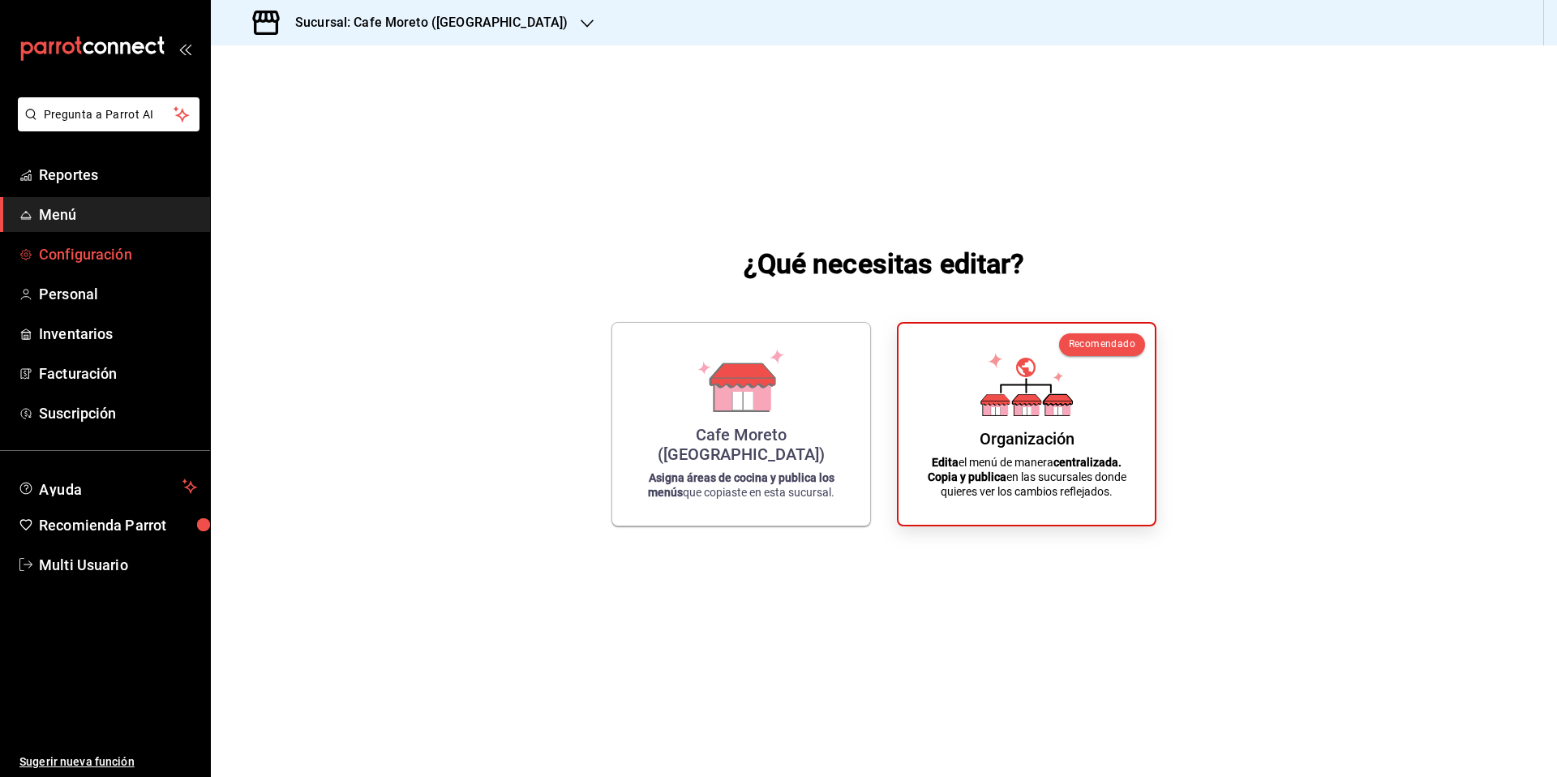
click at [76, 258] on span "Configuración" at bounding box center [118, 254] width 158 height 22
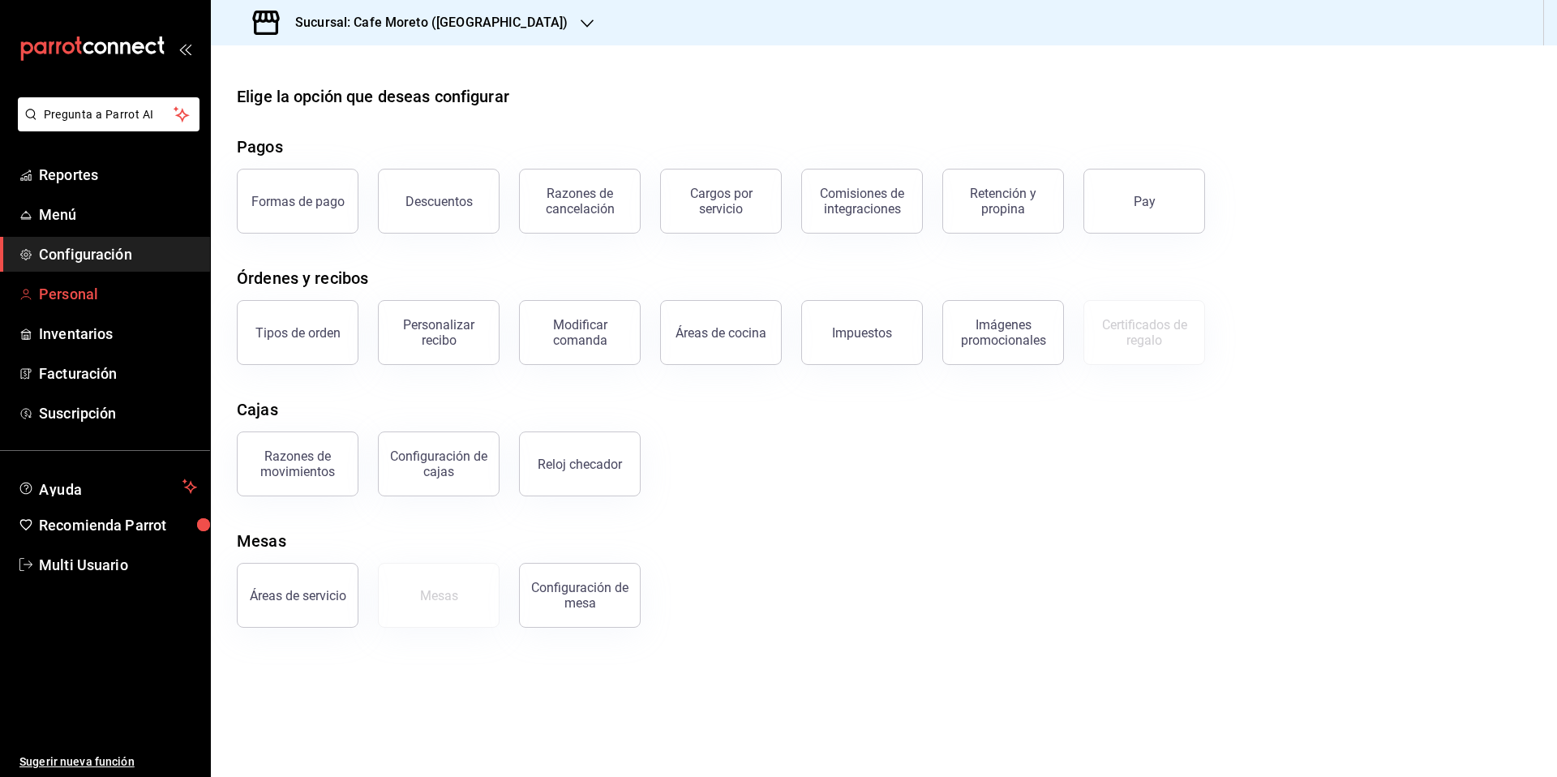
click at [86, 293] on span "Personal" at bounding box center [118, 294] width 158 height 22
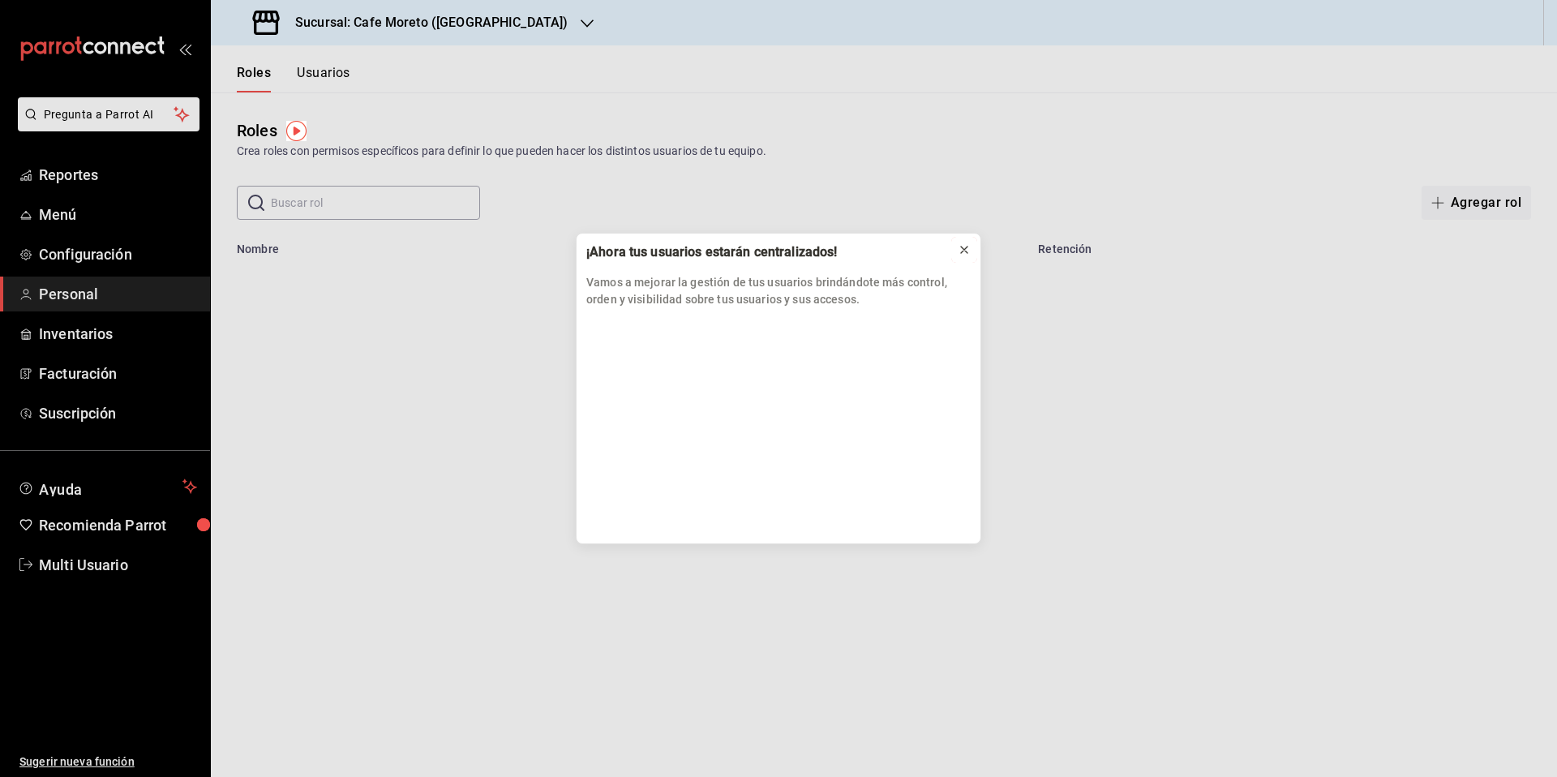
click at [967, 247] on icon at bounding box center [964, 249] width 13 height 13
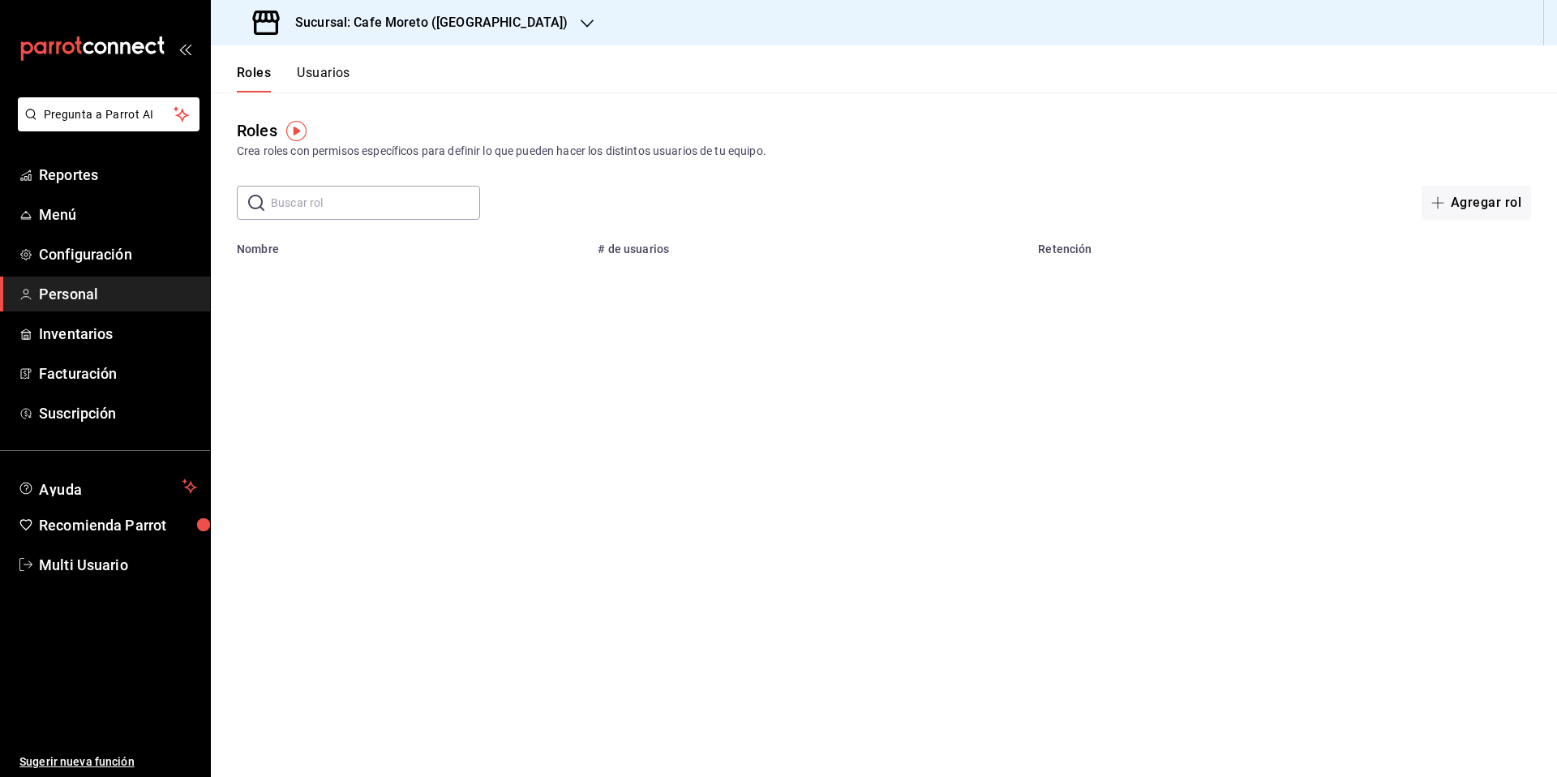
click at [581, 21] on icon "button" at bounding box center [587, 23] width 13 height 8
click at [372, 372] on div at bounding box center [778, 388] width 1557 height 777
click at [270, 28] on icon at bounding box center [266, 22] width 32 height 32
click at [637, 114] on div at bounding box center [778, 388] width 1557 height 777
click at [110, 250] on span "Configuración" at bounding box center [118, 254] width 158 height 22
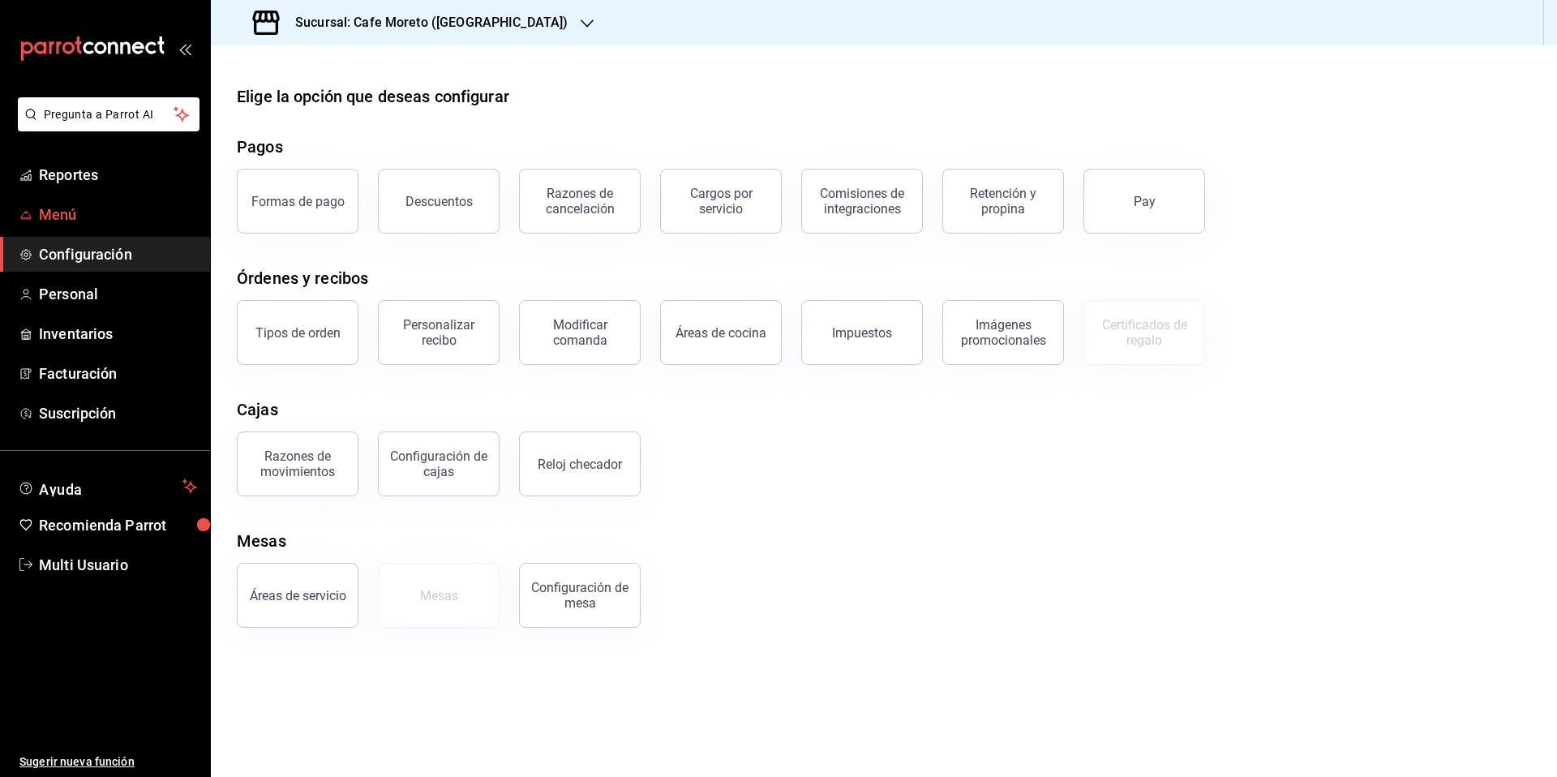
click at [69, 218] on span "Menú" at bounding box center [118, 215] width 158 height 22
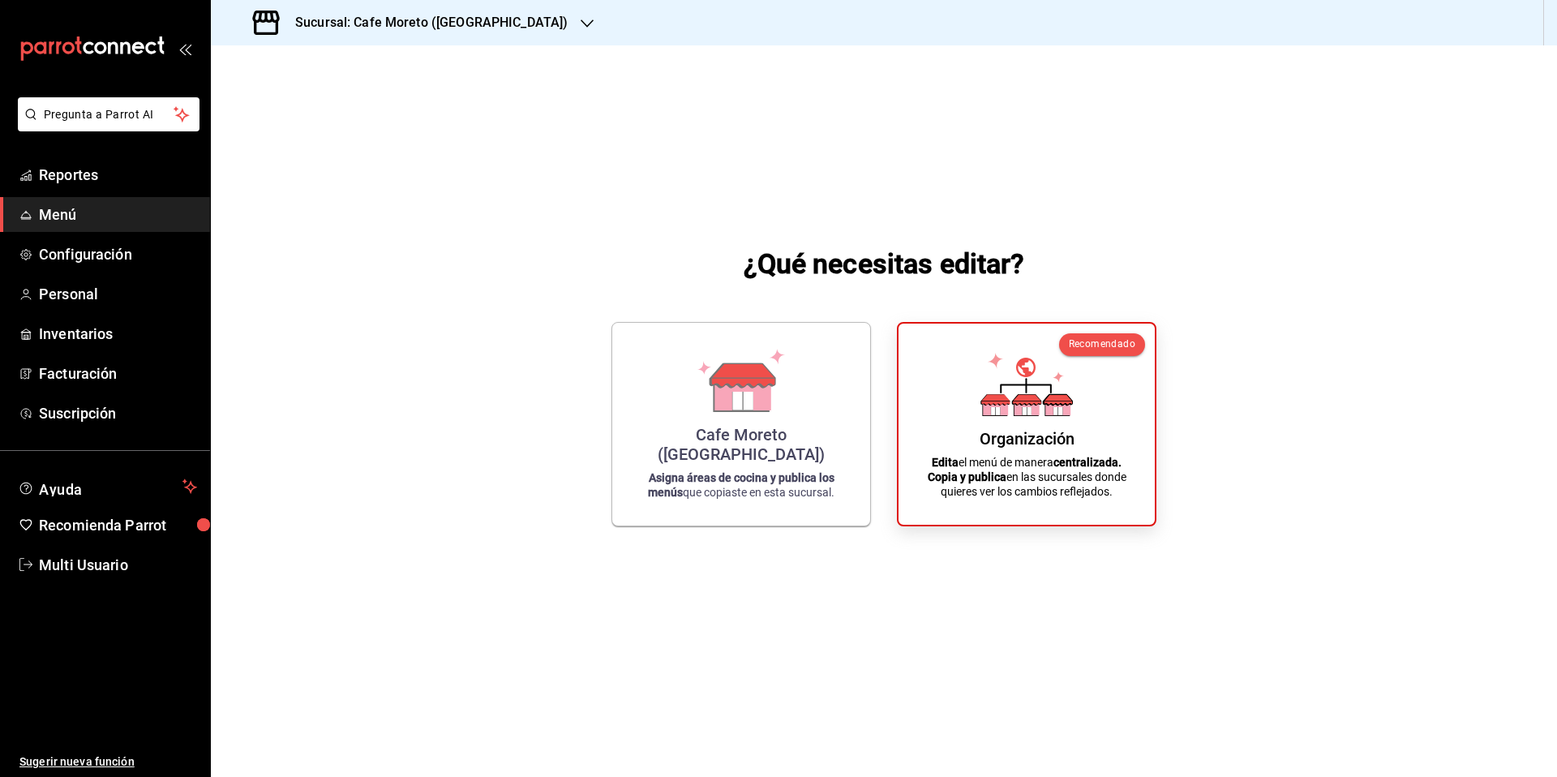
click at [1470, 26] on div "Sucursal: Cafe Moreto (Plaza Crystal)" at bounding box center [884, 22] width 1346 height 45
click at [465, 25] on h3 "Sucursal: Cafe Moreto (Plaza Crystal)" at bounding box center [424, 22] width 285 height 19
click at [92, 255] on div at bounding box center [778, 388] width 1557 height 777
click at [80, 258] on span "Configuración" at bounding box center [118, 254] width 158 height 22
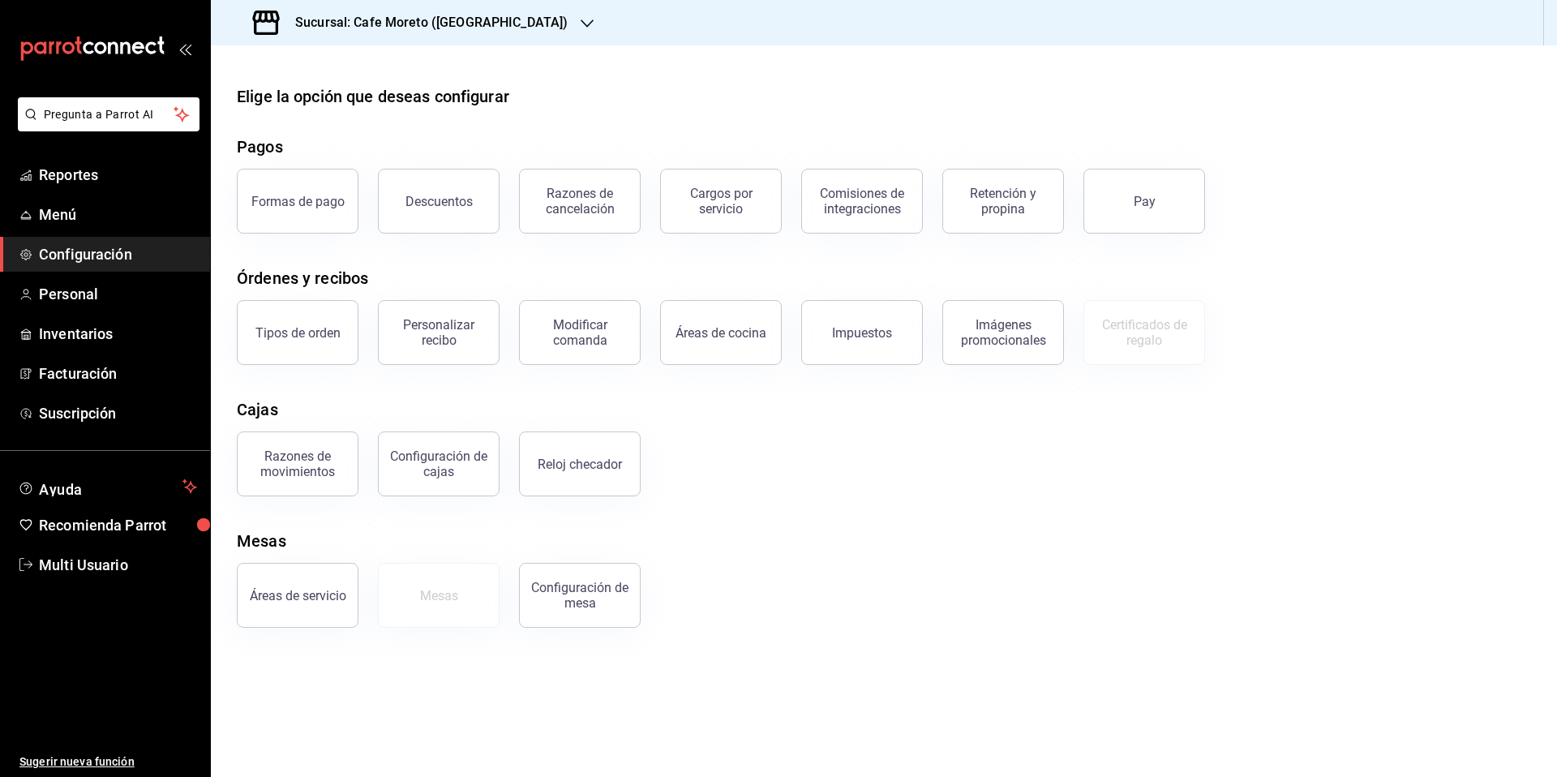
click at [581, 24] on icon "button" at bounding box center [587, 23] width 13 height 8
click at [538, 24] on div at bounding box center [778, 388] width 1557 height 777
click at [315, 200] on div "Formas de pago" at bounding box center [297, 201] width 93 height 15
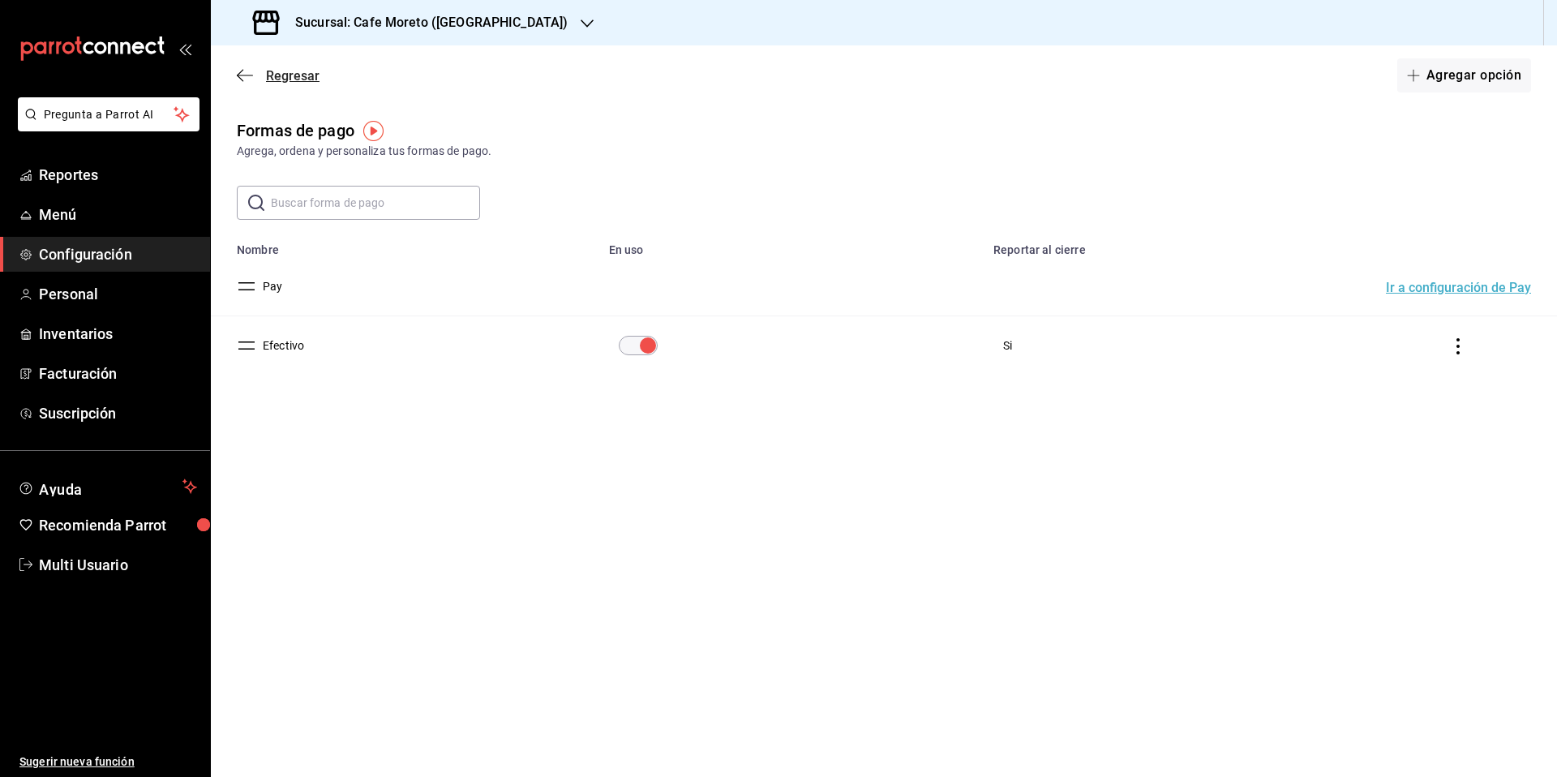
click at [242, 78] on icon "button" at bounding box center [245, 75] width 16 height 15
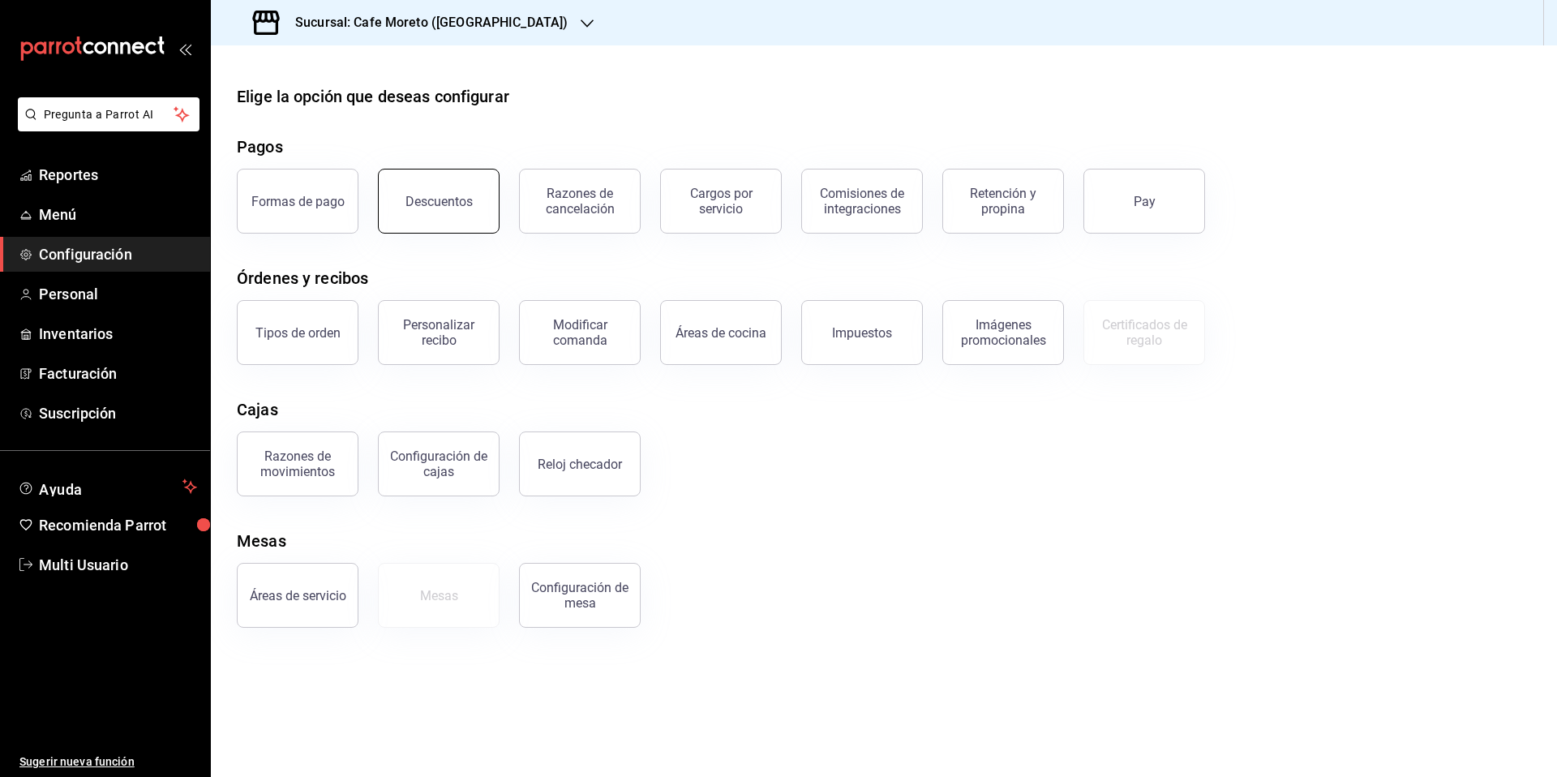
click at [439, 201] on div "Descuentos" at bounding box center [438, 201] width 67 height 15
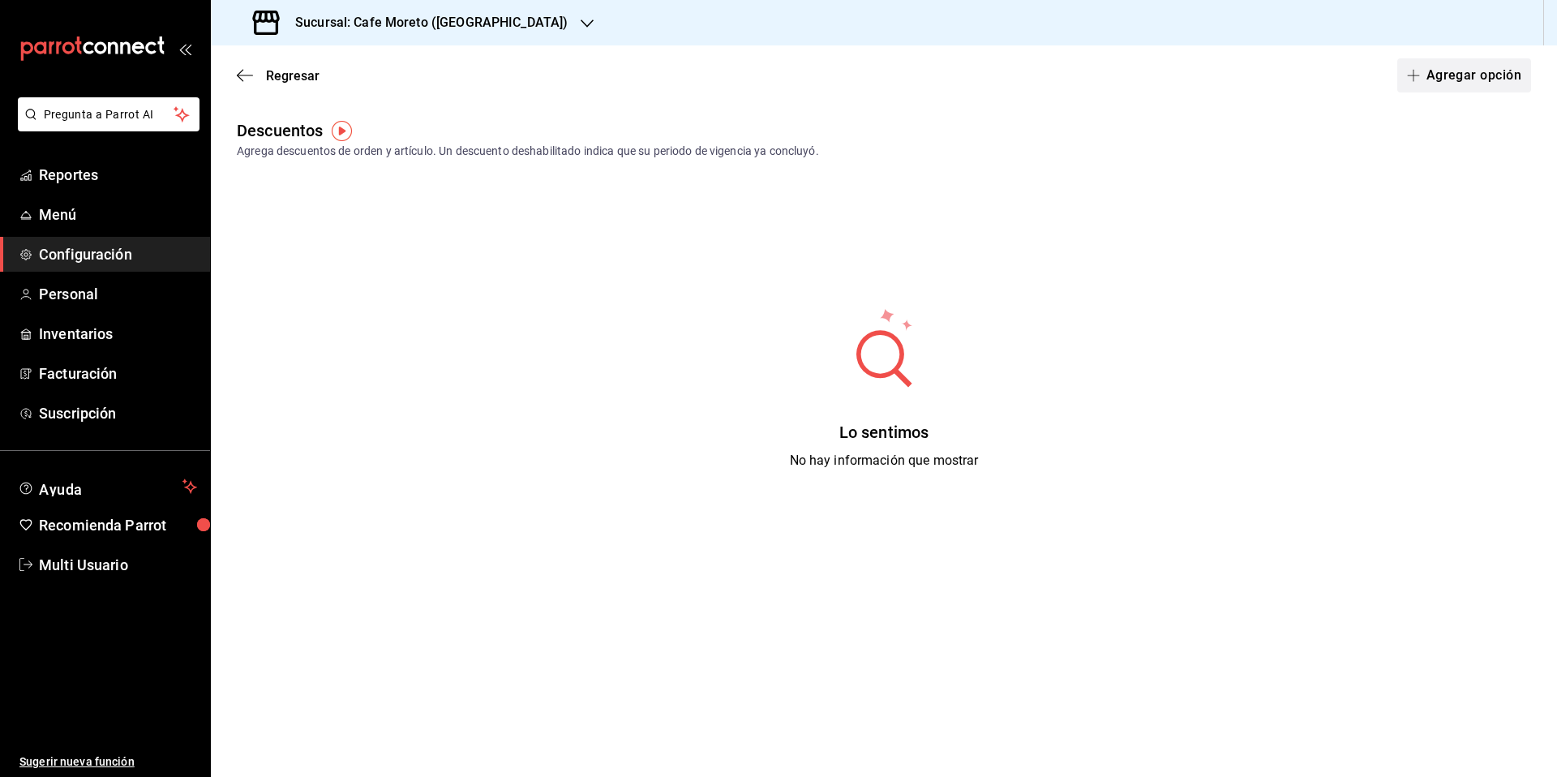
click at [1452, 77] on button "Agregar opción" at bounding box center [1464, 75] width 134 height 34
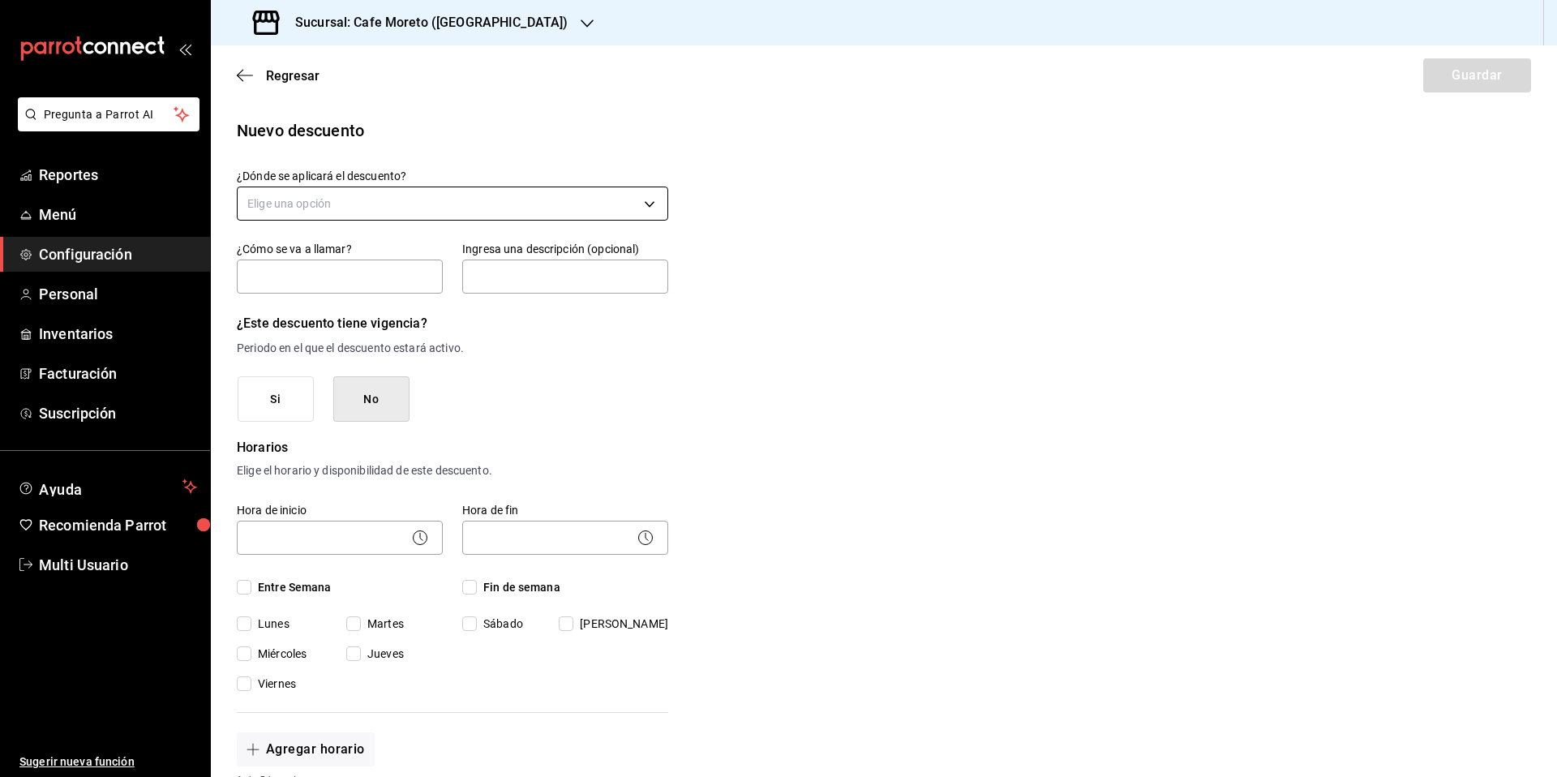
click at [644, 204] on body "Pregunta a Parrot AI Reportes Menú Configuración Personal Inventarios Facturaci…" at bounding box center [778, 388] width 1557 height 777
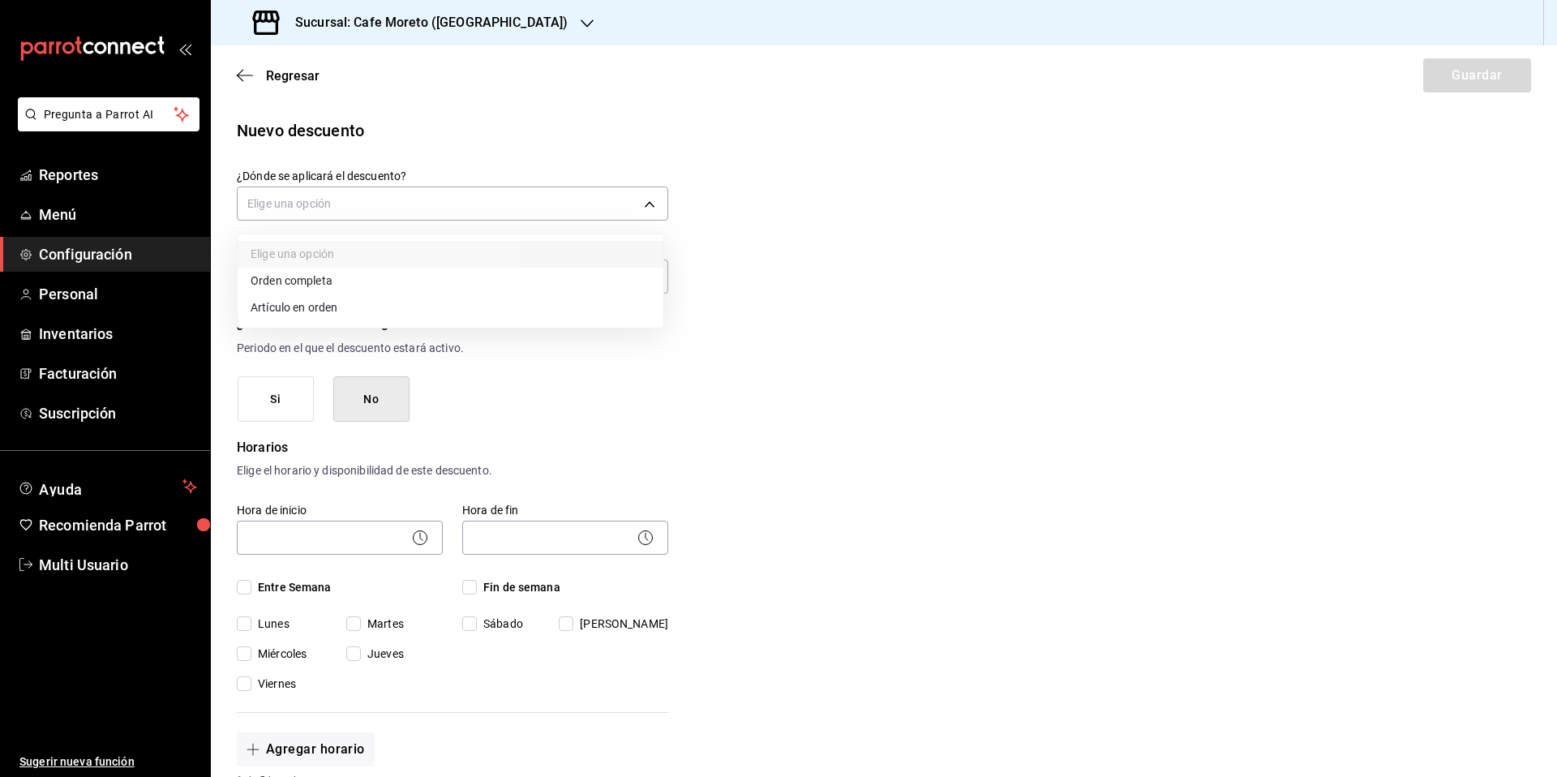
click at [812, 183] on div at bounding box center [778, 388] width 1557 height 777
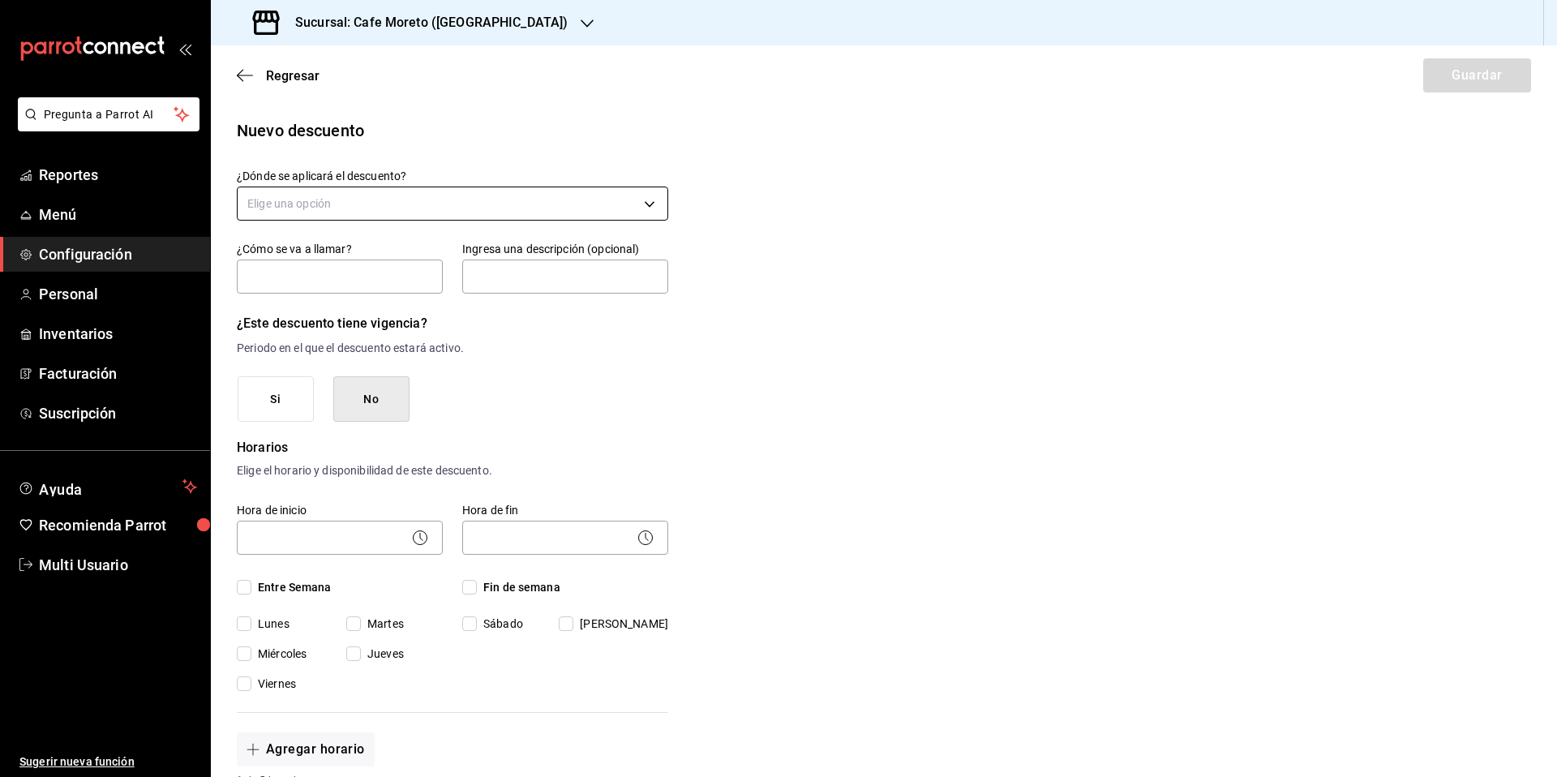
click at [645, 199] on body "Pregunta a Parrot AI Reportes Menú Configuración Personal Inventarios Facturaci…" at bounding box center [778, 388] width 1557 height 777
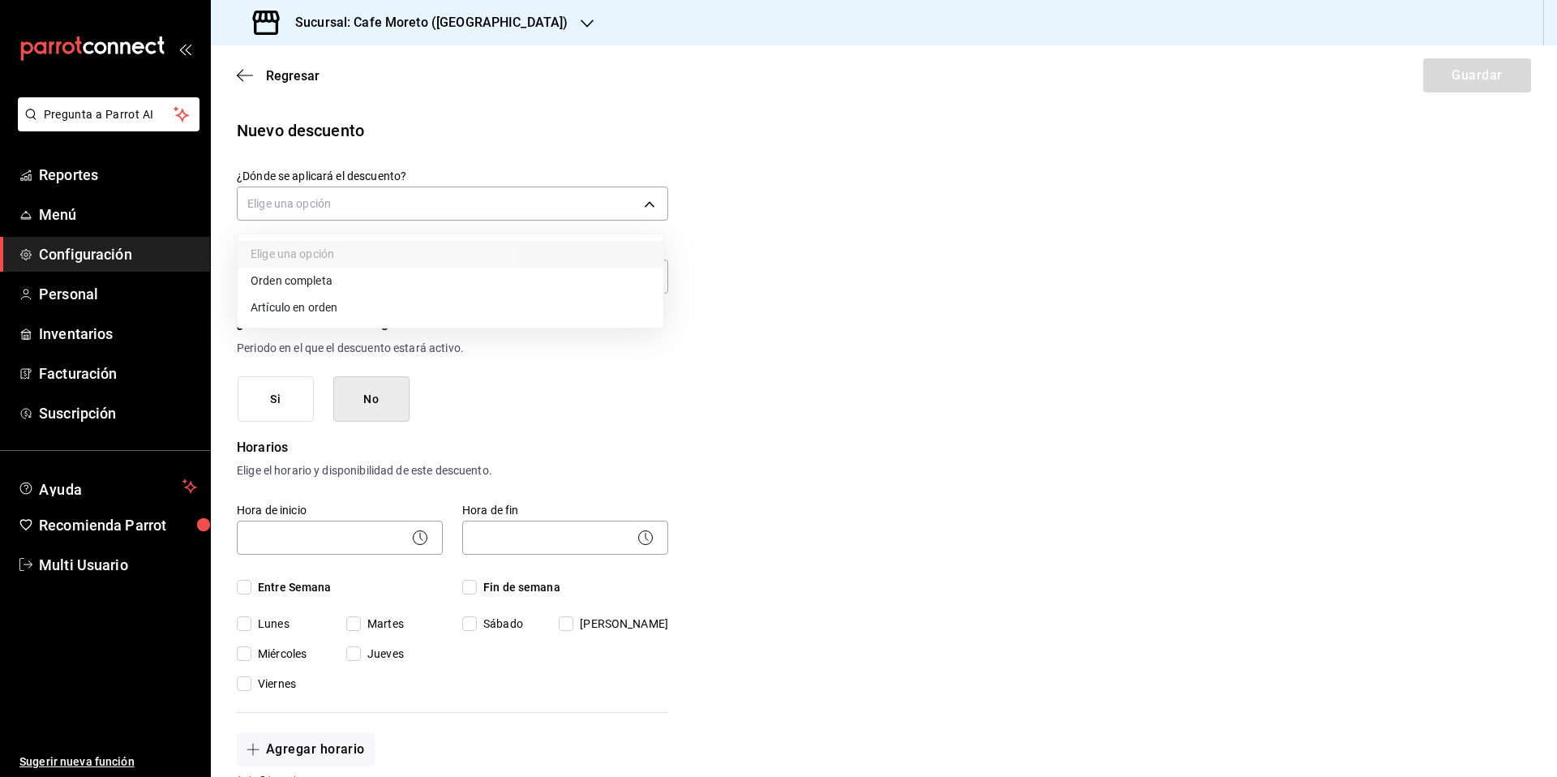
click at [962, 153] on div at bounding box center [778, 388] width 1557 height 777
click at [249, 72] on icon "button" at bounding box center [245, 75] width 16 height 15
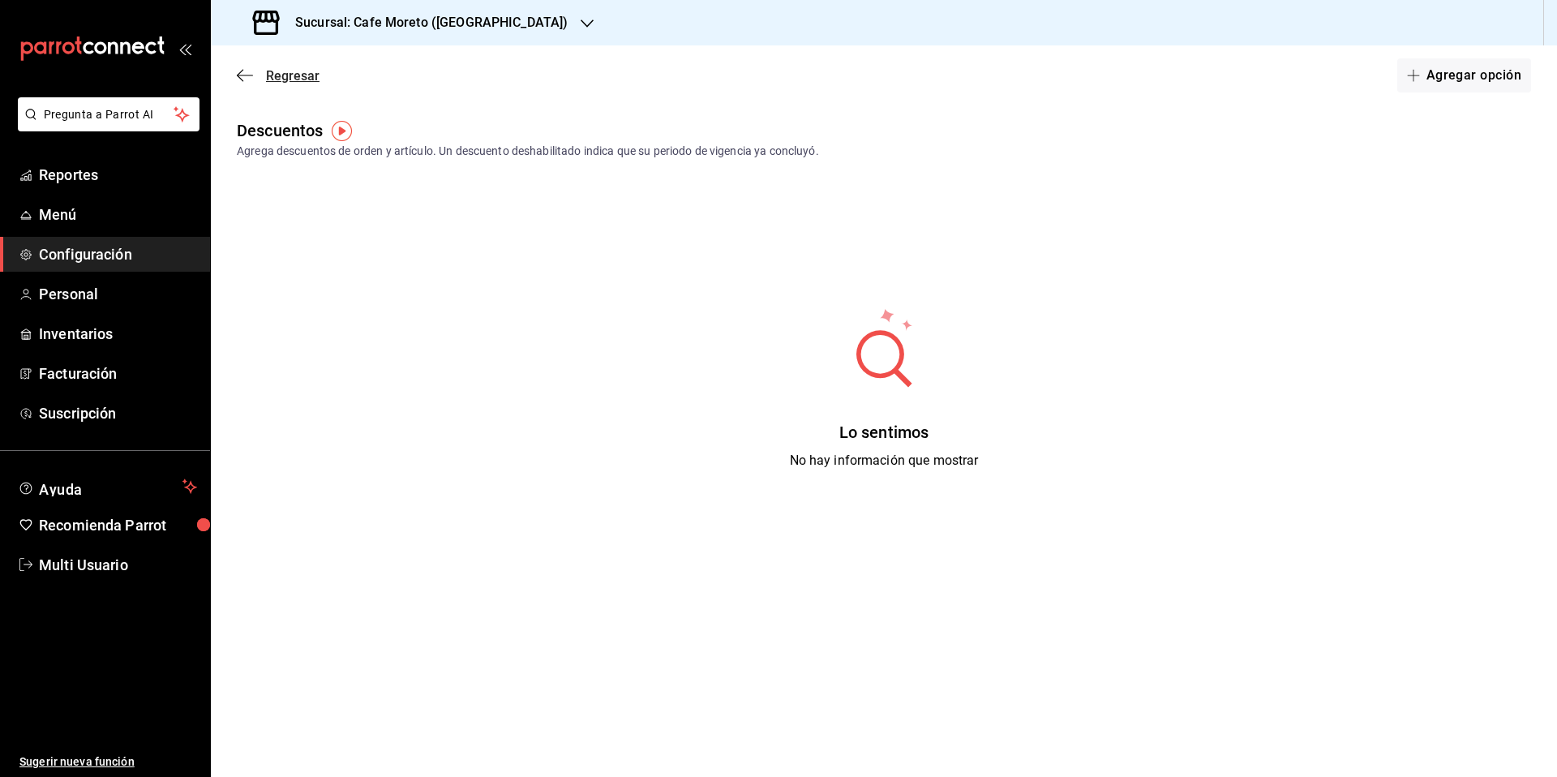
click at [246, 75] on icon "button" at bounding box center [245, 75] width 16 height 1
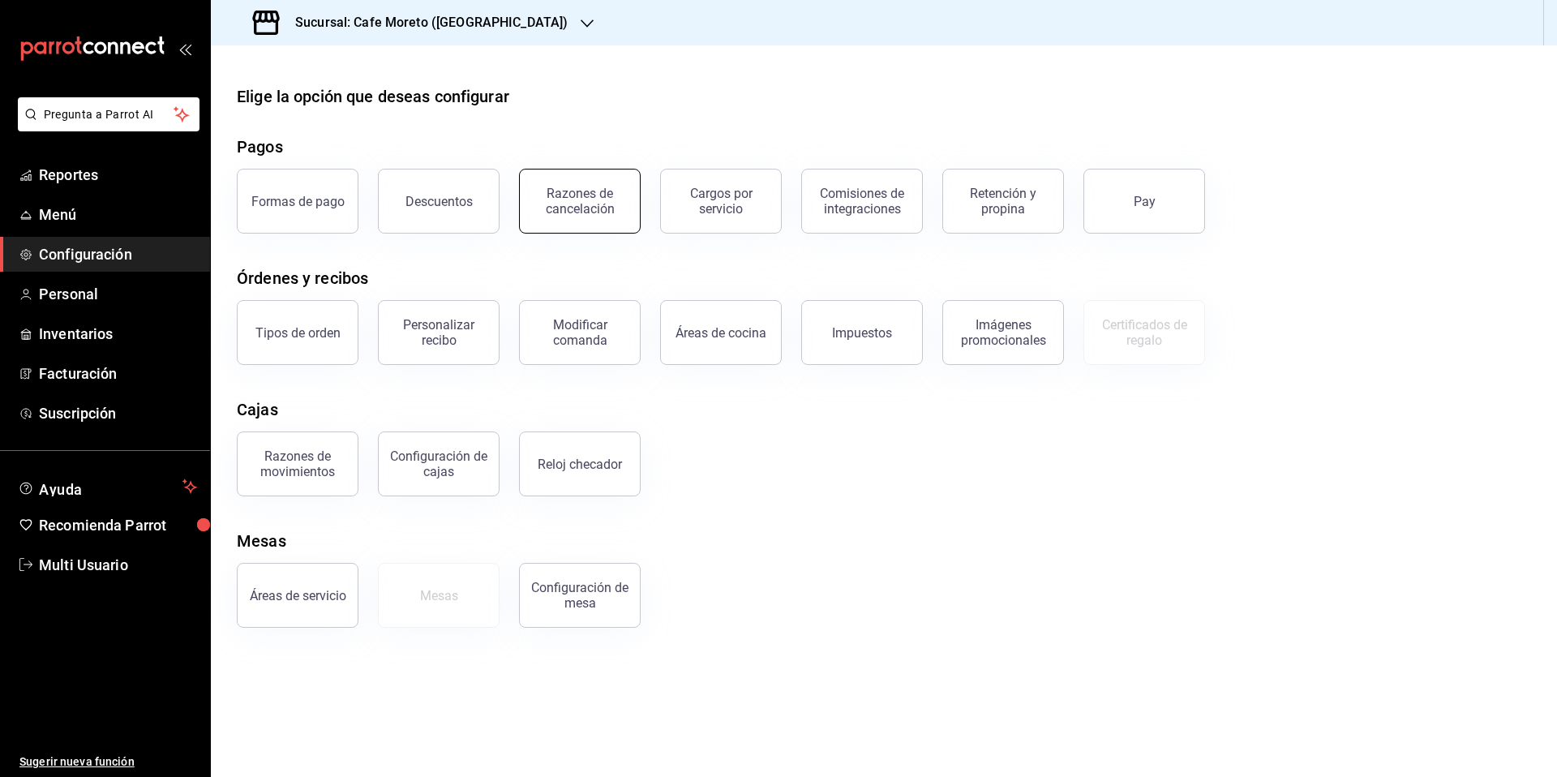
click at [581, 208] on div "Razones de cancelación" at bounding box center [579, 201] width 101 height 31
